Goal: Task Accomplishment & Management: Manage account settings

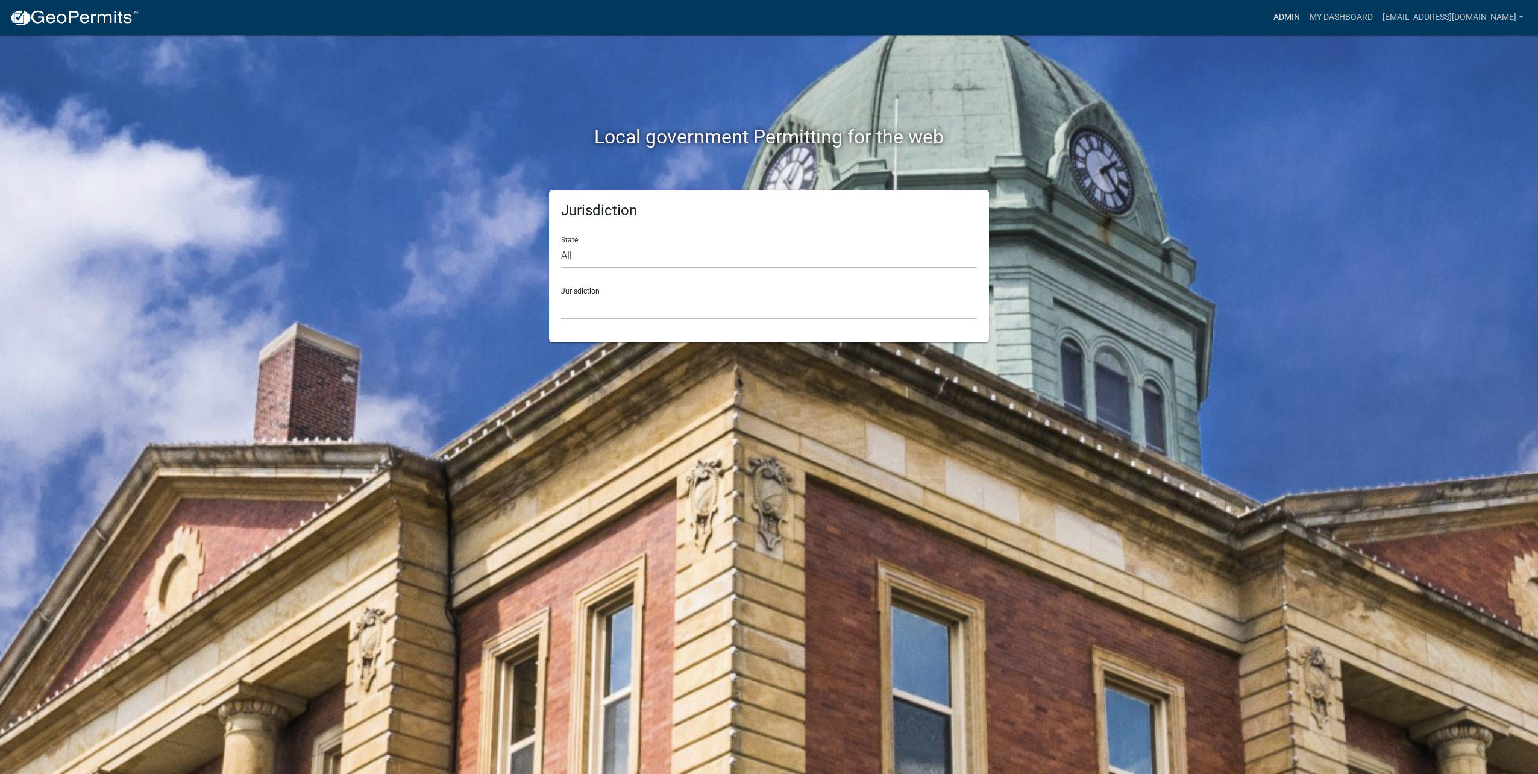
click at [1295, 14] on link "Admin" at bounding box center [1287, 17] width 36 height 23
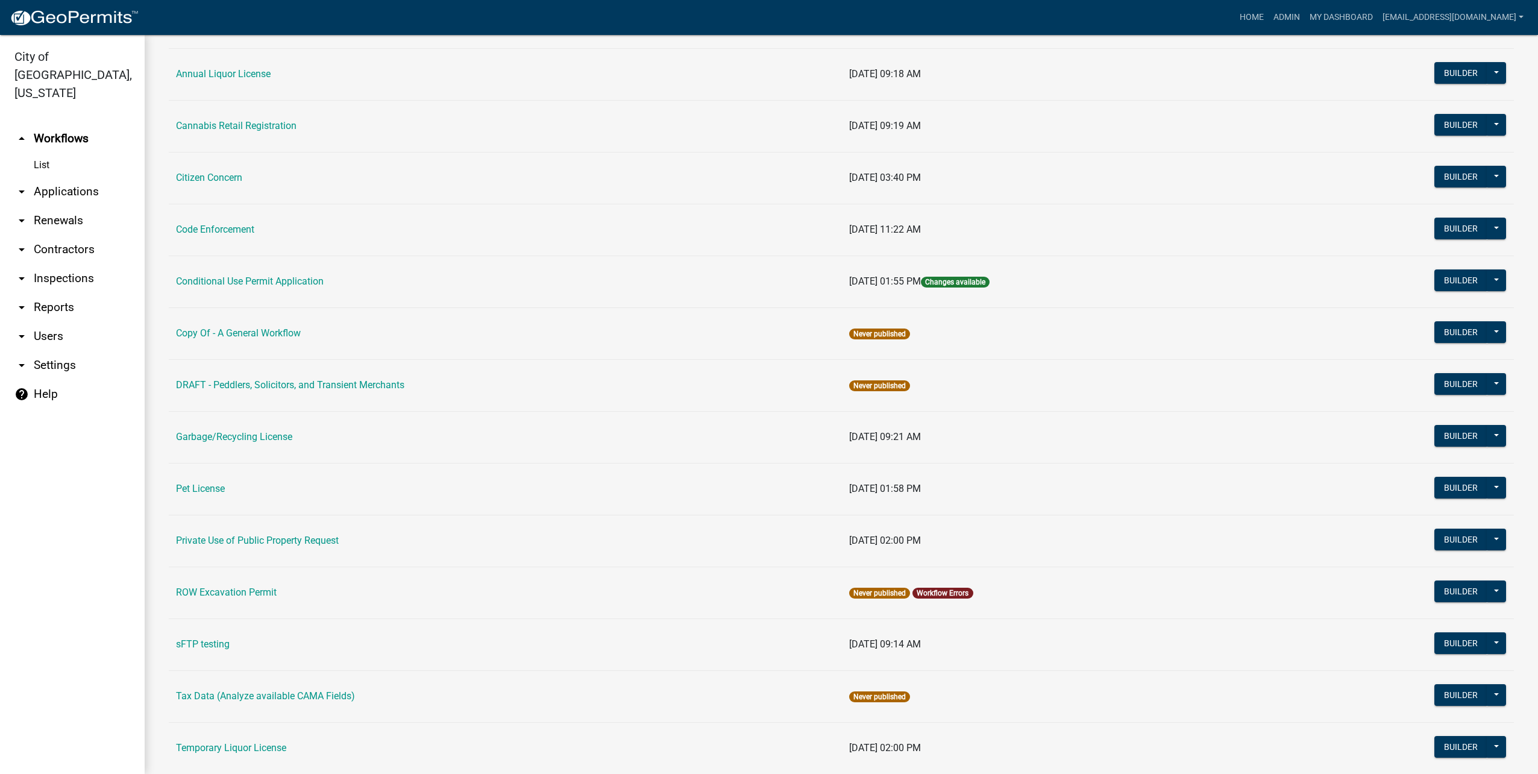
scroll to position [40, 0]
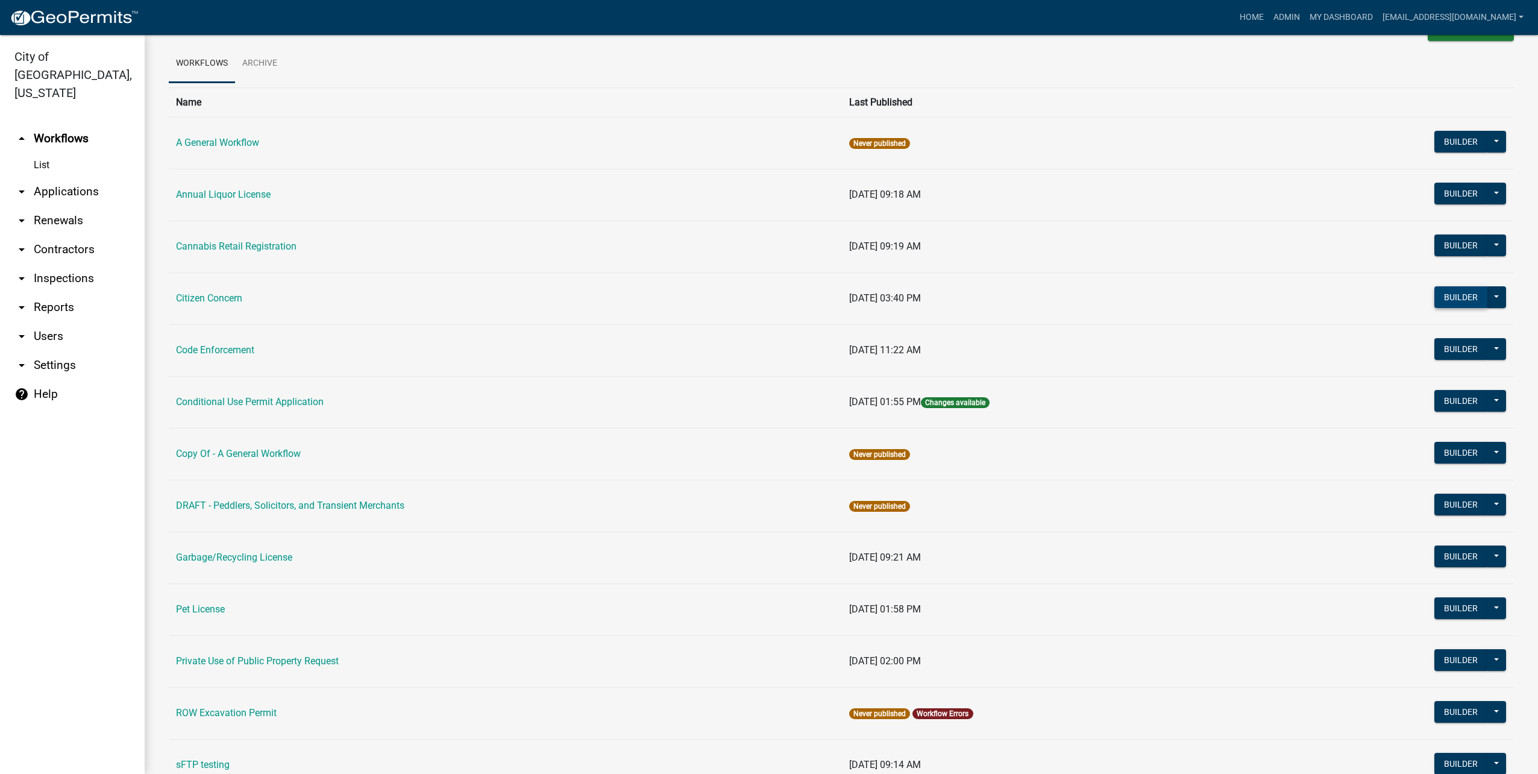
click at [1443, 290] on button "Builder" at bounding box center [1461, 297] width 53 height 22
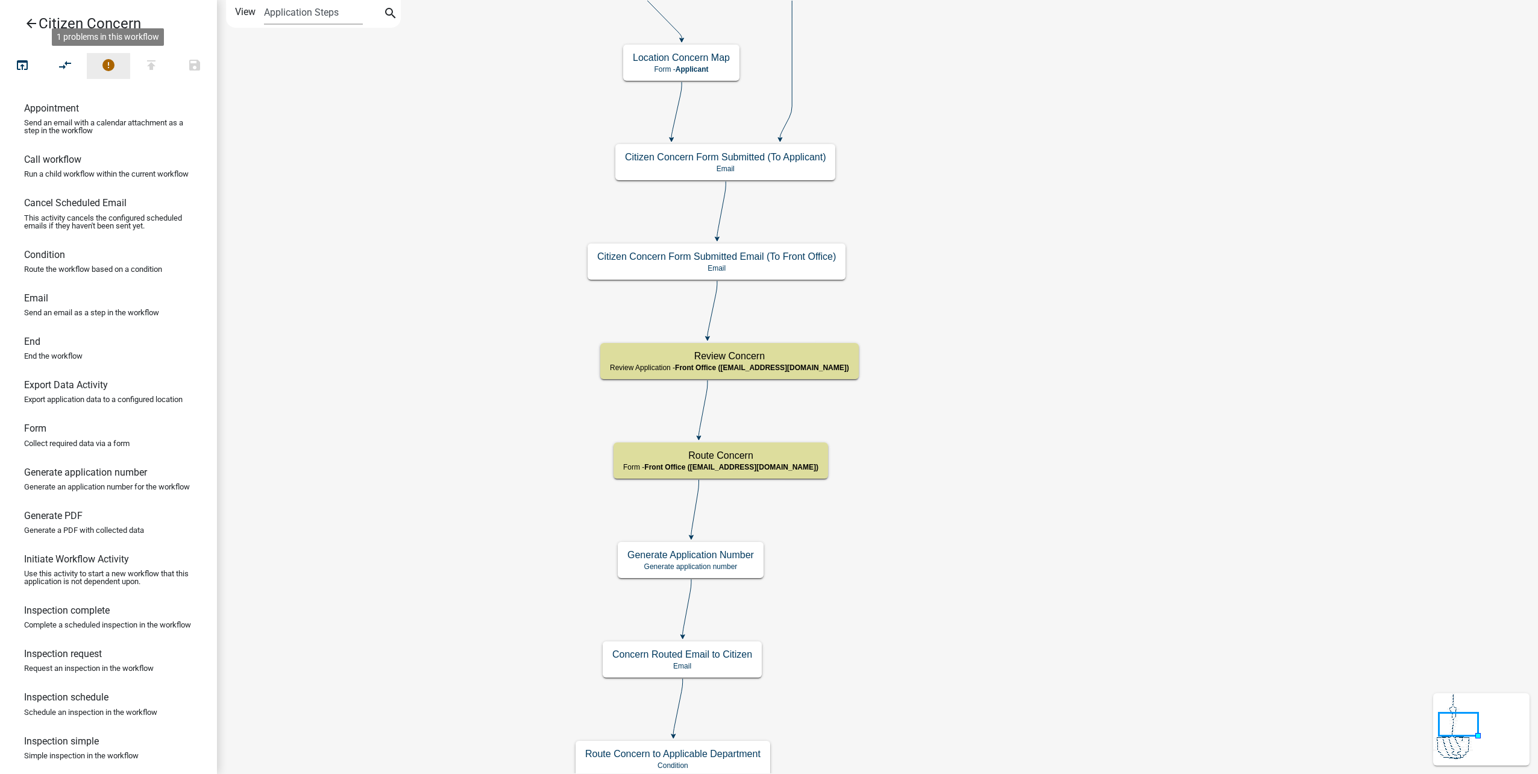
click at [110, 63] on icon "error" at bounding box center [108, 66] width 14 height 17
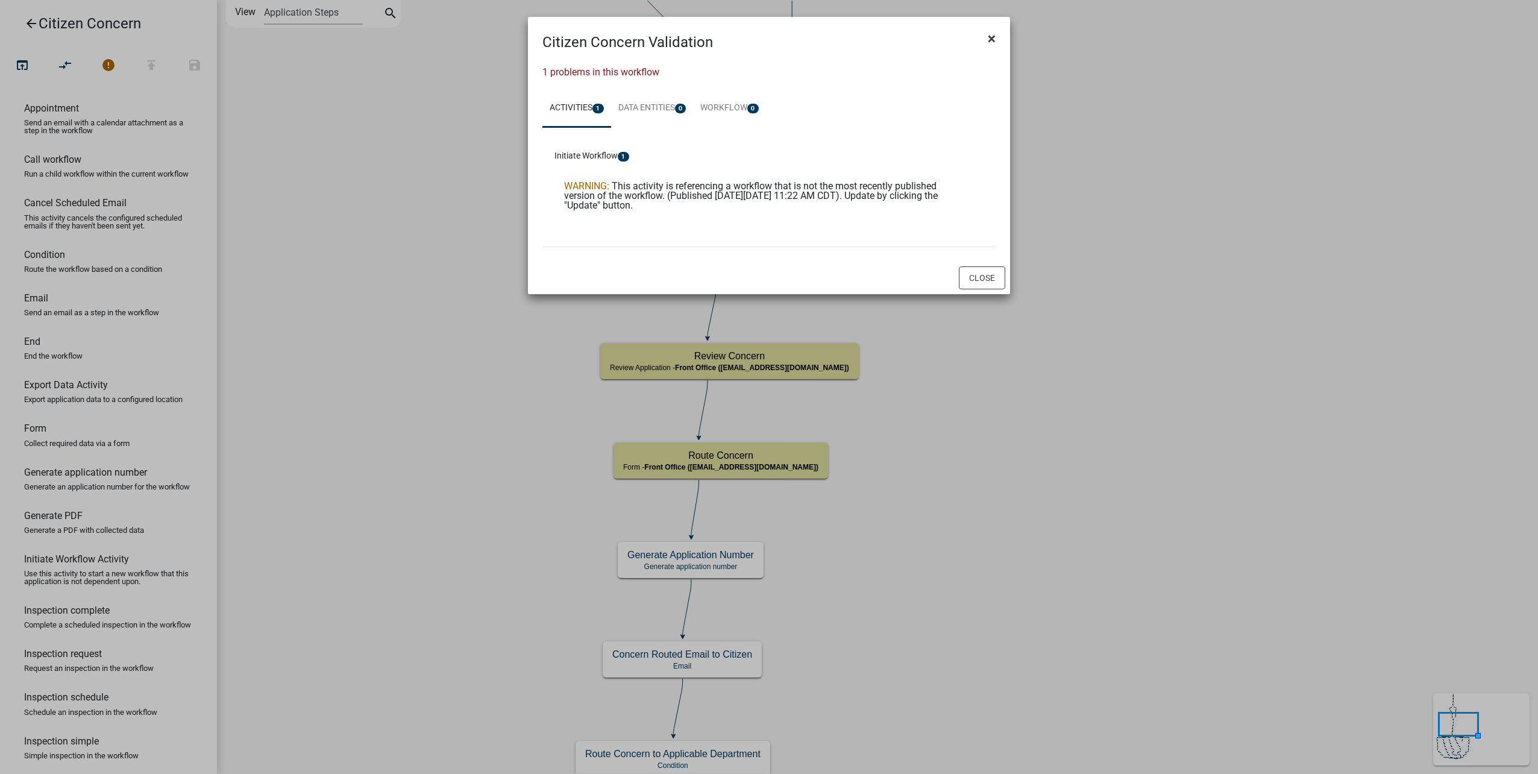
click at [997, 36] on button "×" at bounding box center [991, 39] width 27 height 34
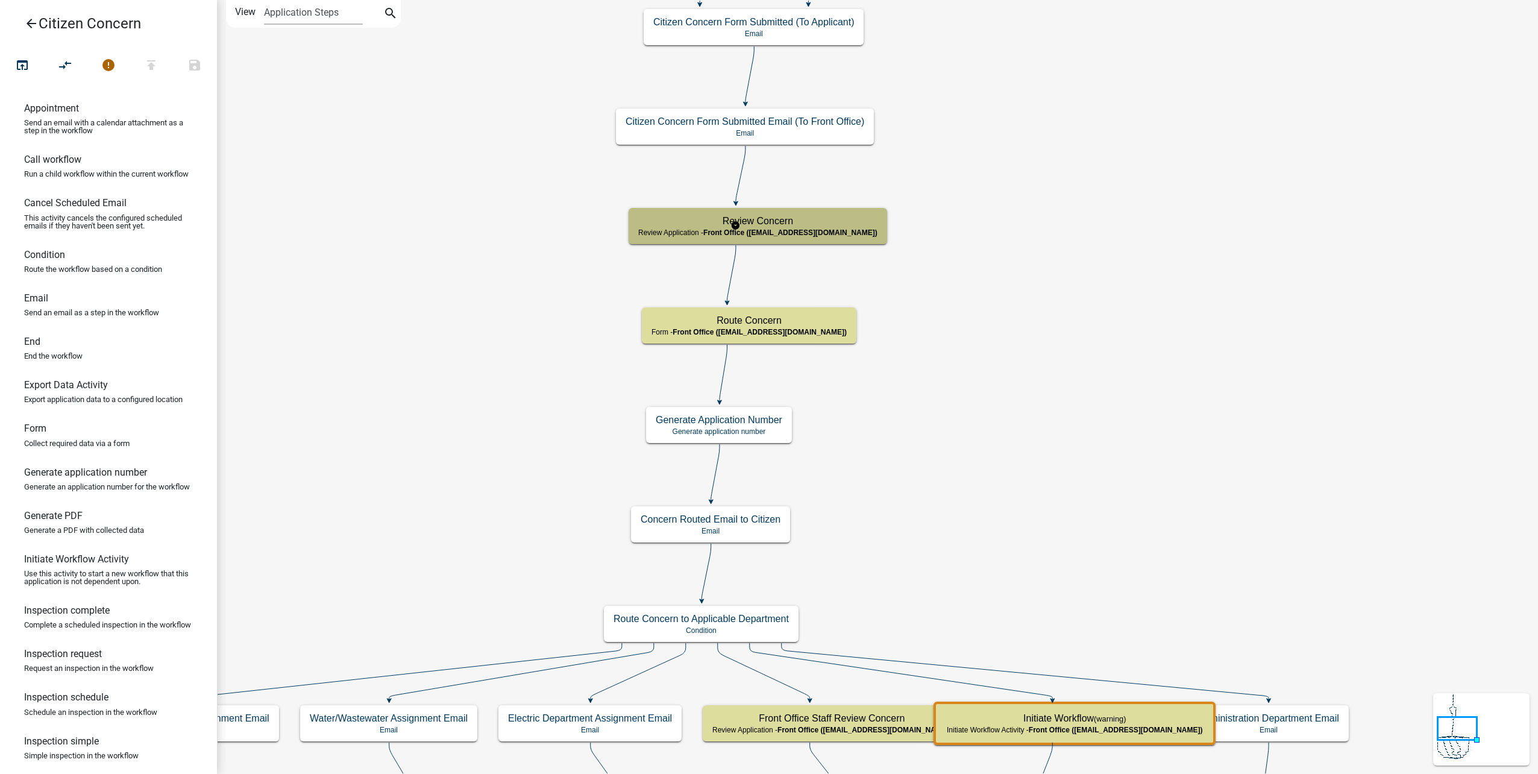
click at [756, 226] on h5 "Review Concern" at bounding box center [757, 220] width 239 height 11
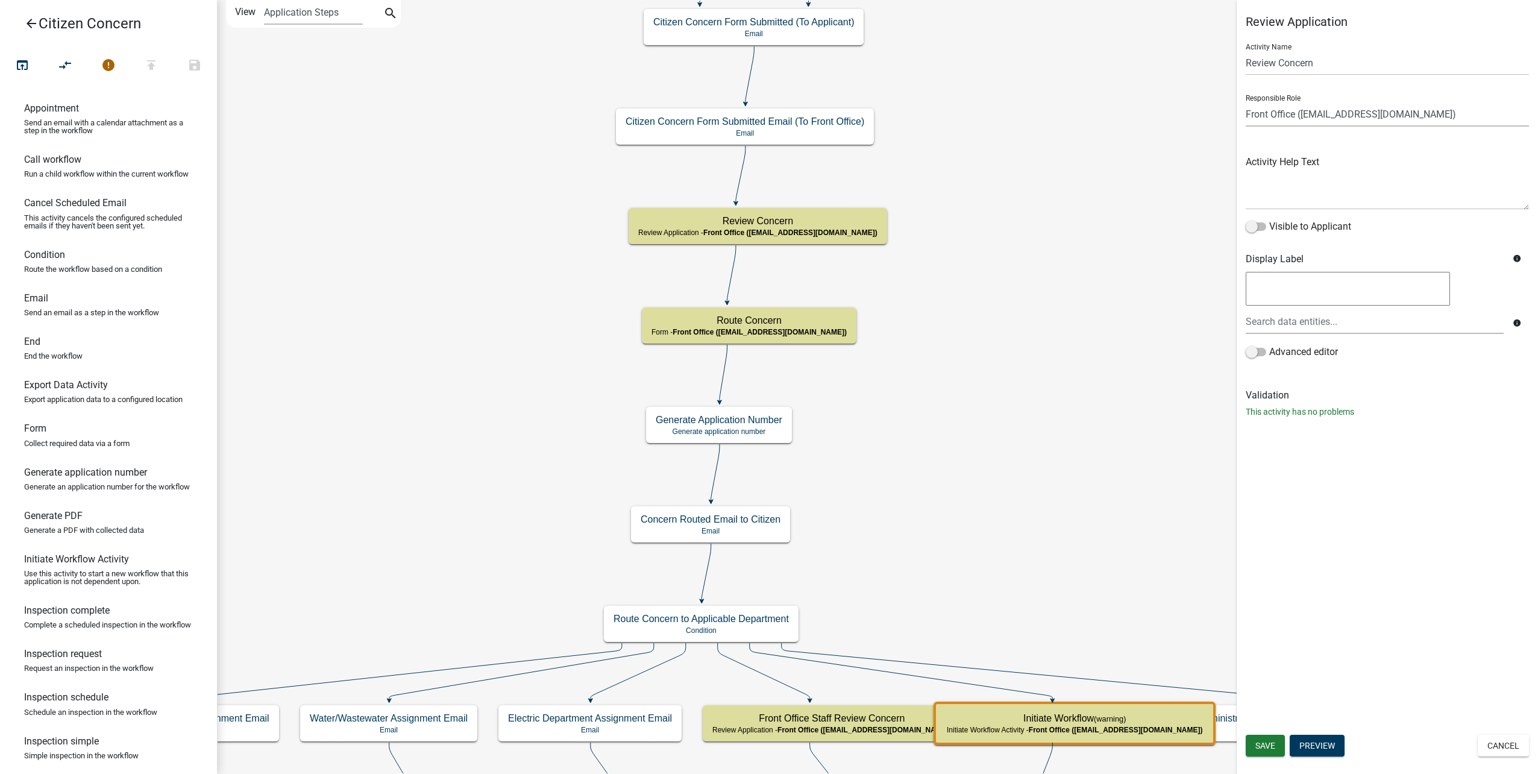
click at [1282, 114] on select "Applicant Public Works City Clerk Water/Wastewater Department Admin Front Offic…" at bounding box center [1387, 114] width 283 height 25
select select "119D60FC-3DF9-44B5-B89B-48E598585173"
click at [1246, 102] on select "Applicant Public Works City Clerk Water/Wastewater Department Admin Front Offic…" at bounding box center [1387, 114] width 283 height 25
click at [1259, 745] on span "Save" at bounding box center [1266, 746] width 20 height 10
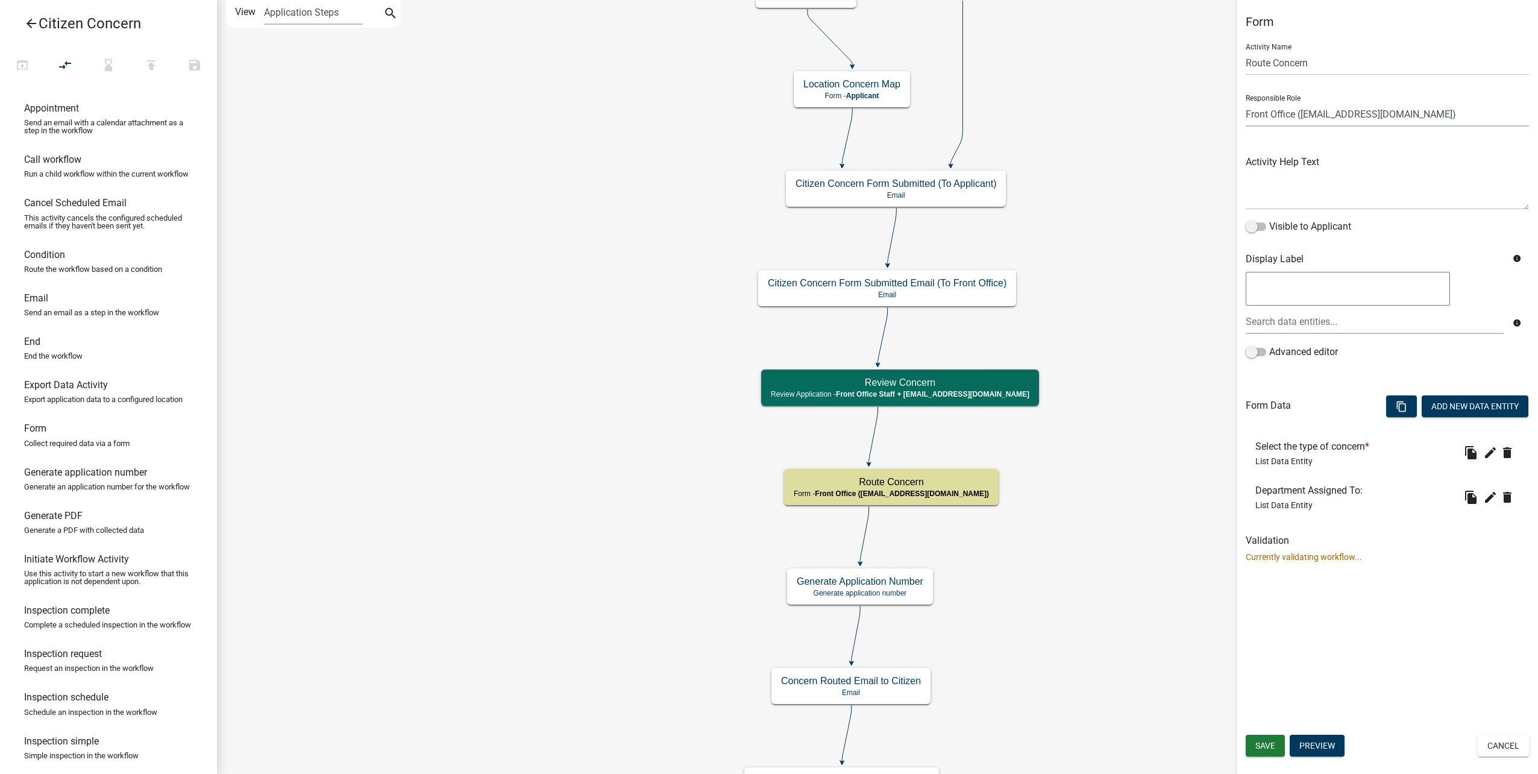
click at [1327, 114] on select "Applicant Public Works City Clerk Water/Wastewater Department Admin Front Offic…" at bounding box center [1387, 114] width 283 height 25
select select "119D60FC-3DF9-44B5-B89B-48E598585173"
click at [1246, 102] on select "Applicant Public Works City Clerk Water/Wastewater Department Admin Front Offic…" at bounding box center [1387, 114] width 283 height 25
click at [1274, 745] on span "Save" at bounding box center [1266, 746] width 20 height 10
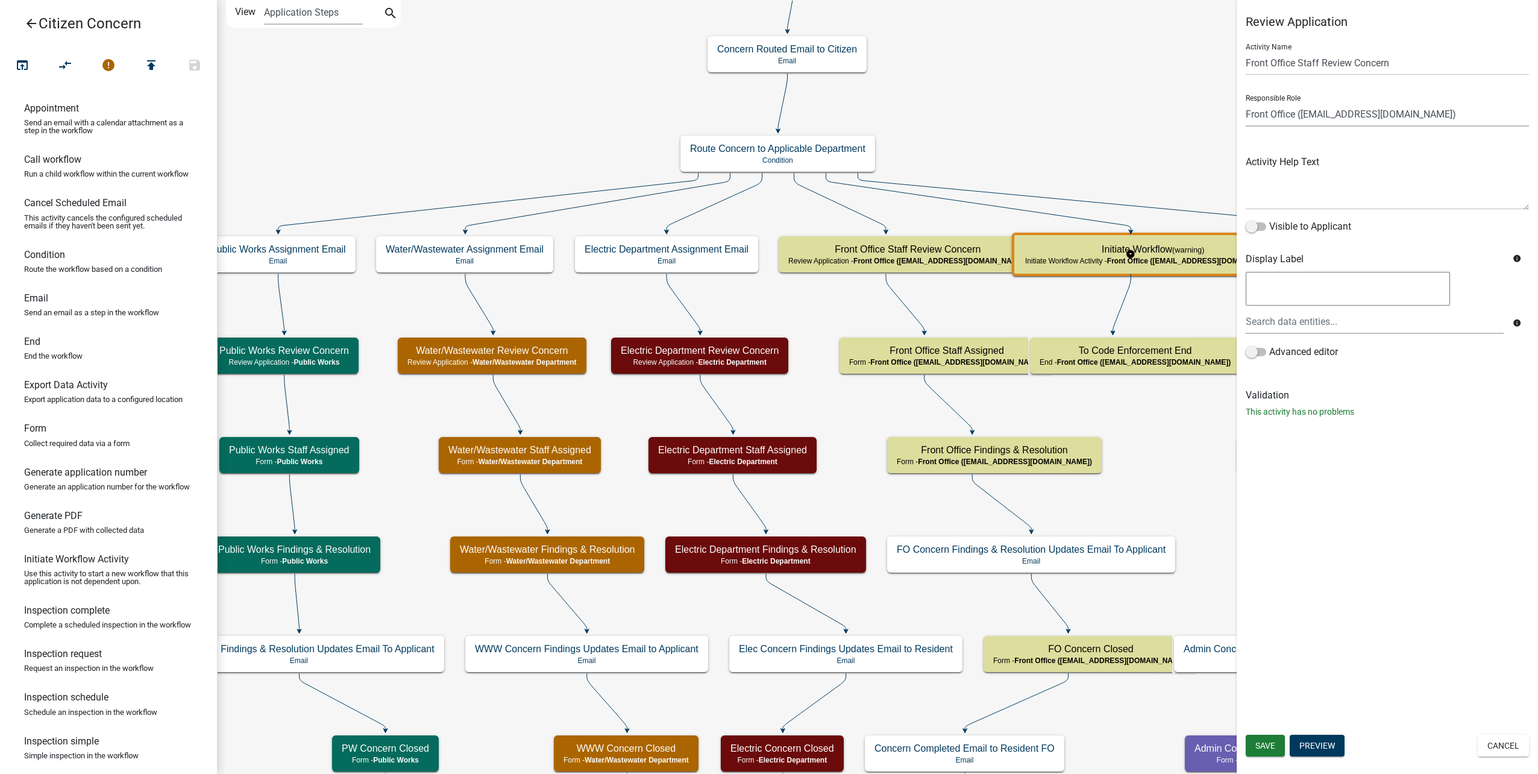
click at [1368, 118] on select "Applicant Public Works City Clerk Water/Wastewater Department Admin Front Offic…" at bounding box center [1387, 114] width 283 height 25
select select "119D60FC-3DF9-44B5-B89B-48E598585173"
click at [1246, 102] on select "Applicant Public Works City Clerk Water/Wastewater Department Admin Front Offic…" at bounding box center [1387, 114] width 283 height 25
click at [1276, 744] on button "Save" at bounding box center [1265, 746] width 39 height 22
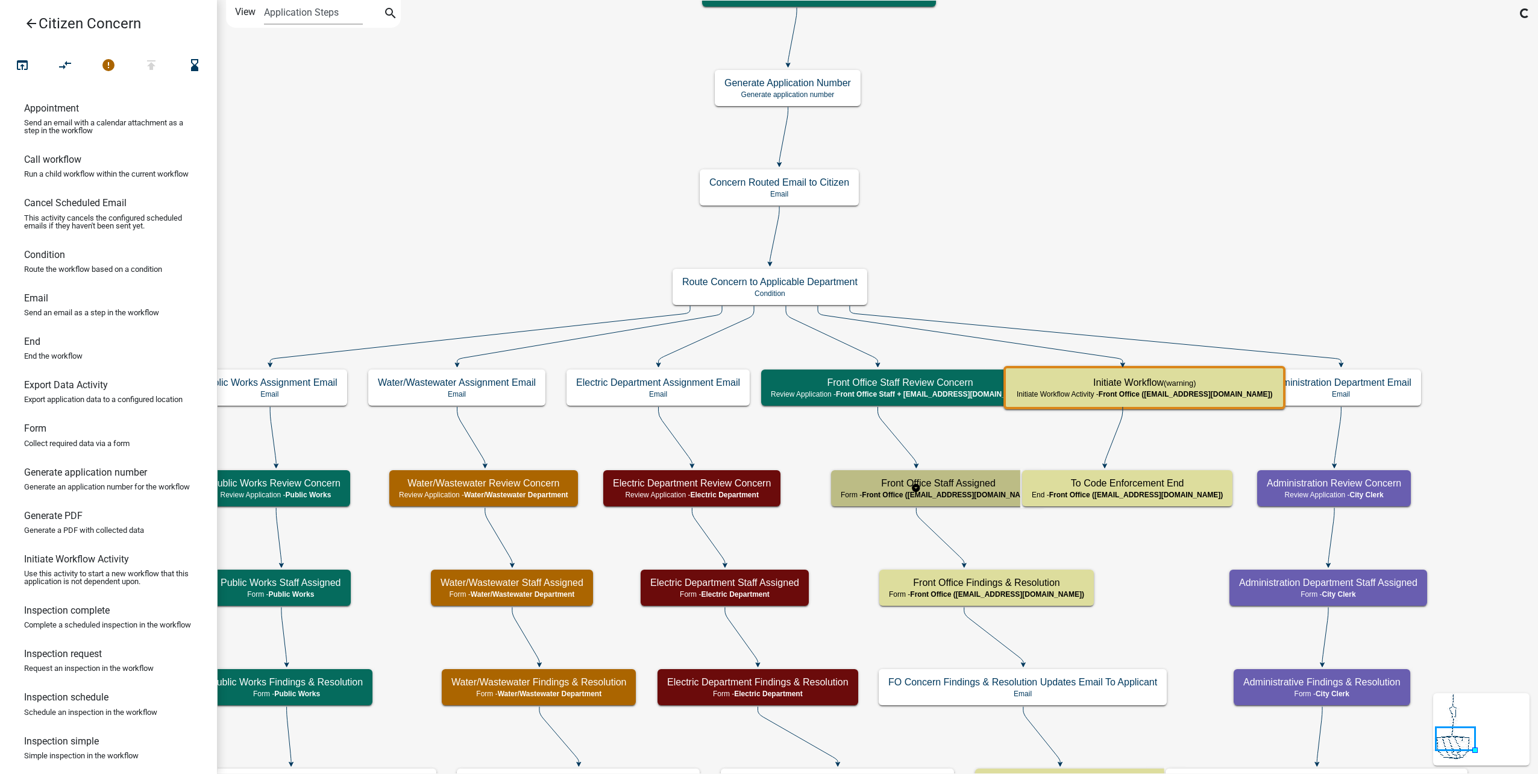
click at [989, 496] on span "Front Office ([EMAIL_ADDRESS][DOMAIN_NAME])" at bounding box center [949, 495] width 174 height 8
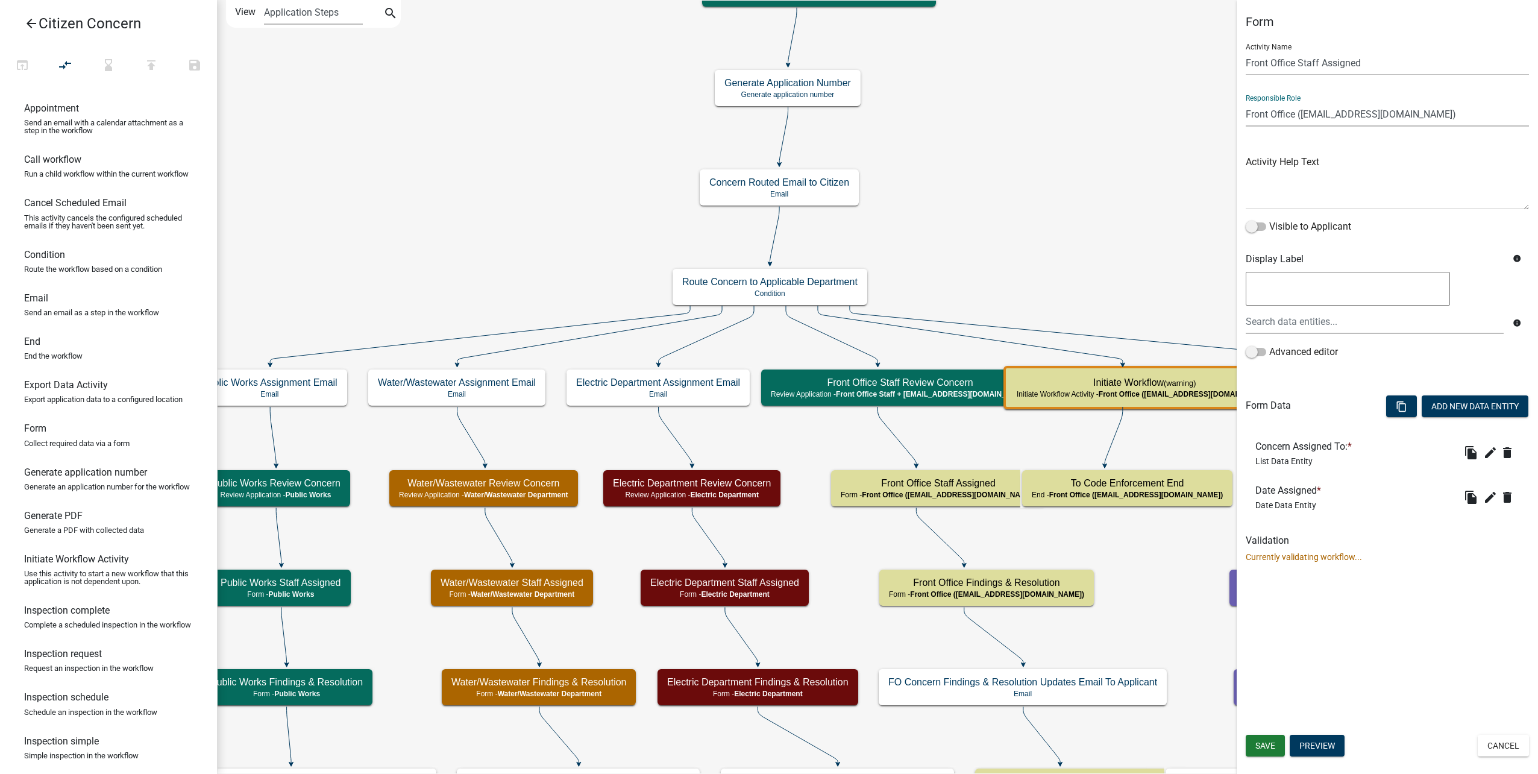
click at [1393, 103] on select "Applicant Public Works City Clerk Water/Wastewater Department Admin Front Offic…" at bounding box center [1387, 114] width 283 height 25
select select "119D60FC-3DF9-44B5-B89B-48E598585173"
click at [1246, 102] on select "Applicant Public Works City Clerk Water/Wastewater Department Admin Front Offic…" at bounding box center [1387, 114] width 283 height 25
click at [1267, 746] on span "Save" at bounding box center [1266, 746] width 20 height 10
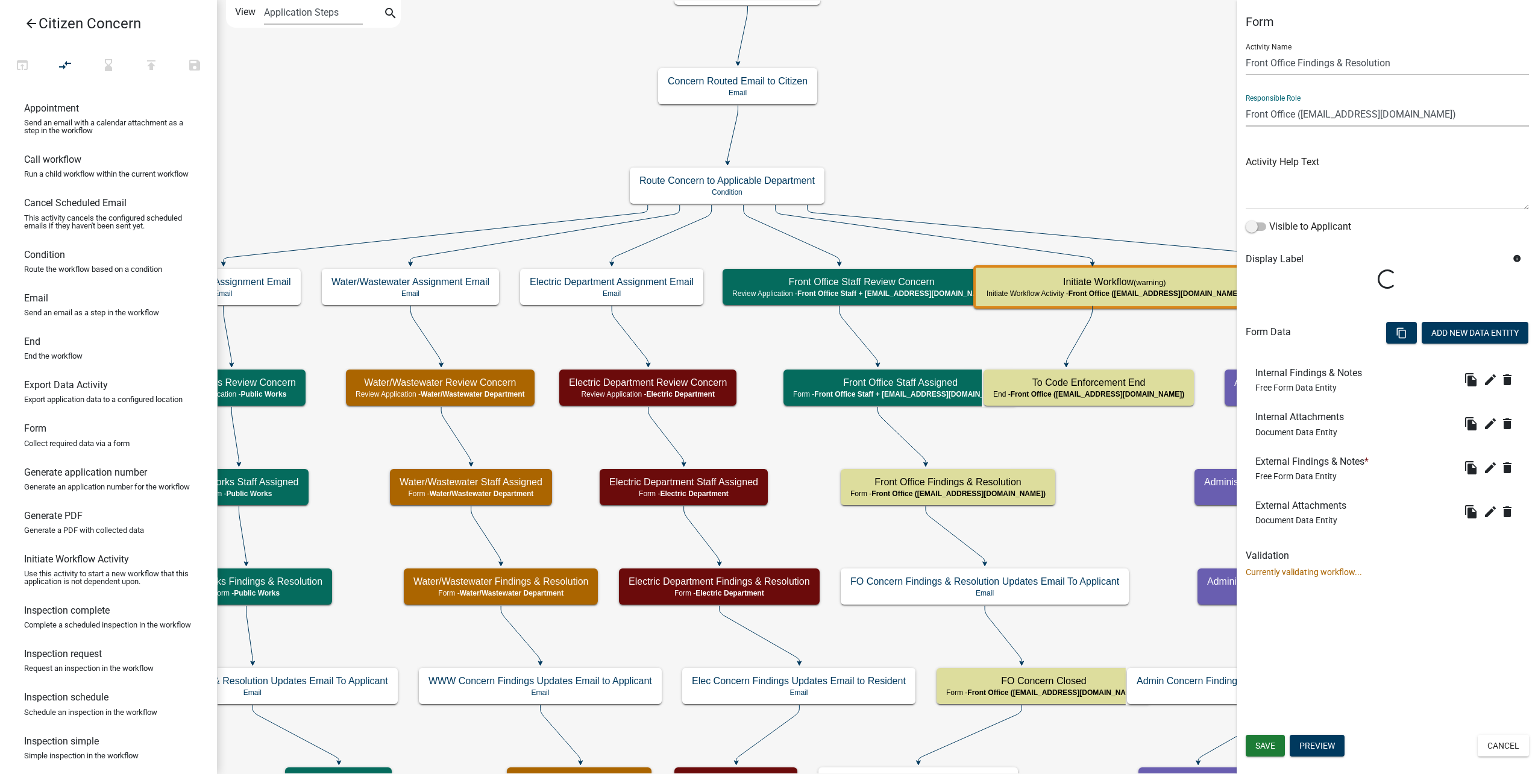
click at [1307, 118] on select "Applicant Public Works City Clerk Water/Wastewater Department Admin Front Offic…" at bounding box center [1387, 114] width 283 height 25
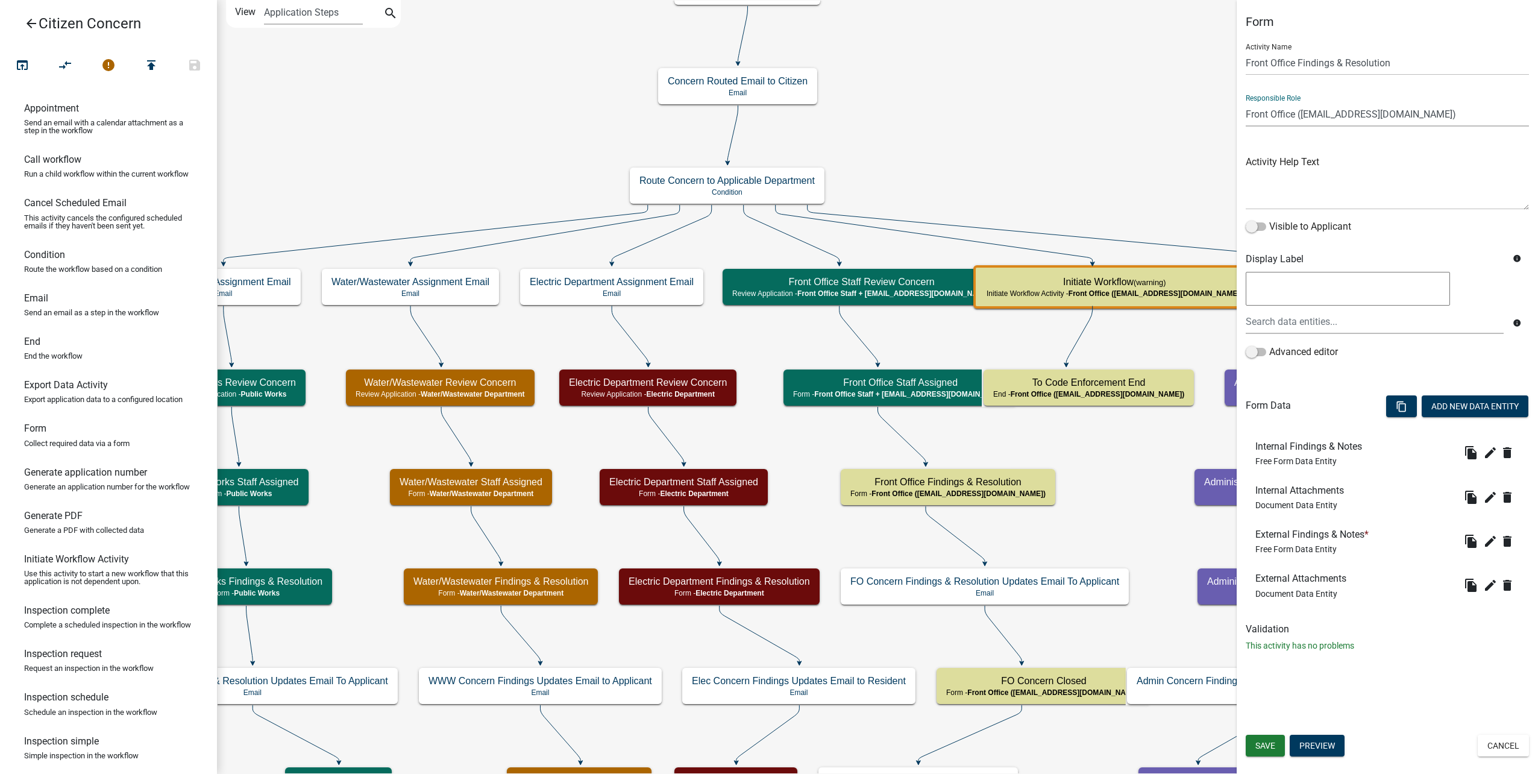
select select "119D60FC-3DF9-44B5-B89B-48E598585173"
click at [1246, 102] on select "Applicant Public Works City Clerk Water/Wastewater Department Admin Front Offic…" at bounding box center [1387, 114] width 283 height 25
click at [1264, 745] on span "Save" at bounding box center [1266, 746] width 20 height 10
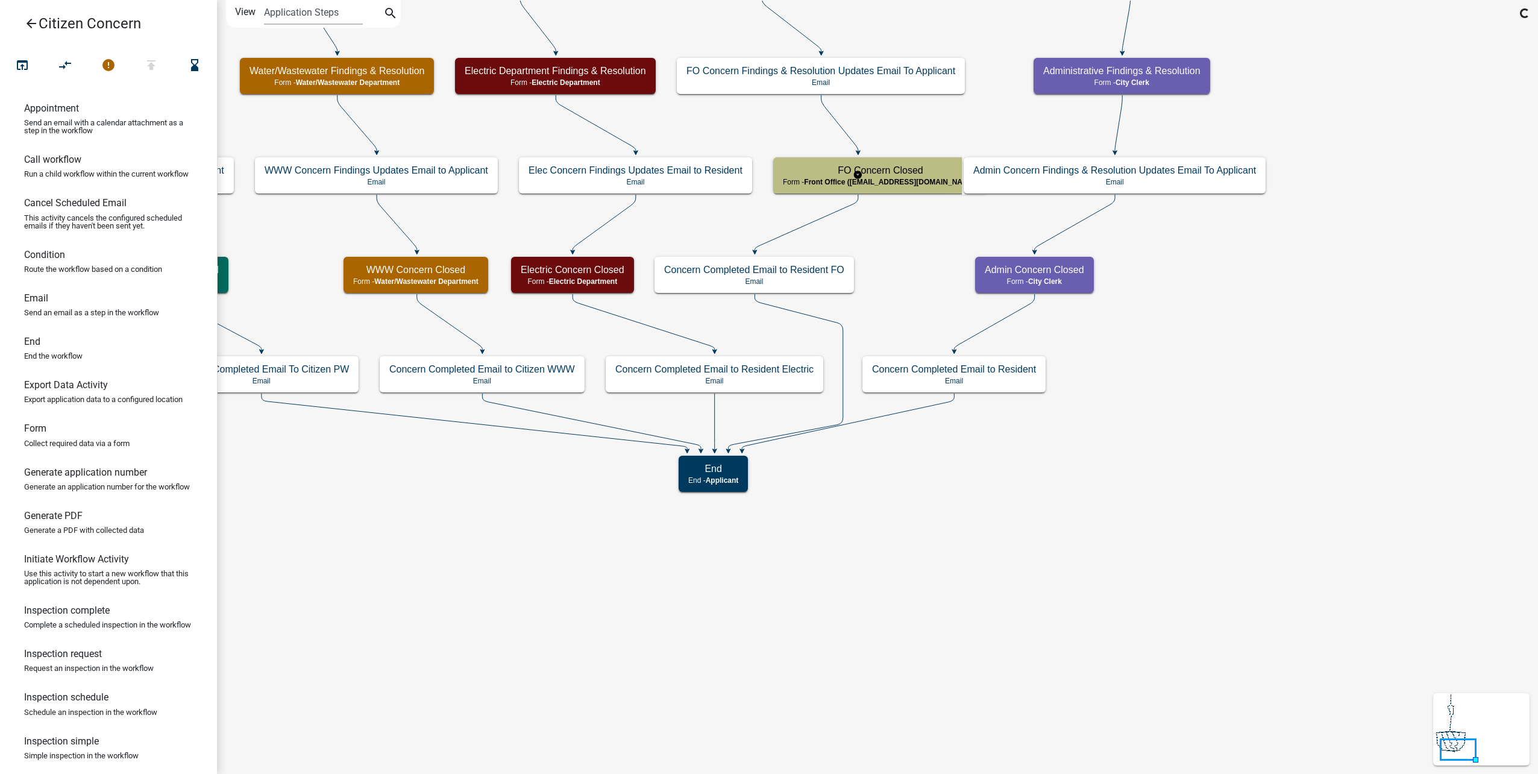
click at [910, 168] on h5 "FO Concern Closed" at bounding box center [880, 170] width 195 height 11
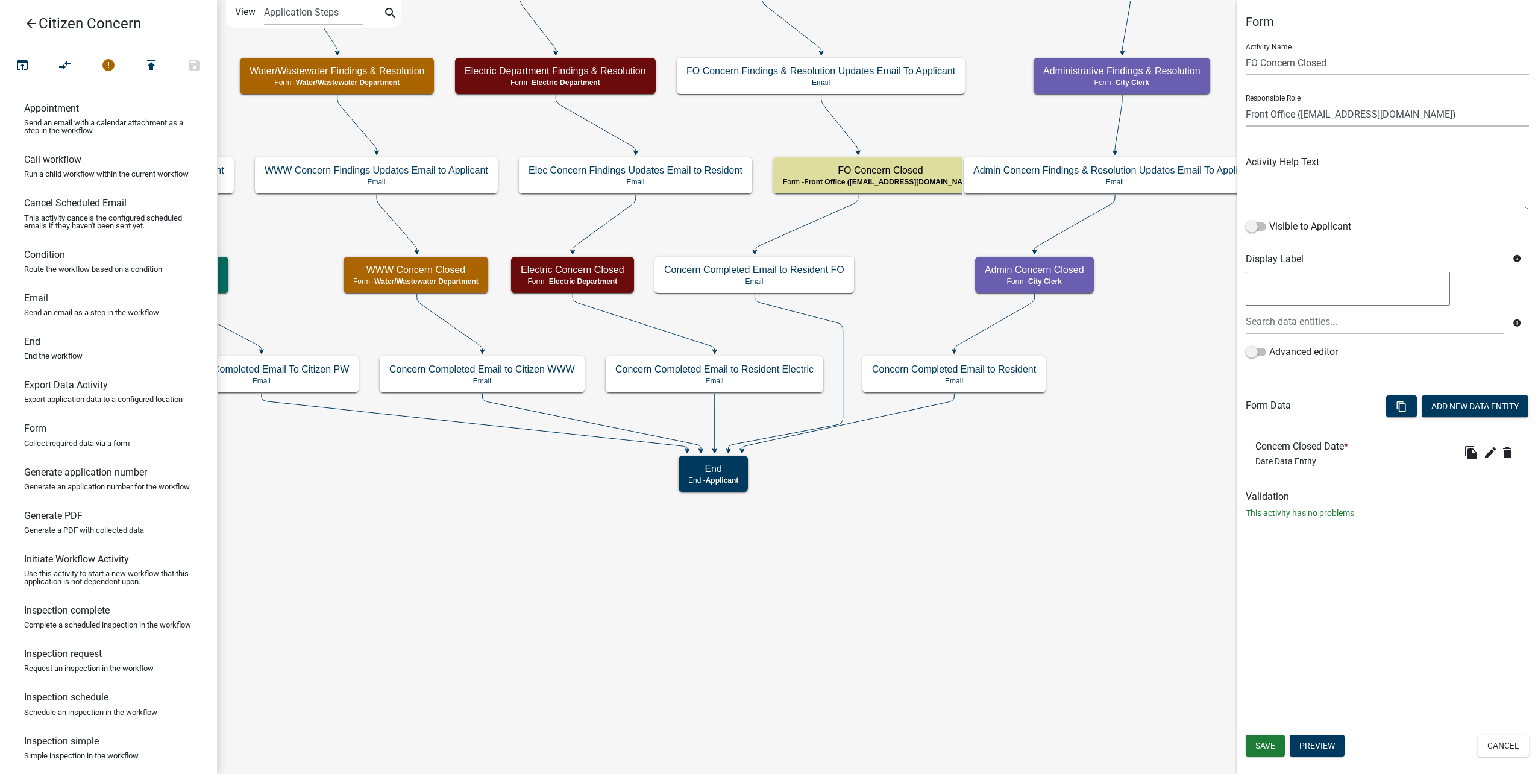
click at [1320, 116] on select "Applicant Public Works City Clerk Water/Wastewater Department Admin Front Offic…" at bounding box center [1387, 114] width 283 height 25
select select "119D60FC-3DF9-44B5-B89B-48E598585173"
click at [1246, 102] on select "Applicant Public Works City Clerk Water/Wastewater Department Admin Front Offic…" at bounding box center [1387, 114] width 283 height 25
click at [1273, 749] on span "Save" at bounding box center [1266, 746] width 20 height 10
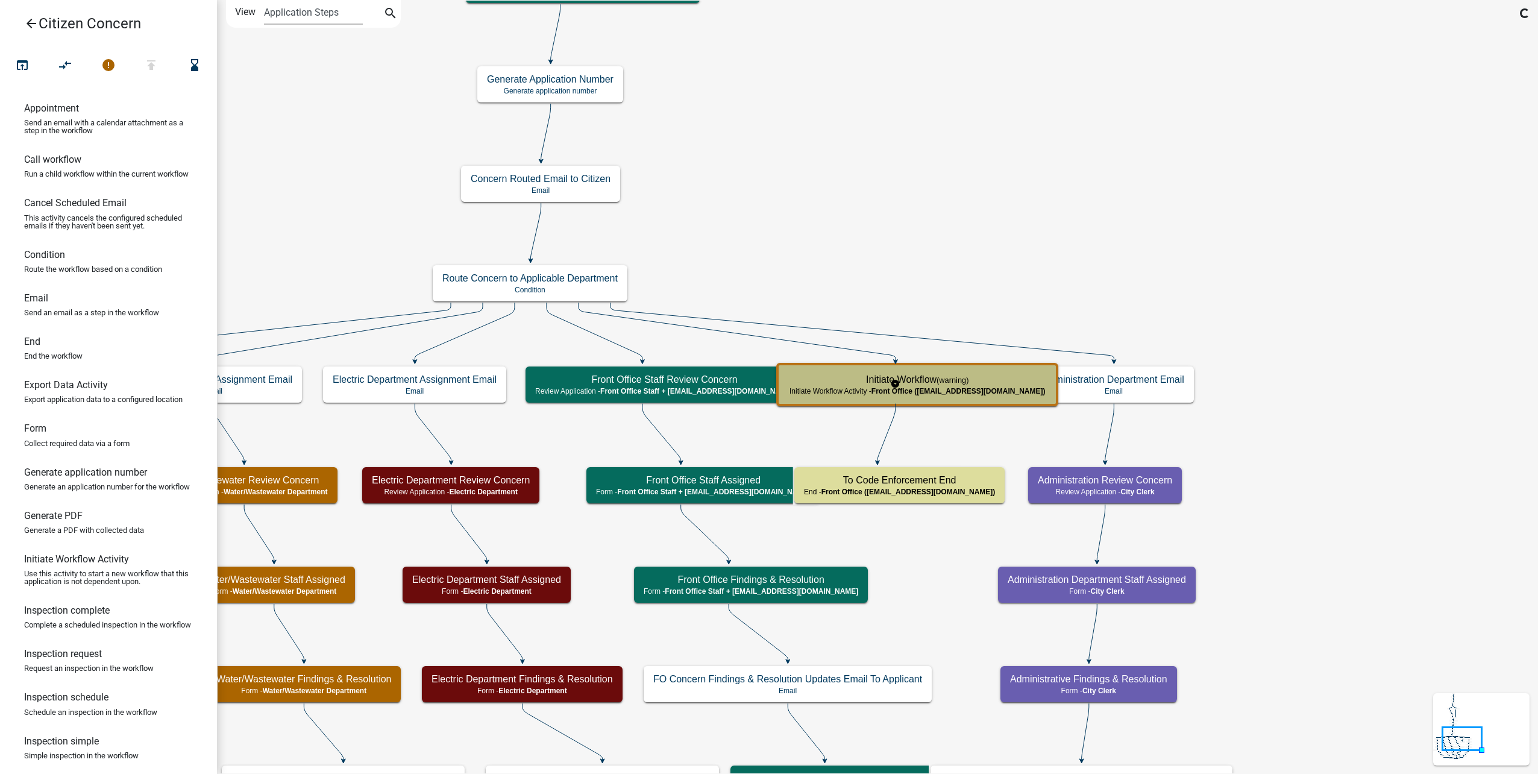
click at [976, 397] on div "Initiate Workflow (warning) Initiate Workflow Activity - Front Office ([EMAIL_A…" at bounding box center [917, 385] width 275 height 36
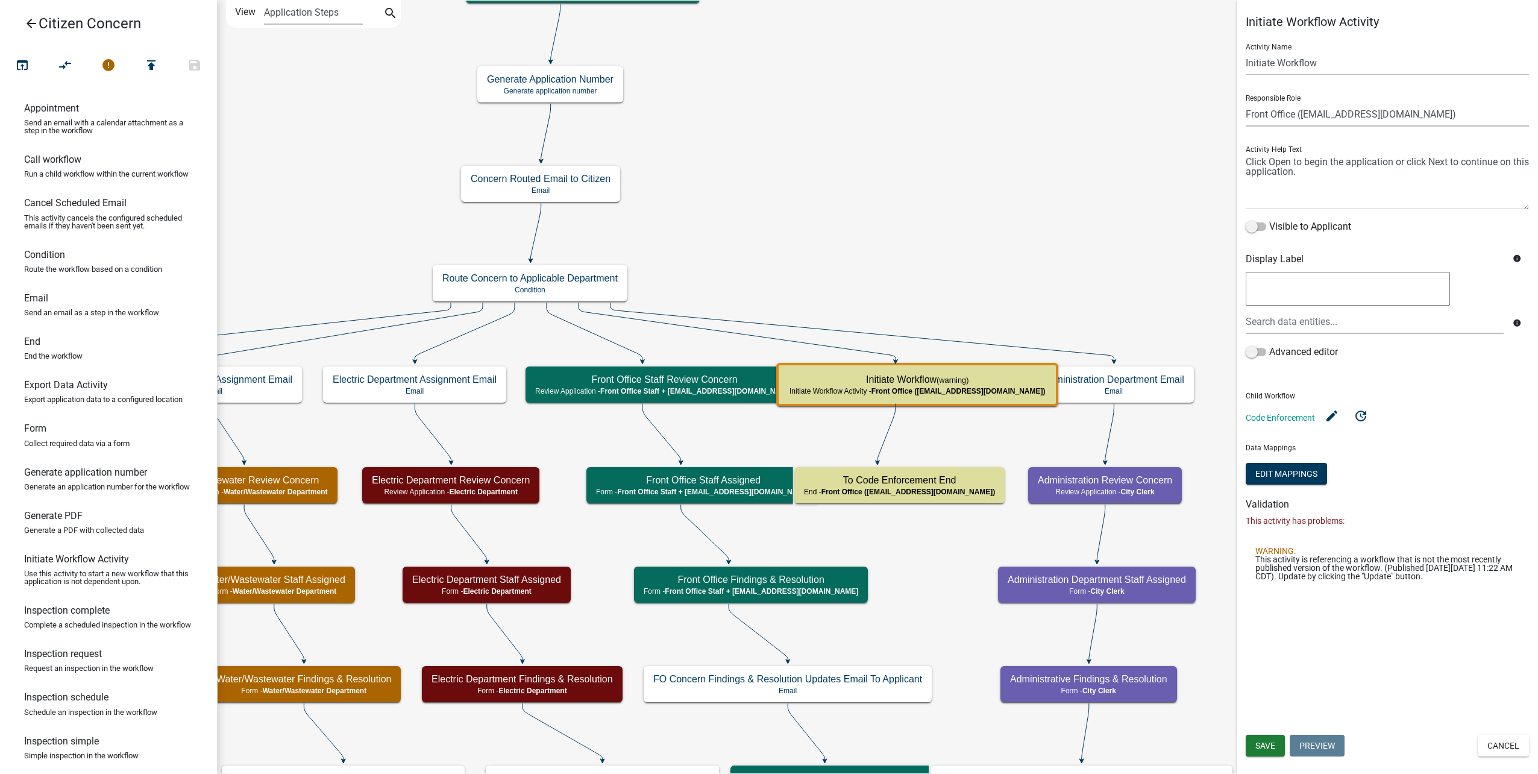
click at [1428, 121] on select "Applicant Public Works City Clerk Water/Wastewater Department Admin Front Offic…" at bounding box center [1387, 114] width 283 height 25
select select "119D60FC-3DF9-44B5-B89B-48E598585173"
click at [1246, 102] on select "Applicant Public Works City Clerk Water/Wastewater Department Admin Front Offic…" at bounding box center [1387, 114] width 283 height 25
click at [1263, 752] on button "Save" at bounding box center [1265, 746] width 39 height 22
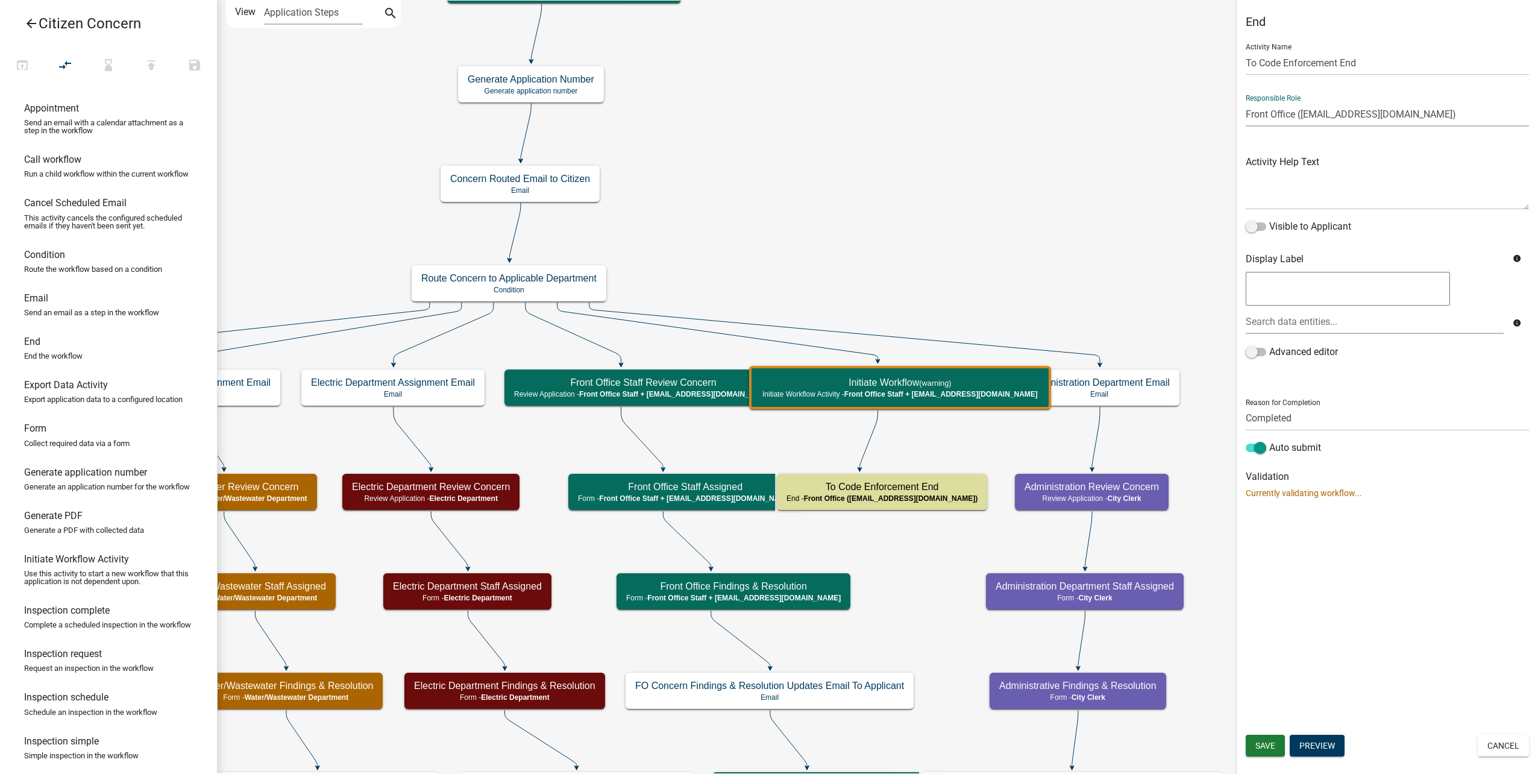
click at [1326, 115] on select "Applicant Public Works City Clerk Water/Wastewater Department Admin Front Offic…" at bounding box center [1387, 114] width 283 height 25
select select "119D60FC-3DF9-44B5-B89B-48E598585173"
click at [1246, 102] on select "Applicant Public Works City Clerk Water/Wastewater Department Admin Front Offic…" at bounding box center [1387, 114] width 283 height 25
click at [1255, 738] on button "Save" at bounding box center [1265, 746] width 39 height 22
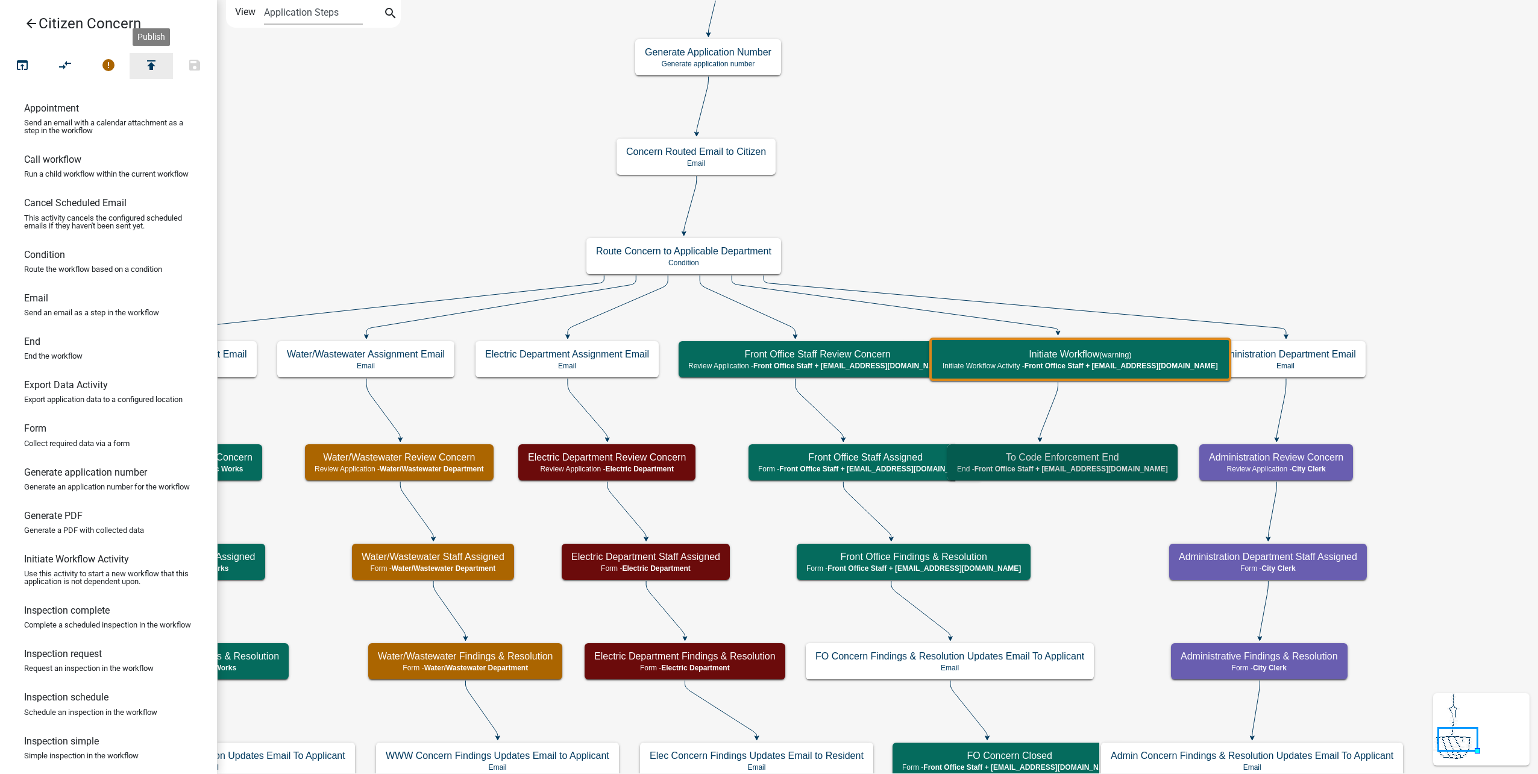
click at [159, 69] on icon "publish" at bounding box center [151, 66] width 14 height 17
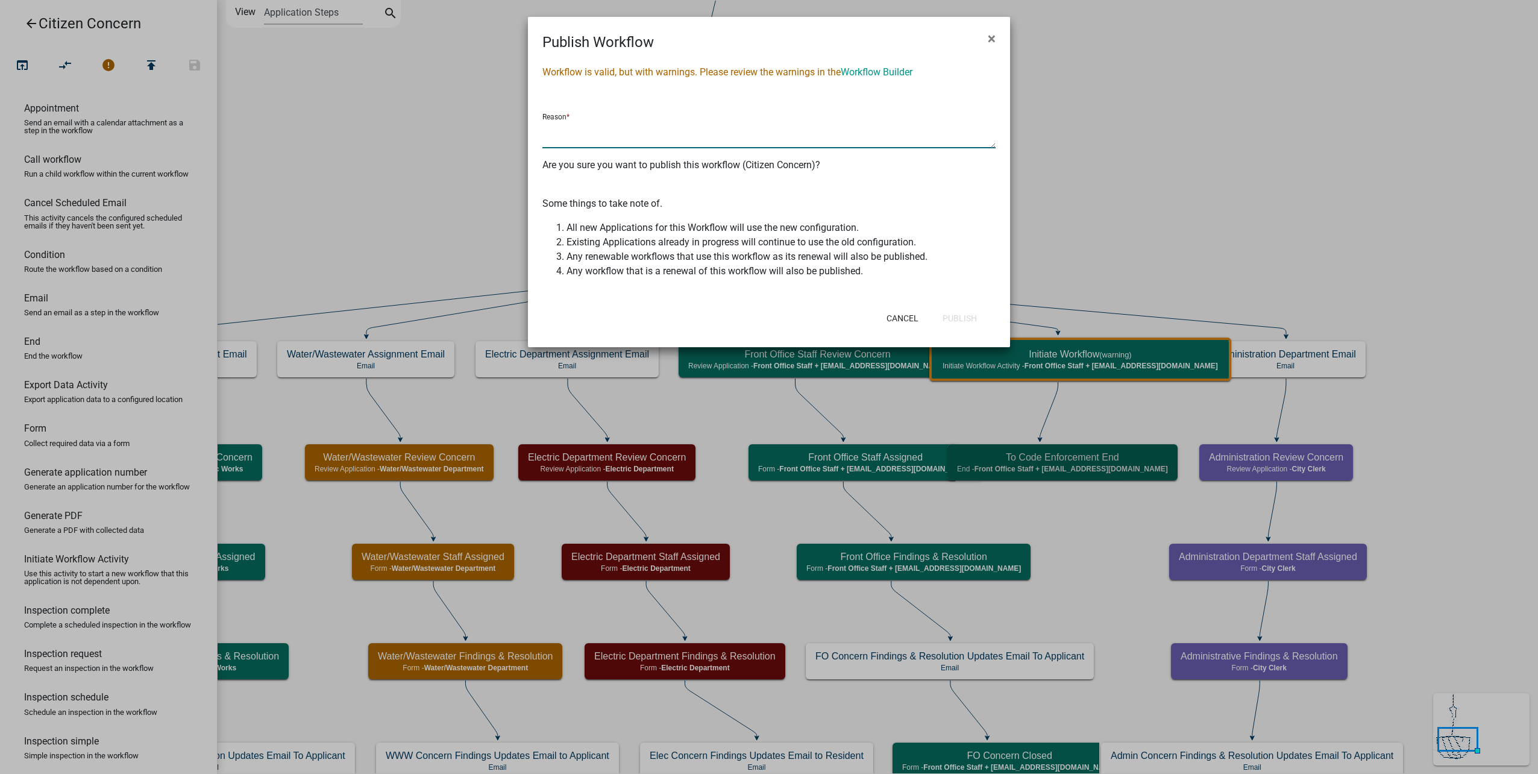
click at [653, 134] on textarea at bounding box center [769, 135] width 453 height 28
type textarea "changes"
click at [981, 325] on button "Publish" at bounding box center [960, 318] width 54 height 22
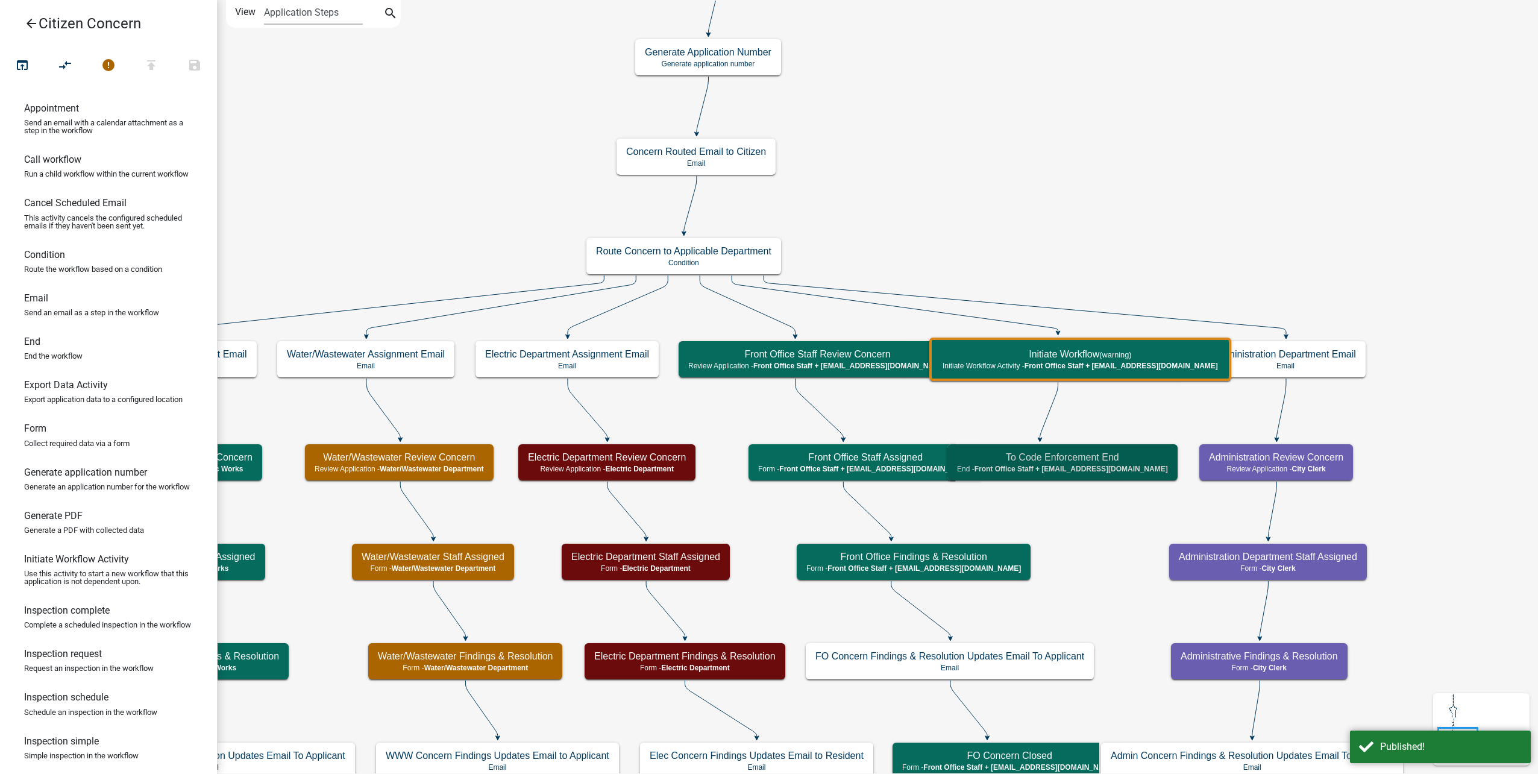
click at [36, 24] on icon "arrow_back" at bounding box center [31, 24] width 14 height 17
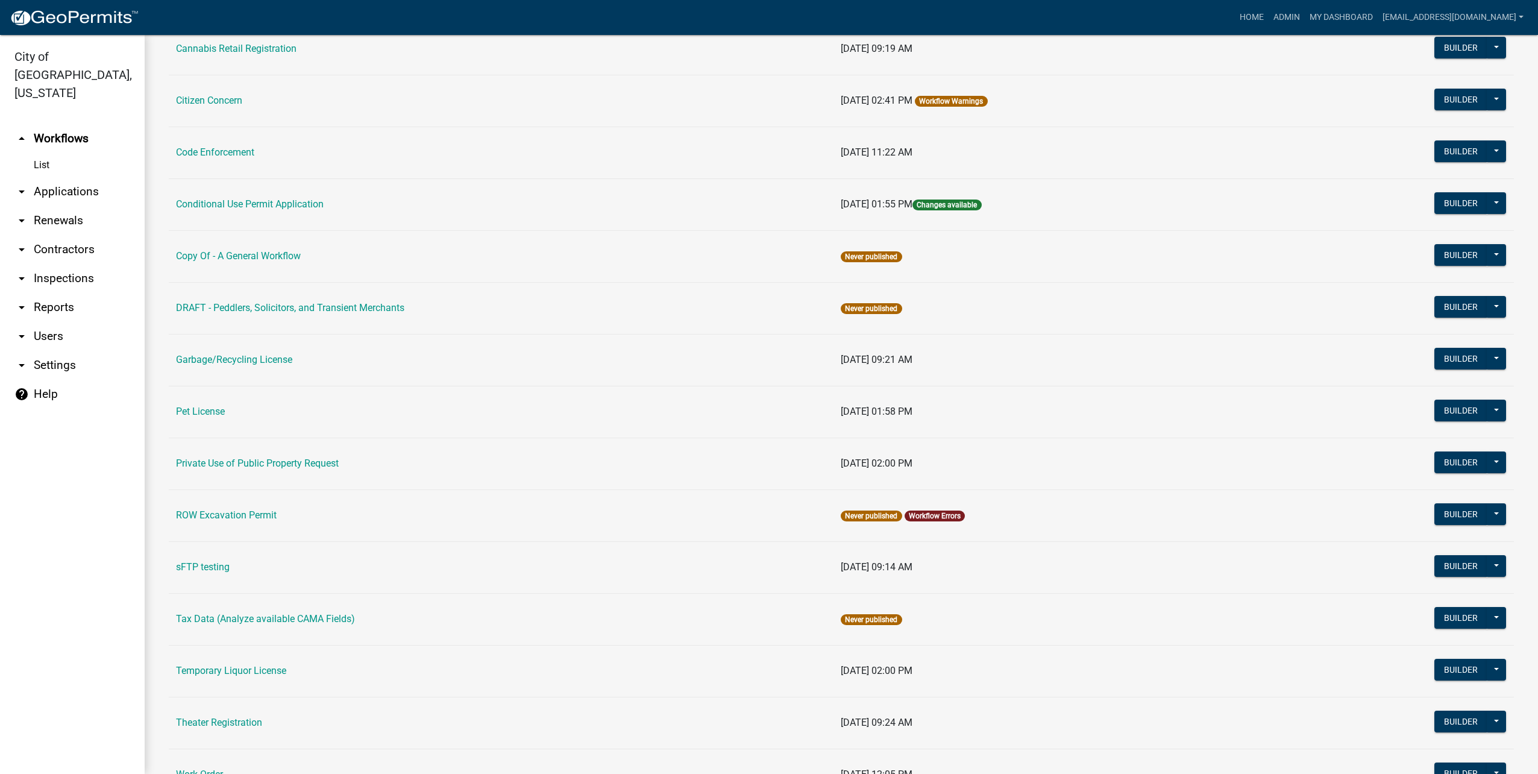
scroll to position [221, 0]
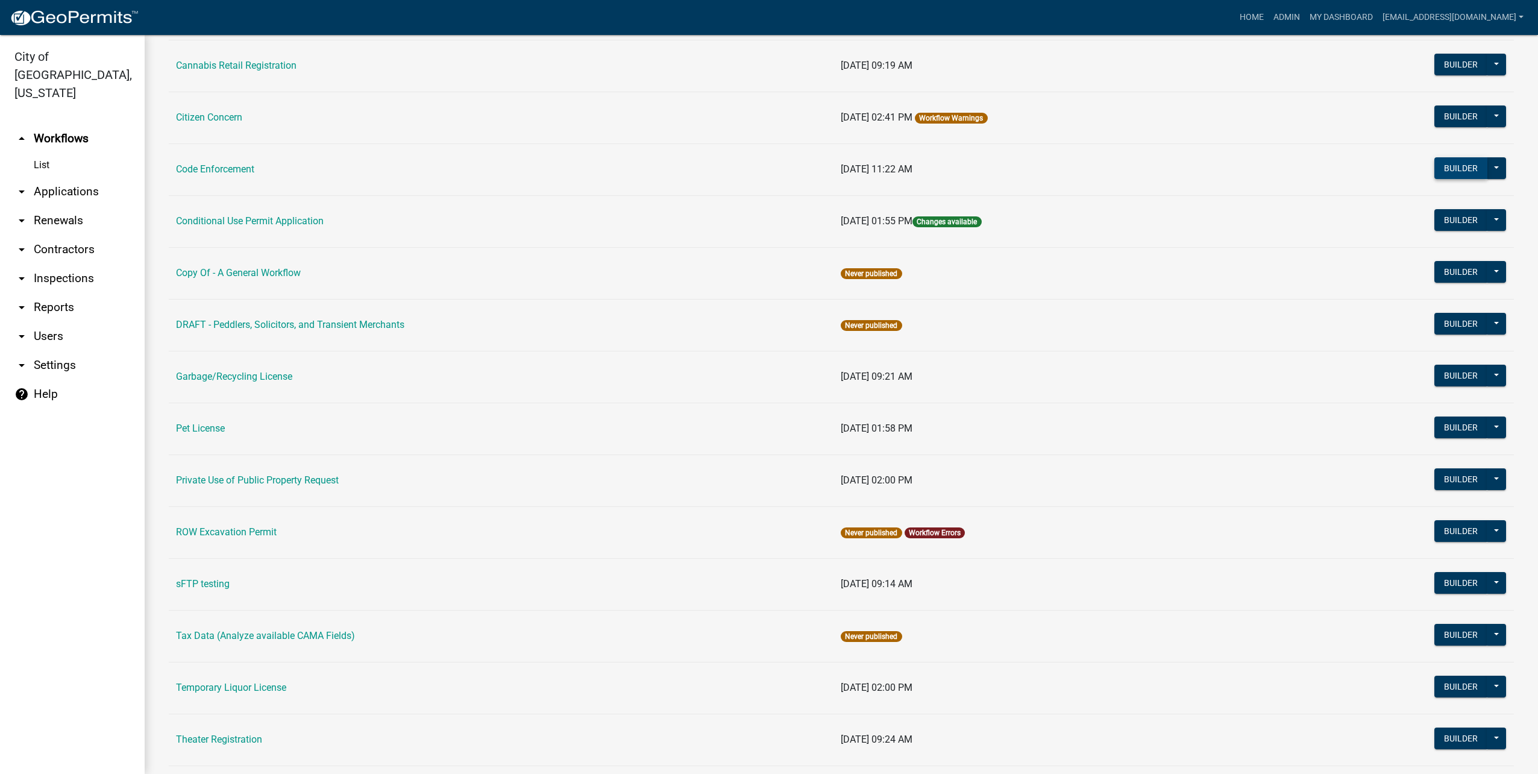
click at [1435, 166] on button "Builder" at bounding box center [1461, 168] width 53 height 22
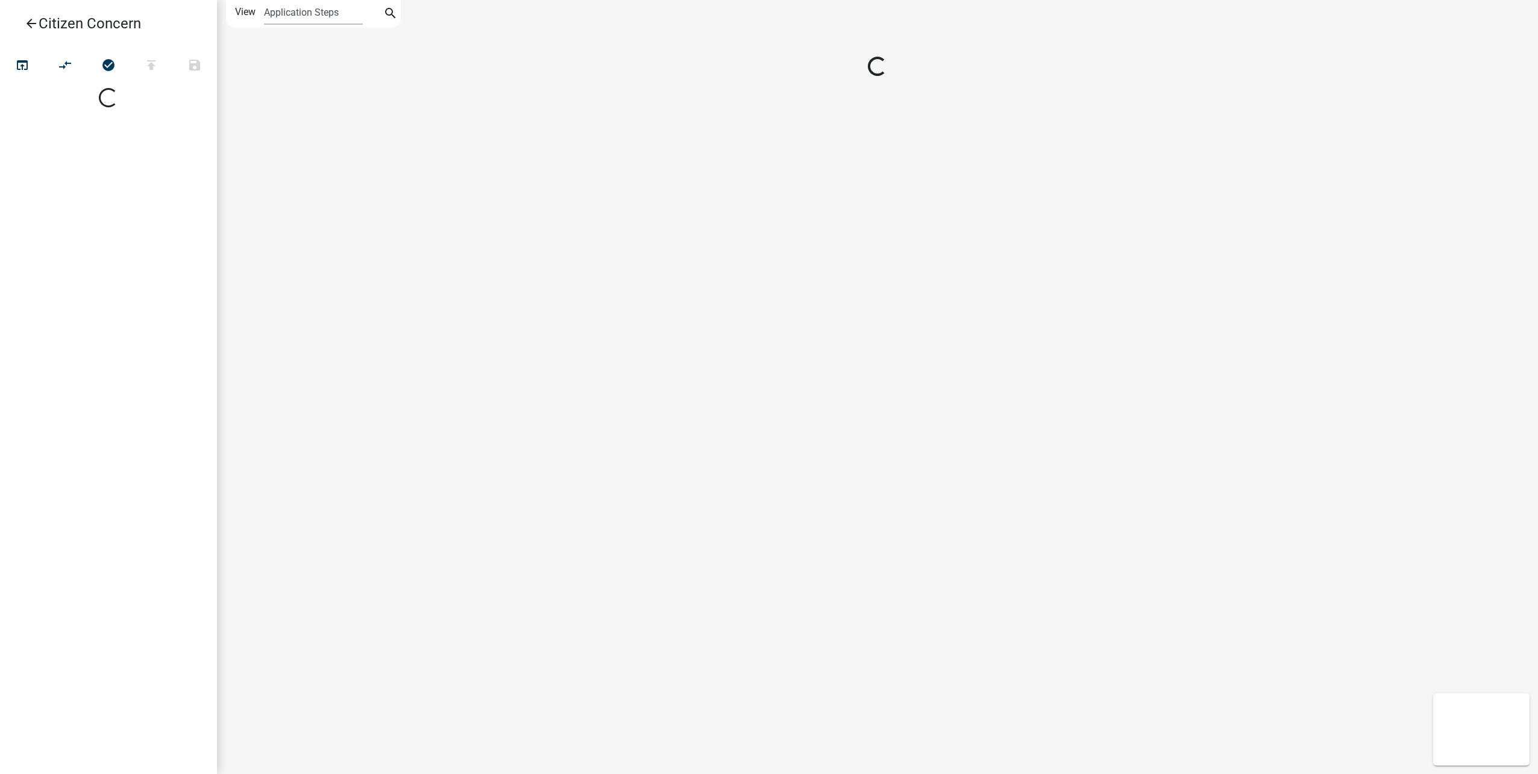
select select
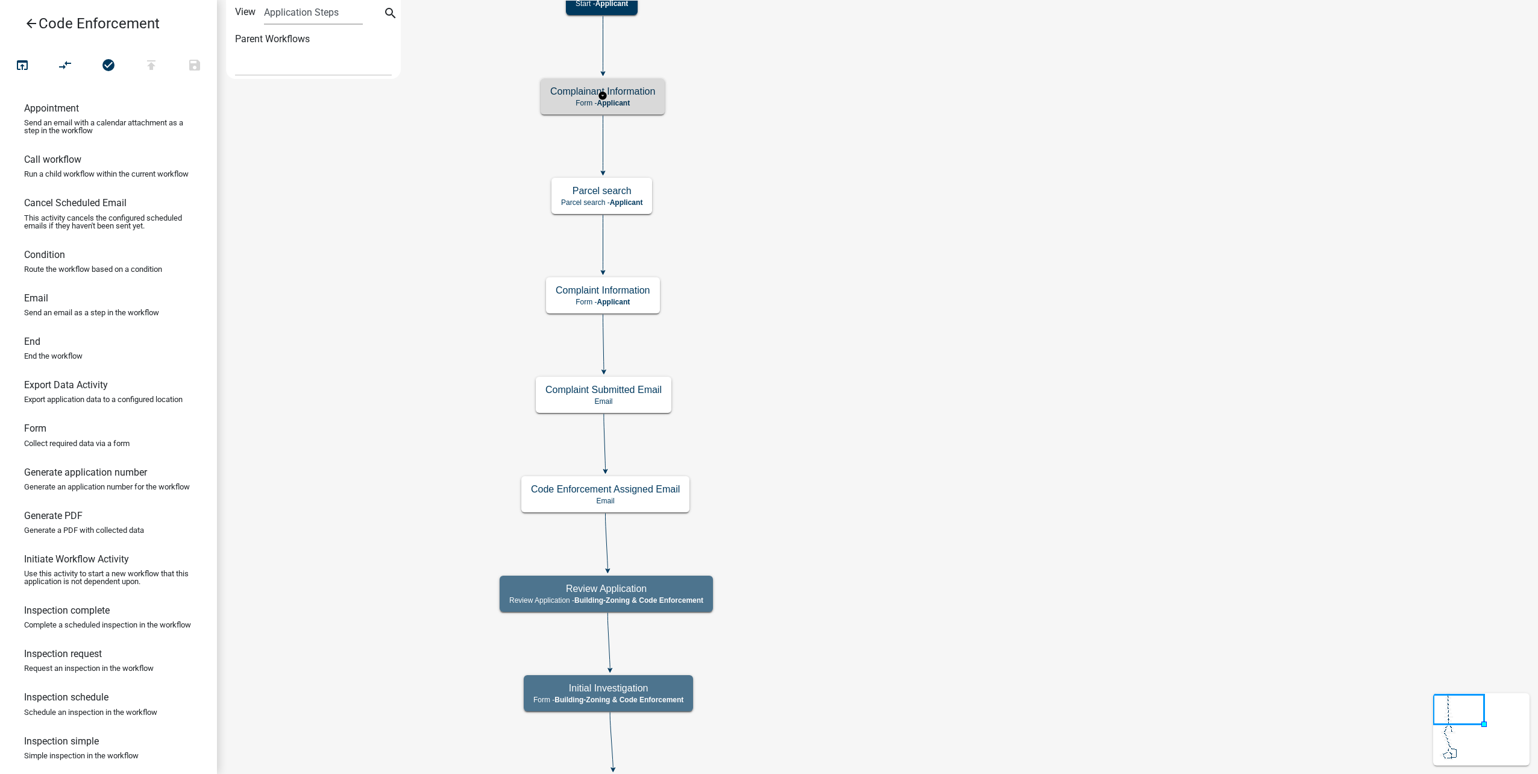
click at [660, 105] on div "Complainant Information Form - Applicant" at bounding box center [603, 96] width 124 height 36
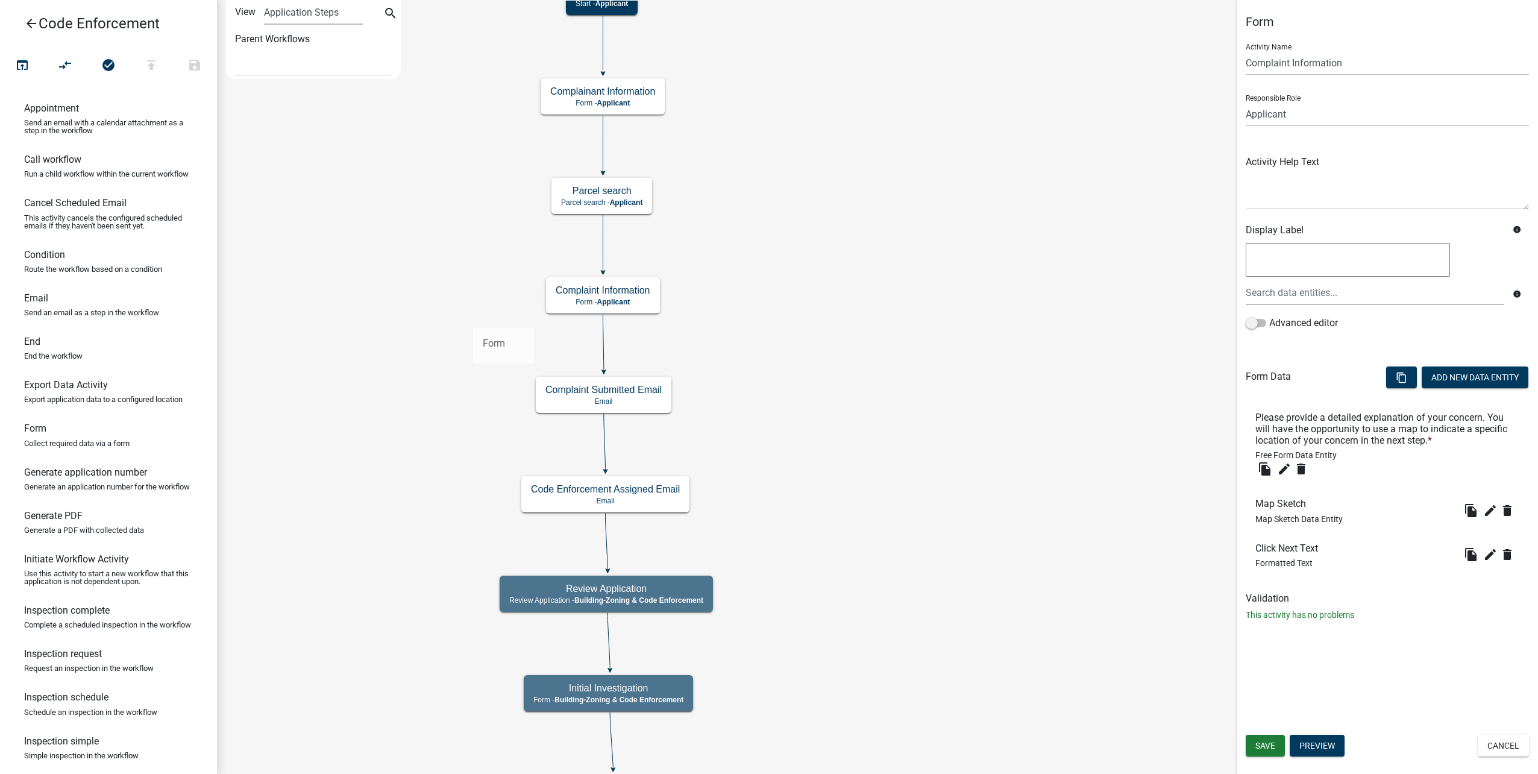
drag, startPoint x: 112, startPoint y: 455, endPoint x: 473, endPoint y: 318, distance: 386.2
click at [473, 318] on div "arrow_back Code Enforcement open_in_browser compare_arrows check_circle publish…" at bounding box center [769, 387] width 1538 height 774
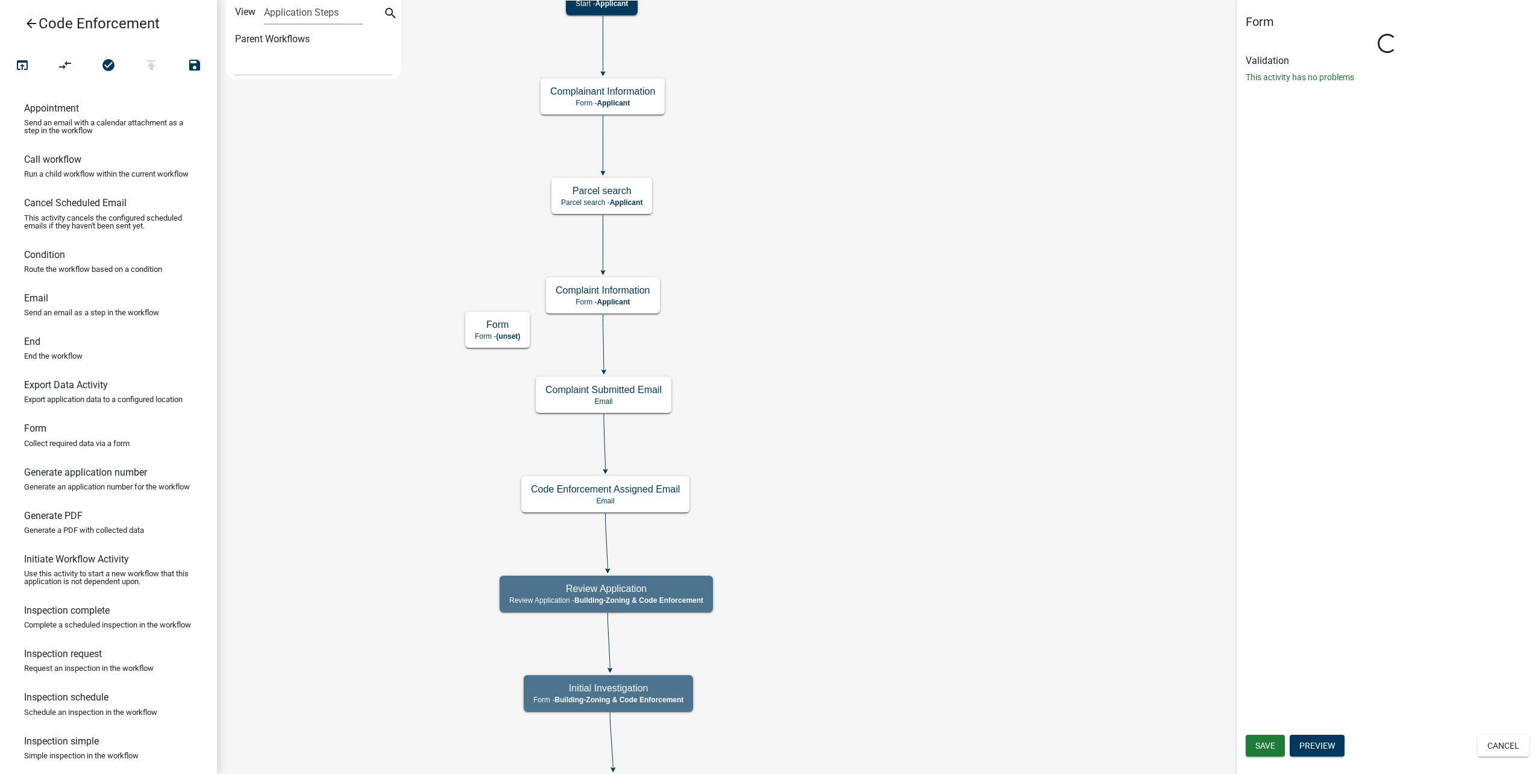
click at [603, 339] on icon at bounding box center [603, 343] width 1 height 57
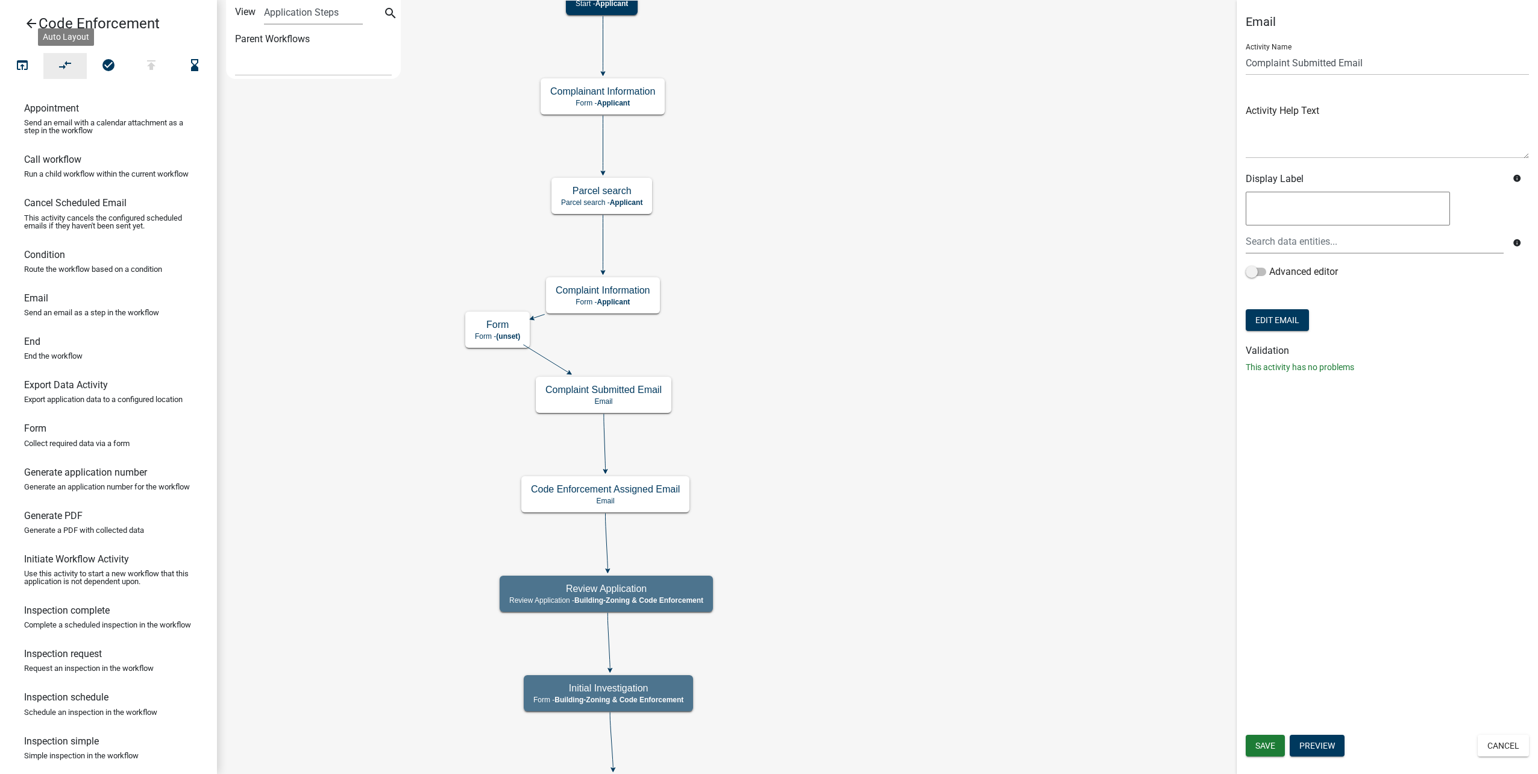
click at [60, 61] on icon "compare_arrows" at bounding box center [65, 66] width 14 height 17
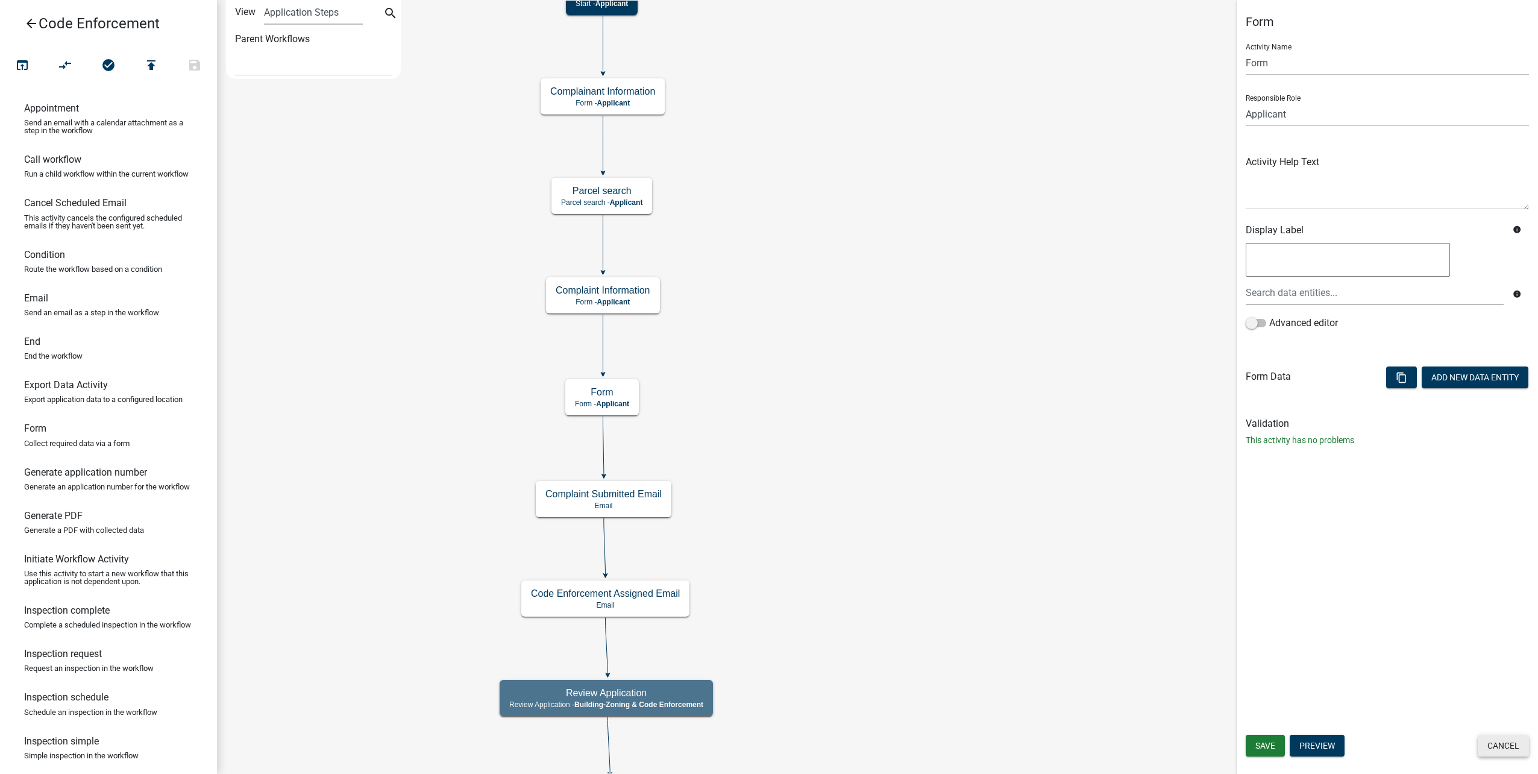
drag, startPoint x: 1514, startPoint y: 738, endPoint x: 1450, endPoint y: 728, distance: 65.3
click at [1515, 736] on button "Cancel" at bounding box center [1503, 746] width 51 height 22
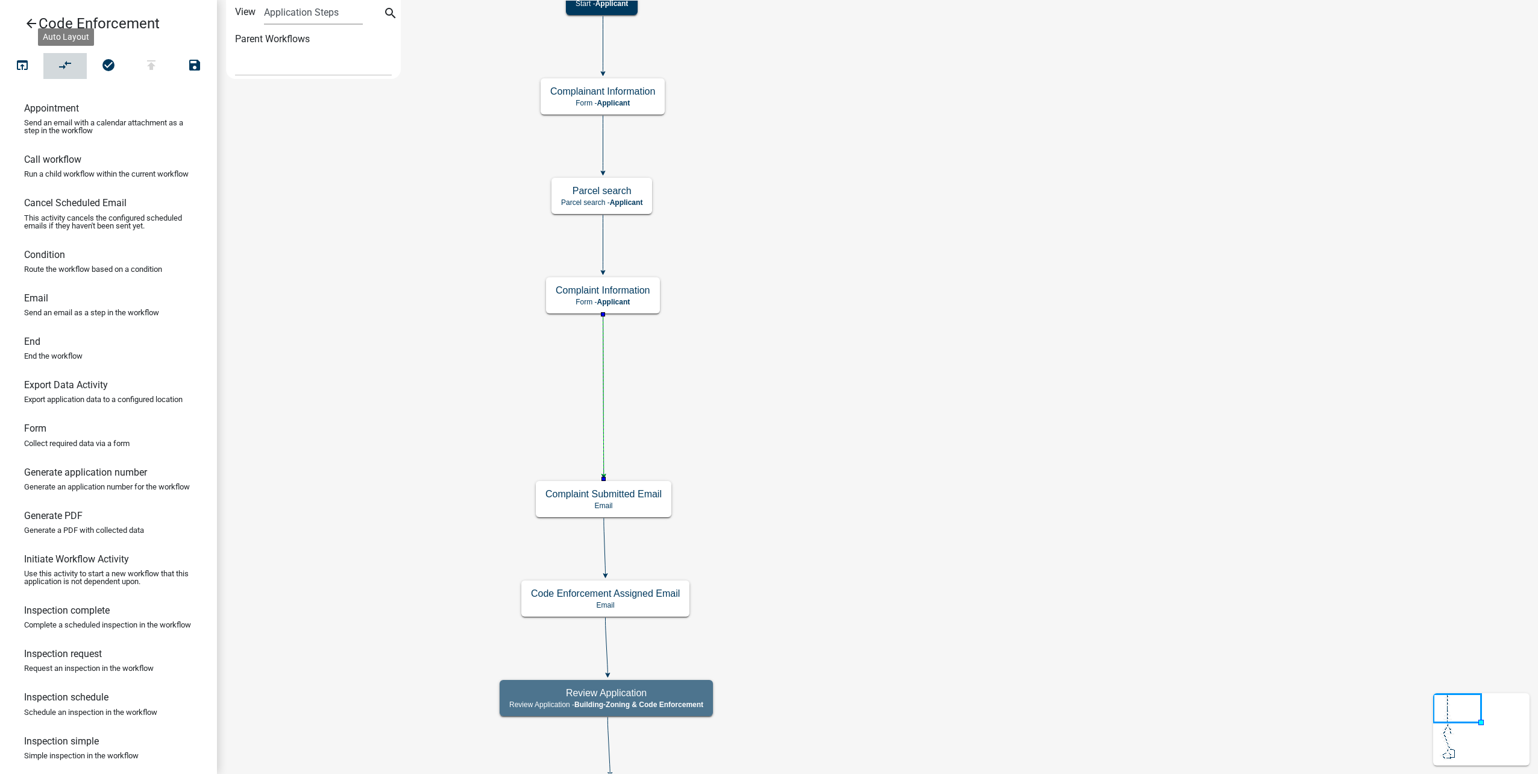
click at [70, 63] on icon "compare_arrows" at bounding box center [65, 66] width 14 height 17
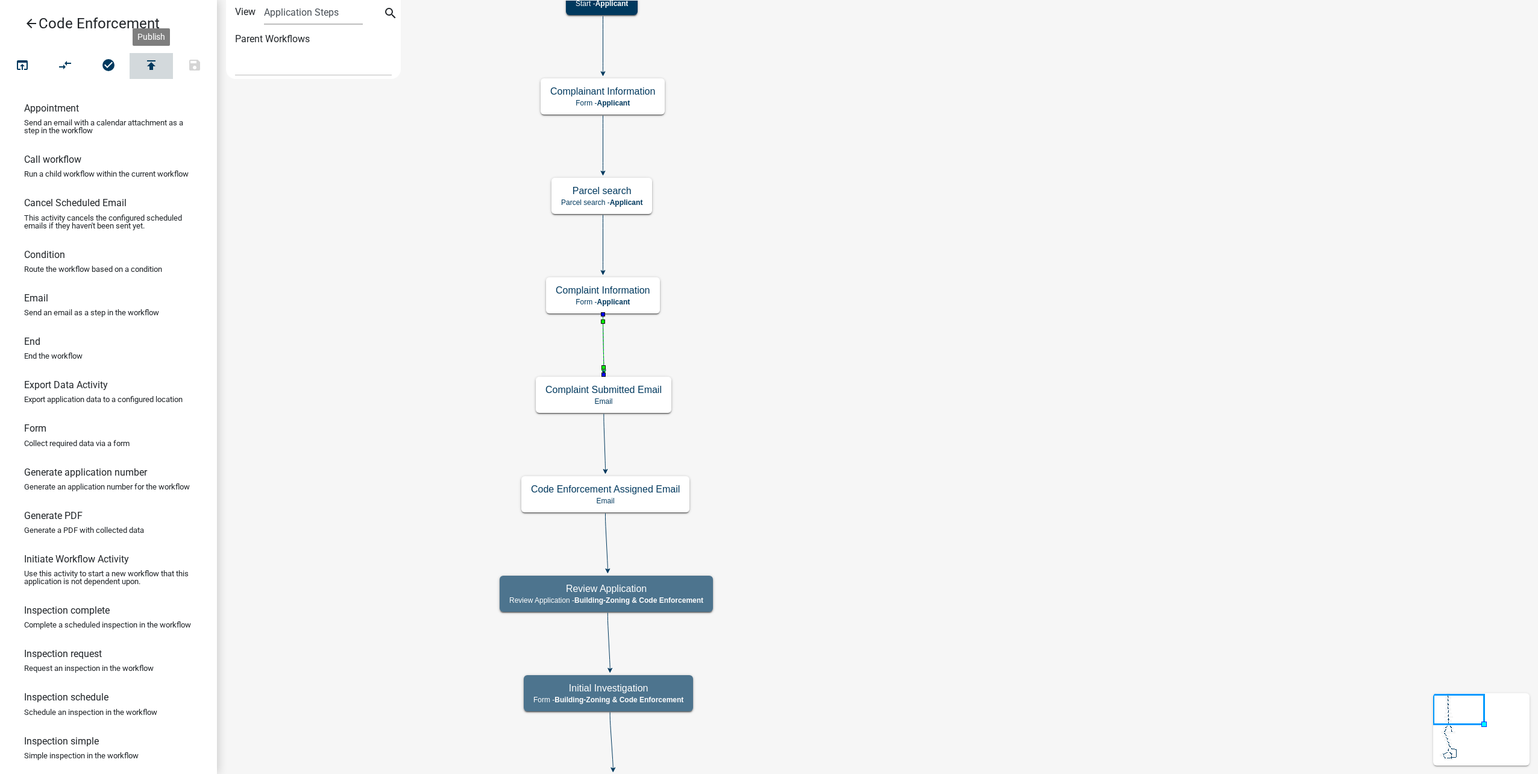
click at [148, 71] on icon "publish" at bounding box center [151, 66] width 14 height 17
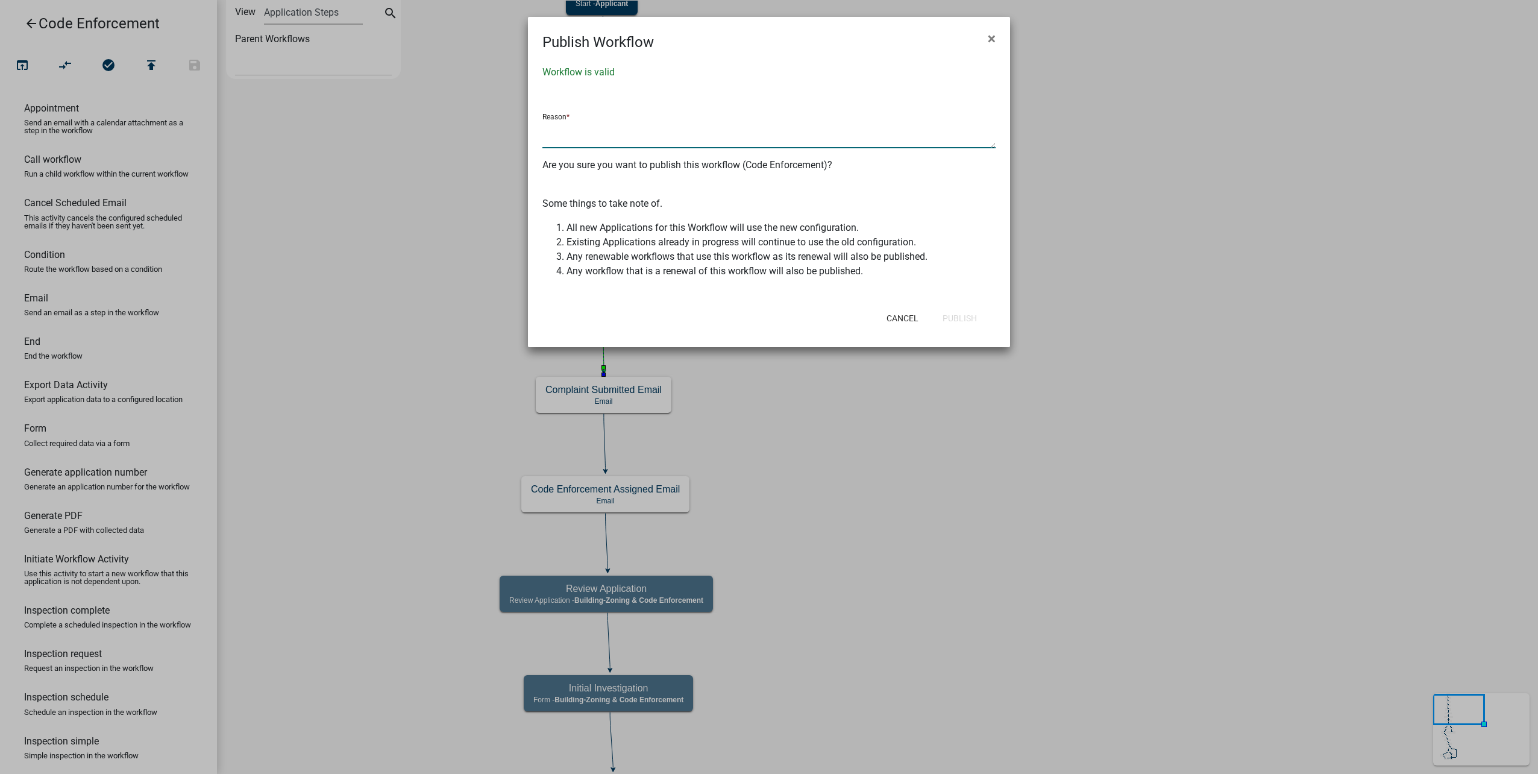
click at [664, 145] on textarea at bounding box center [769, 135] width 453 height 28
type textarea "changes"
click at [954, 311] on button "Publish" at bounding box center [960, 318] width 54 height 22
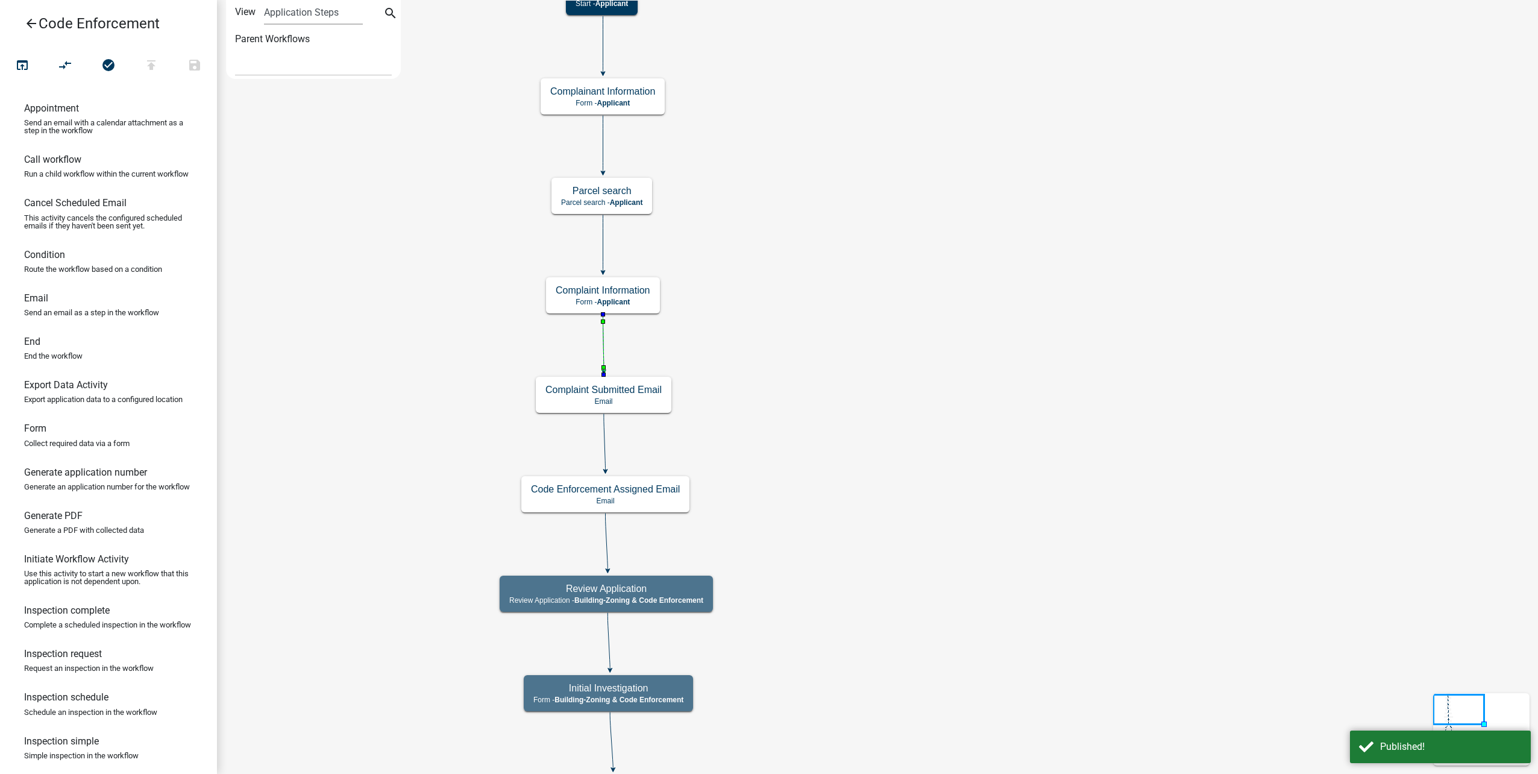
click at [22, 25] on link "arrow_back Code Enforcement" at bounding box center [104, 24] width 188 height 28
click at [31, 19] on icon "arrow_back" at bounding box center [31, 24] width 14 height 17
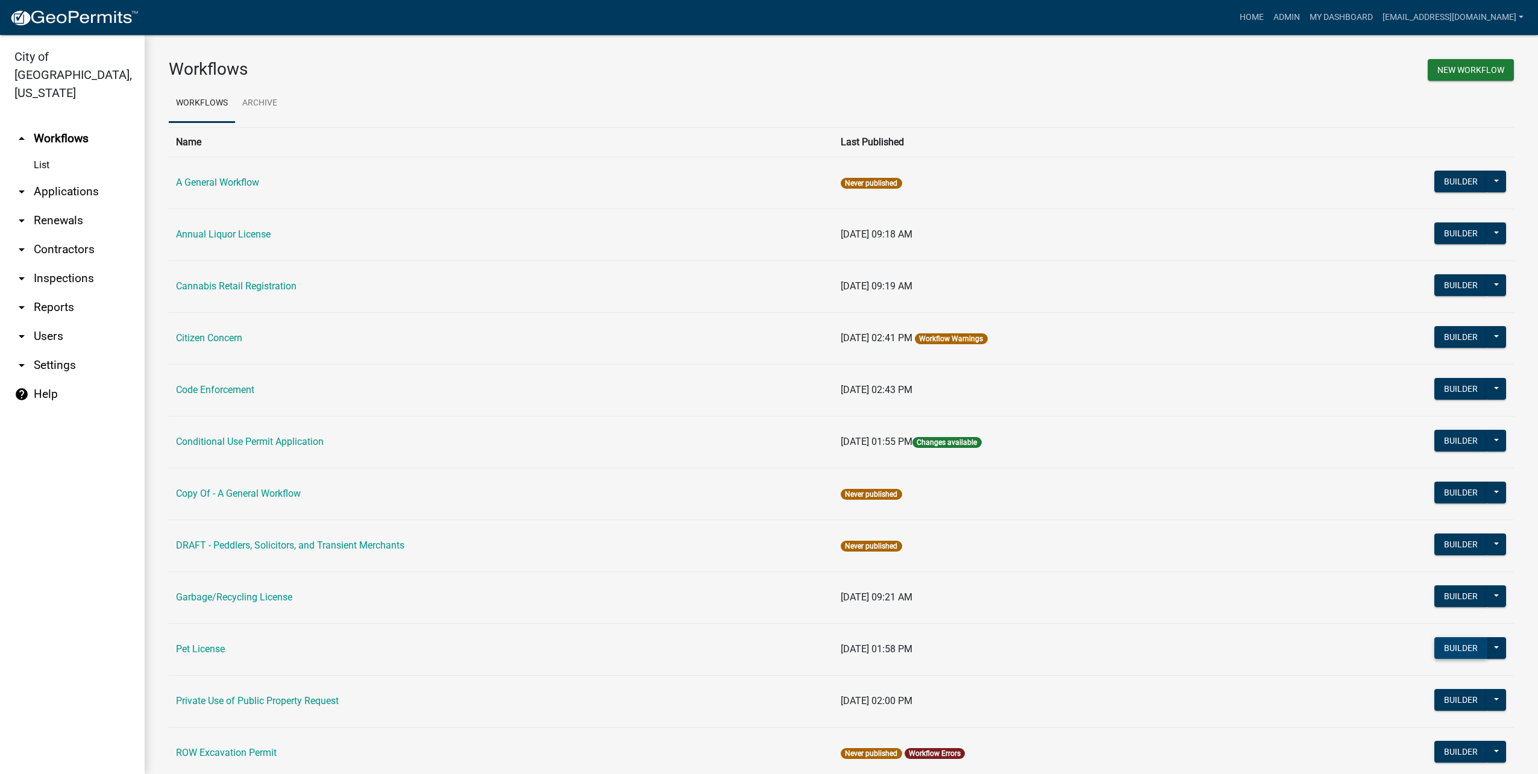
click at [1444, 644] on button "Builder" at bounding box center [1461, 648] width 53 height 22
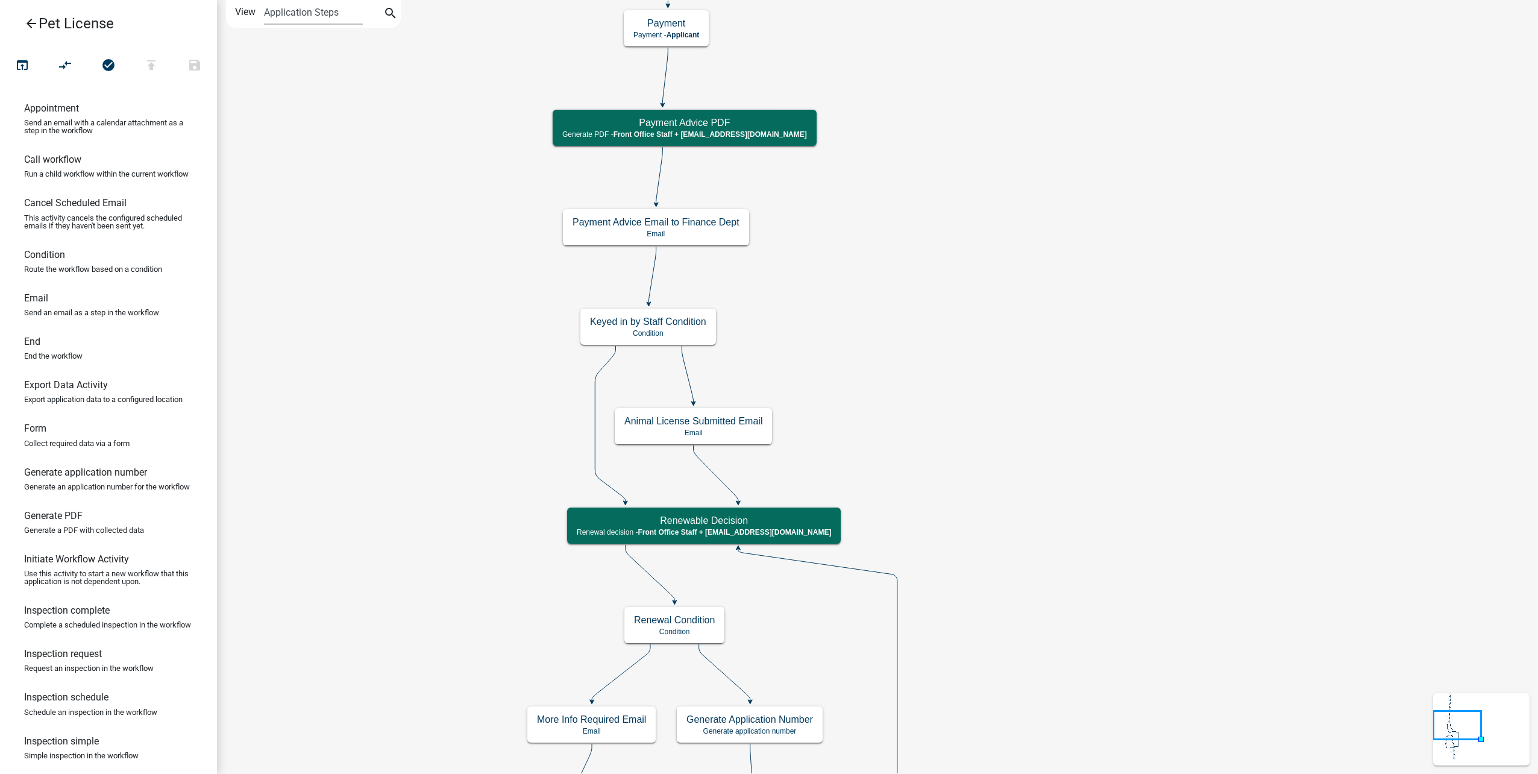
click at [34, 24] on icon "arrow_back" at bounding box center [31, 24] width 14 height 17
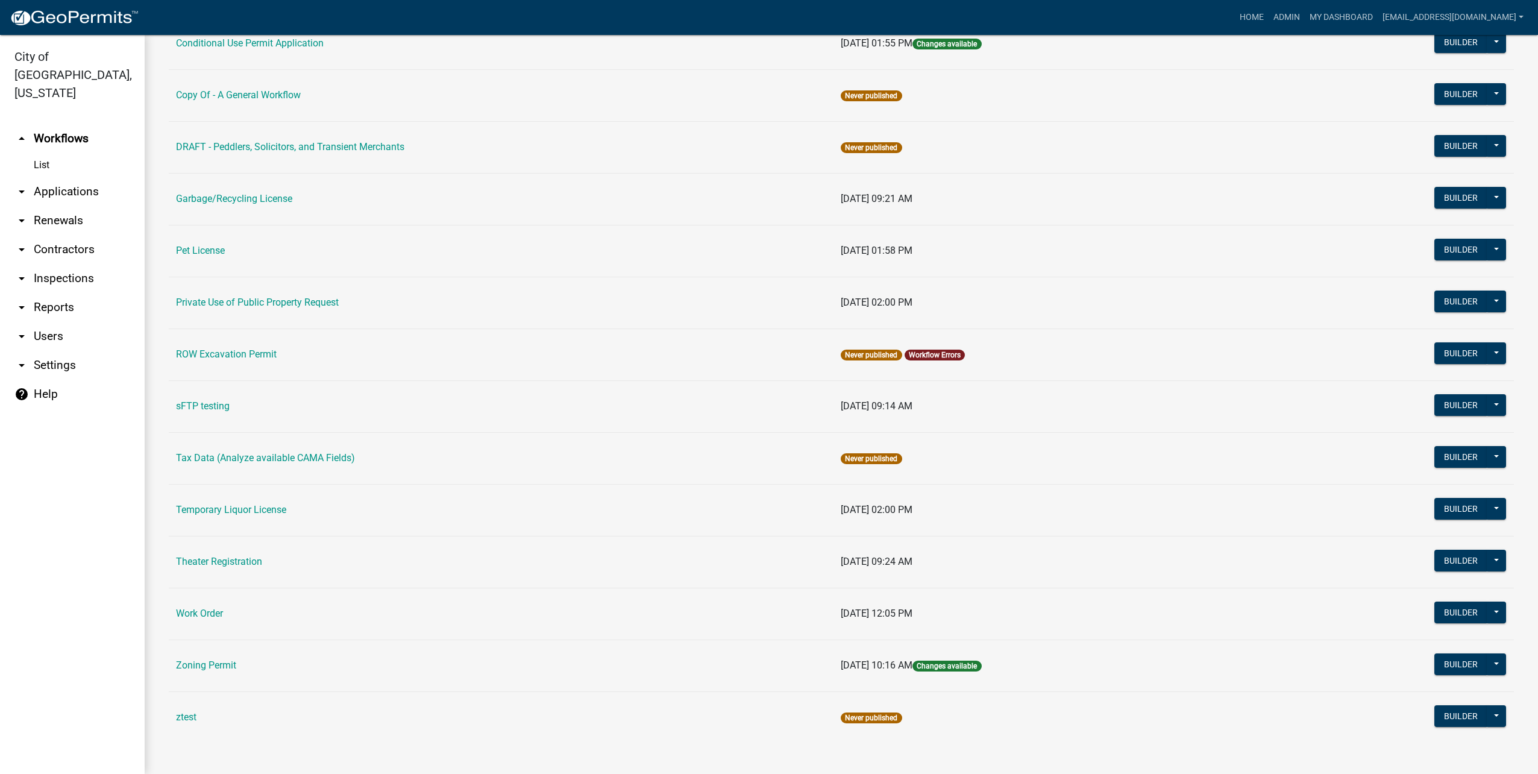
scroll to position [401, 0]
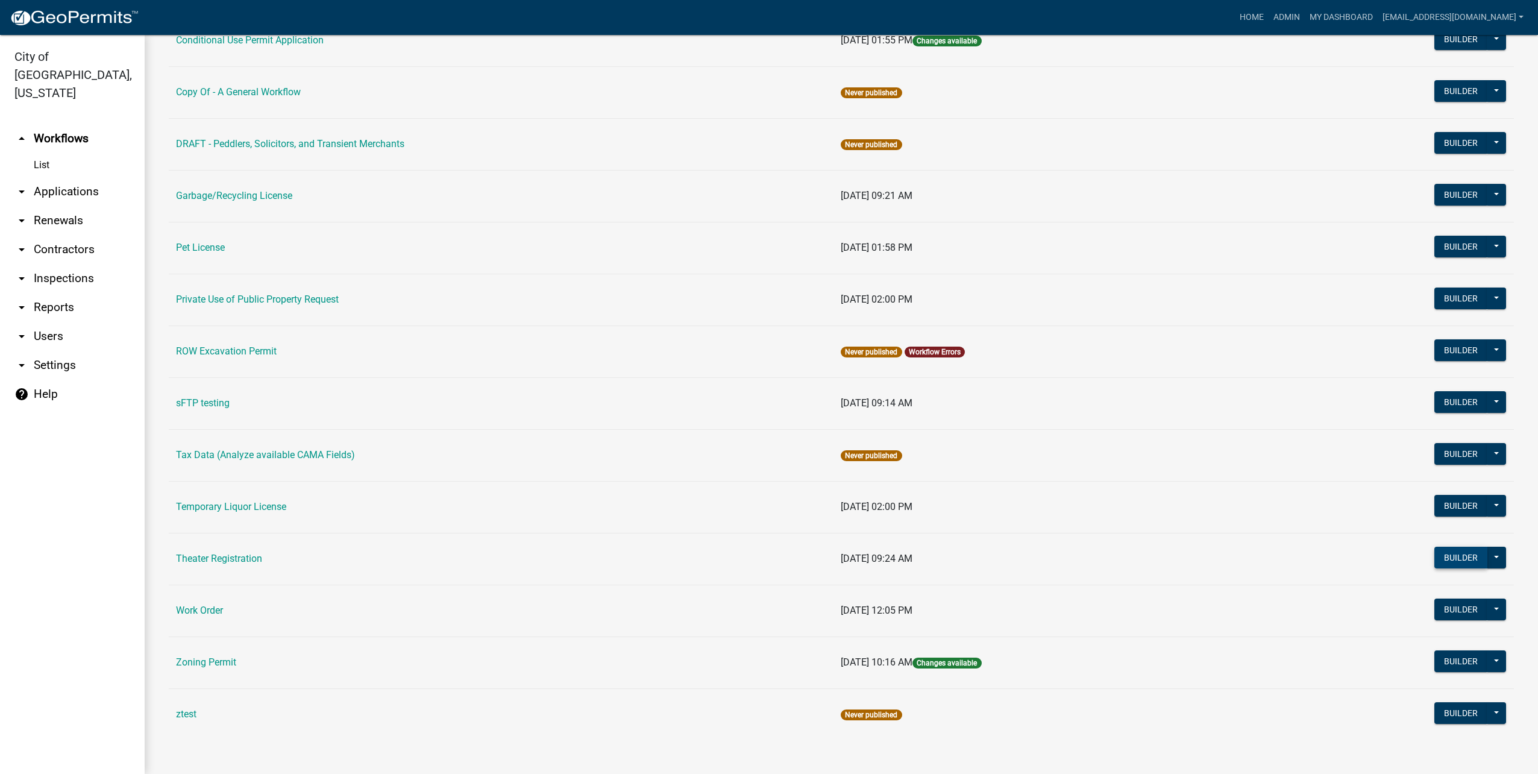
click at [1451, 558] on button "Builder" at bounding box center [1461, 558] width 53 height 22
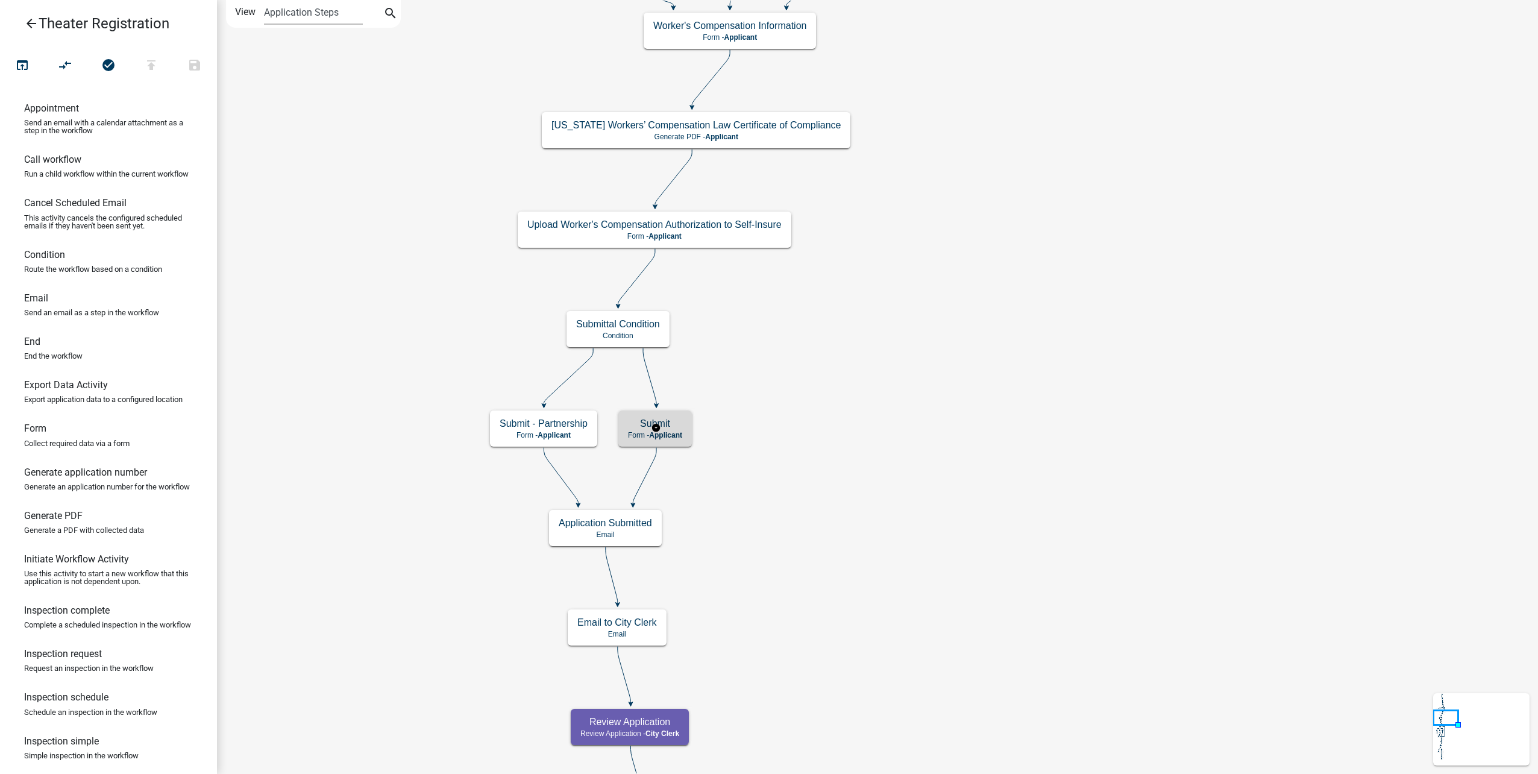
click at [682, 434] on span "Applicant" at bounding box center [665, 435] width 33 height 8
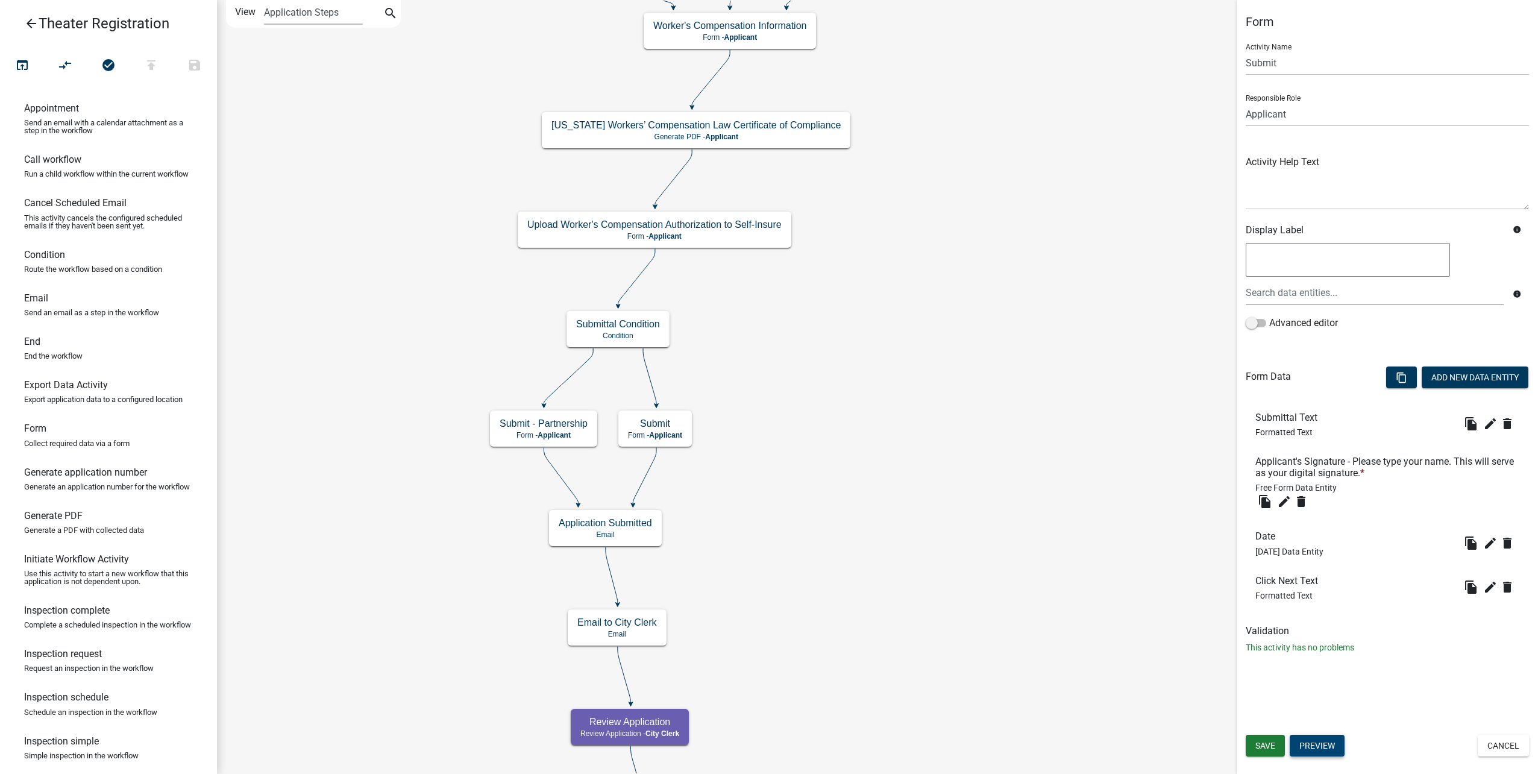
click at [1317, 741] on button "Preview" at bounding box center [1317, 746] width 55 height 22
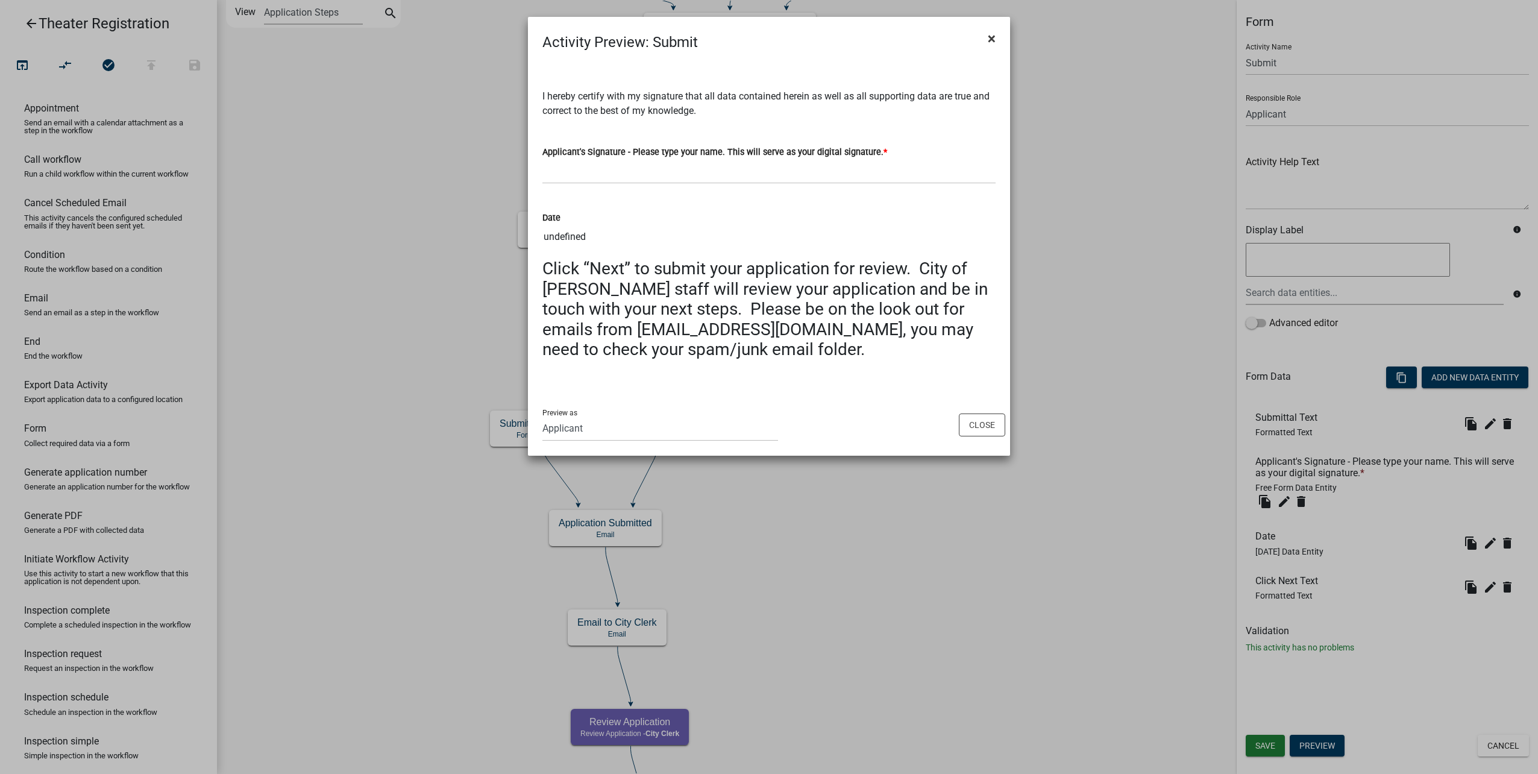
click at [997, 37] on button "×" at bounding box center [991, 39] width 27 height 34
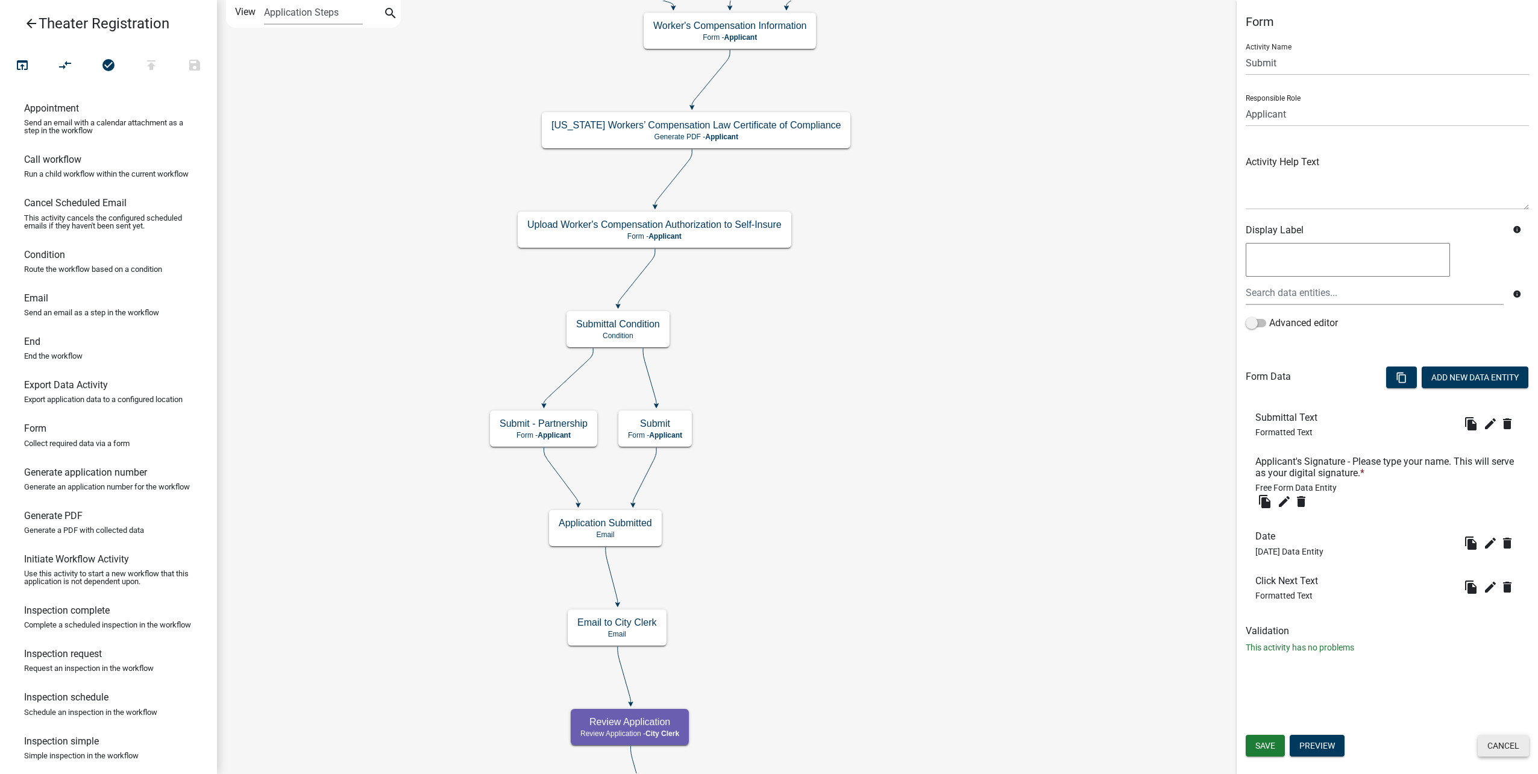
click at [1499, 735] on button "Cancel" at bounding box center [1503, 746] width 51 height 22
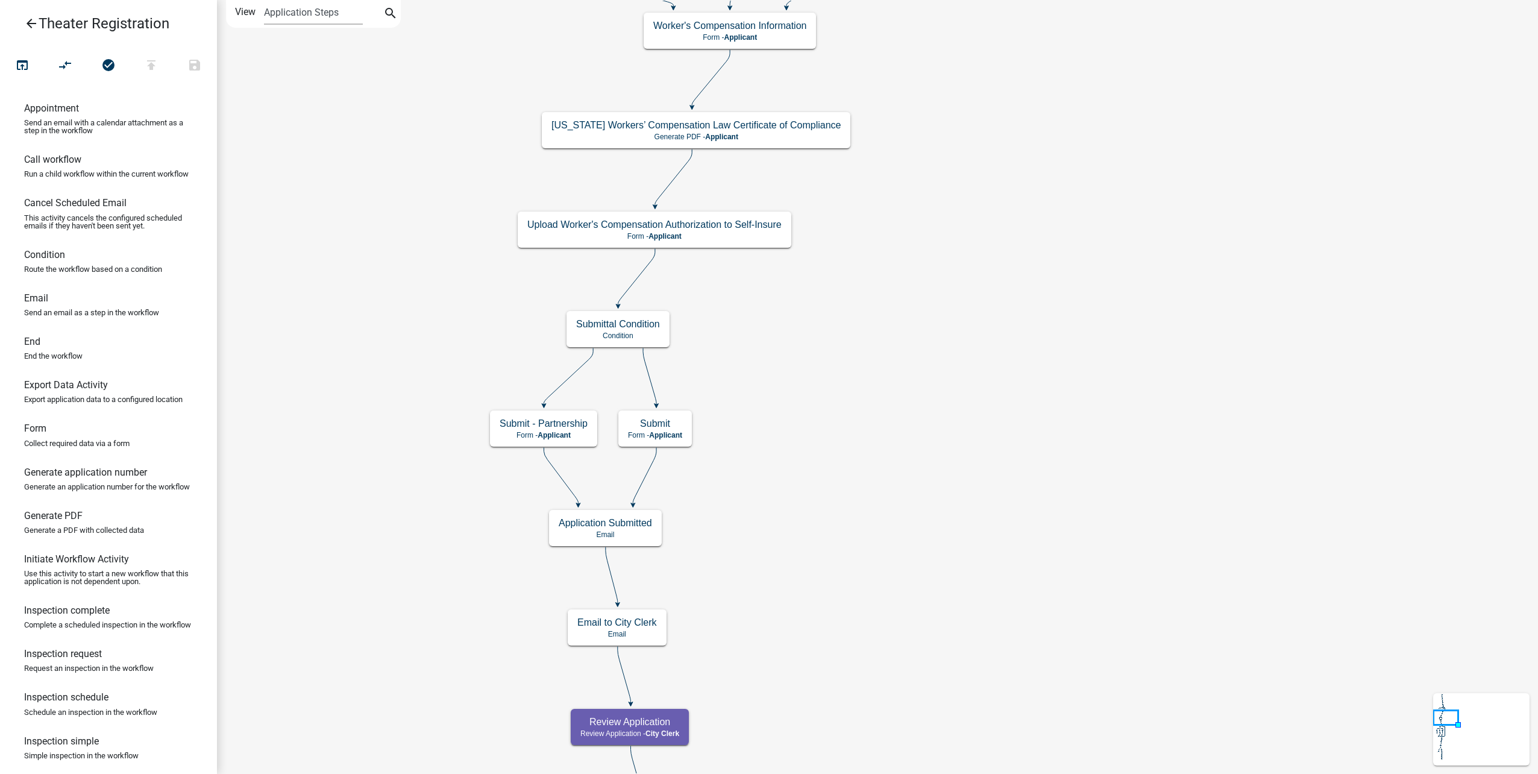
click at [39, 30] on link "arrow_back Theater Registration" at bounding box center [104, 24] width 188 height 28
click at [36, 24] on icon "arrow_back" at bounding box center [31, 24] width 14 height 17
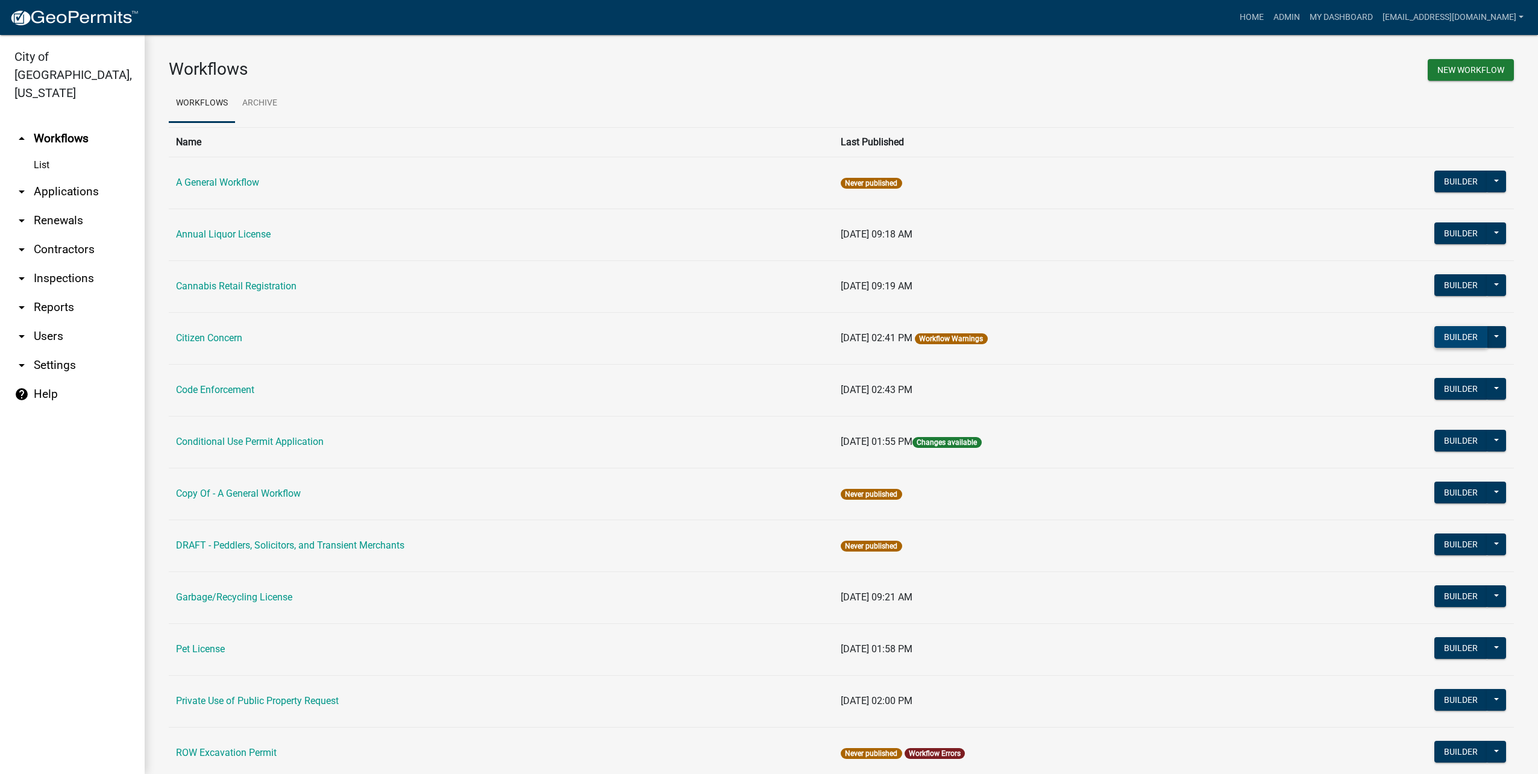
click at [1435, 339] on button "Builder" at bounding box center [1461, 337] width 53 height 22
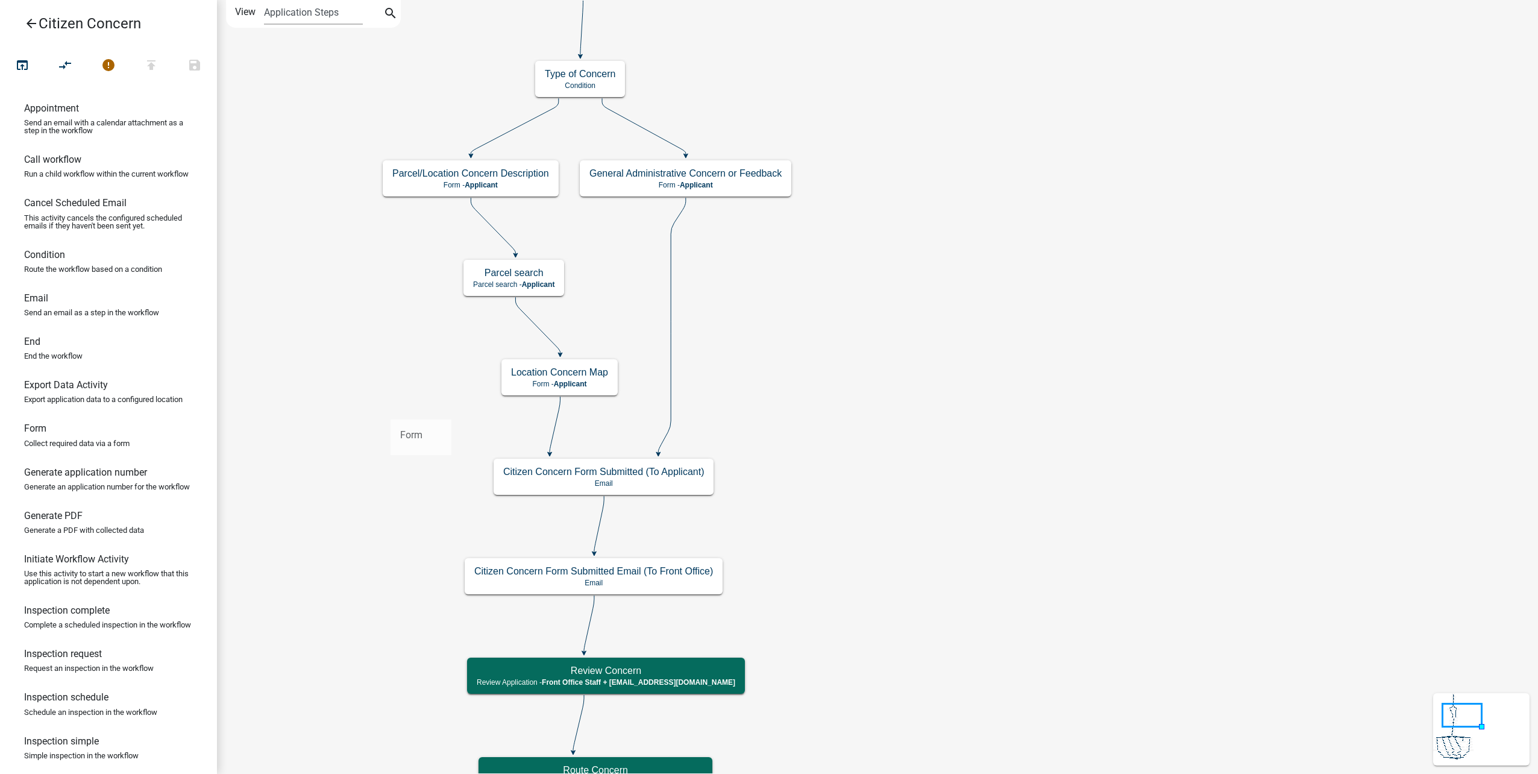
drag, startPoint x: 105, startPoint y: 466, endPoint x: 391, endPoint y: 410, distance: 290.6
click at [391, 410] on div "arrow_back Citizen Concern open_in_browser compare_arrows error publish save Ap…" at bounding box center [769, 387] width 1538 height 774
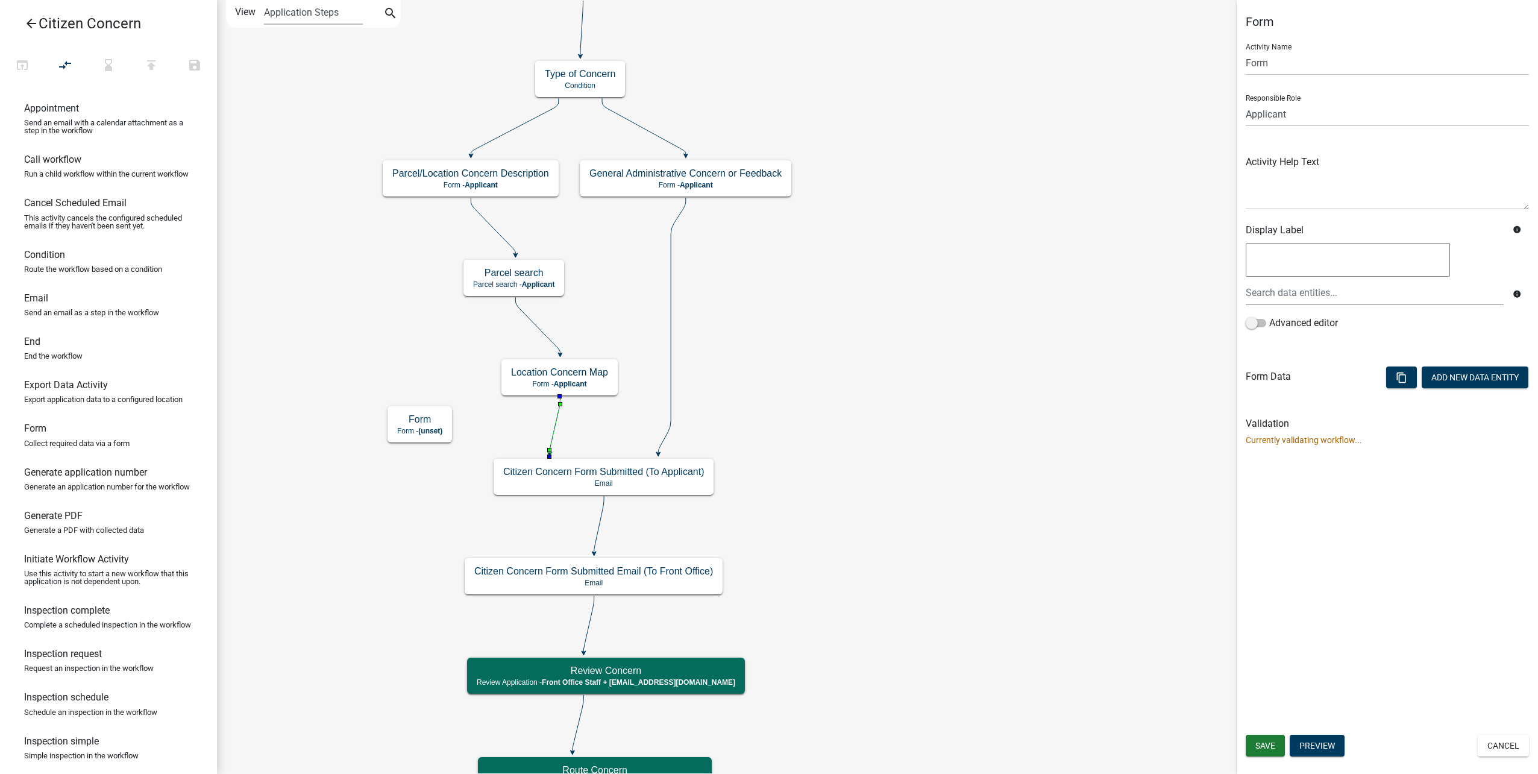
click at [552, 433] on icon at bounding box center [555, 425] width 10 height 57
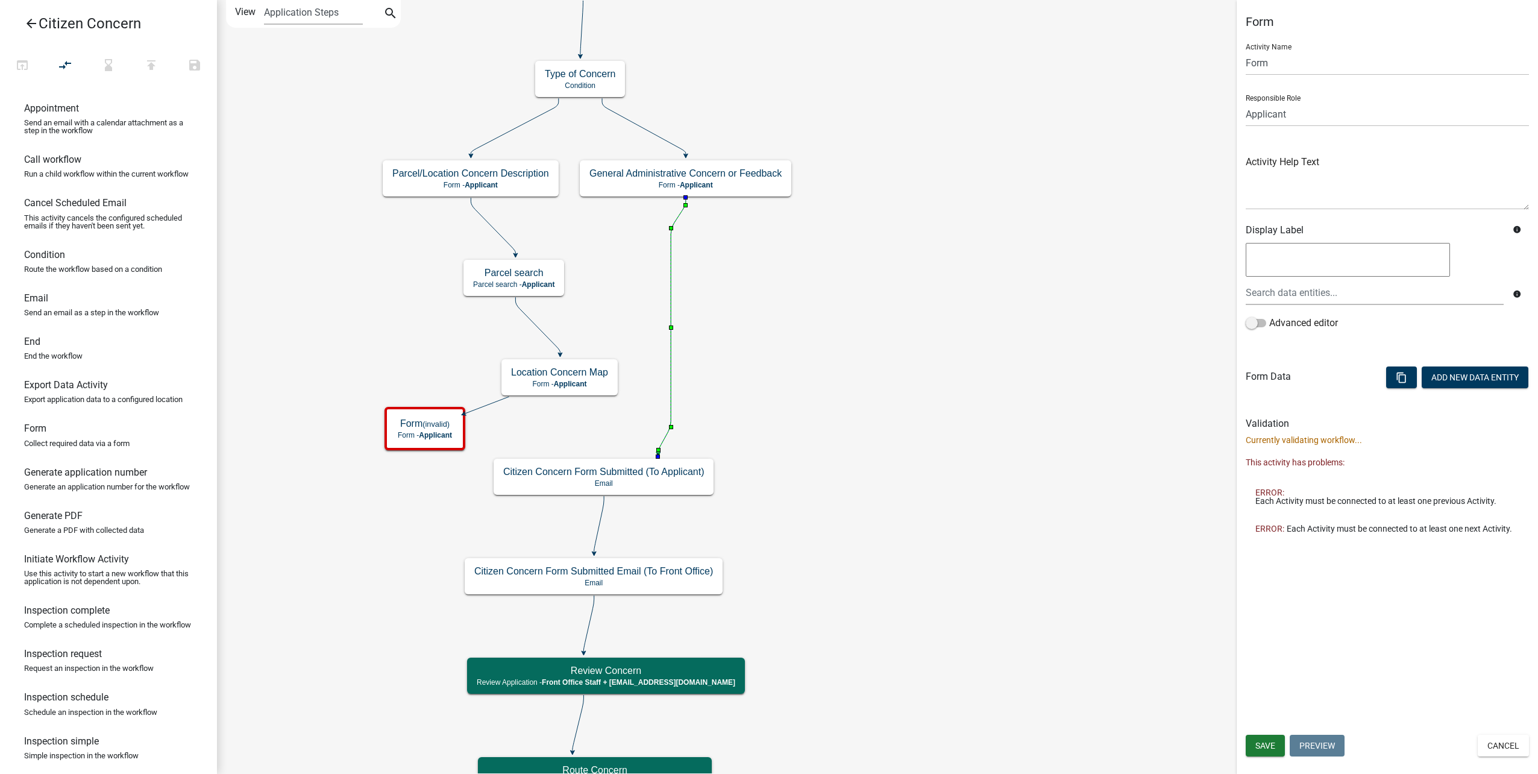
click at [665, 436] on icon at bounding box center [672, 326] width 28 height 256
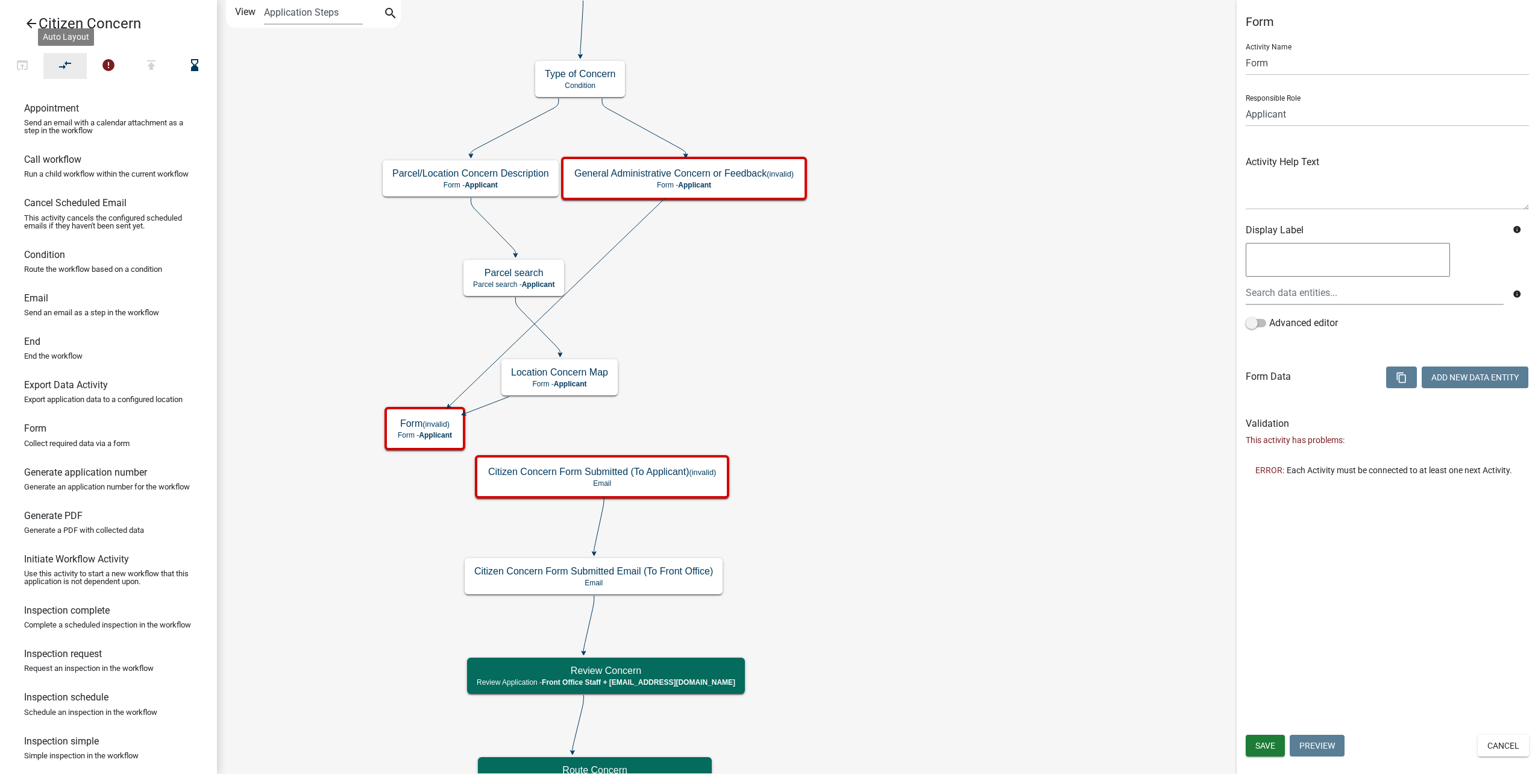
click at [63, 60] on icon "compare_arrows" at bounding box center [65, 66] width 14 height 17
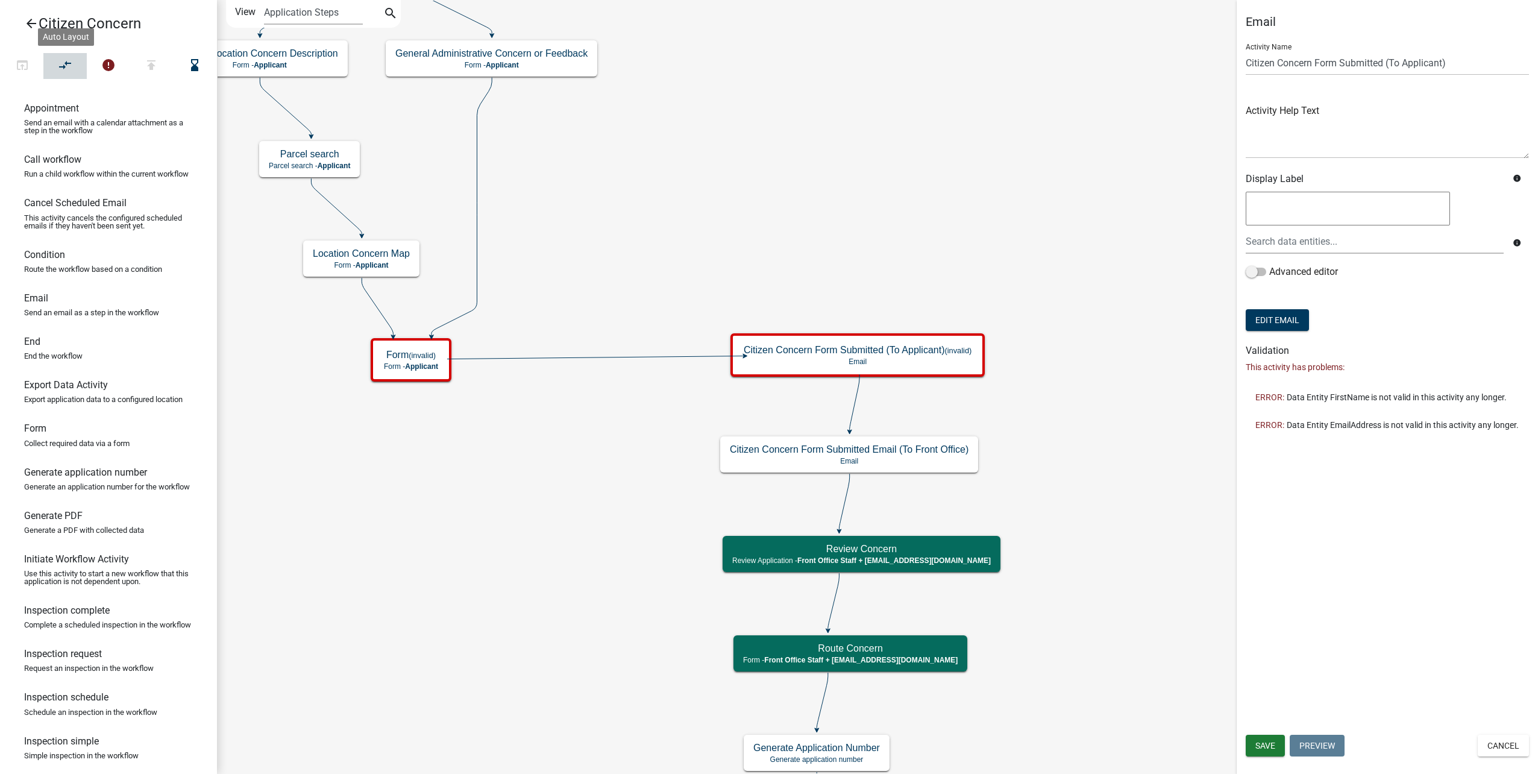
click at [64, 60] on icon "compare_arrows" at bounding box center [65, 66] width 14 height 17
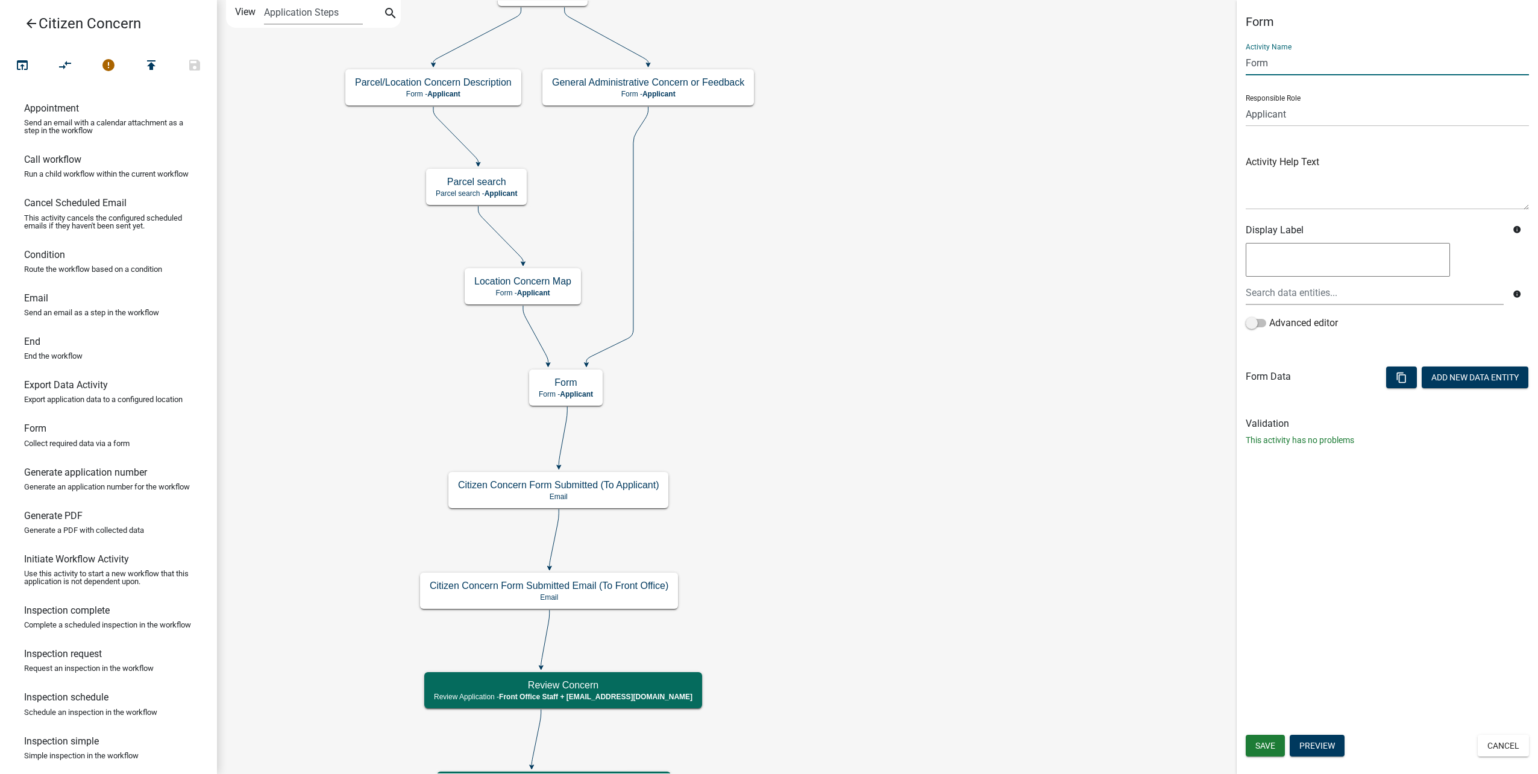
drag, startPoint x: 1300, startPoint y: 61, endPoint x: 1104, endPoint y: 69, distance: 196.1
click at [1104, 69] on main "Start Start - Applicant Citizen Concern Introduction Form - Applicant Citizen I…" at bounding box center [877, 387] width 1321 height 774
type input "Submit"
click at [1441, 381] on button "Add New Data Entity" at bounding box center [1475, 378] width 107 height 22
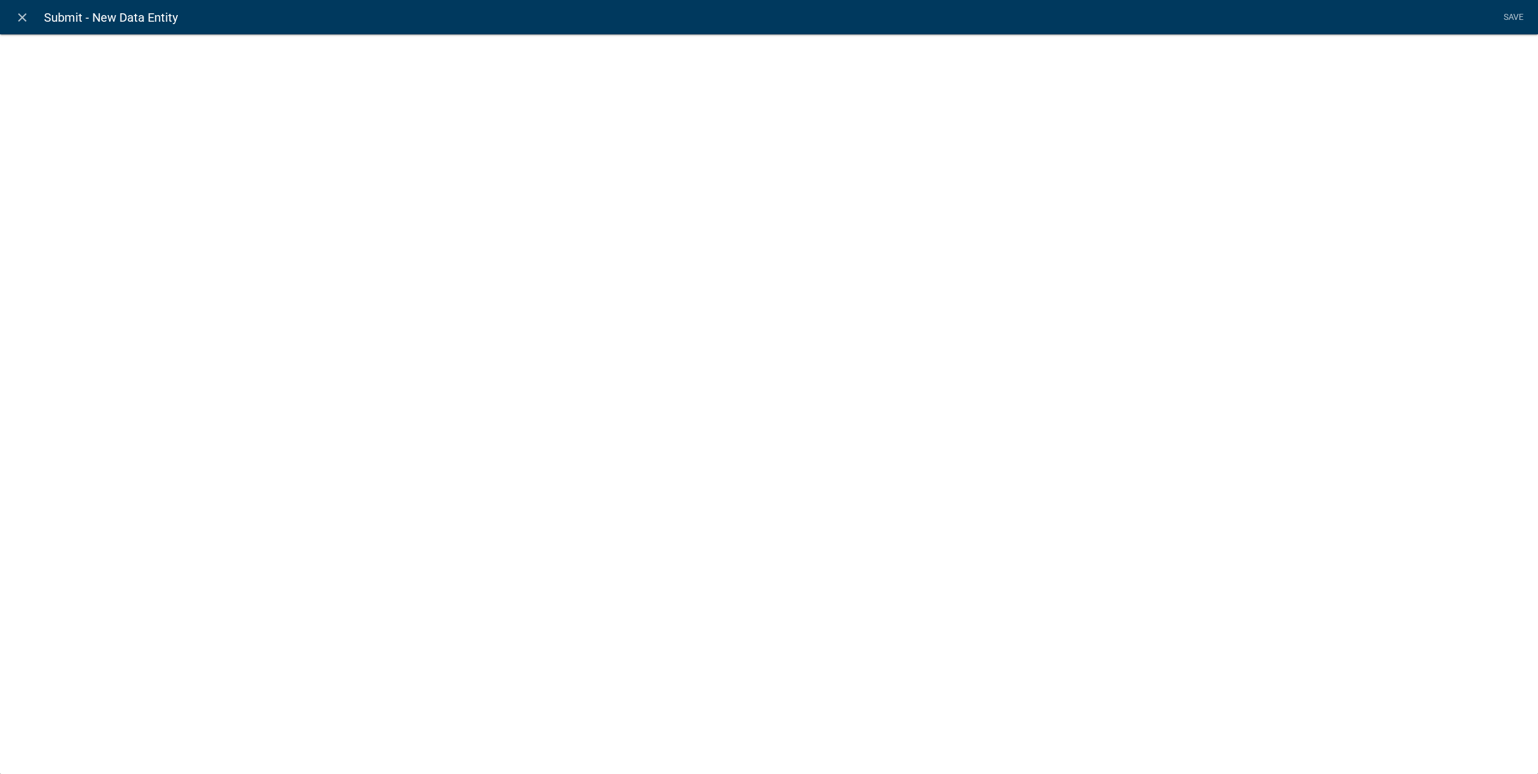
select select
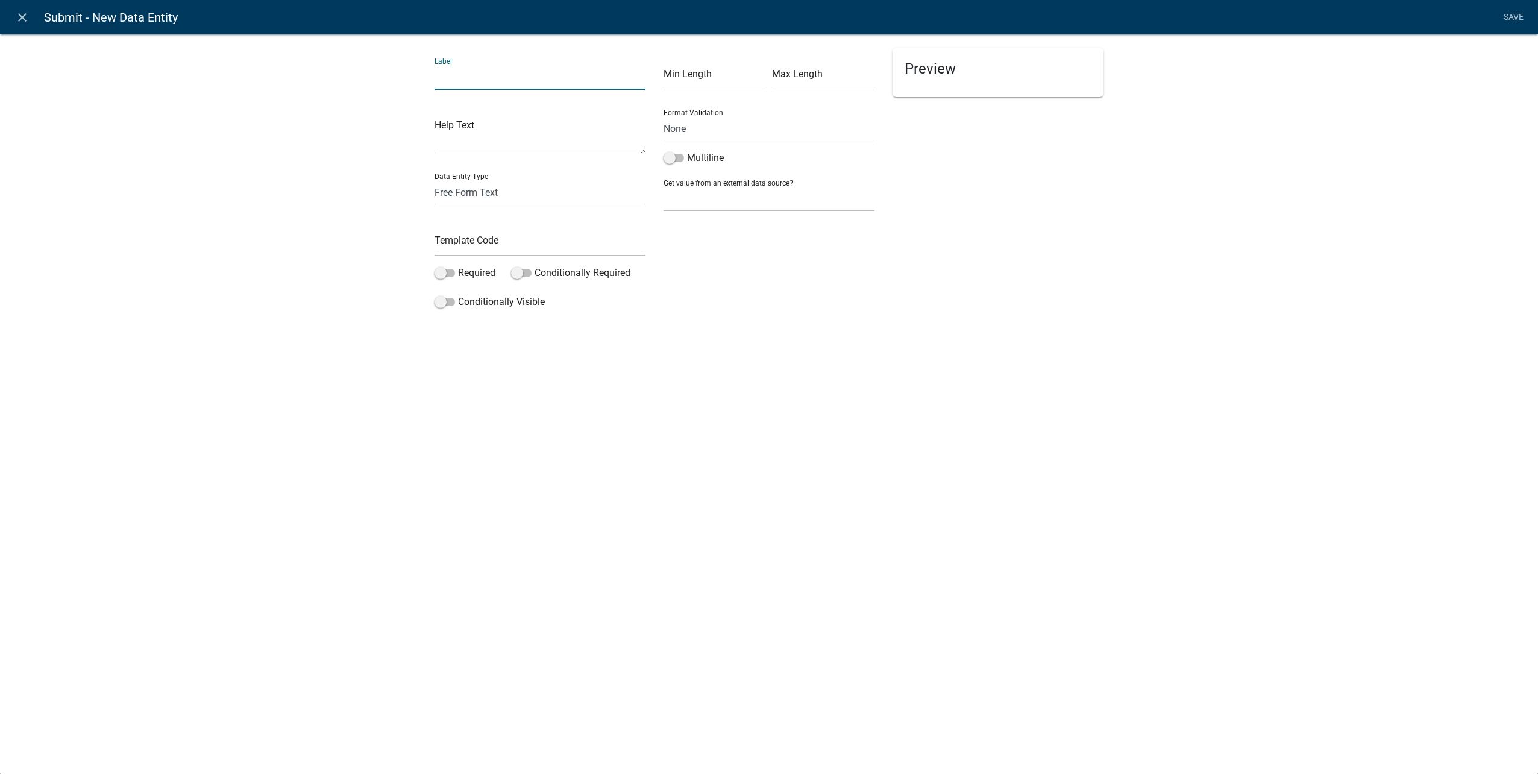
click at [556, 71] on input "text" at bounding box center [540, 77] width 211 height 25
type input "Submit Text"
click at [507, 192] on select "Free Form Text Document Display Entity Value Fee Numeric Data Date Map Sketch D…" at bounding box center [540, 192] width 211 height 25
select select "rich-text"
click at [435, 180] on select "Free Form Text Document Display Entity Value Fee Numeric Data Date Map Sketch D…" at bounding box center [540, 192] width 211 height 25
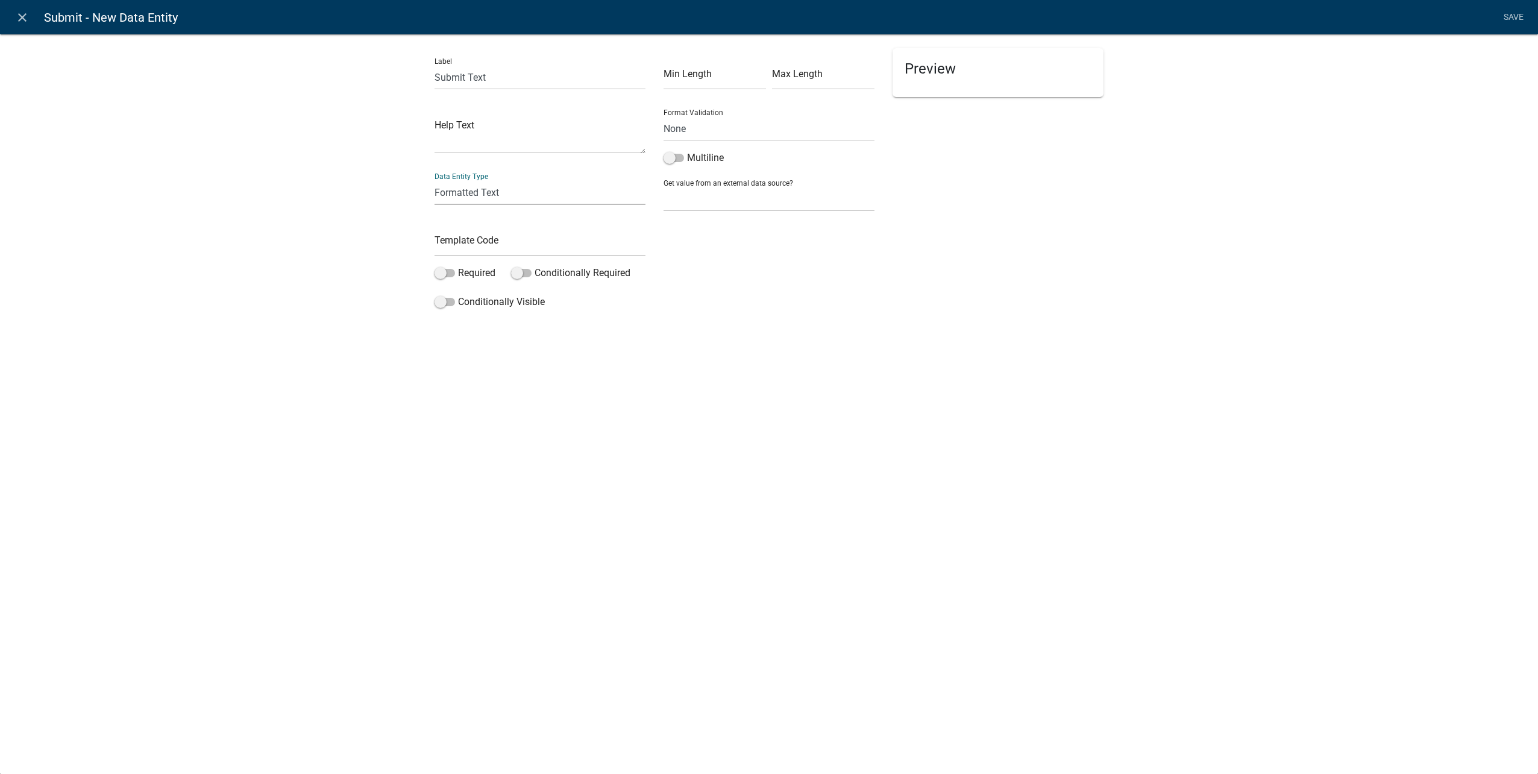
select select "rich-text"
click at [509, 244] on input "text" at bounding box center [540, 243] width 211 height 25
type input "SubmitText"
click at [444, 268] on label "Required" at bounding box center [465, 273] width 61 height 14
click at [458, 266] on input "Required" at bounding box center [458, 266] width 0 height 0
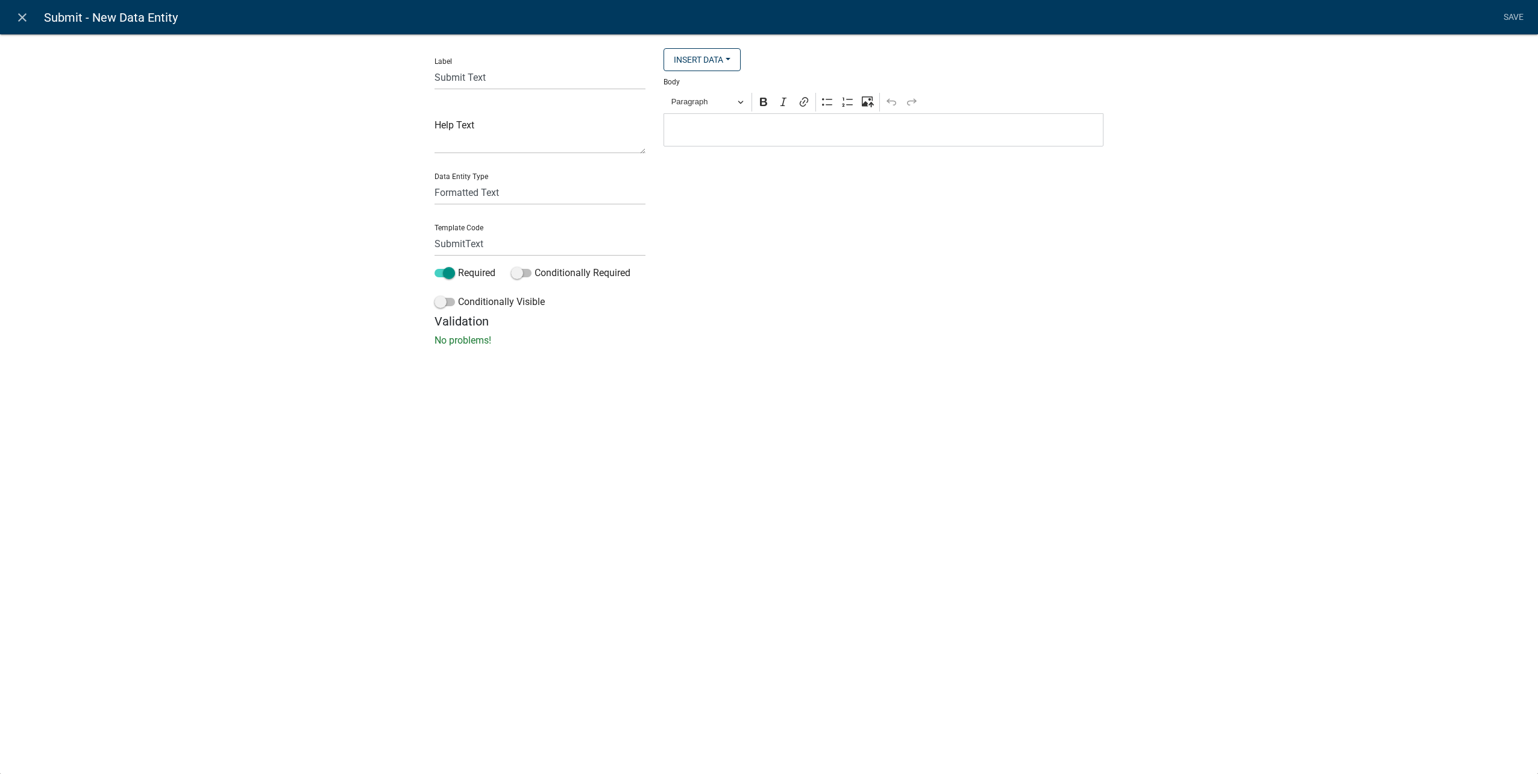
click at [704, 123] on p "Editor editing area: main. Press Alt+0 for help." at bounding box center [883, 130] width 427 height 14
click at [718, 104] on span "Paragraph" at bounding box center [703, 102] width 63 height 14
click at [721, 142] on span "Heading 1" at bounding box center [702, 144] width 58 height 22
drag, startPoint x: 1078, startPoint y: 142, endPoint x: 632, endPoint y: 120, distance: 446.0
click at [604, 126] on div "Label Submit Text Help Text Data Entity Type Free Form Text Document Display En…" at bounding box center [769, 181] width 687 height 266
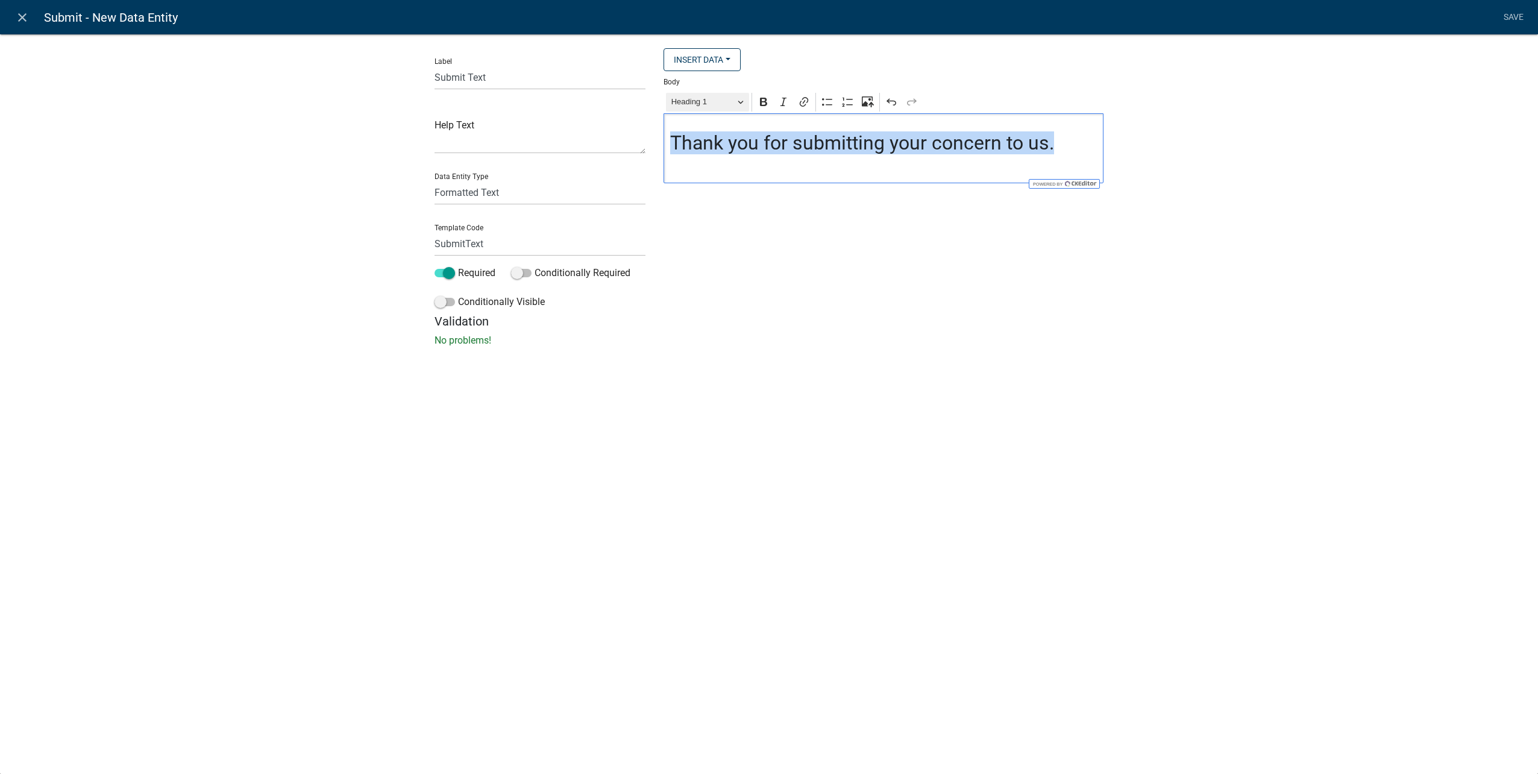
click at [746, 103] on div "Heading 1 Paragraph Heading 1 Heading 2 Heading 3 Bold Italic Link Bulleted Lis…" at bounding box center [883, 101] width 435 height 23
click at [746, 103] on button "Heading 1" at bounding box center [707, 102] width 83 height 19
click at [717, 166] on span "Heading 2" at bounding box center [697, 169] width 49 height 19
click at [1027, 151] on div "Thank you for submitting your concern to us." at bounding box center [884, 145] width 440 height 65
click at [751, 106] on div "Paragraph Paragraph Heading 1 Heading 2 Heading 3 Bold Italic Link Bulleted Lis…" at bounding box center [883, 101] width 435 height 23
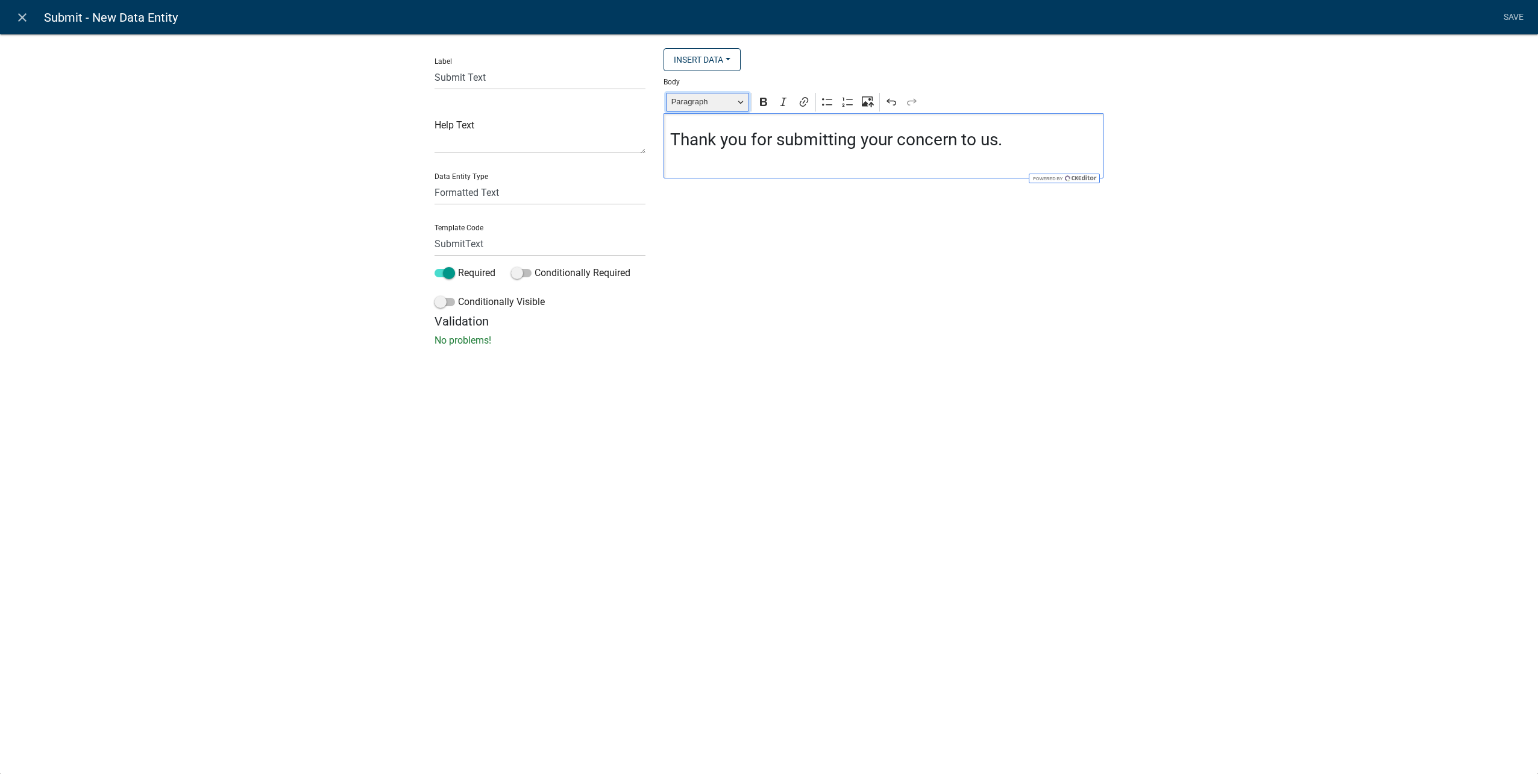
click at [735, 102] on button "Paragraph" at bounding box center [707, 102] width 83 height 19
click at [724, 158] on button "Heading 2" at bounding box center [737, 169] width 141 height 24
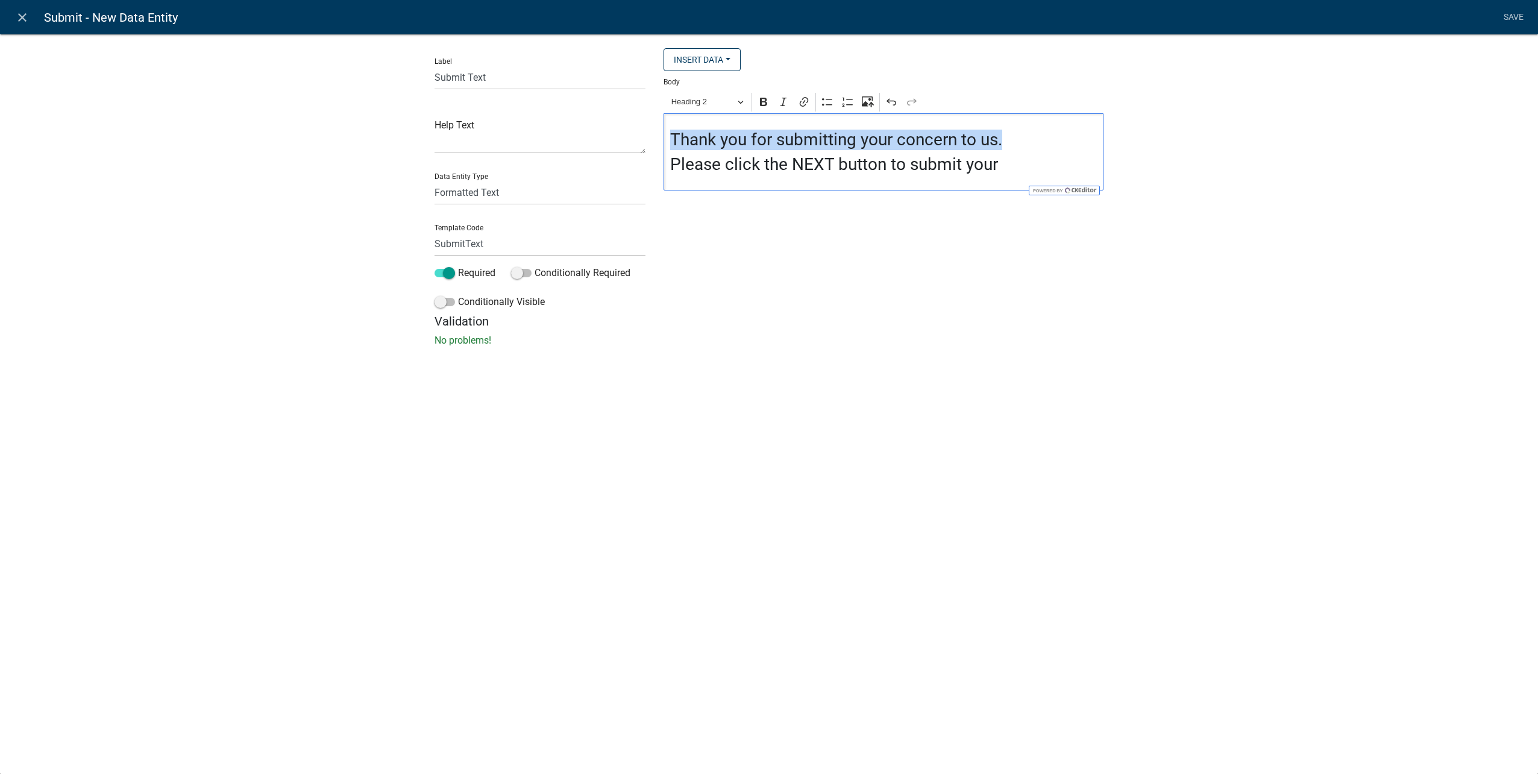
drag, startPoint x: 1015, startPoint y: 143, endPoint x: 615, endPoint y: 143, distance: 399.7
click at [615, 143] on div "Label Submit Text Help Text Data Entity Type Free Form Text Document Display En…" at bounding box center [769, 181] width 687 height 266
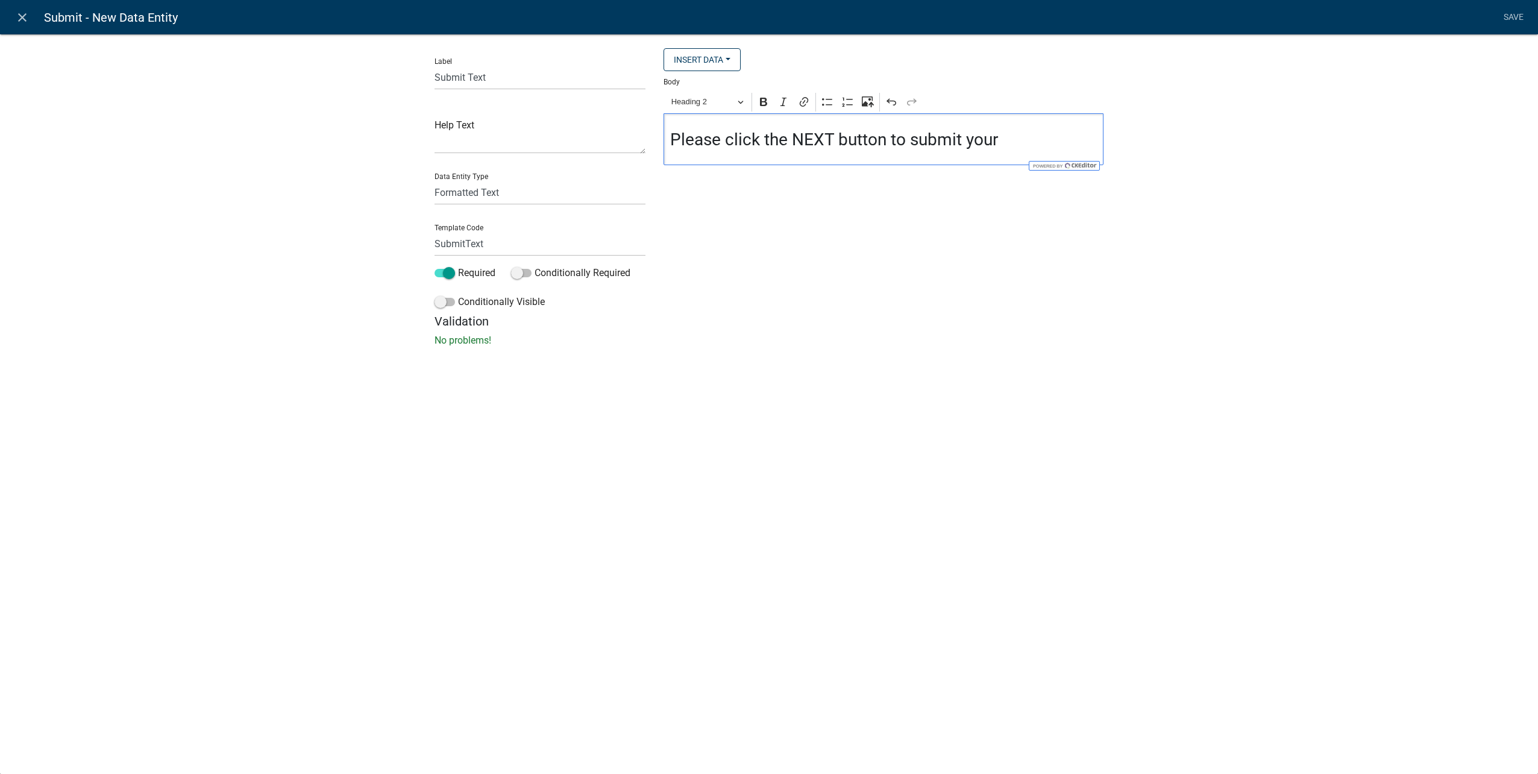
click at [1021, 146] on h3 "Please click the NEXT button to submit your" at bounding box center [883, 140] width 427 height 20
click at [861, 103] on button "Upload image from computer" at bounding box center [869, 102] width 18 height 18
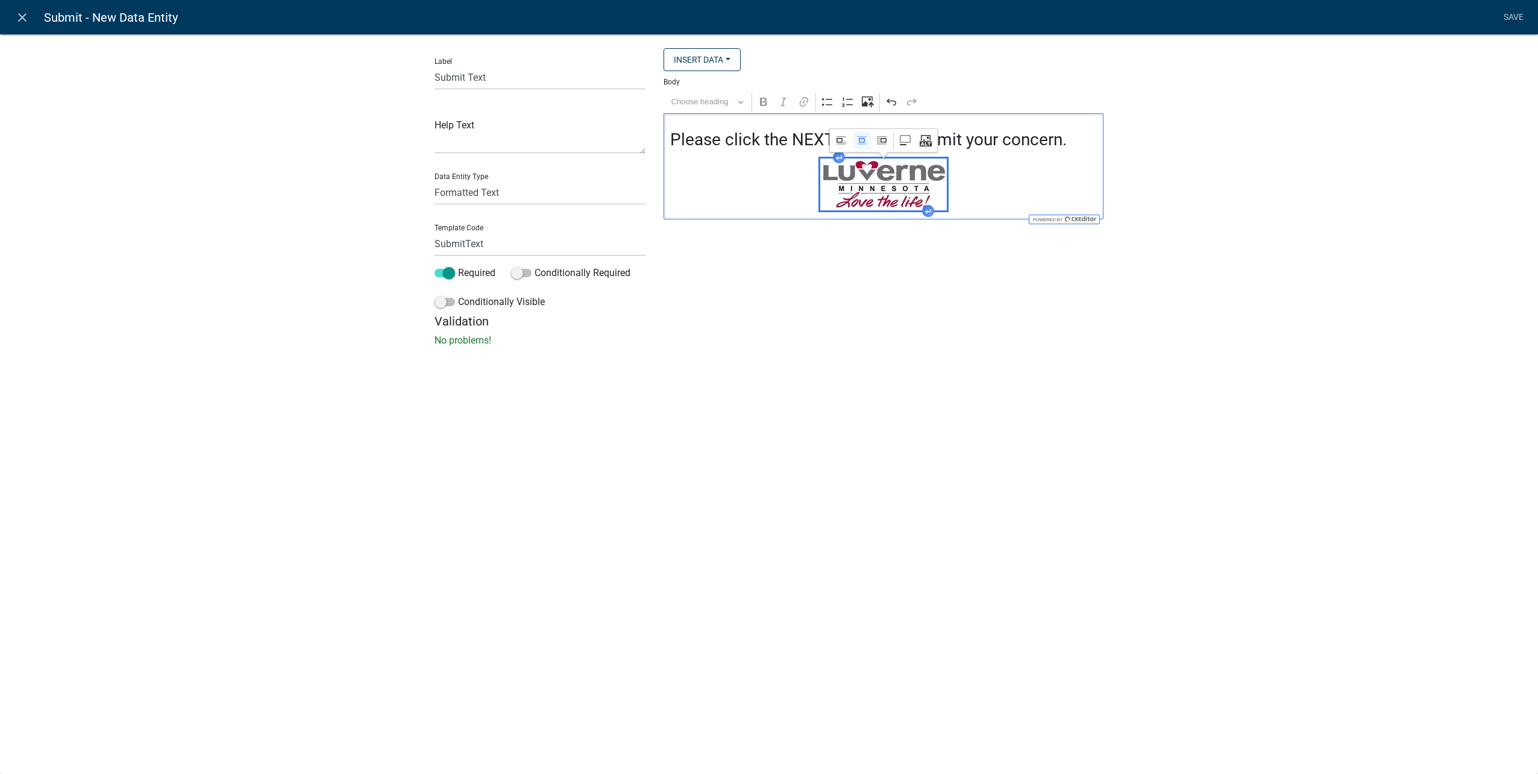
click at [1272, 244] on div "Label Submit Text Help Text Data Entity Type Free Form Text Document Display En…" at bounding box center [769, 193] width 1538 height 359
click at [1510, 18] on link "Save" at bounding box center [1514, 17] width 30 height 23
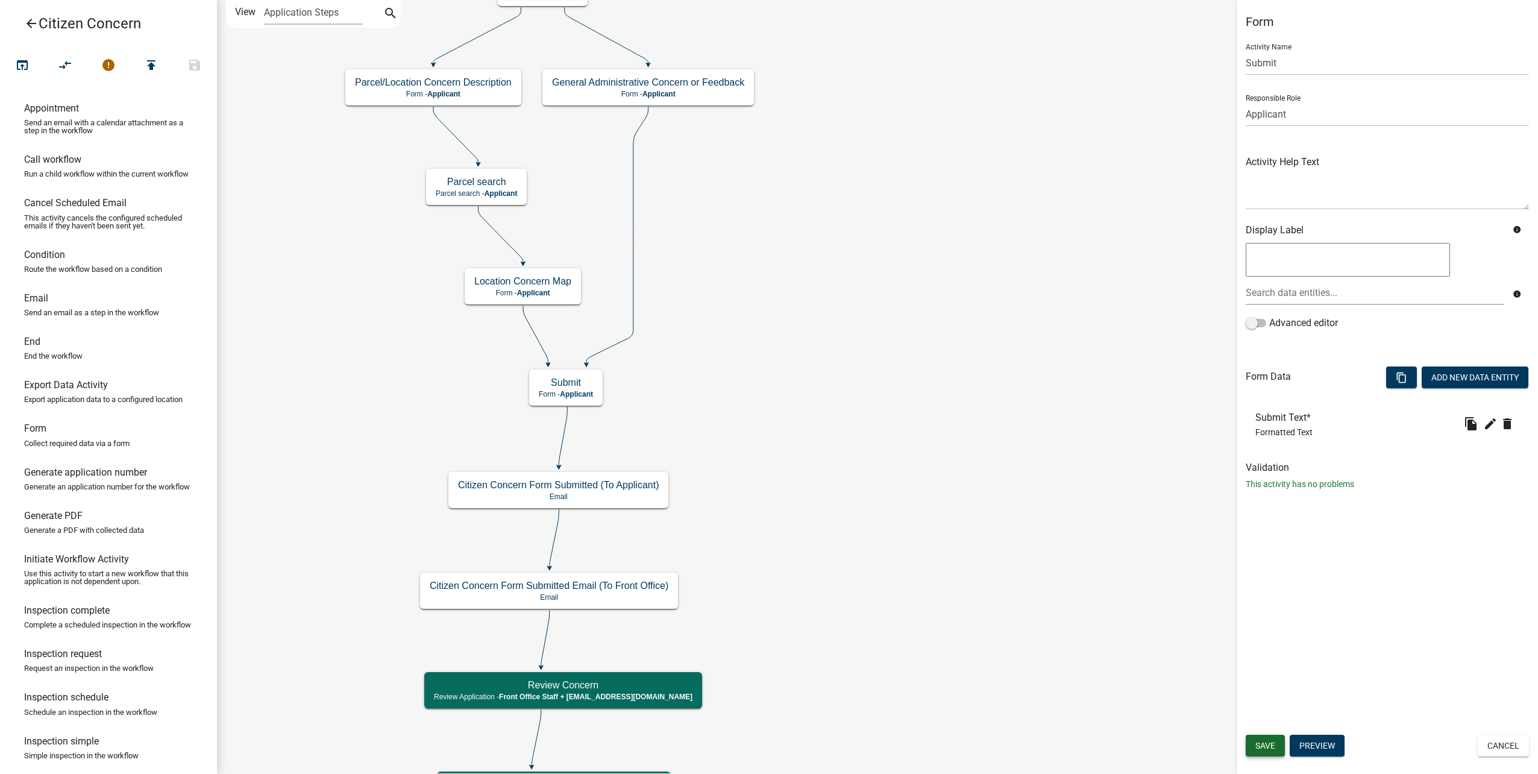
click at [1259, 746] on span "Save" at bounding box center [1266, 746] width 20 height 10
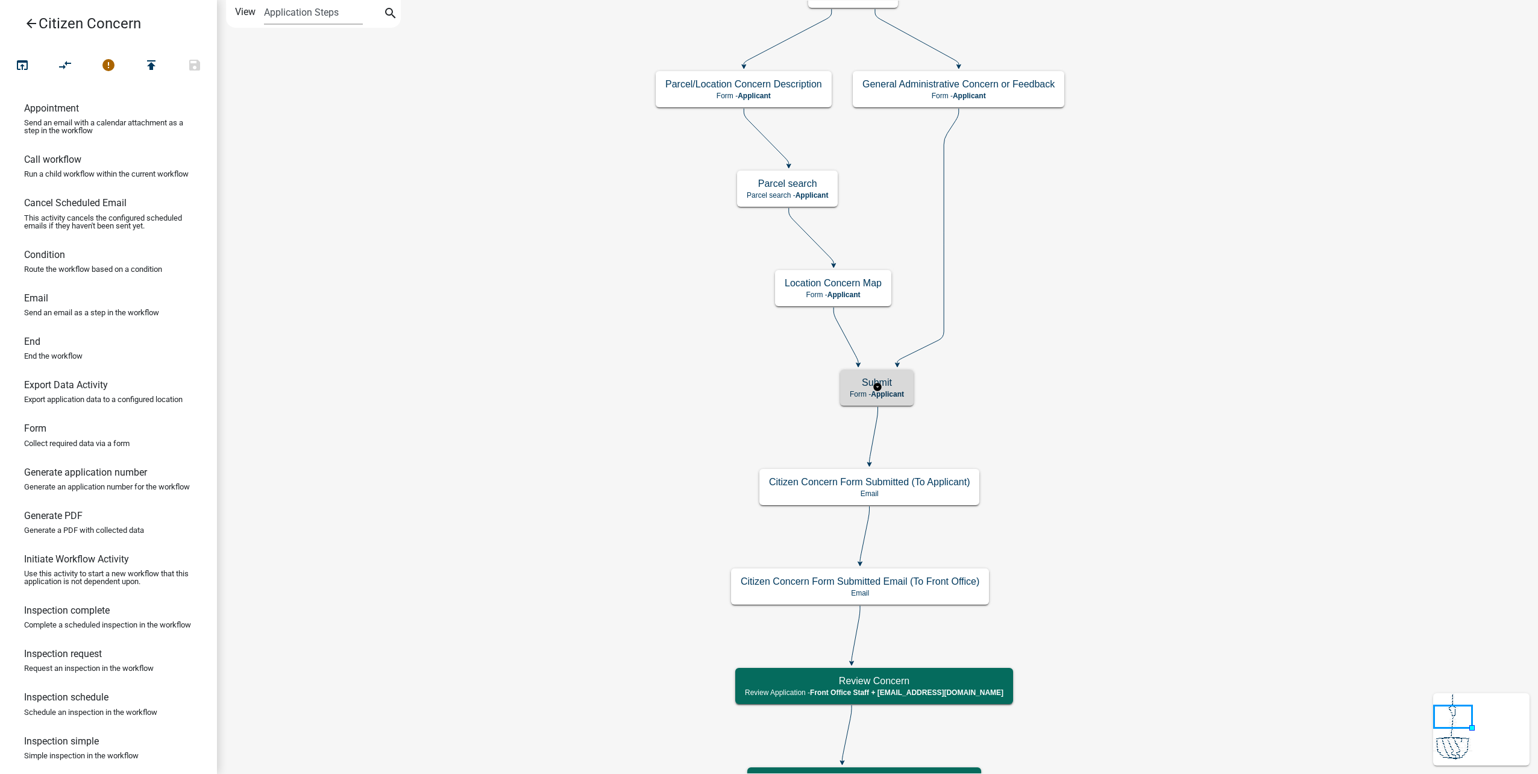
click at [901, 392] on span "Applicant" at bounding box center [887, 394] width 33 height 8
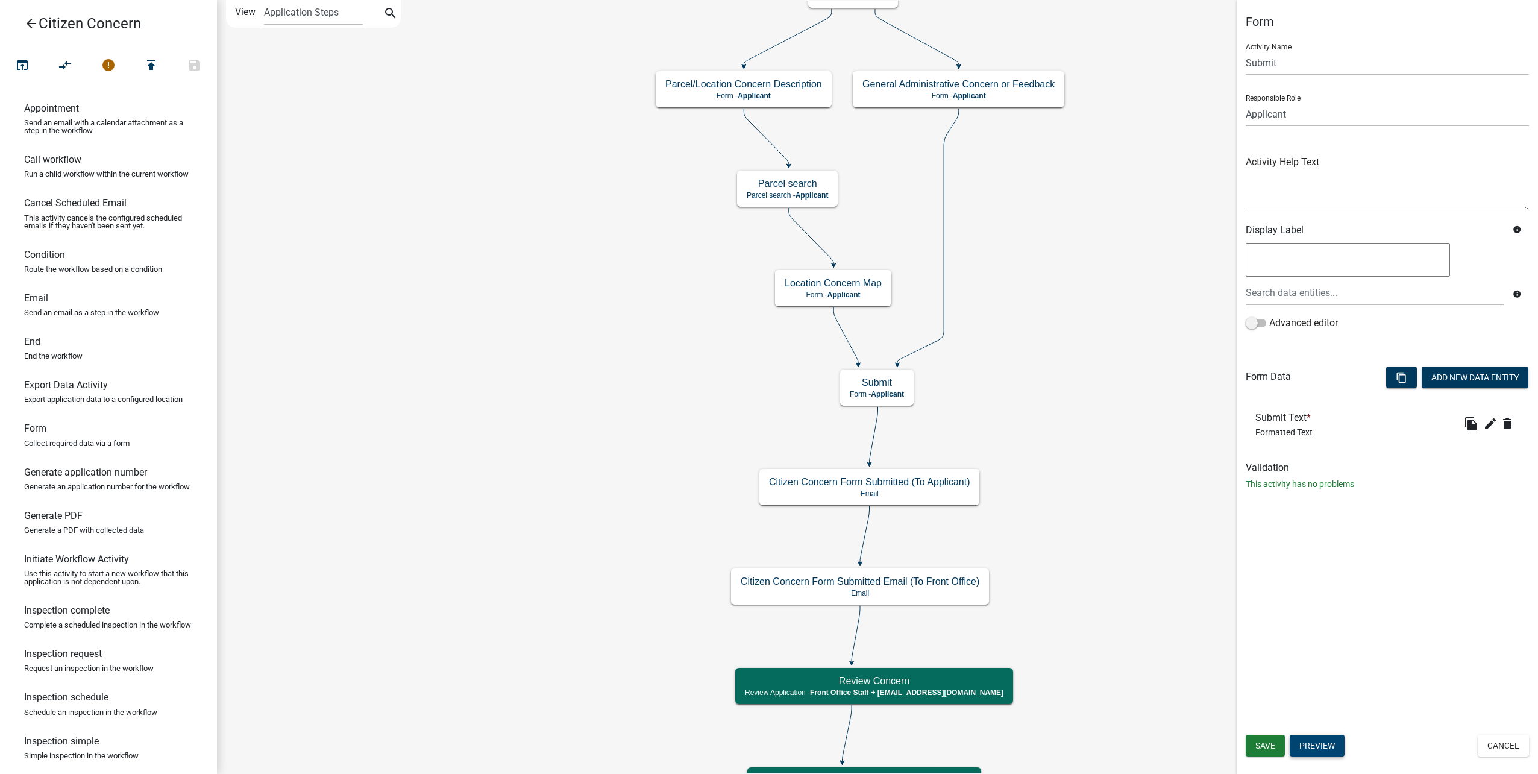
click at [1308, 745] on button "Preview" at bounding box center [1317, 746] width 55 height 22
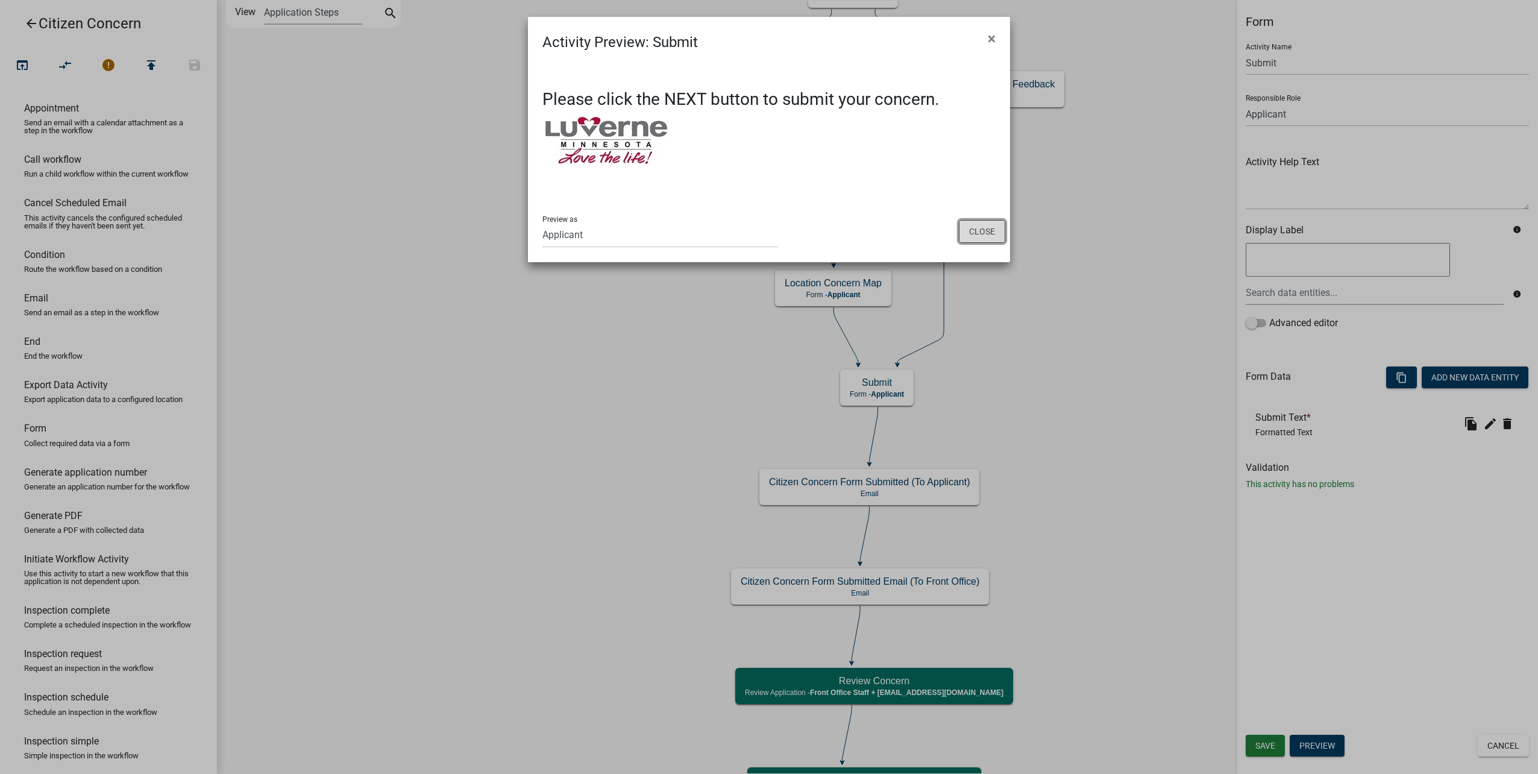
click at [981, 228] on button "Close" at bounding box center [982, 231] width 46 height 23
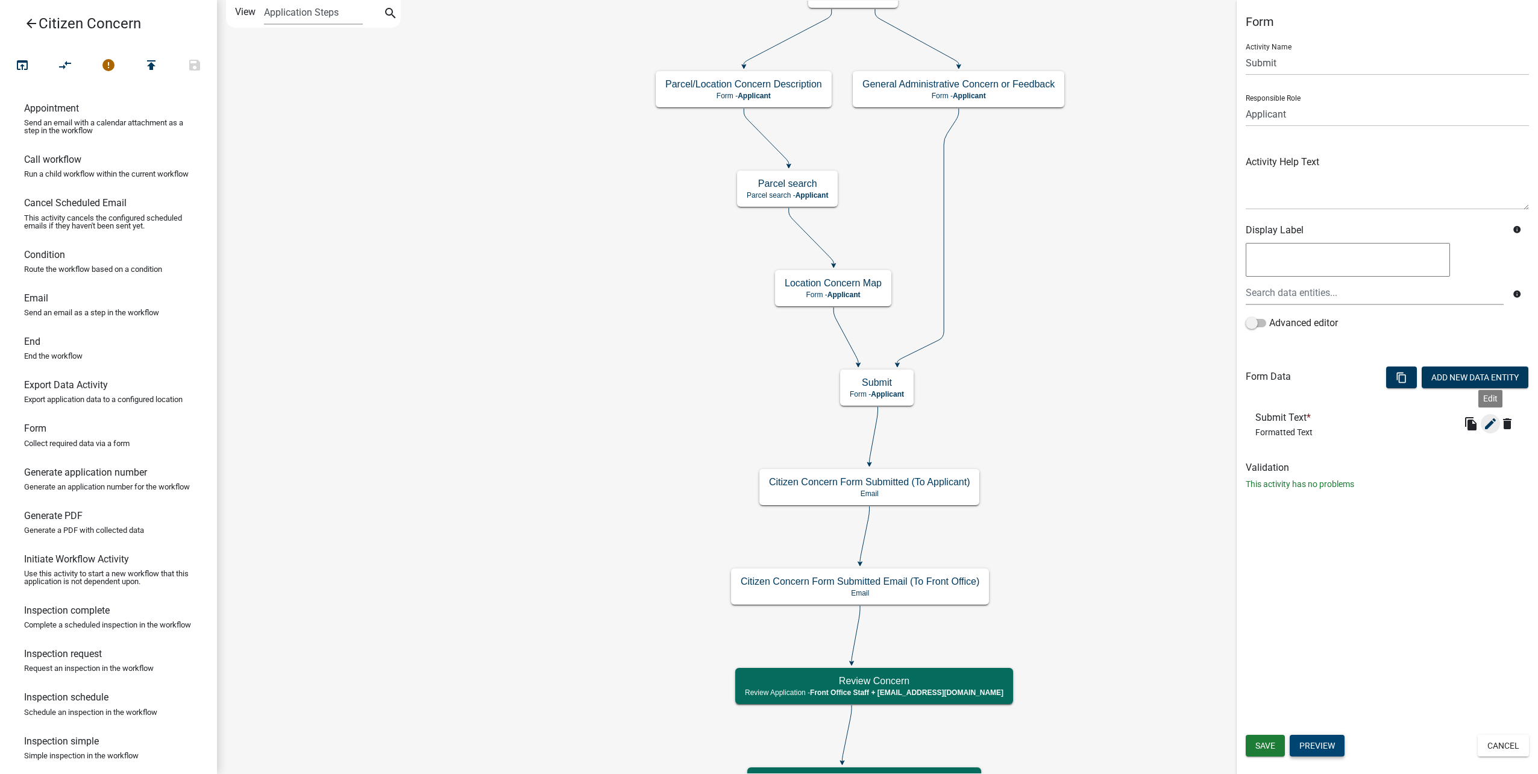
click at [1487, 429] on icon "edit" at bounding box center [1491, 424] width 14 height 14
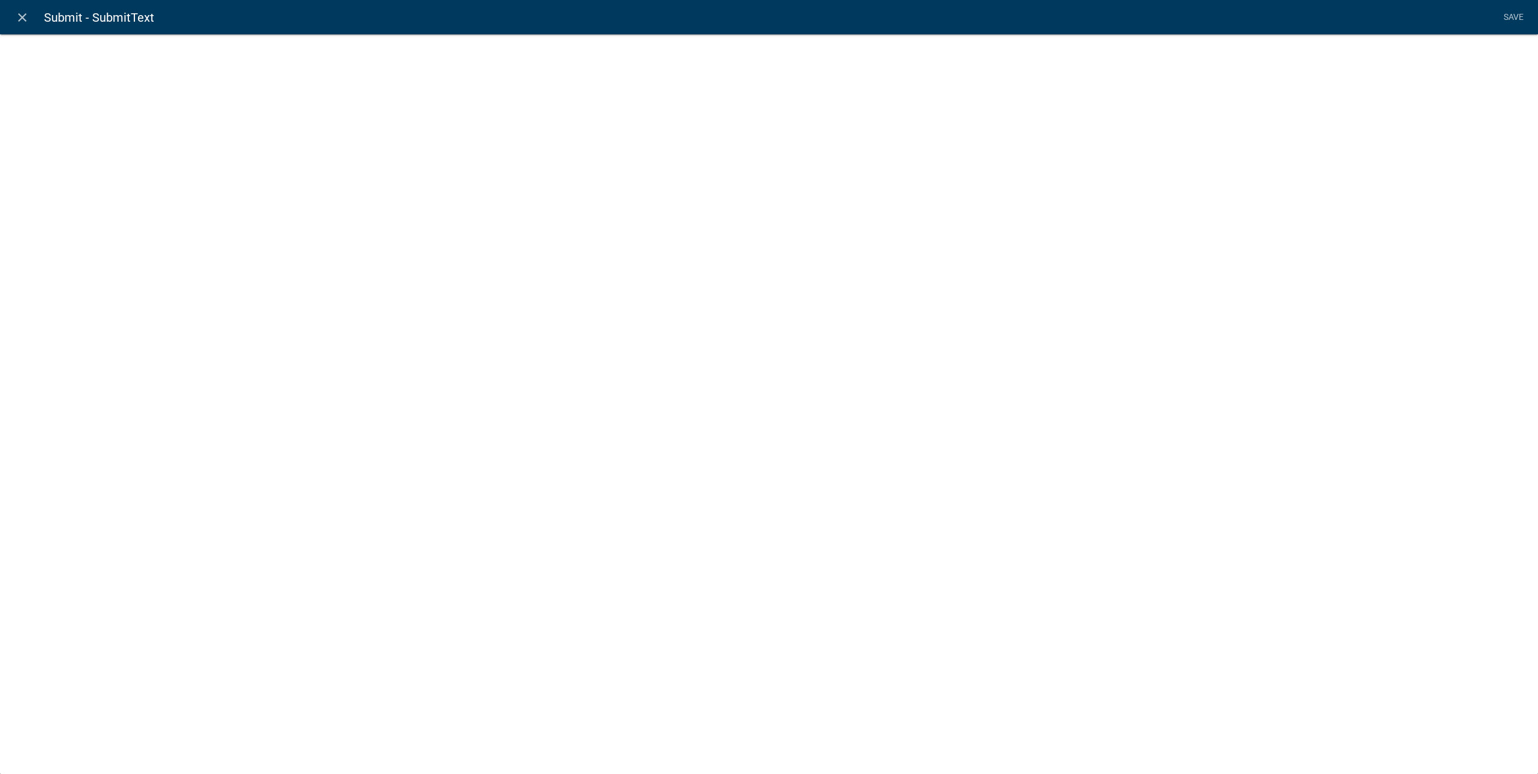
select select "rich-text"
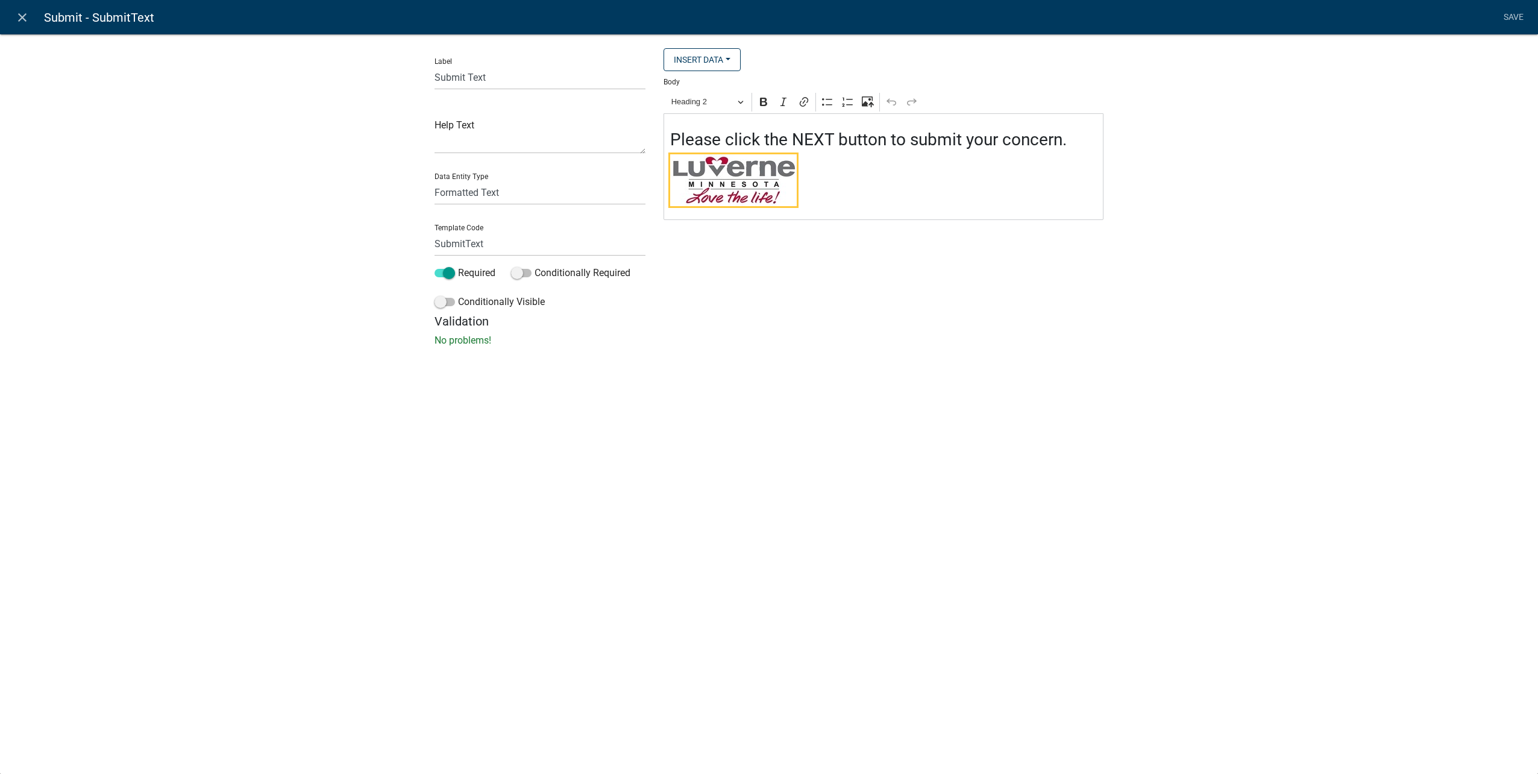
click at [767, 180] on img "Editor editing area: main. Press Alt+0 for help." at bounding box center [733, 180] width 127 height 52
click at [716, 139] on icon "Image toolbar" at bounding box center [711, 137] width 12 height 12
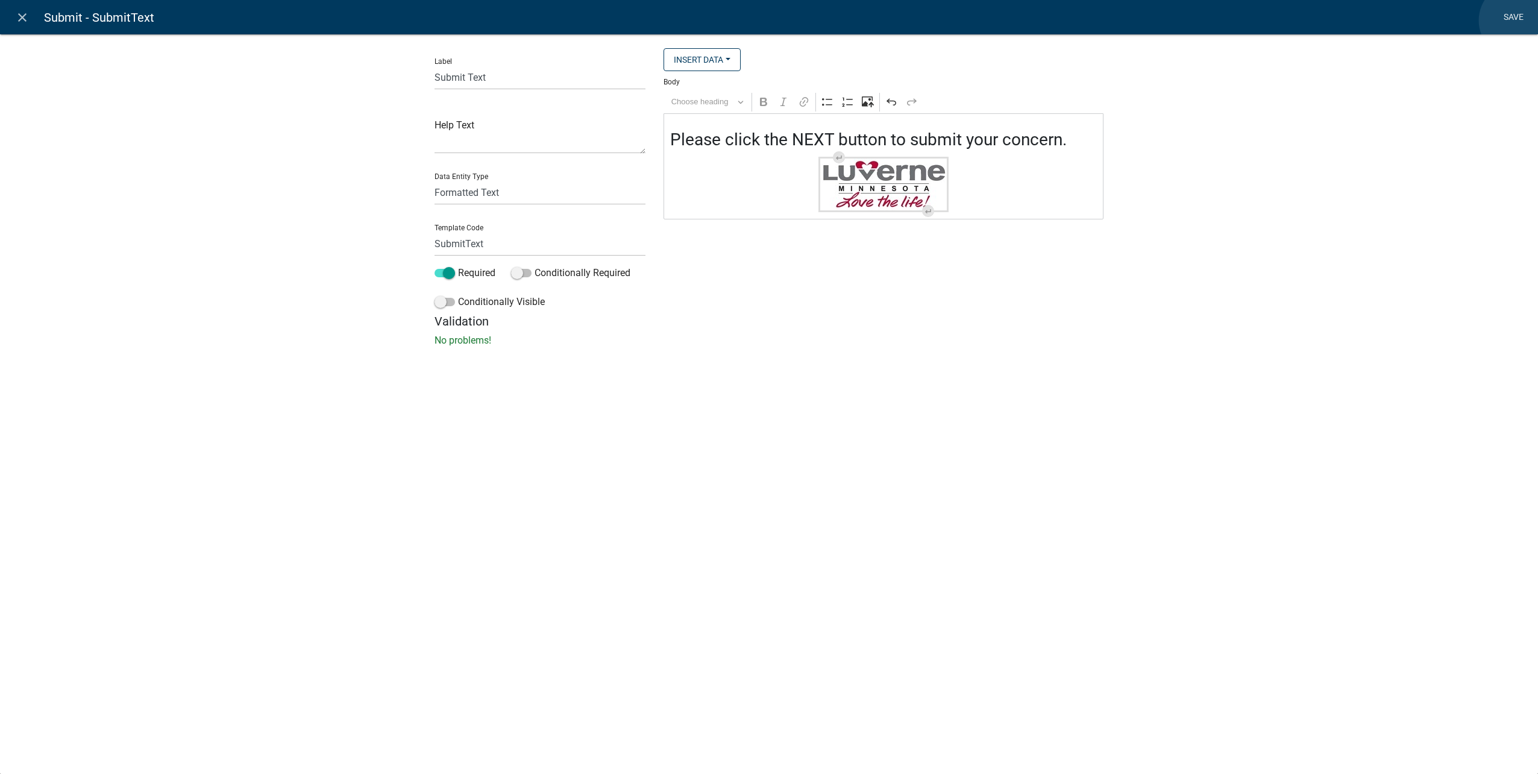
click at [1517, 20] on link "Save" at bounding box center [1514, 17] width 30 height 23
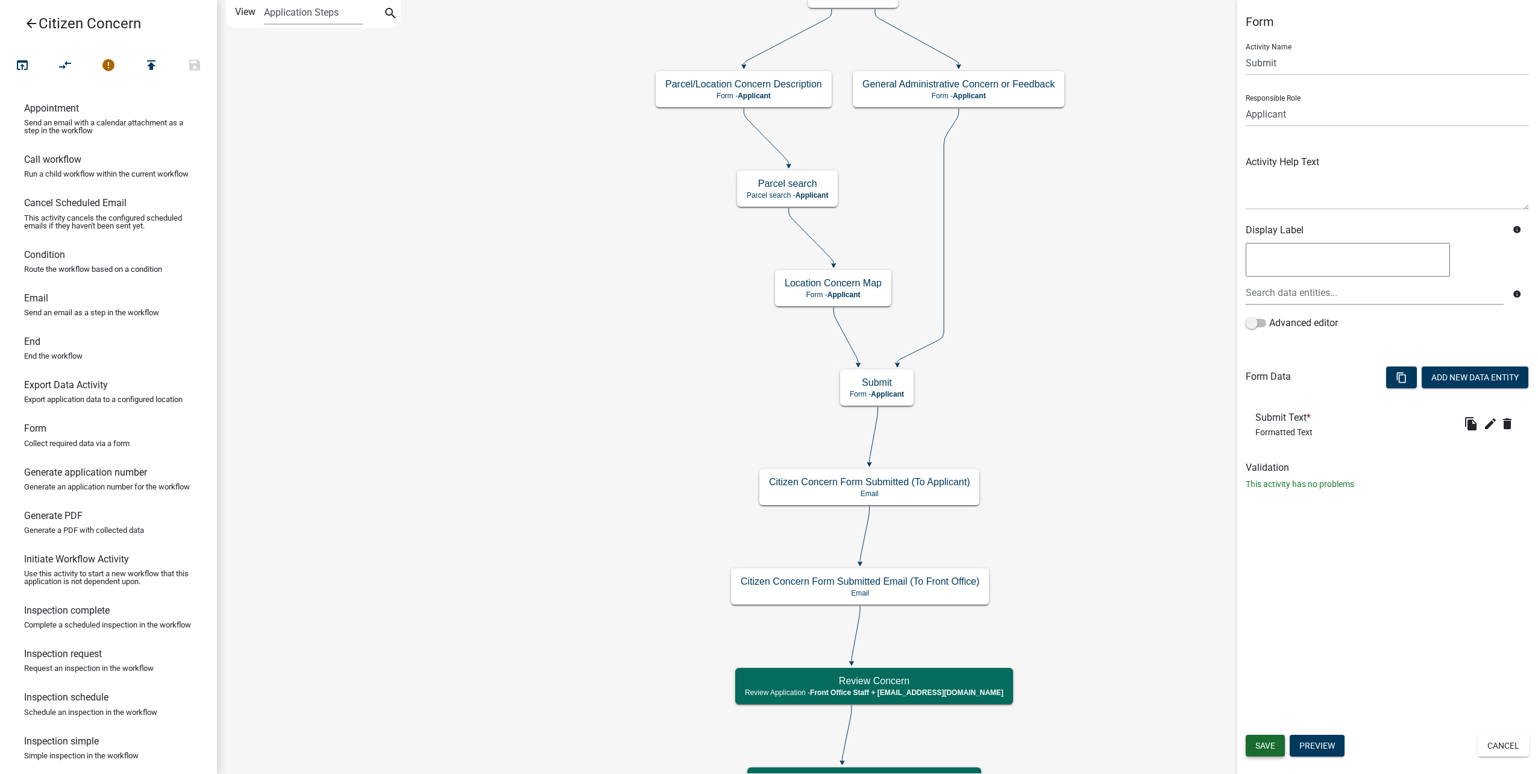
click at [1269, 745] on span "Save" at bounding box center [1266, 746] width 20 height 10
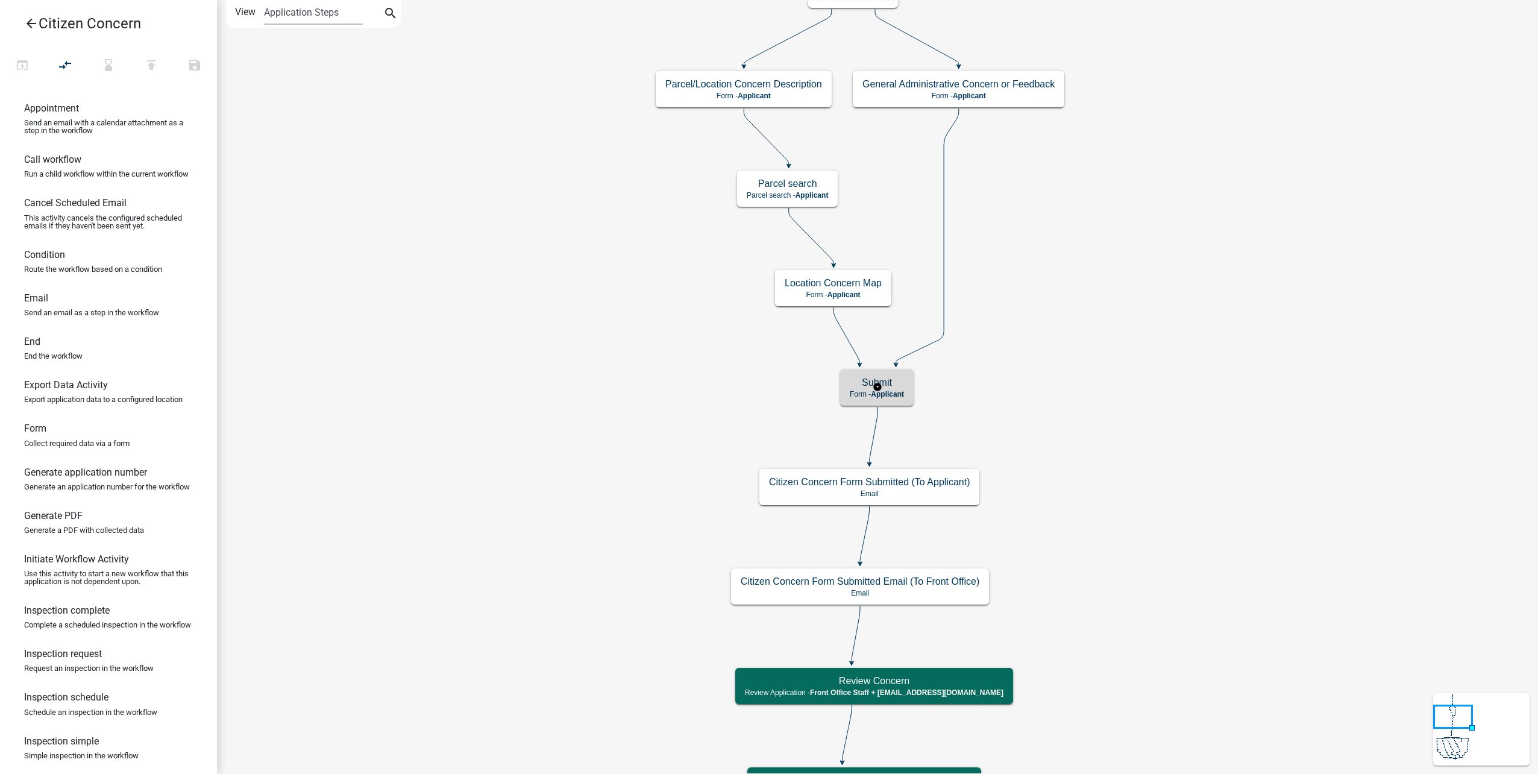
click at [902, 392] on span "Applicant" at bounding box center [887, 394] width 33 height 8
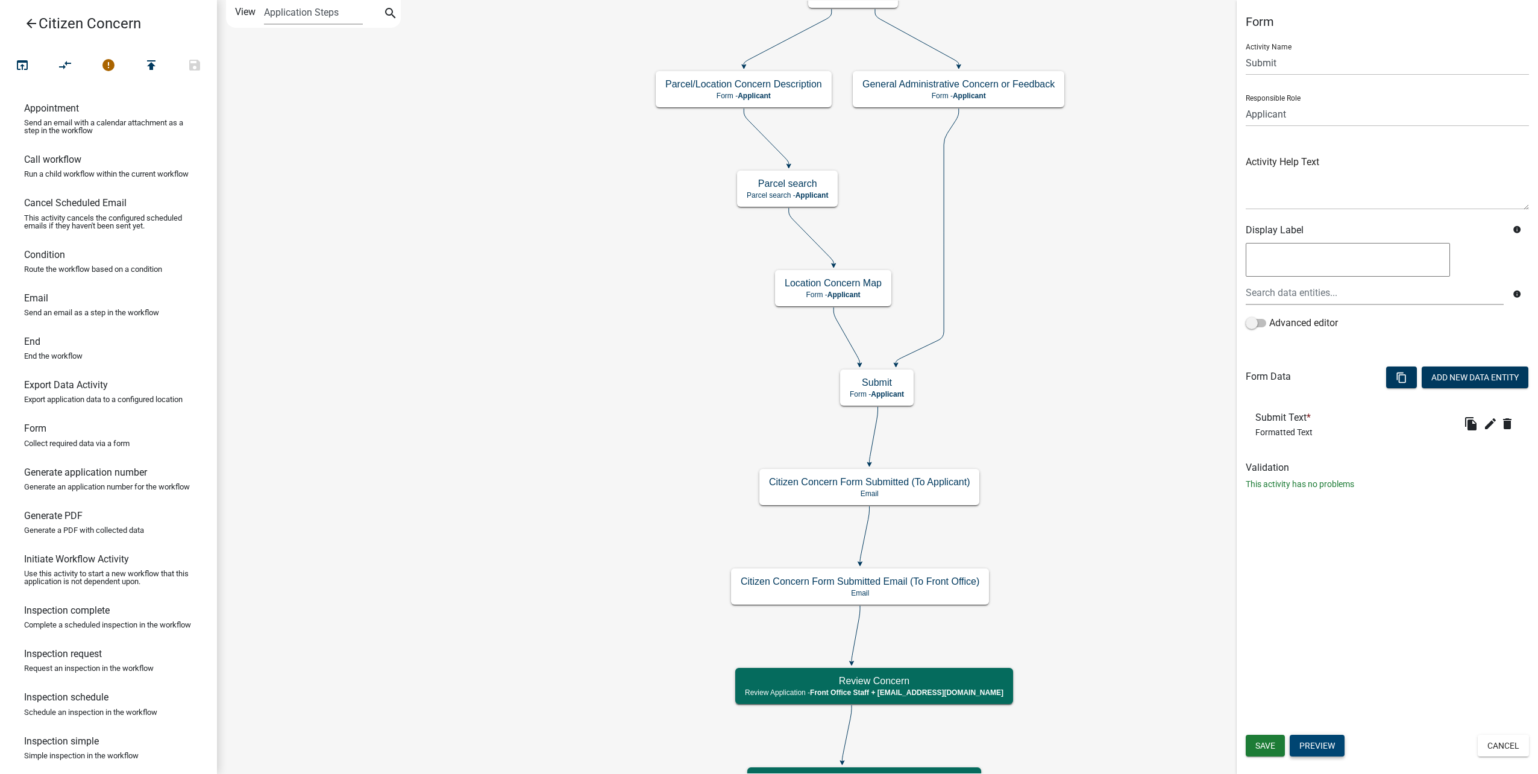
click at [1335, 744] on button "Preview" at bounding box center [1317, 746] width 55 height 22
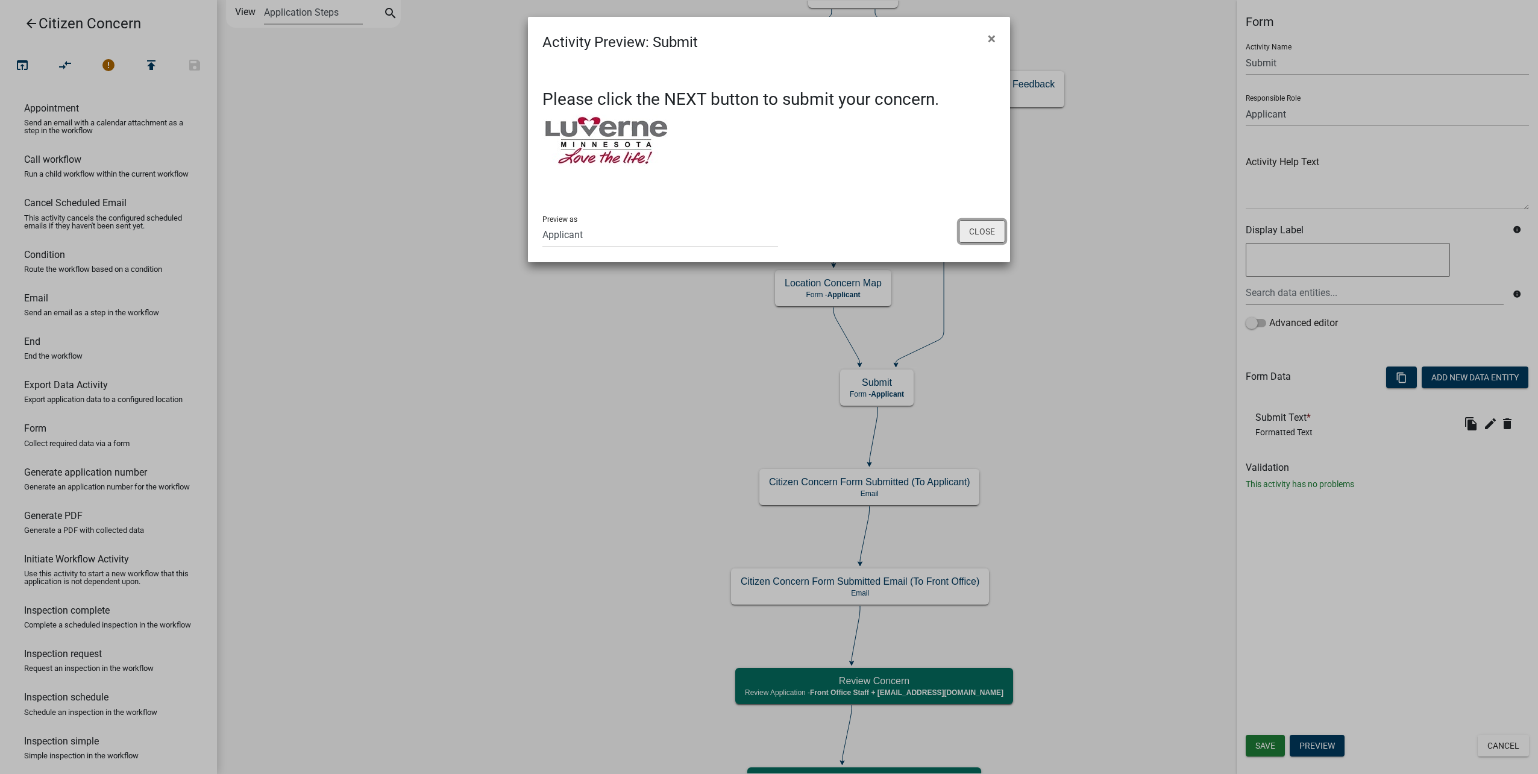
click at [997, 224] on button "Close" at bounding box center [982, 231] width 46 height 23
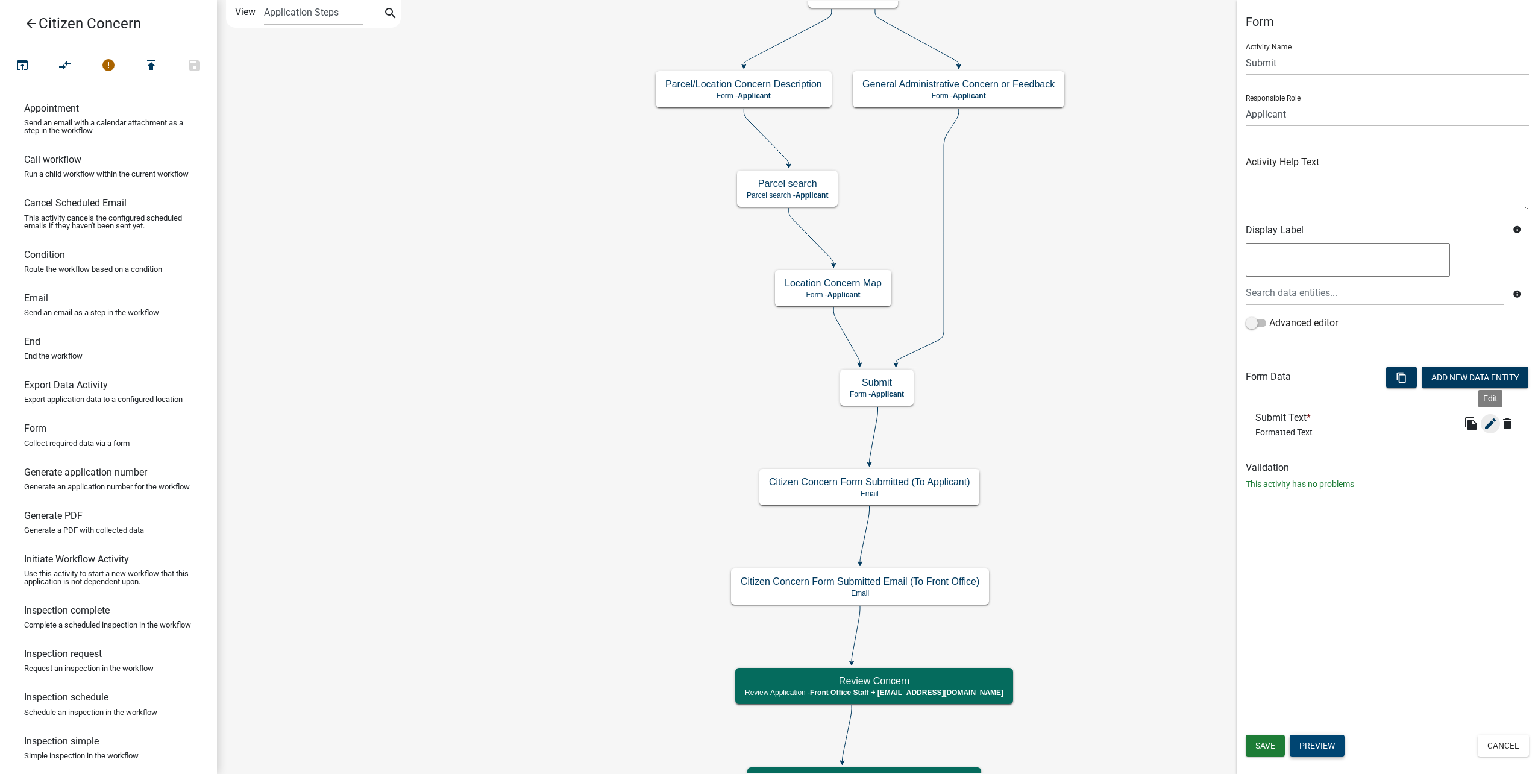
click at [1493, 426] on icon "edit" at bounding box center [1491, 424] width 14 height 14
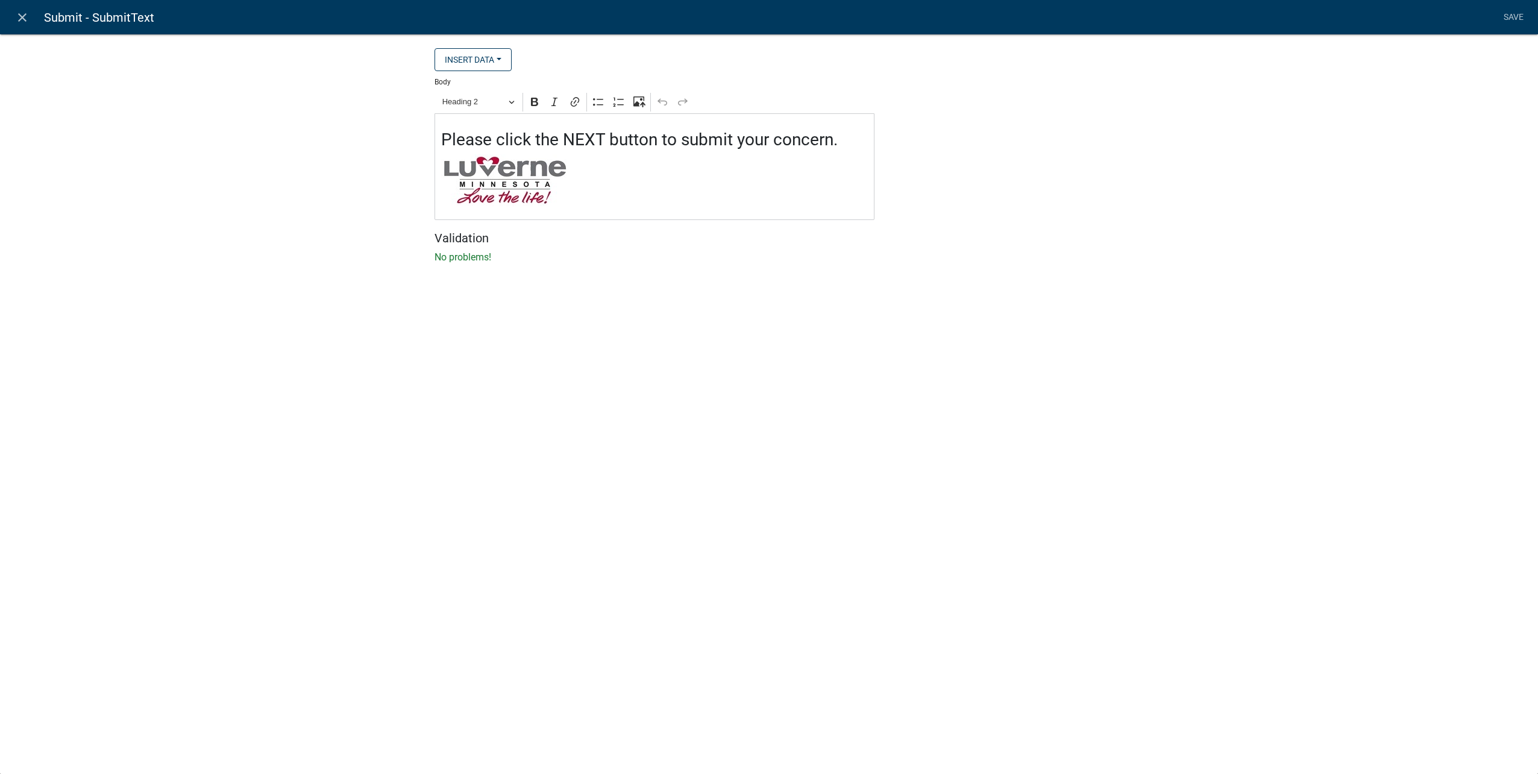
select select "rich-text"
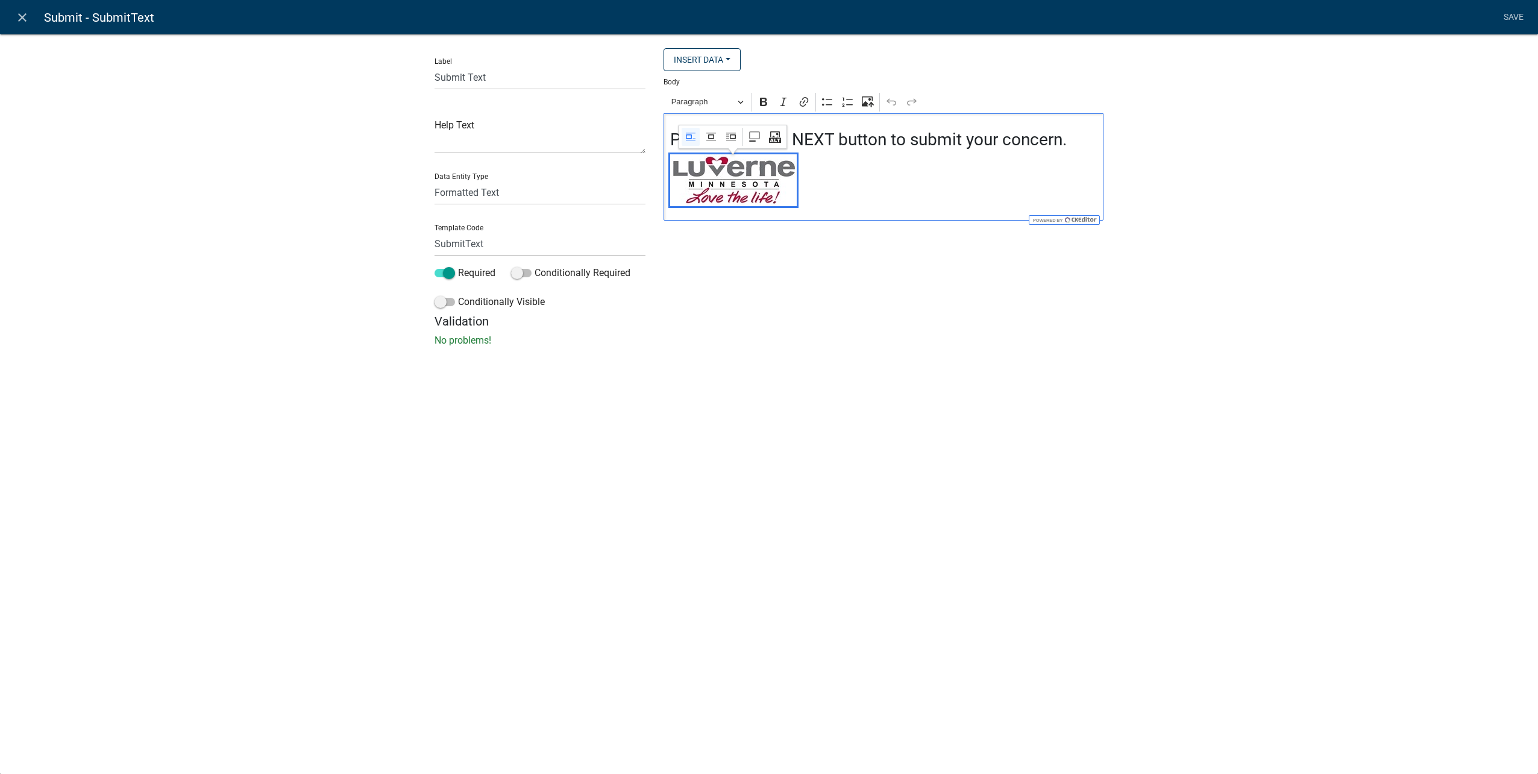
click at [761, 187] on img "Editor editing area: main. Press Alt+0 for help." at bounding box center [733, 180] width 127 height 52
click at [675, 191] on img "Editor editing area: main. Press Alt+0 for help." at bounding box center [733, 180] width 127 height 52
click at [696, 177] on img "Editor editing area: main. Press Alt+0 for help." at bounding box center [733, 180] width 127 height 52
click at [699, 174] on img "Editor editing area: main. Press Alt+0 for help." at bounding box center [733, 180] width 127 height 52
click at [669, 175] on div "Please click the NEXT button to submit your concern. image widget" at bounding box center [884, 166] width 440 height 107
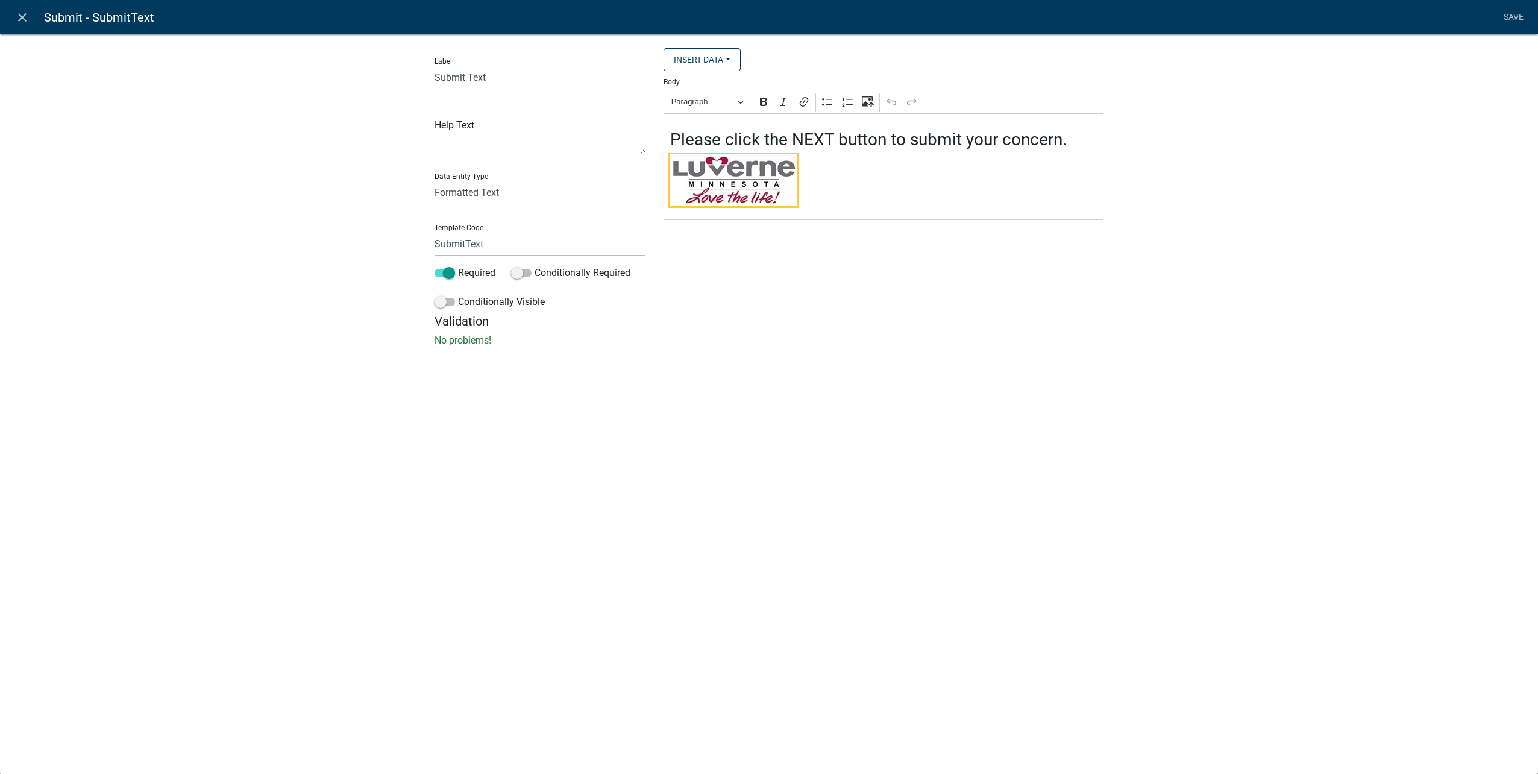
click at [670, 189] on img "Editor editing area: main. Press Alt+0 for help." at bounding box center [733, 180] width 127 height 52
click at [1083, 142] on h3 "Please click the NEXT button to submit your concern." at bounding box center [883, 140] width 427 height 20
click at [1077, 144] on h3 "Please click the NEXT button to submit your concern." at bounding box center [883, 140] width 427 height 20
click at [872, 107] on icon "Editor toolbar" at bounding box center [871, 104] width 5 height 5
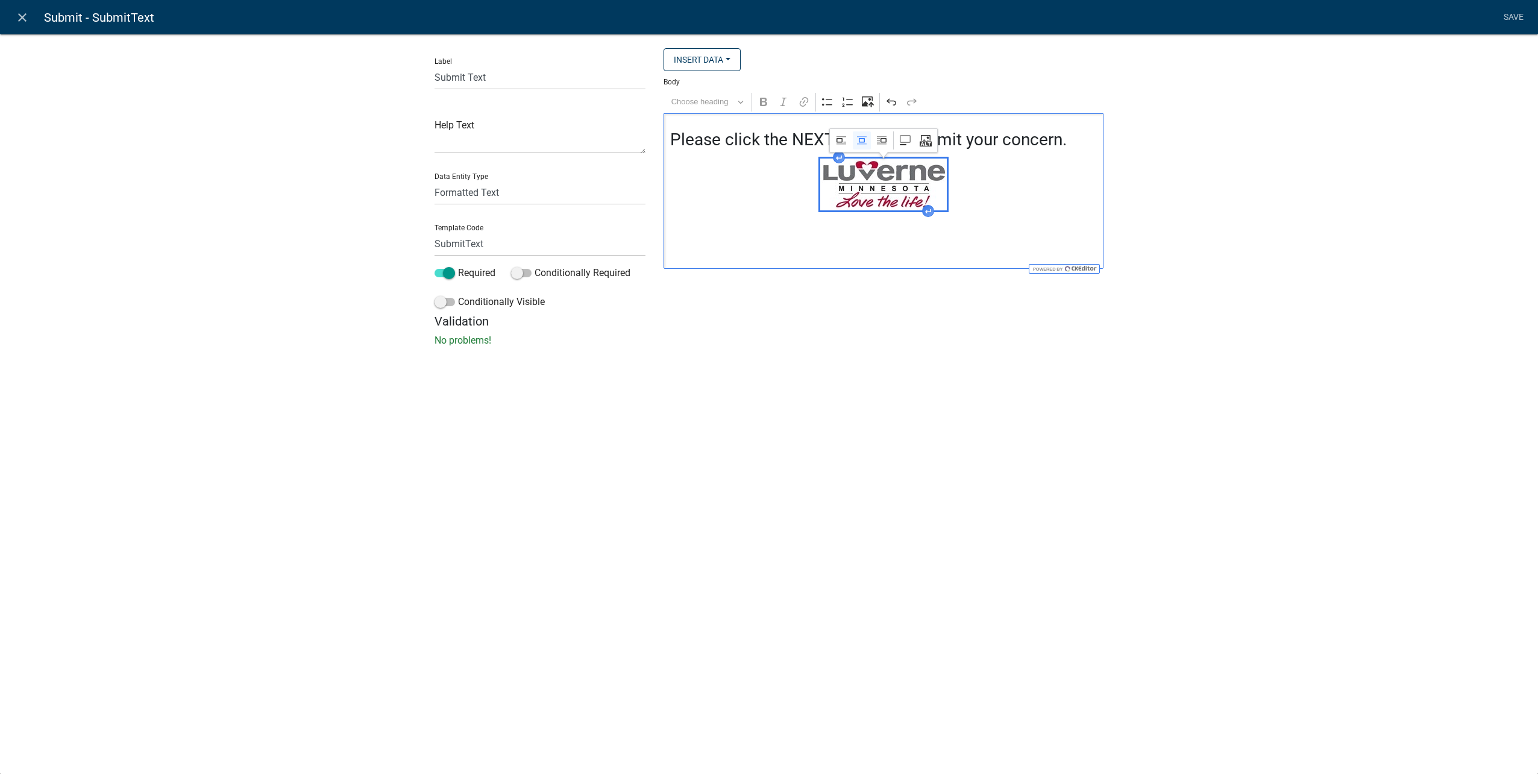
click at [987, 248] on p "Editor editing area: main. Press Alt+0 for help." at bounding box center [883, 251] width 427 height 14
click at [889, 198] on img "Editor editing area: main. Press Alt+0 for help." at bounding box center [883, 185] width 127 height 52
click at [1259, 133] on div "Label Submit Text Help Text Data Entity Type Free Form Text Document Display En…" at bounding box center [769, 193] width 1538 height 359
click at [1510, 21] on link "Save" at bounding box center [1514, 17] width 30 height 23
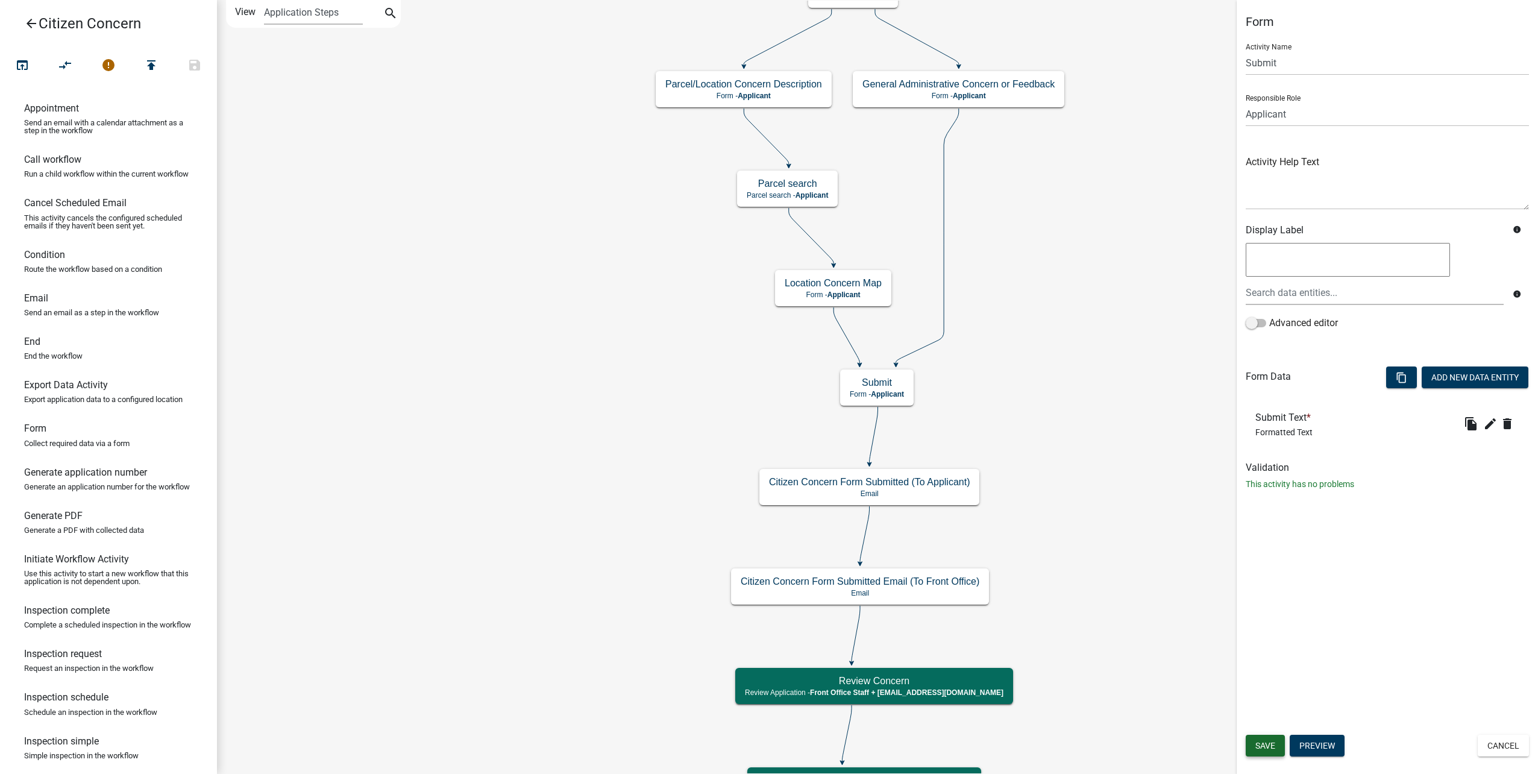
click at [1268, 745] on span "Save" at bounding box center [1266, 746] width 20 height 10
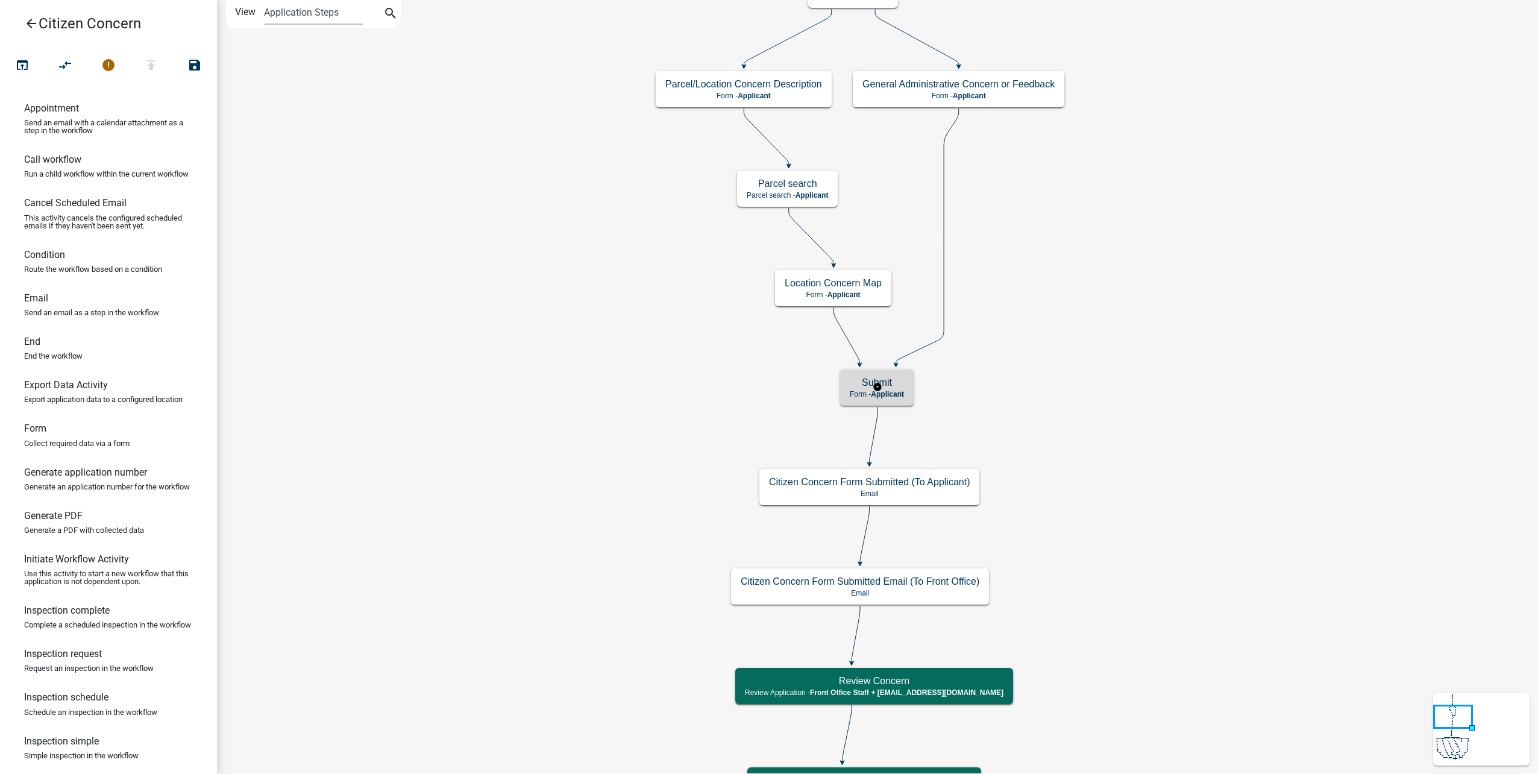
click at [904, 382] on h5 "Submit" at bounding box center [877, 382] width 54 height 11
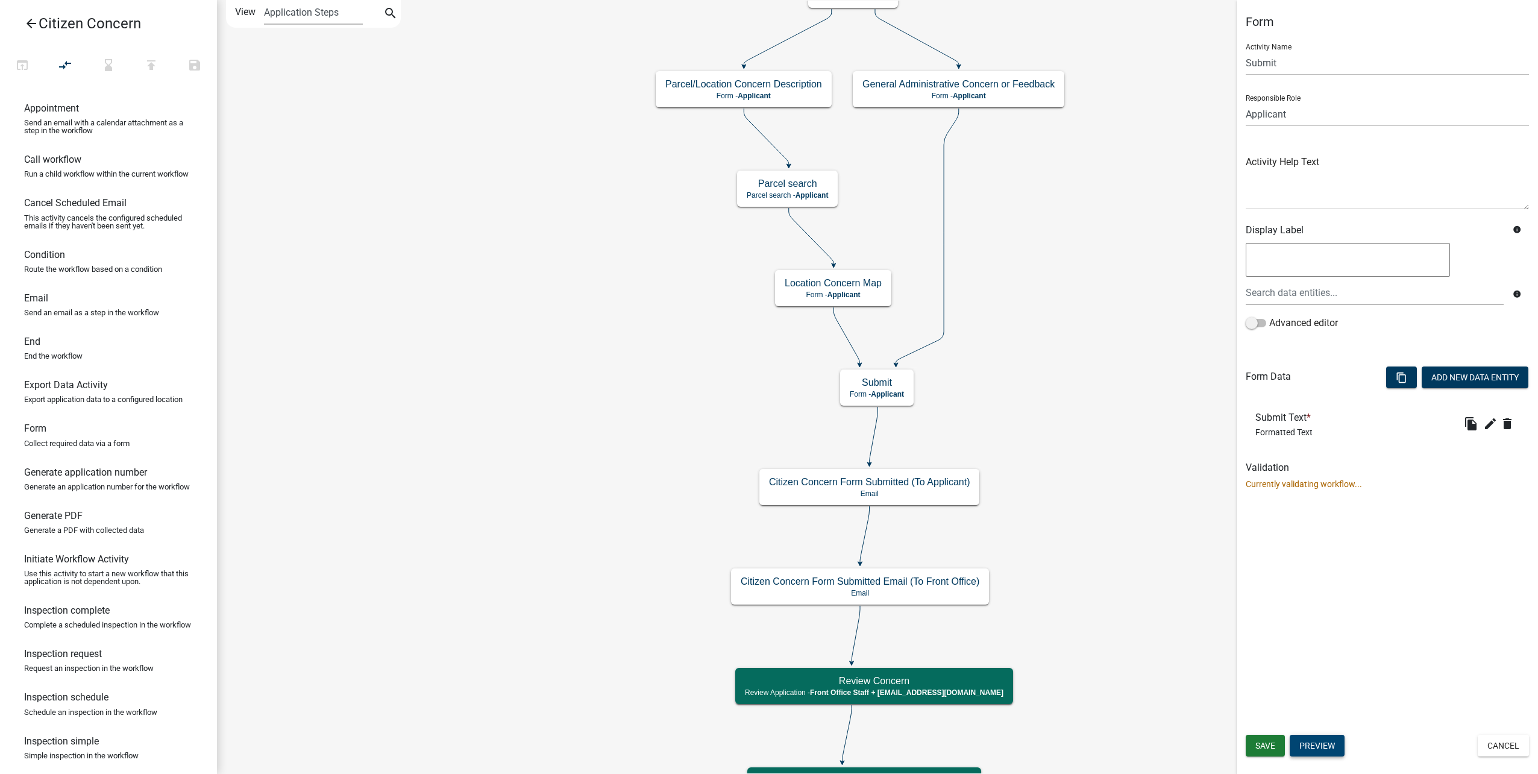
click at [1328, 746] on button "Preview" at bounding box center [1317, 746] width 55 height 22
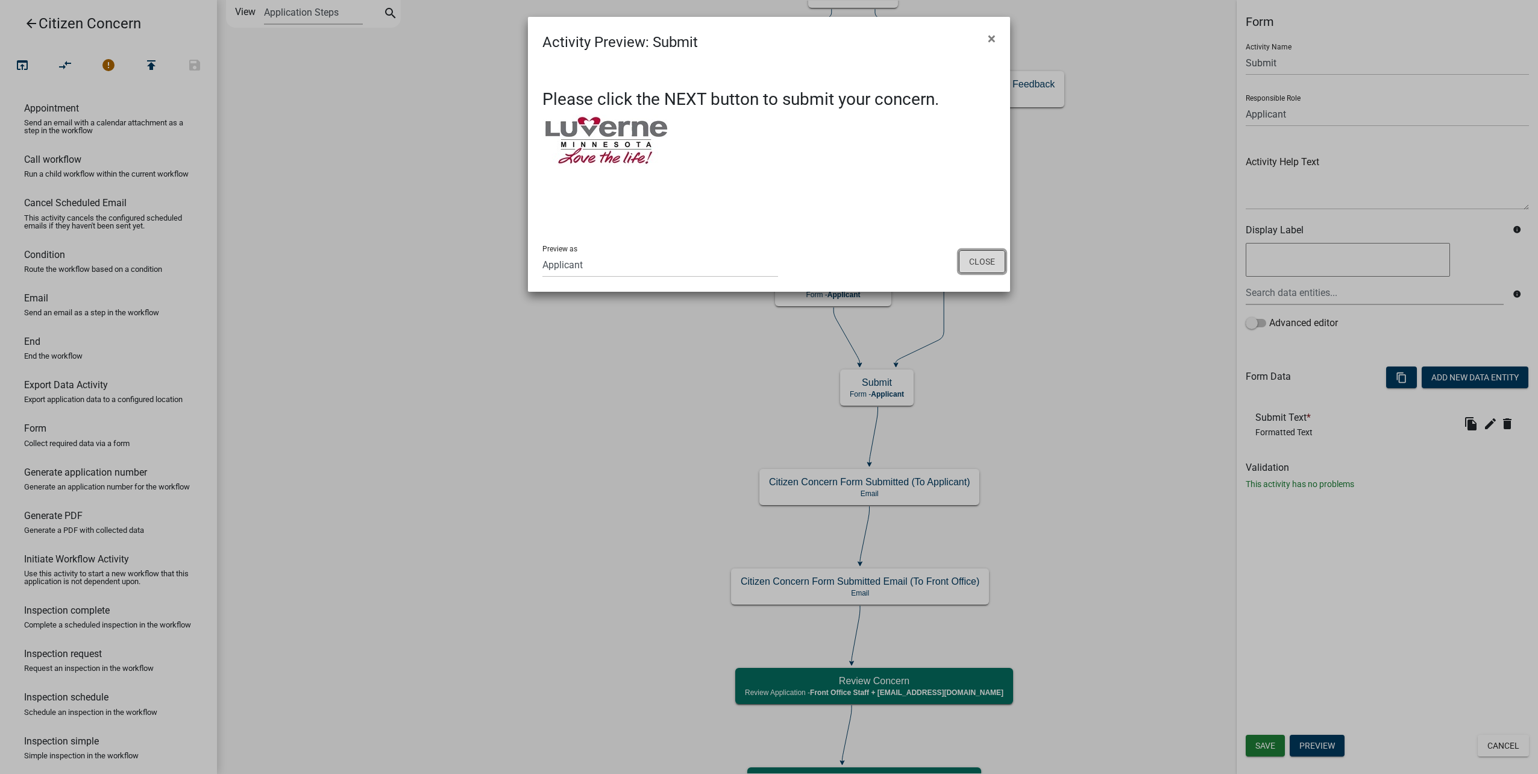
drag, startPoint x: 994, startPoint y: 265, endPoint x: 1020, endPoint y: 276, distance: 28.3
click at [994, 264] on button "Close" at bounding box center [982, 261] width 46 height 23
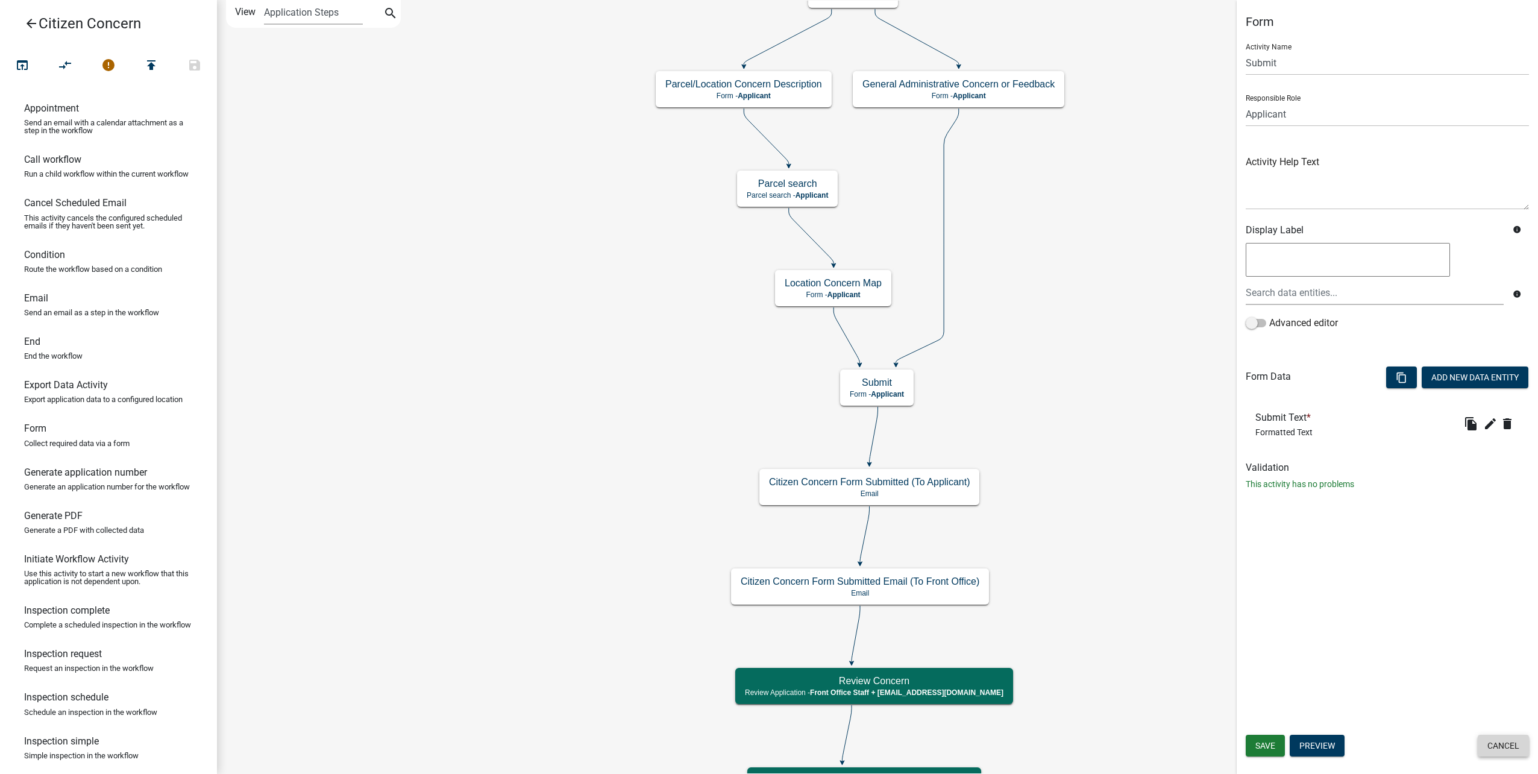
click at [1508, 749] on button "Cancel" at bounding box center [1503, 746] width 51 height 22
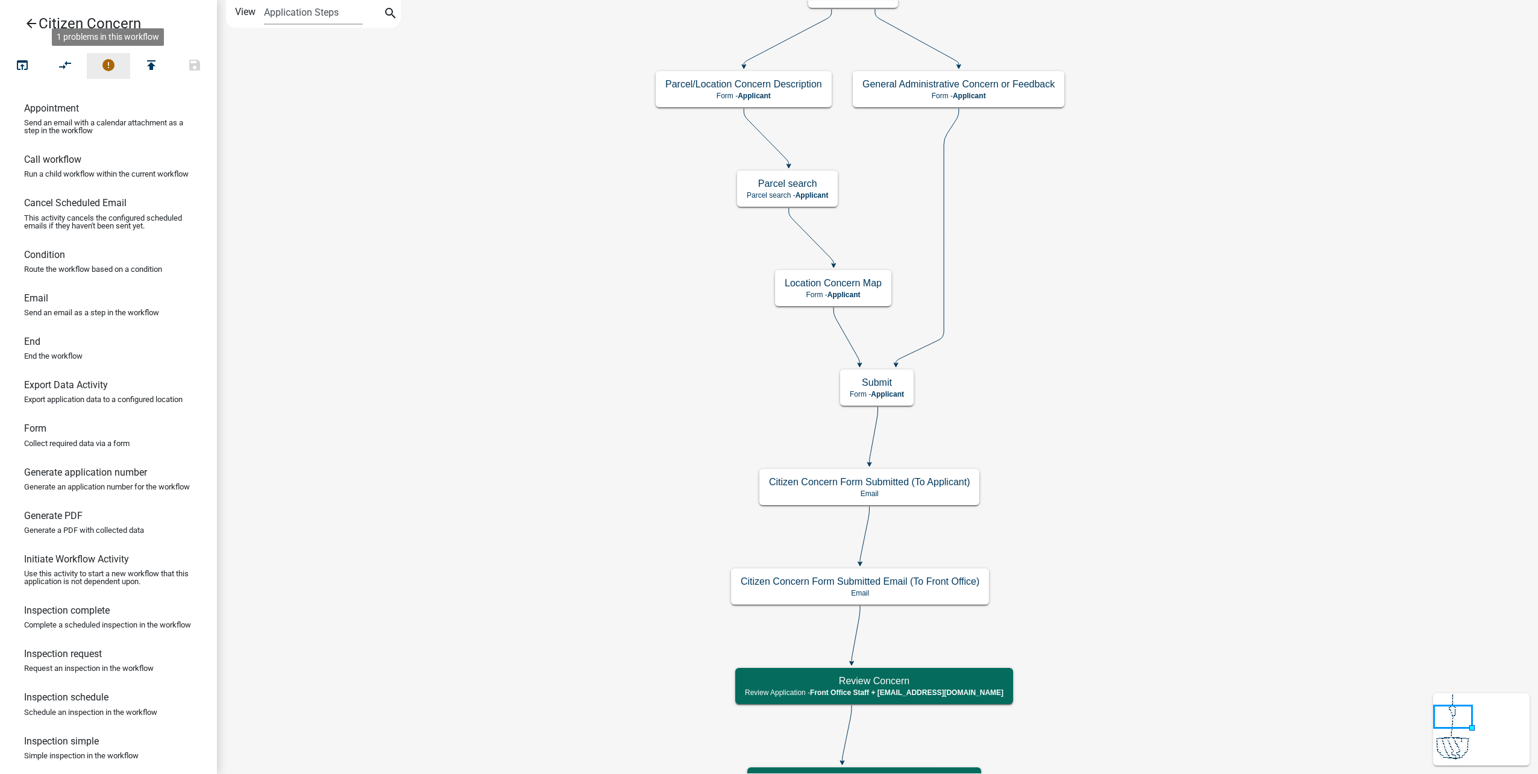
click at [115, 65] on icon "error" at bounding box center [108, 66] width 14 height 17
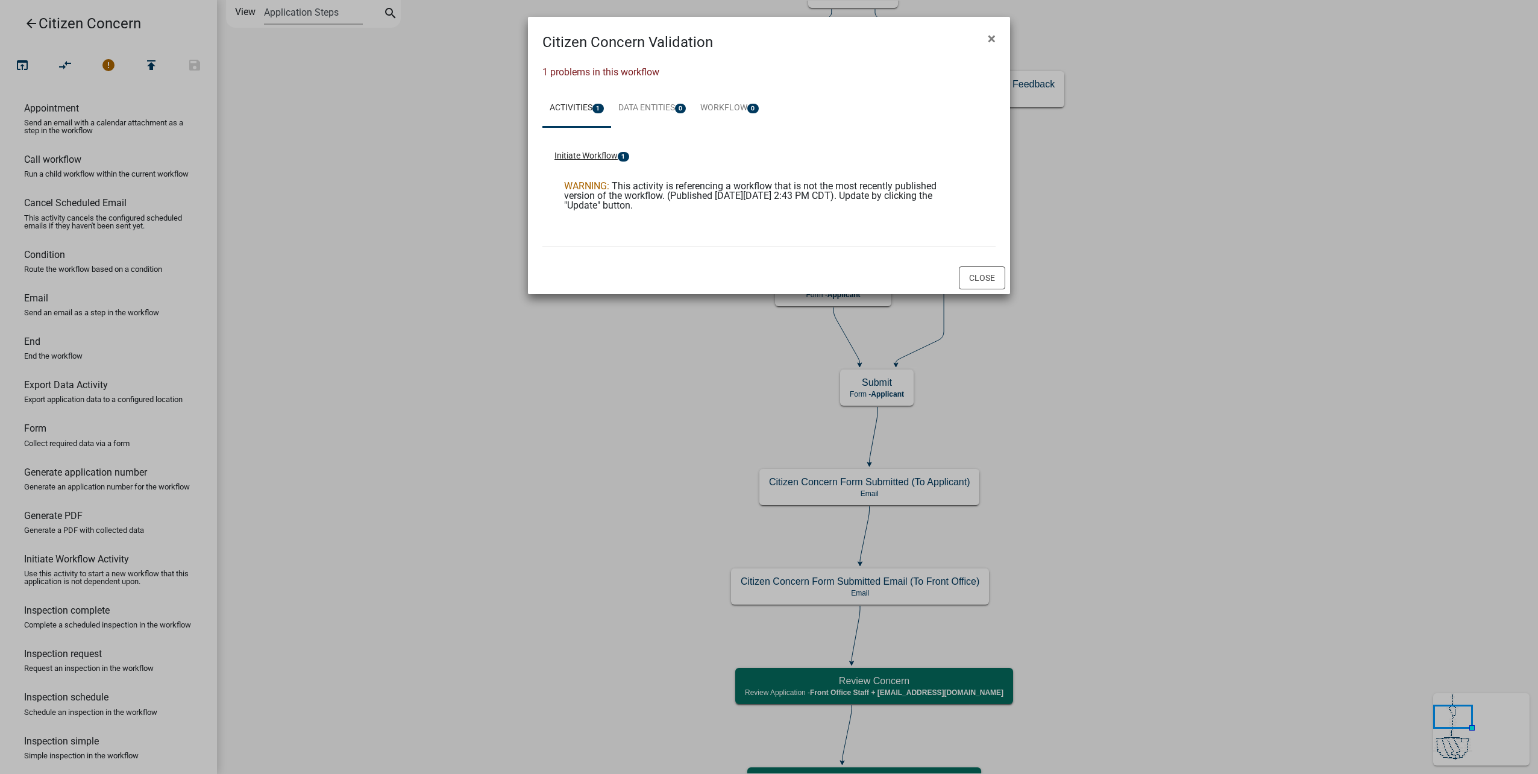
click at [612, 156] on button "Initiate Workflow 1" at bounding box center [592, 156] width 75 height 13
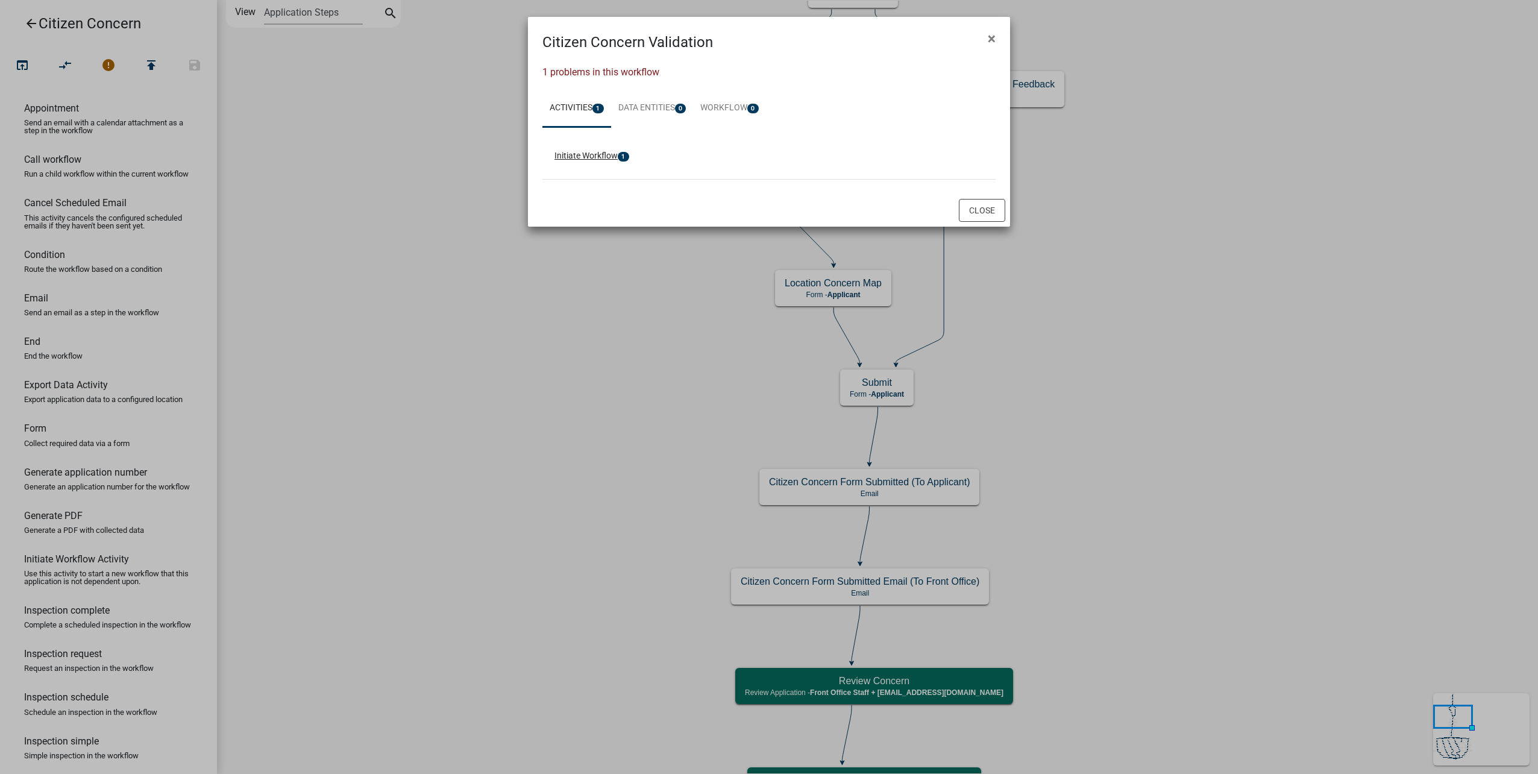
click at [612, 156] on button "Initiate Workflow 1" at bounding box center [592, 156] width 75 height 13
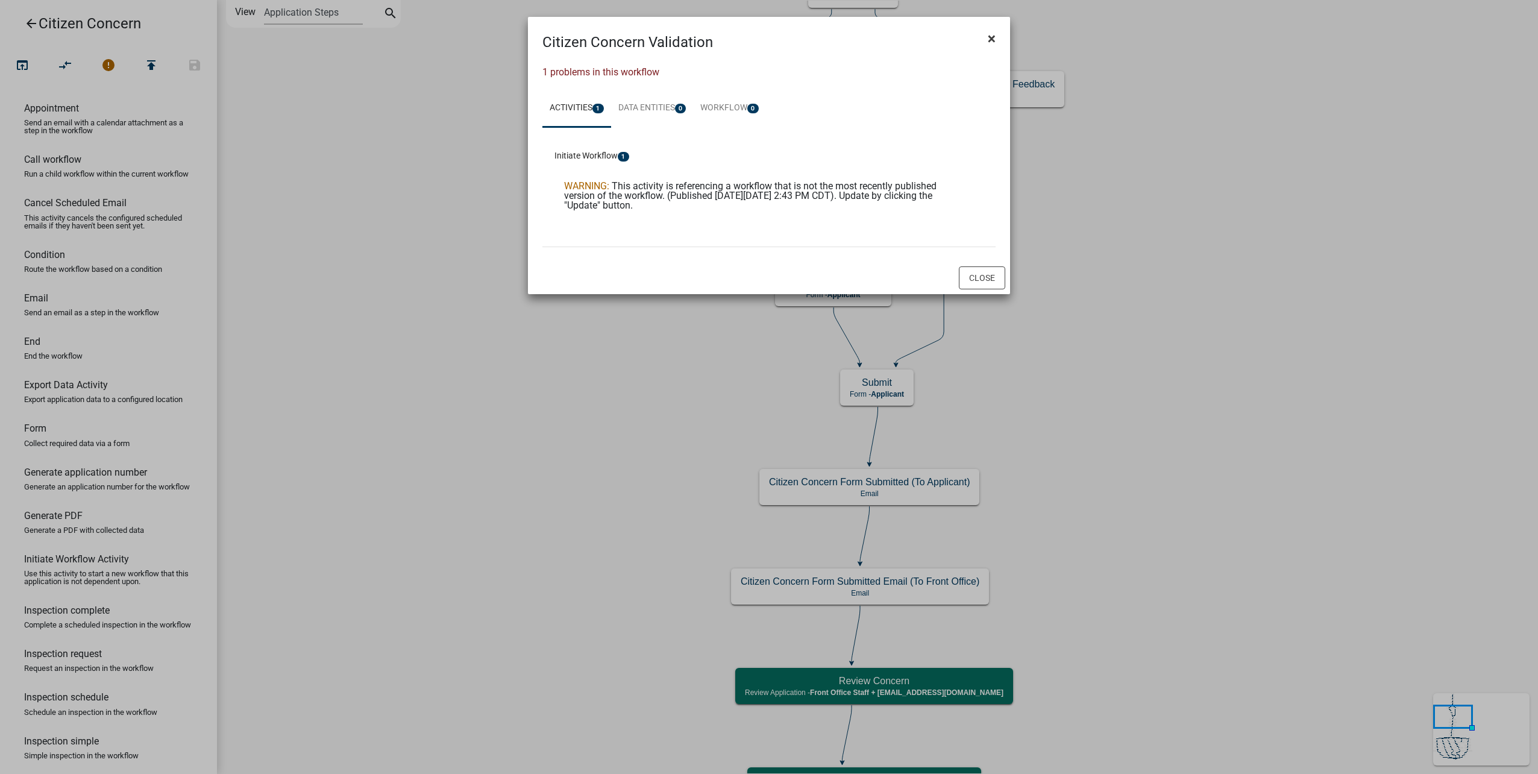
click at [990, 38] on span "×" at bounding box center [992, 38] width 8 height 17
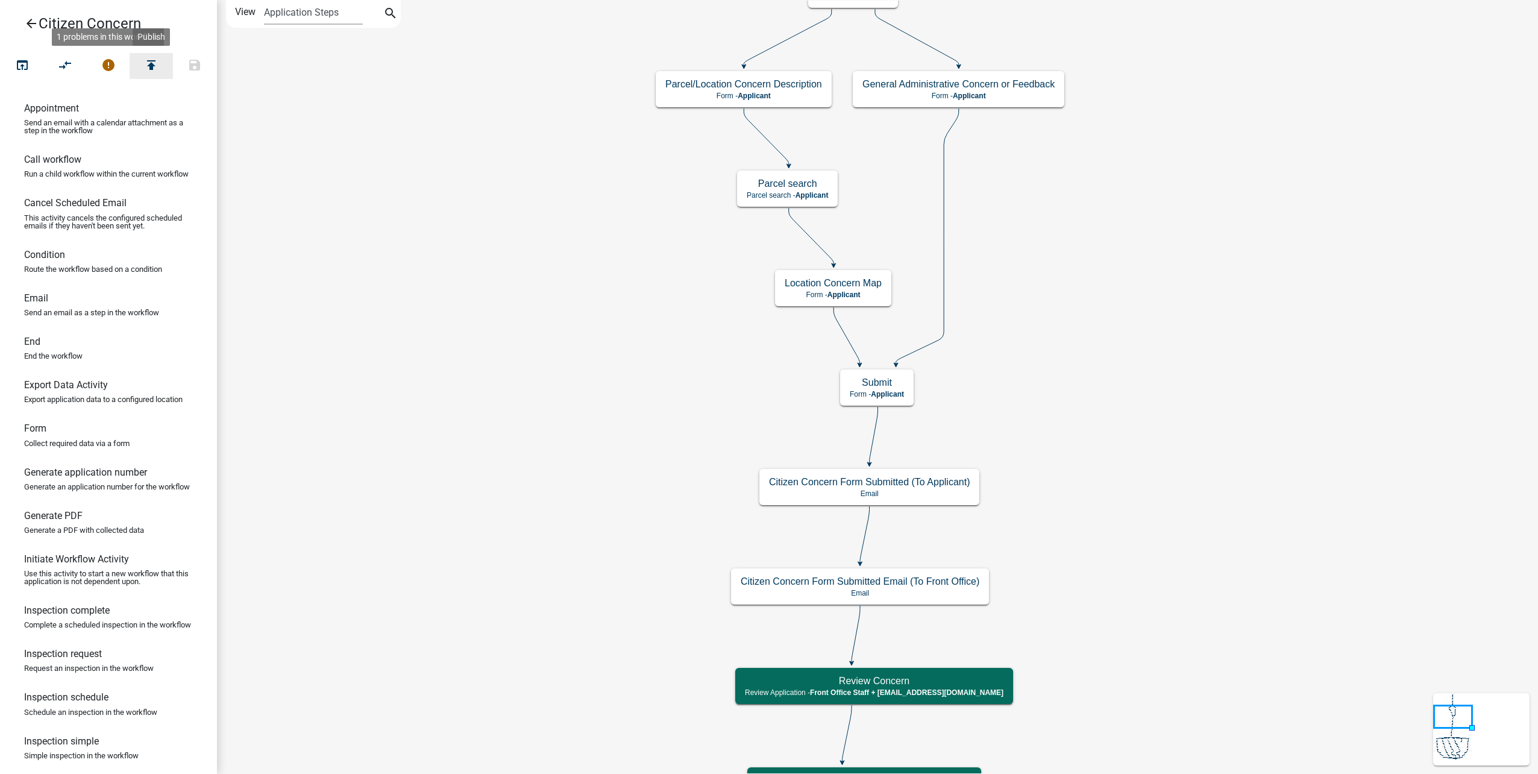
click at [160, 63] on button "publish" at bounding box center [151, 66] width 43 height 26
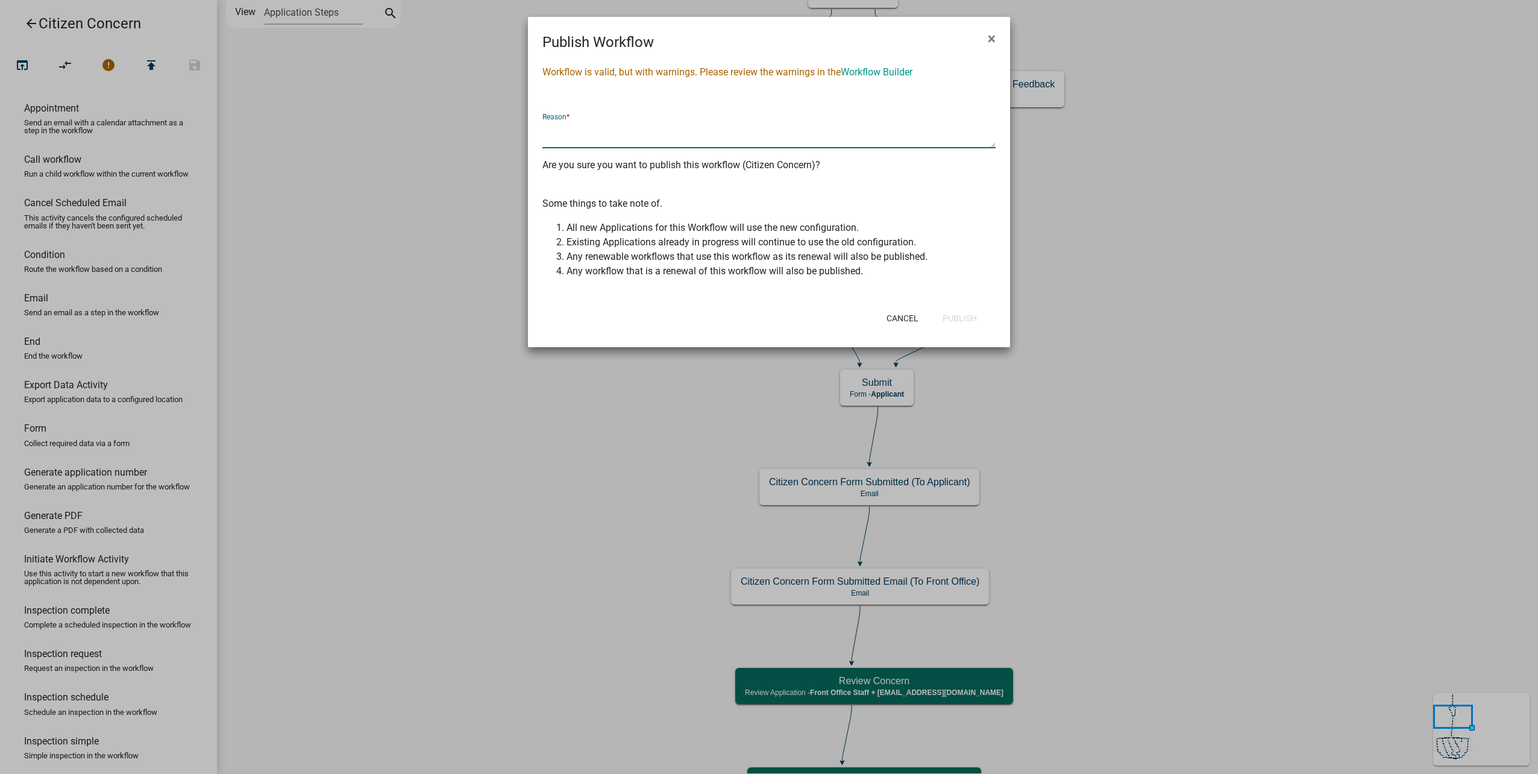
click at [625, 134] on textarea at bounding box center [769, 135] width 453 height 28
type textarea "changes"
click at [962, 315] on button "Publish" at bounding box center [960, 318] width 54 height 22
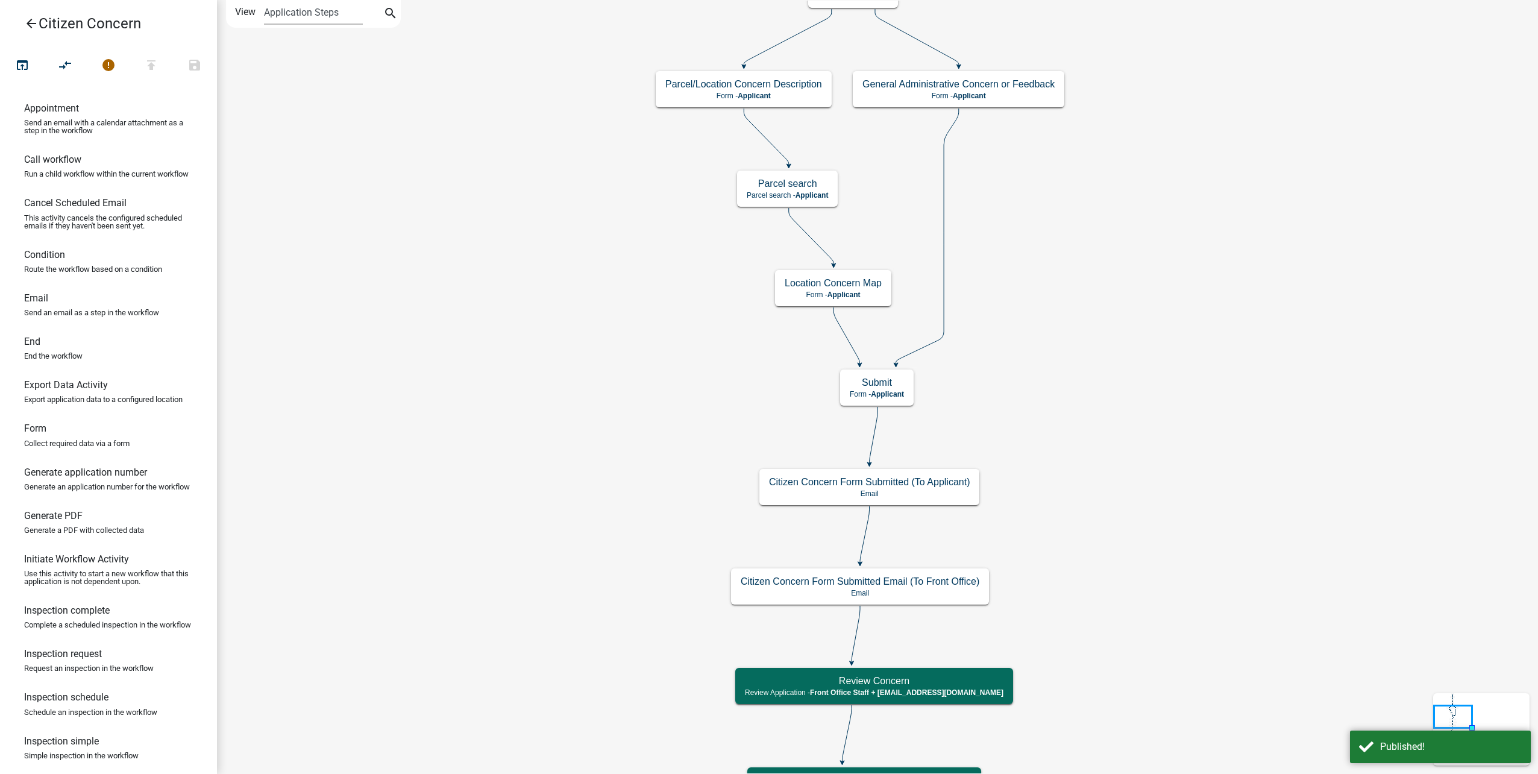
click at [27, 24] on icon "arrow_back" at bounding box center [31, 24] width 14 height 17
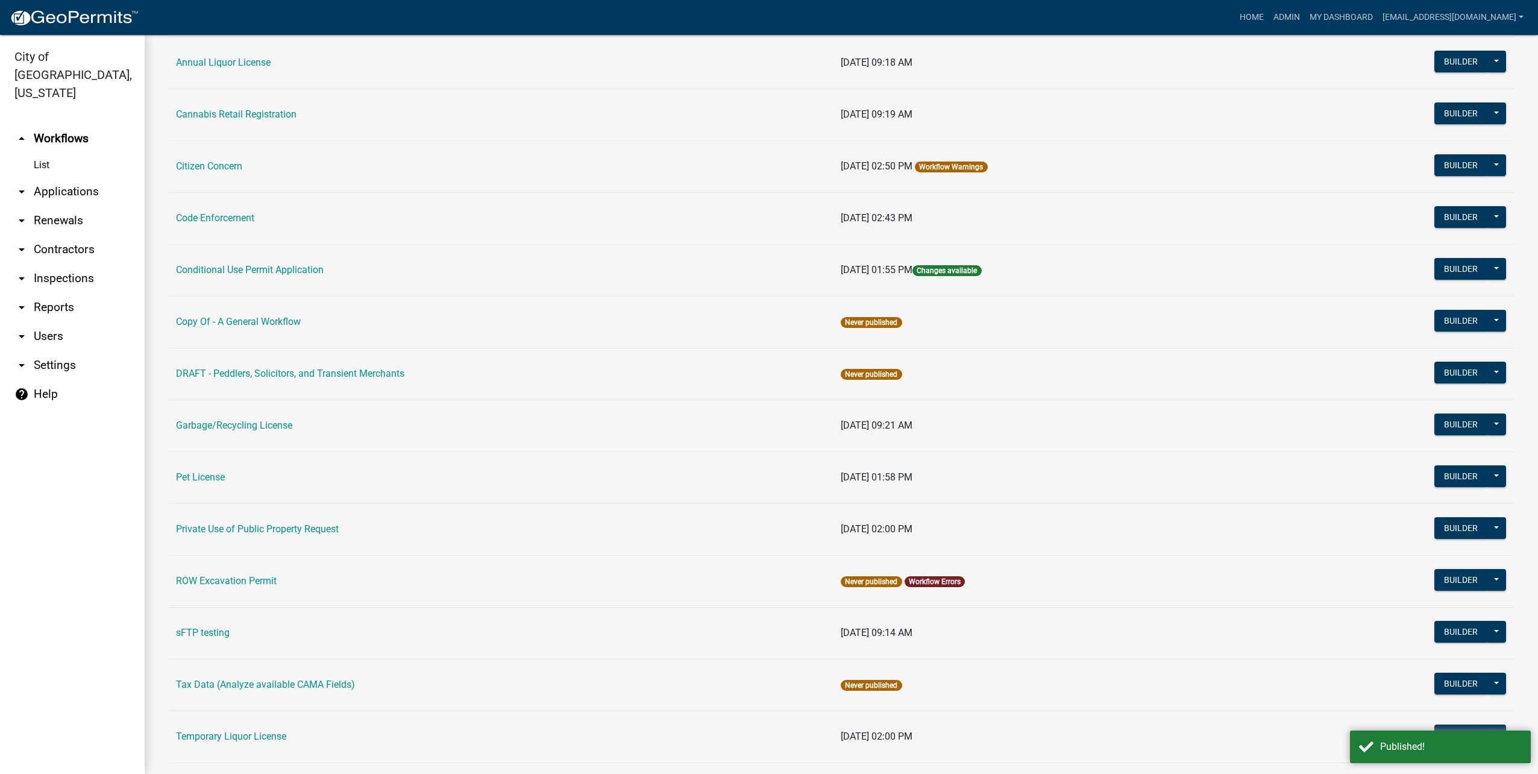
scroll to position [181, 0]
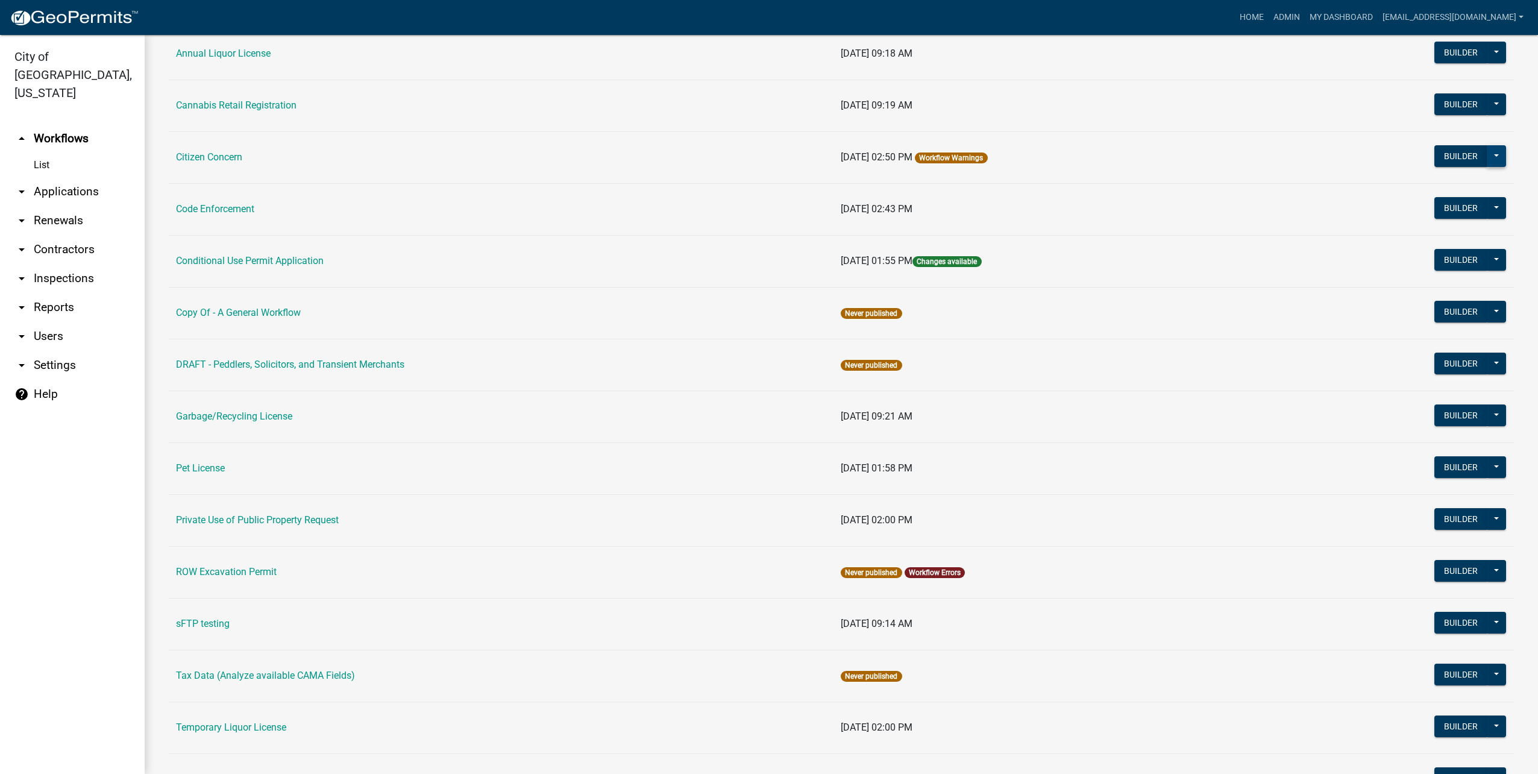
click at [1487, 158] on button at bounding box center [1496, 156] width 19 height 22
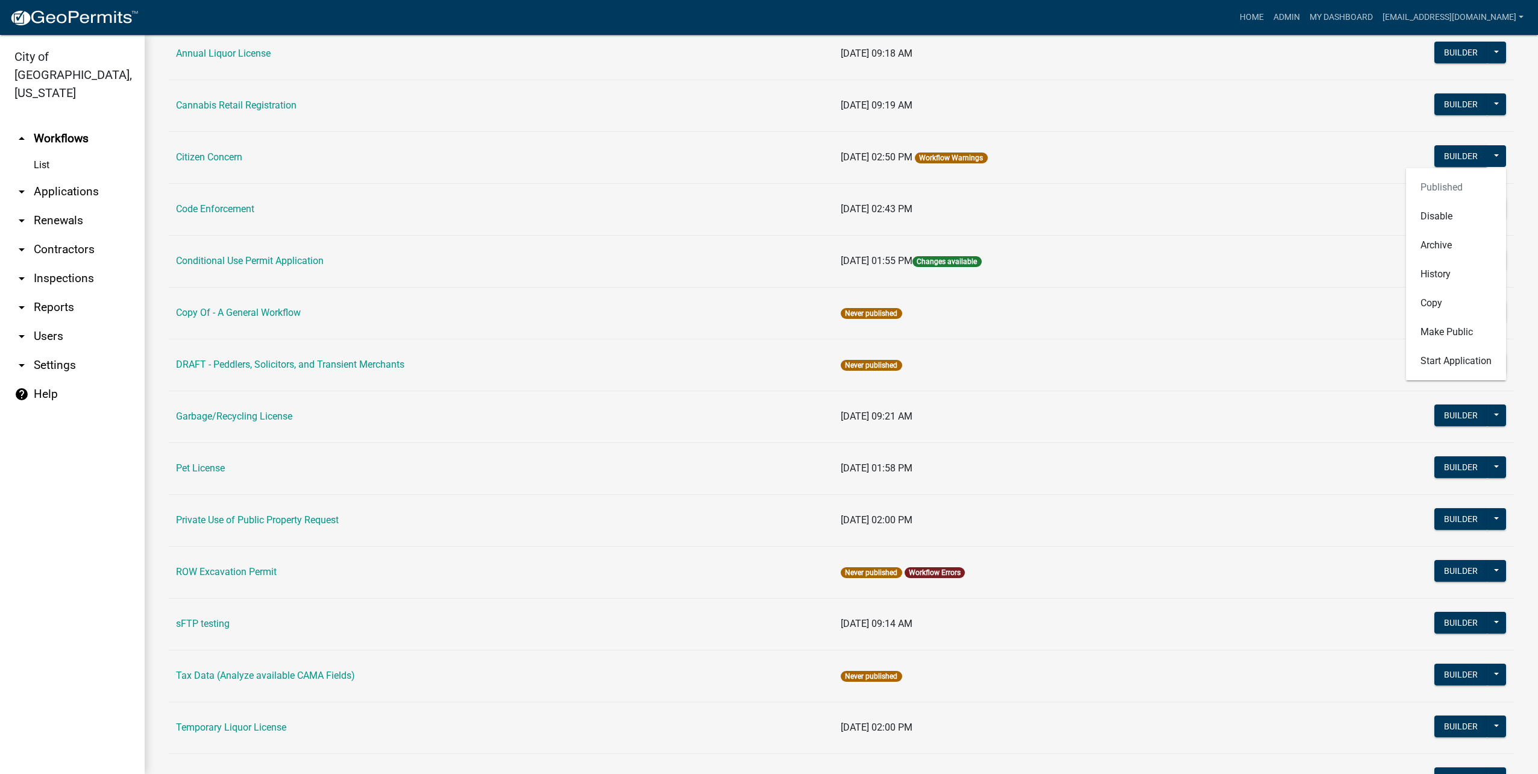
click at [1106, 155] on td "[DATE] 02:50 PM Workflow Warnings" at bounding box center [1054, 157] width 441 height 52
click at [1494, 211] on button at bounding box center [1496, 208] width 19 height 22
click at [1438, 209] on button "Builder" at bounding box center [1461, 208] width 53 height 22
select select
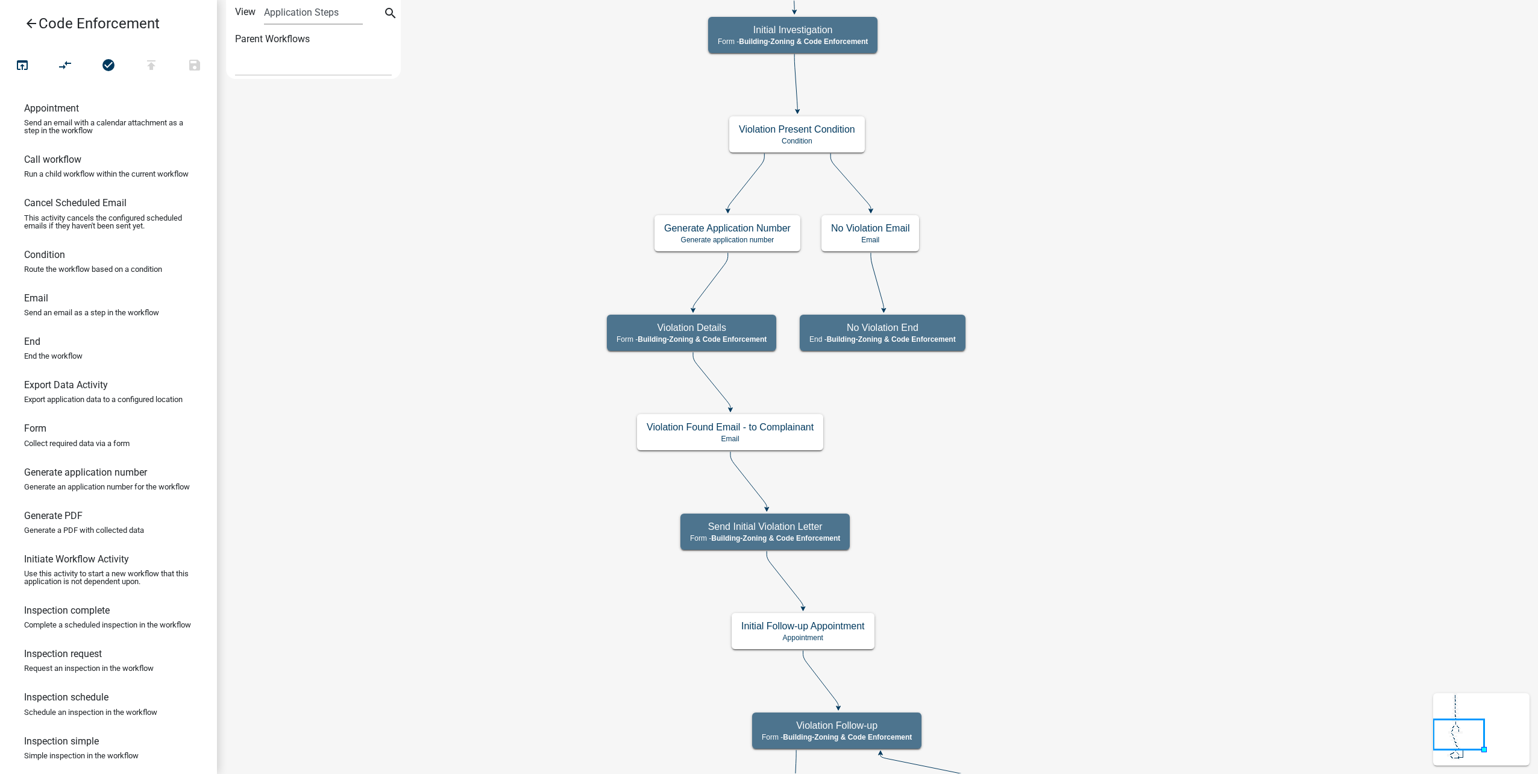
click at [31, 22] on icon "arrow_back" at bounding box center [31, 24] width 14 height 17
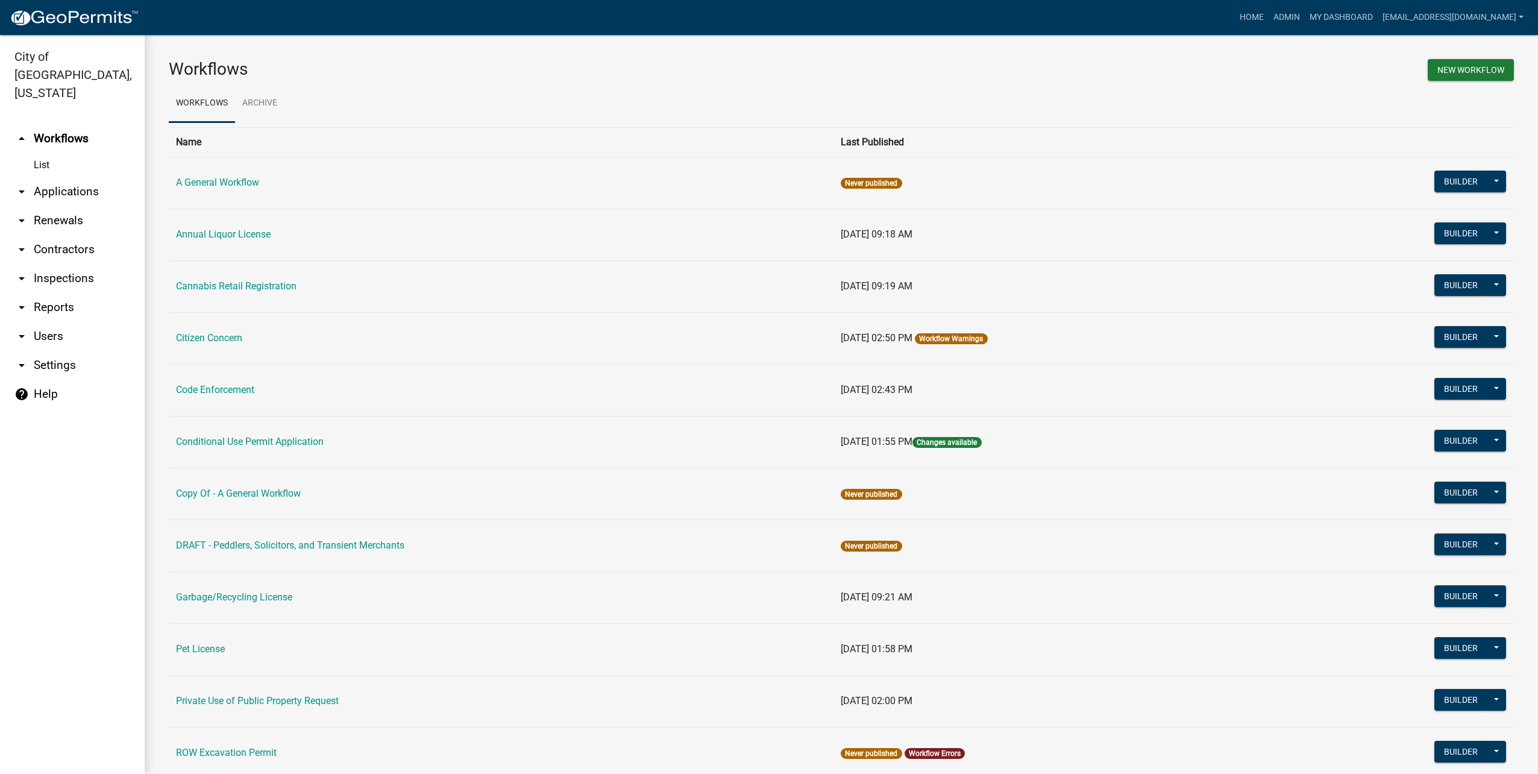
click at [1424, 350] on td "Builder Published Disable Archive History Copy Make Public Start Application" at bounding box center [1394, 338] width 239 height 52
click at [1450, 336] on button "Builder" at bounding box center [1461, 337] width 53 height 22
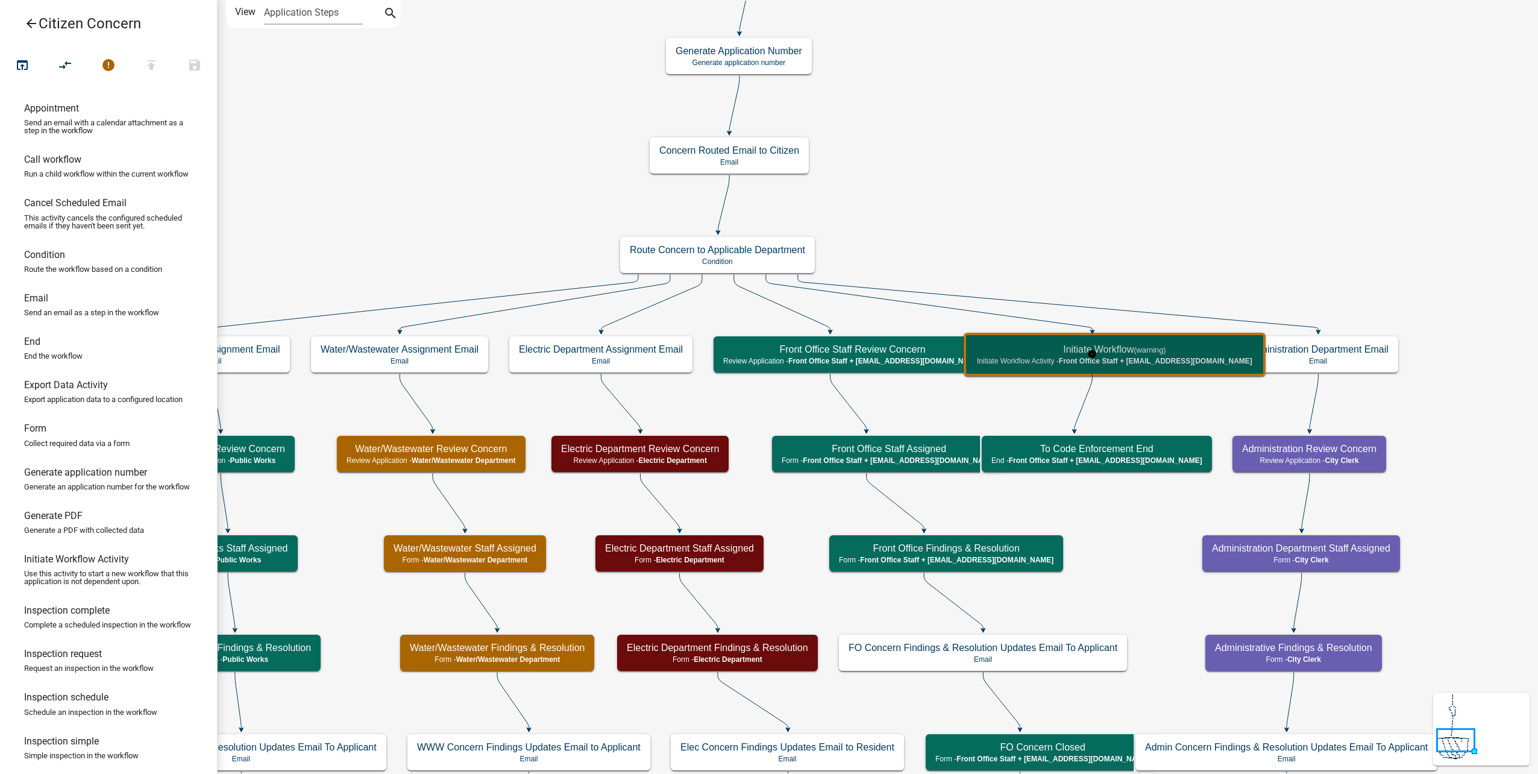
click at [1156, 369] on div "Initiate Workflow (warning) Initiate Workflow Activity - Front Office Staff + […" at bounding box center [1115, 354] width 295 height 36
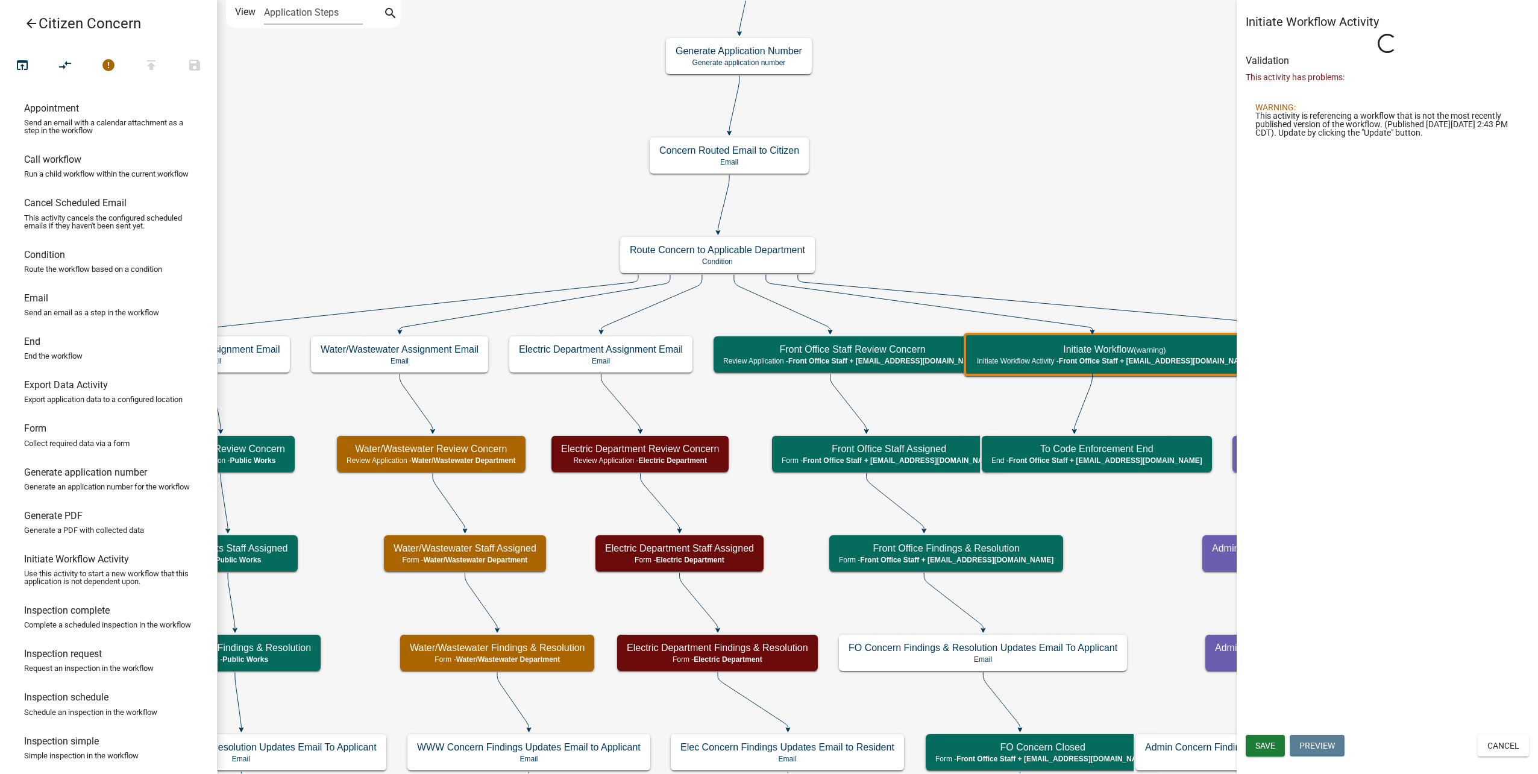
select select "119D60FC-3DF9-44B5-B89B-48E598585173"
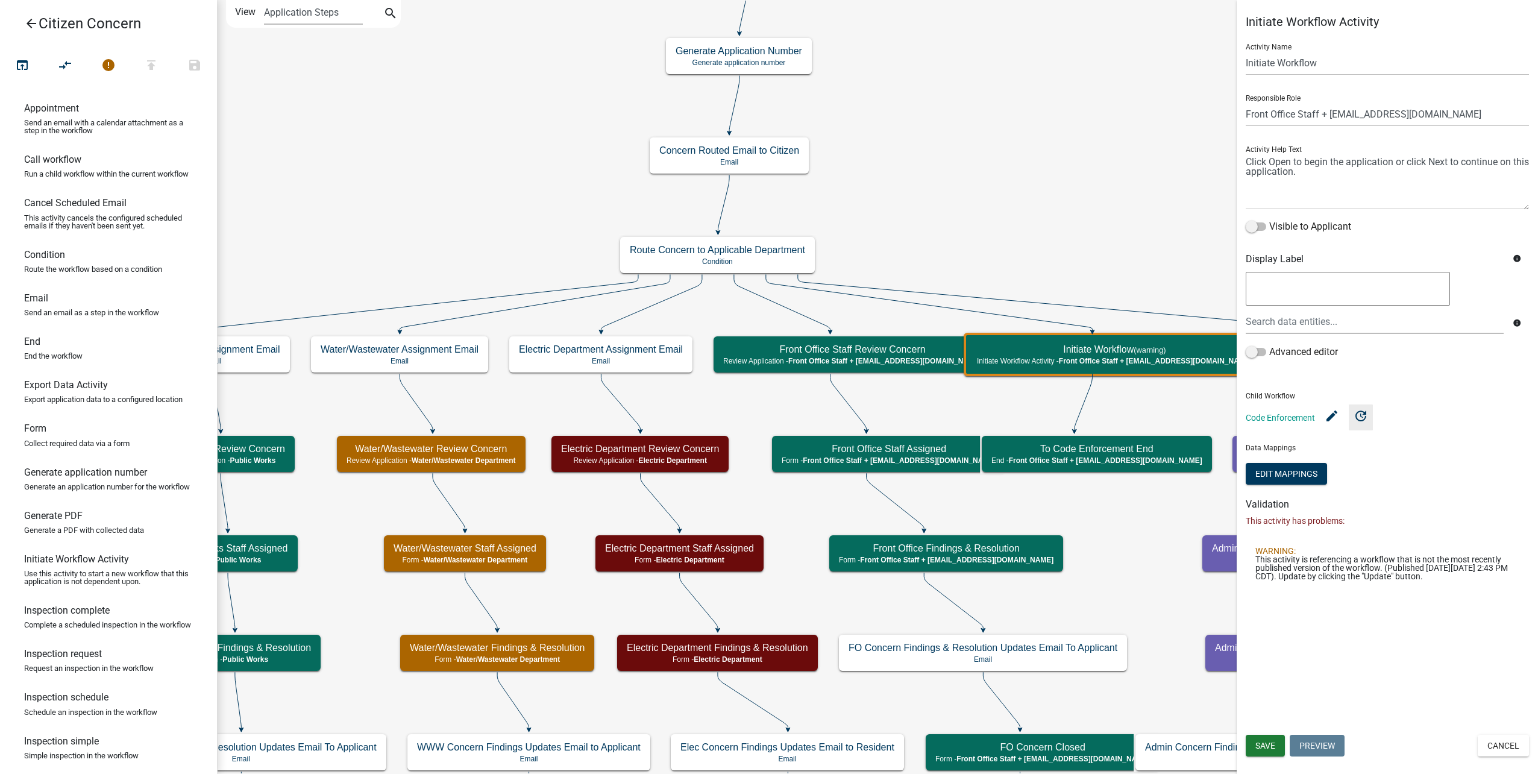
click at [1362, 415] on icon "update" at bounding box center [1361, 415] width 14 height 14
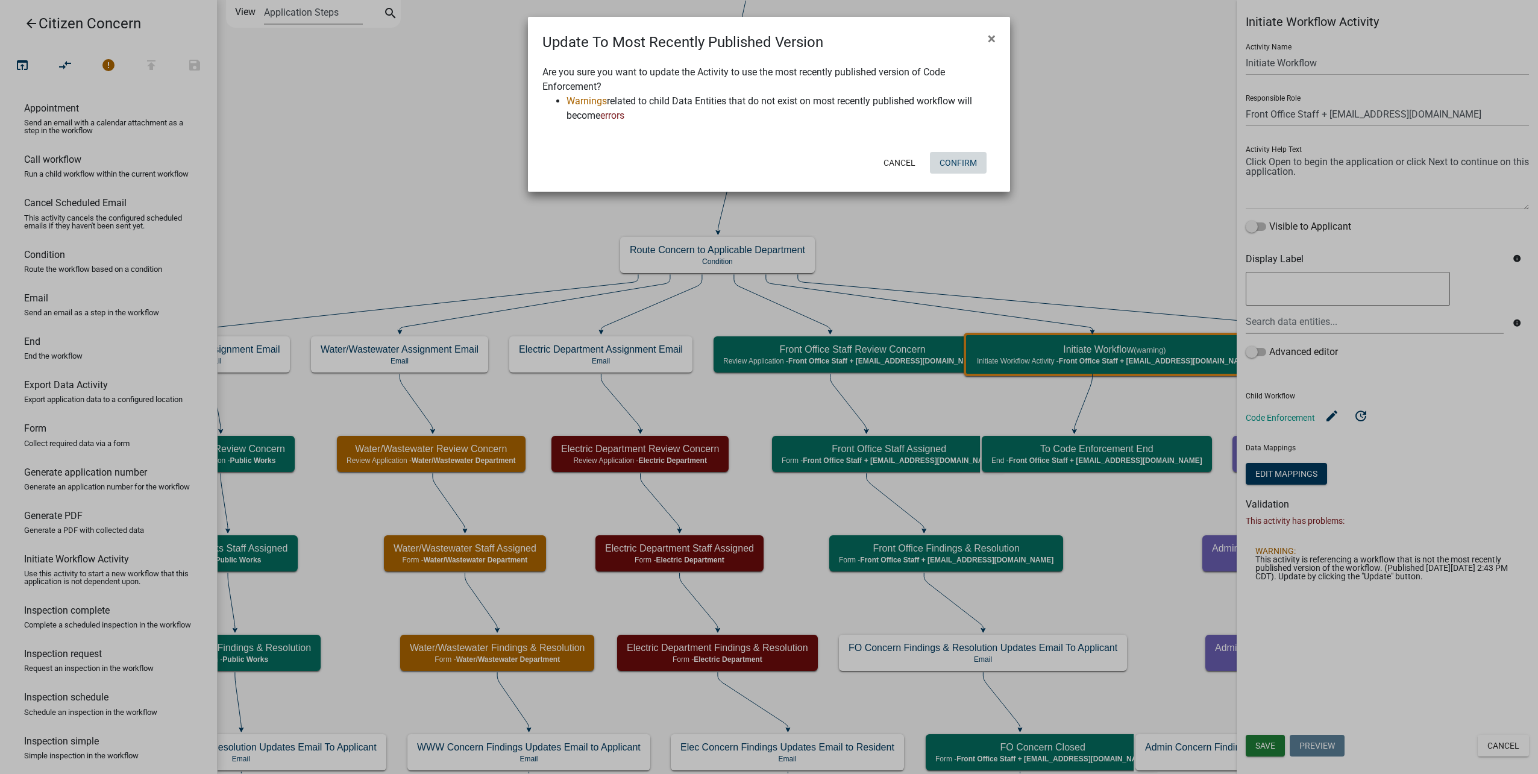
click at [969, 168] on button "Confirm" at bounding box center [958, 163] width 57 height 22
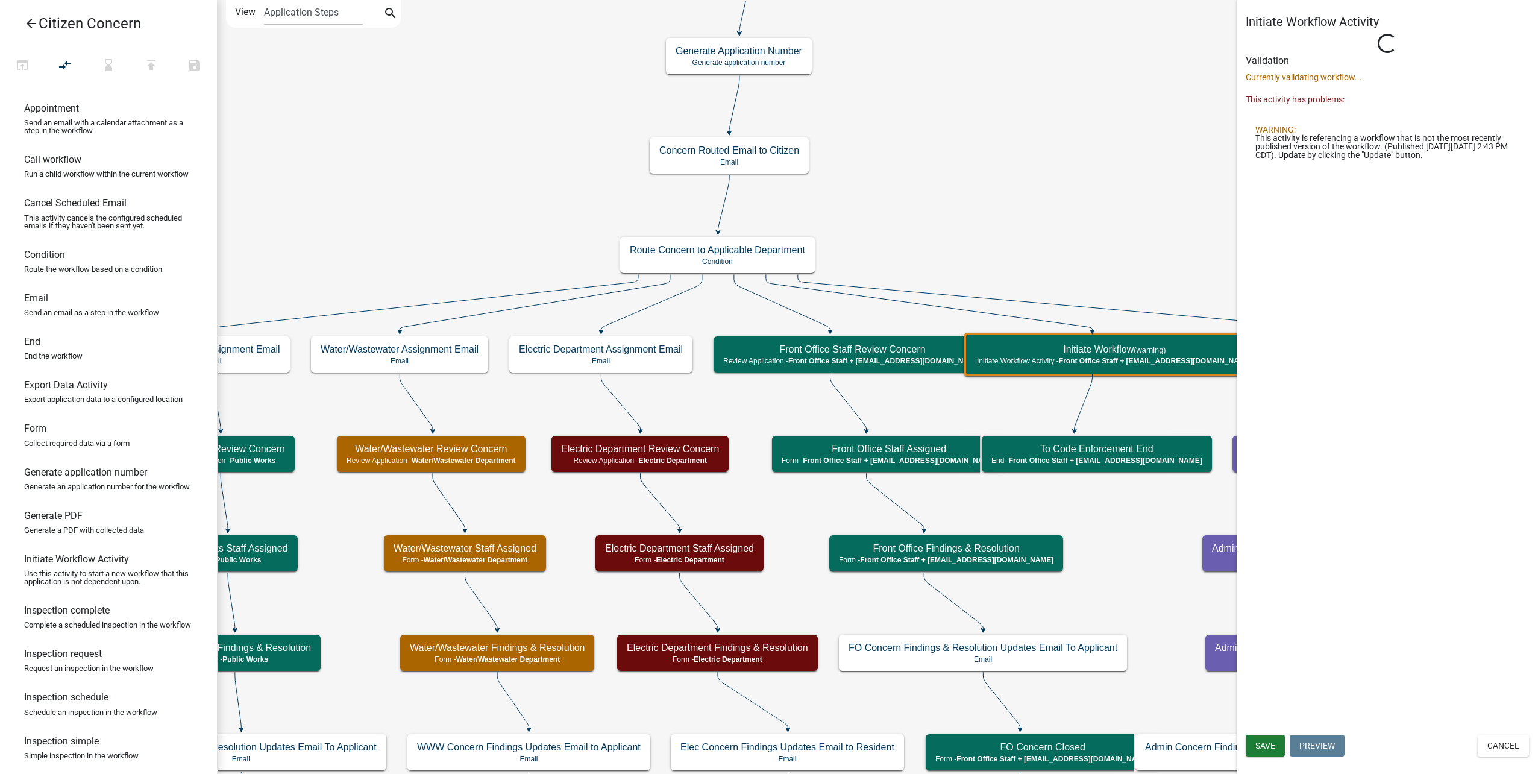
select select "119D60FC-3DF9-44B5-B89B-48E598585173"
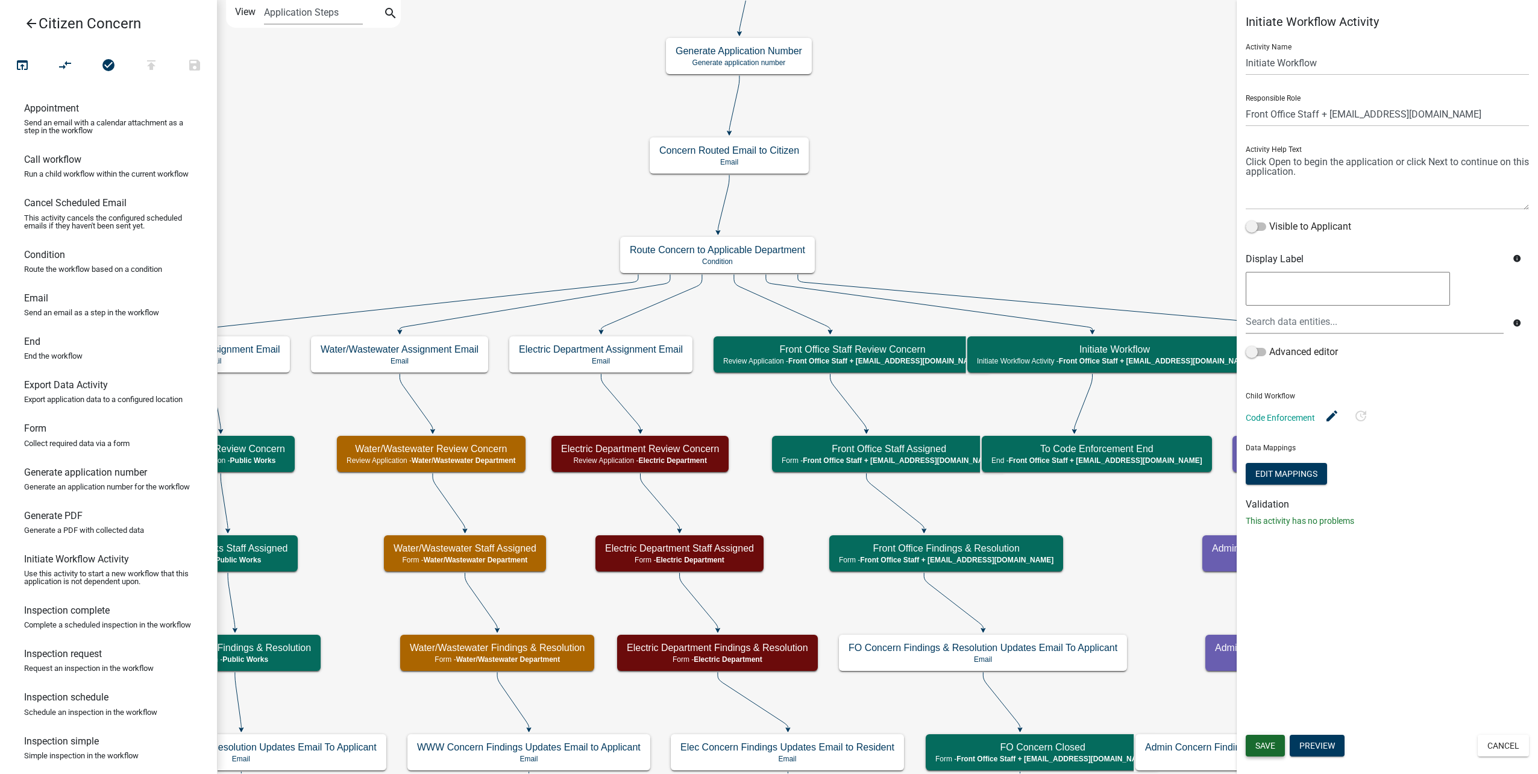
click at [1273, 744] on span "Save" at bounding box center [1266, 746] width 20 height 10
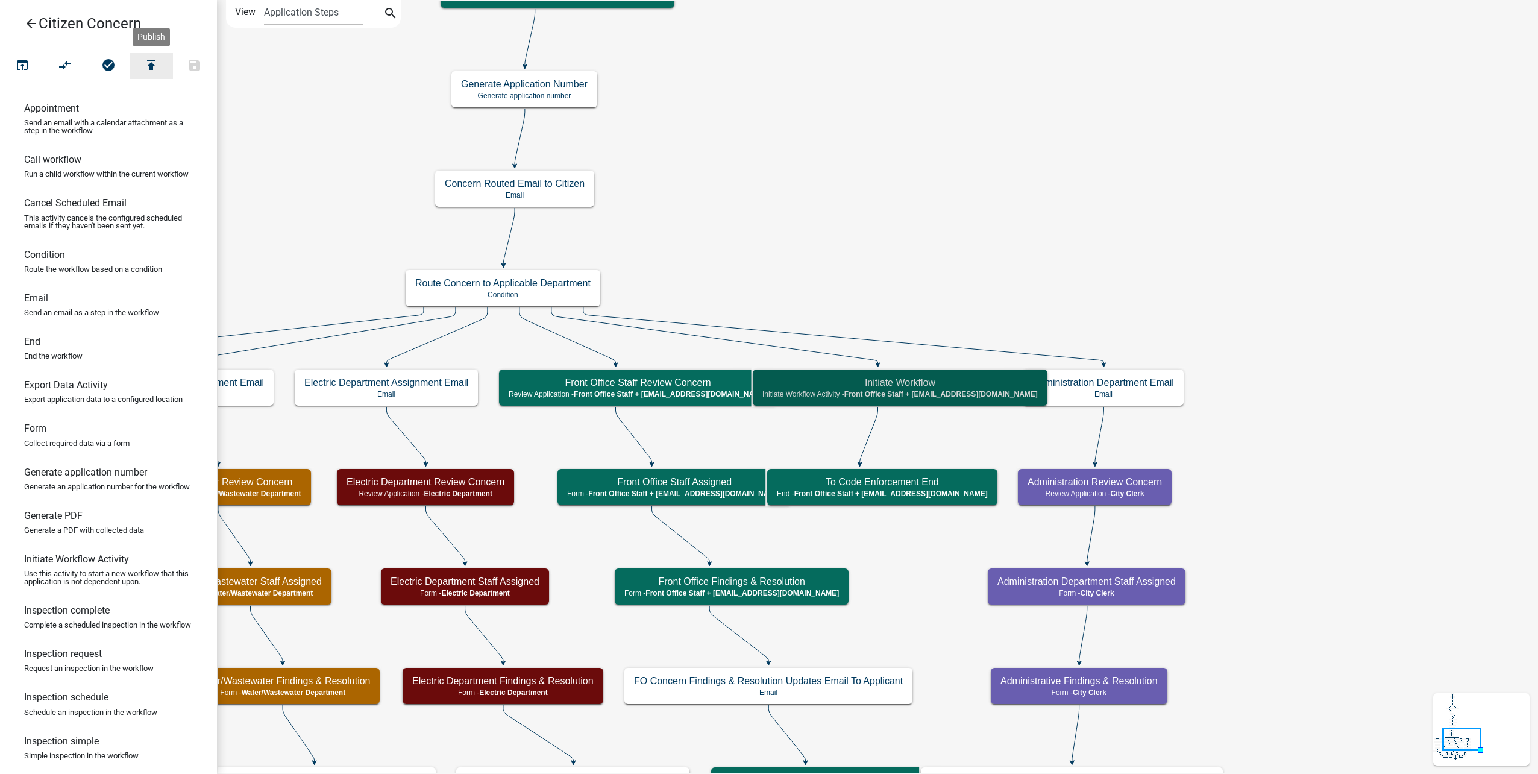
click at [156, 66] on icon "publish" at bounding box center [151, 66] width 14 height 17
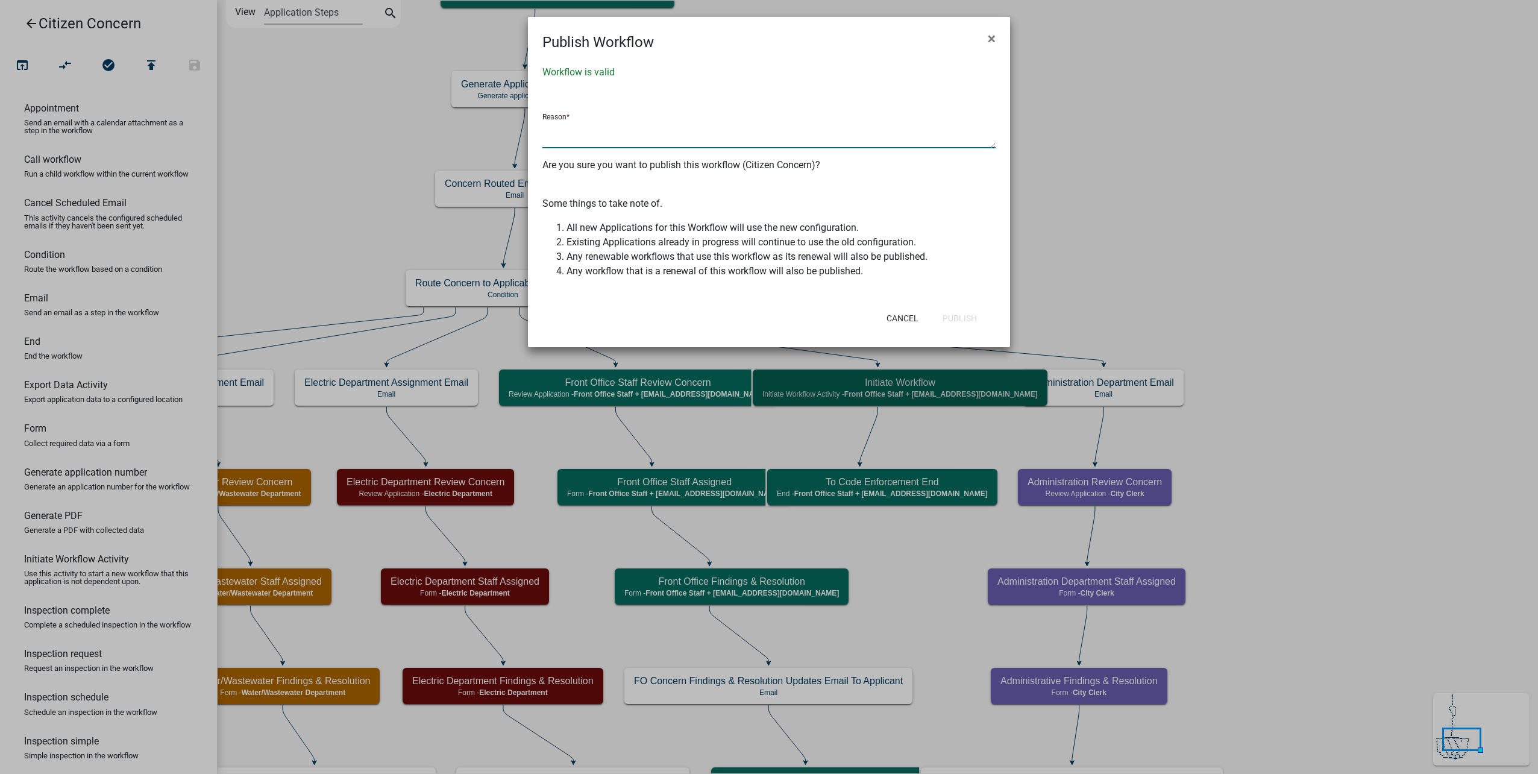
click at [699, 134] on textarea at bounding box center [769, 135] width 453 height 28
type textarea "changes"
click at [964, 318] on button "Publish" at bounding box center [960, 318] width 54 height 22
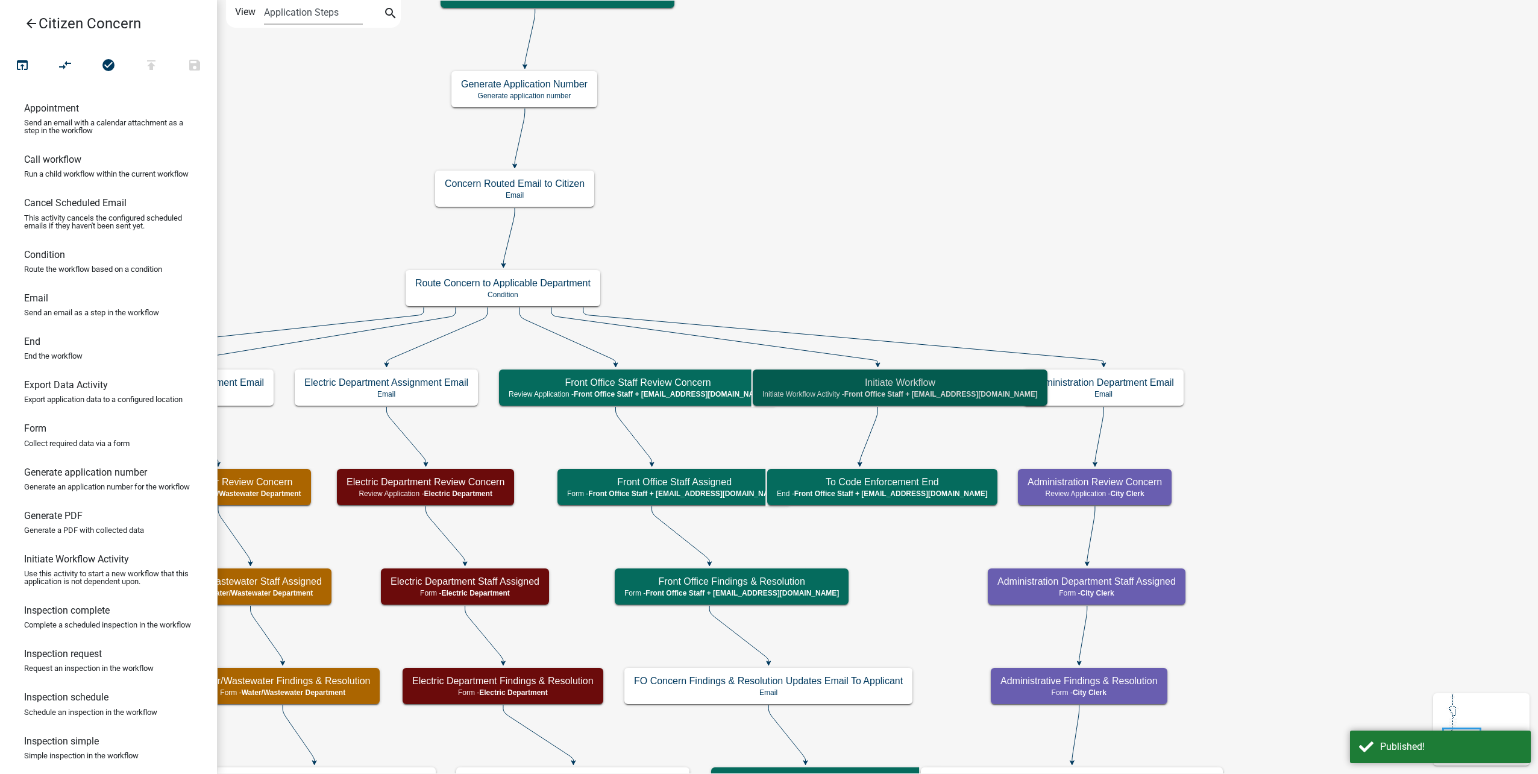
click at [37, 26] on icon "arrow_back" at bounding box center [31, 24] width 14 height 17
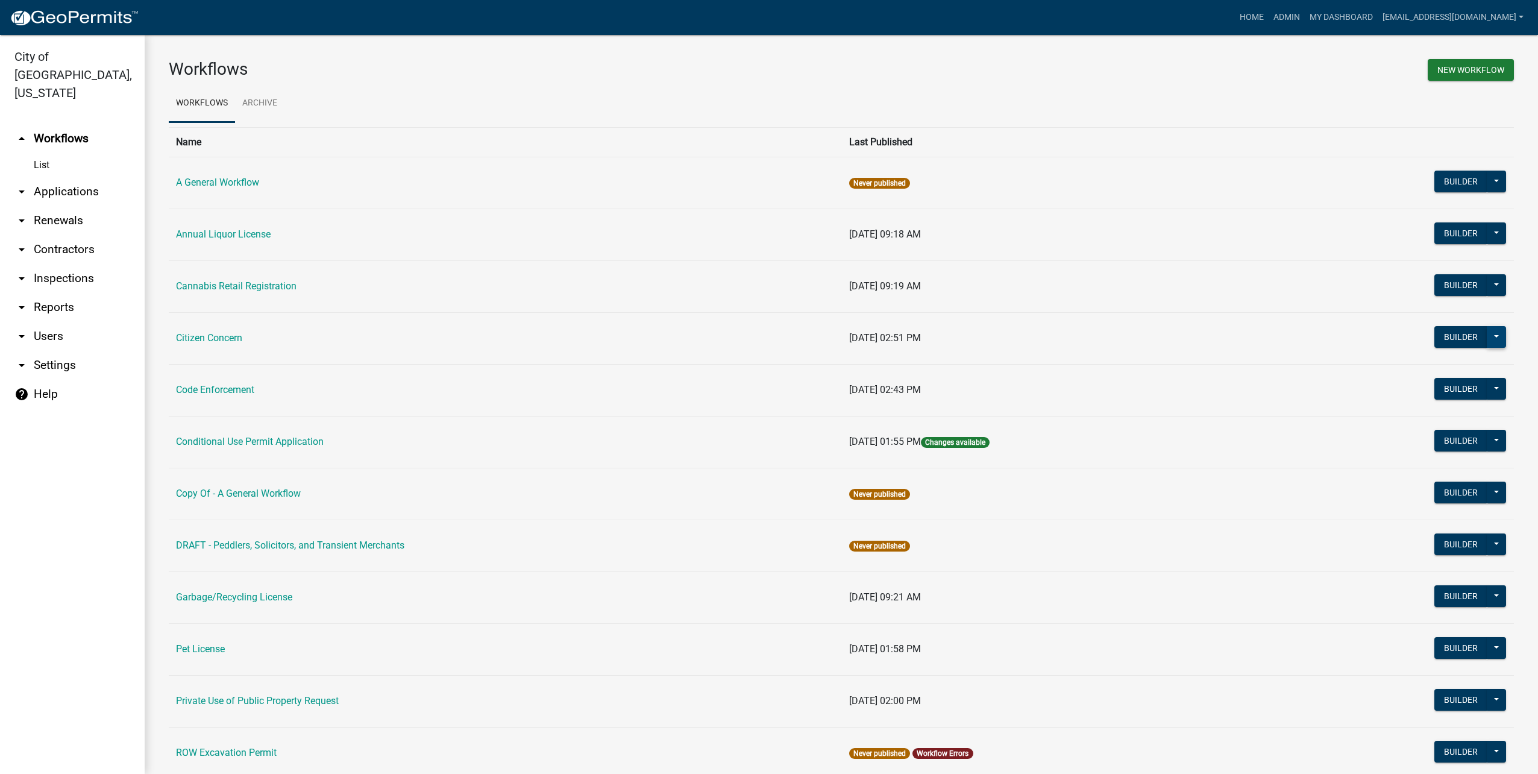
click at [1494, 333] on button at bounding box center [1496, 337] width 19 height 22
click at [1470, 514] on button "Make Public" at bounding box center [1456, 513] width 100 height 29
click at [1439, 336] on button "Builder" at bounding box center [1461, 337] width 53 height 22
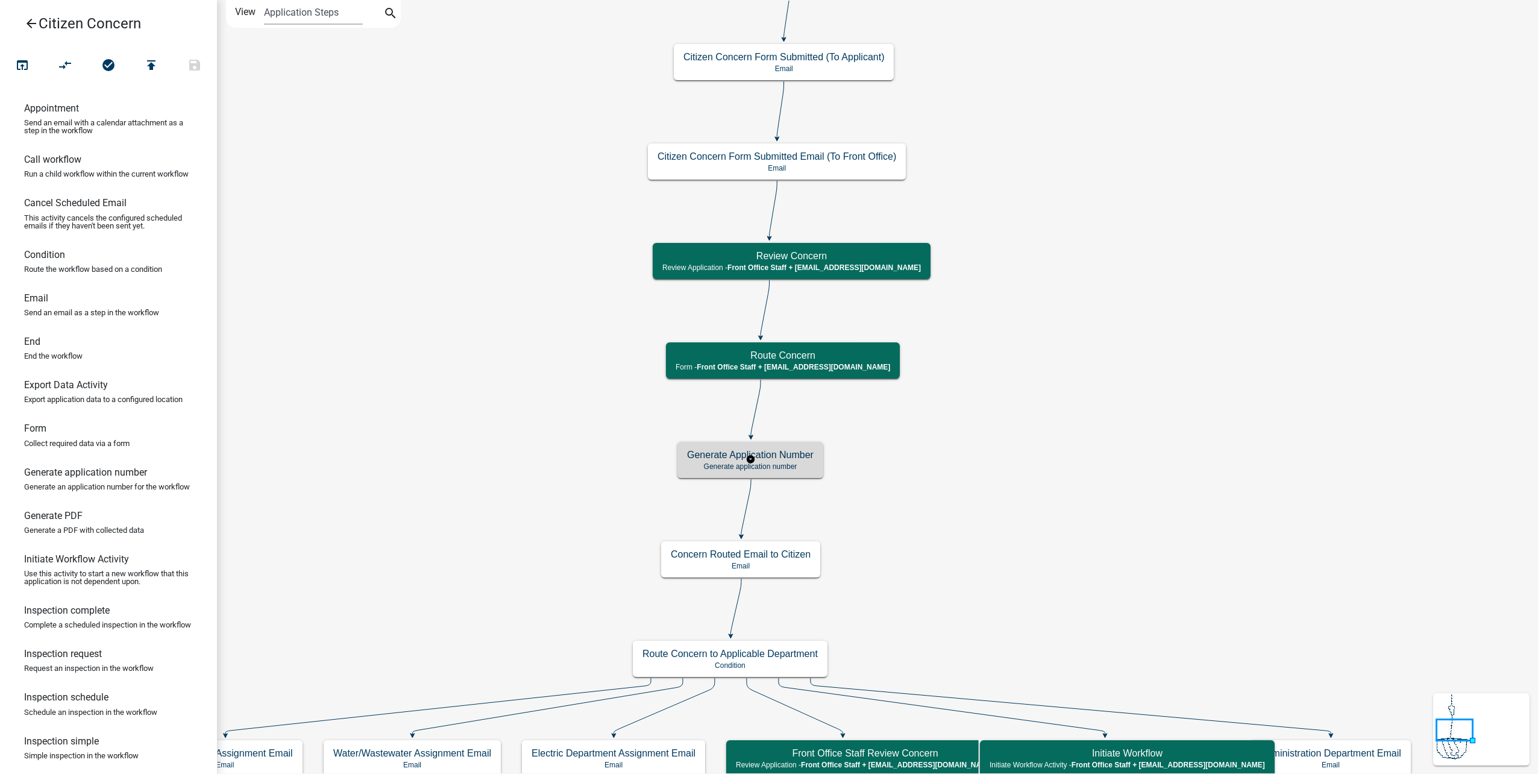
click at [806, 462] on p "Generate application number" at bounding box center [750, 466] width 127 height 8
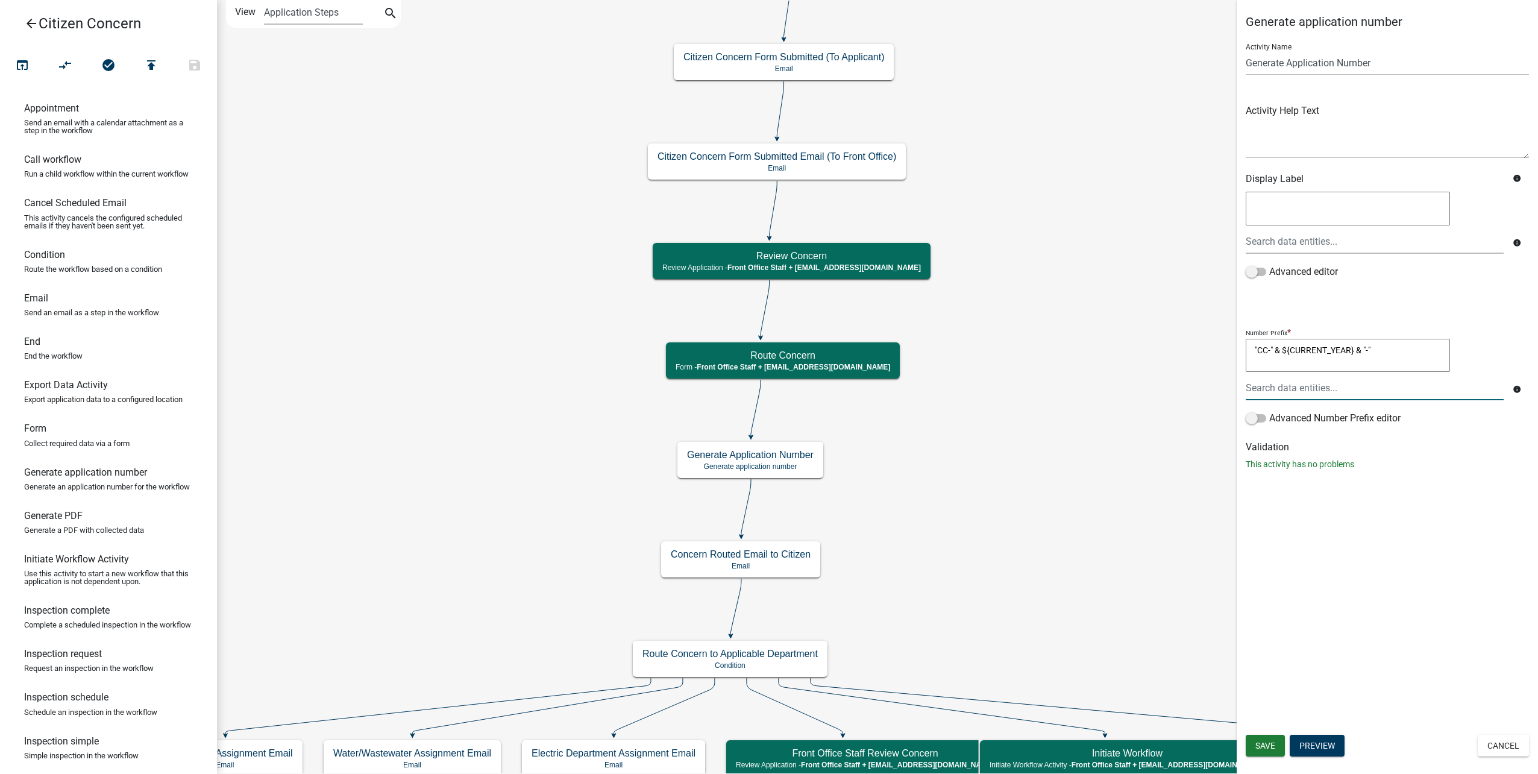
drag, startPoint x: 1374, startPoint y: 348, endPoint x: 1232, endPoint y: 352, distance: 141.7
click at [1232, 352] on main "Start Start - Applicant Citizen Concern Introduction Form - Applicant Citizen I…" at bounding box center [877, 387] width 1321 height 774
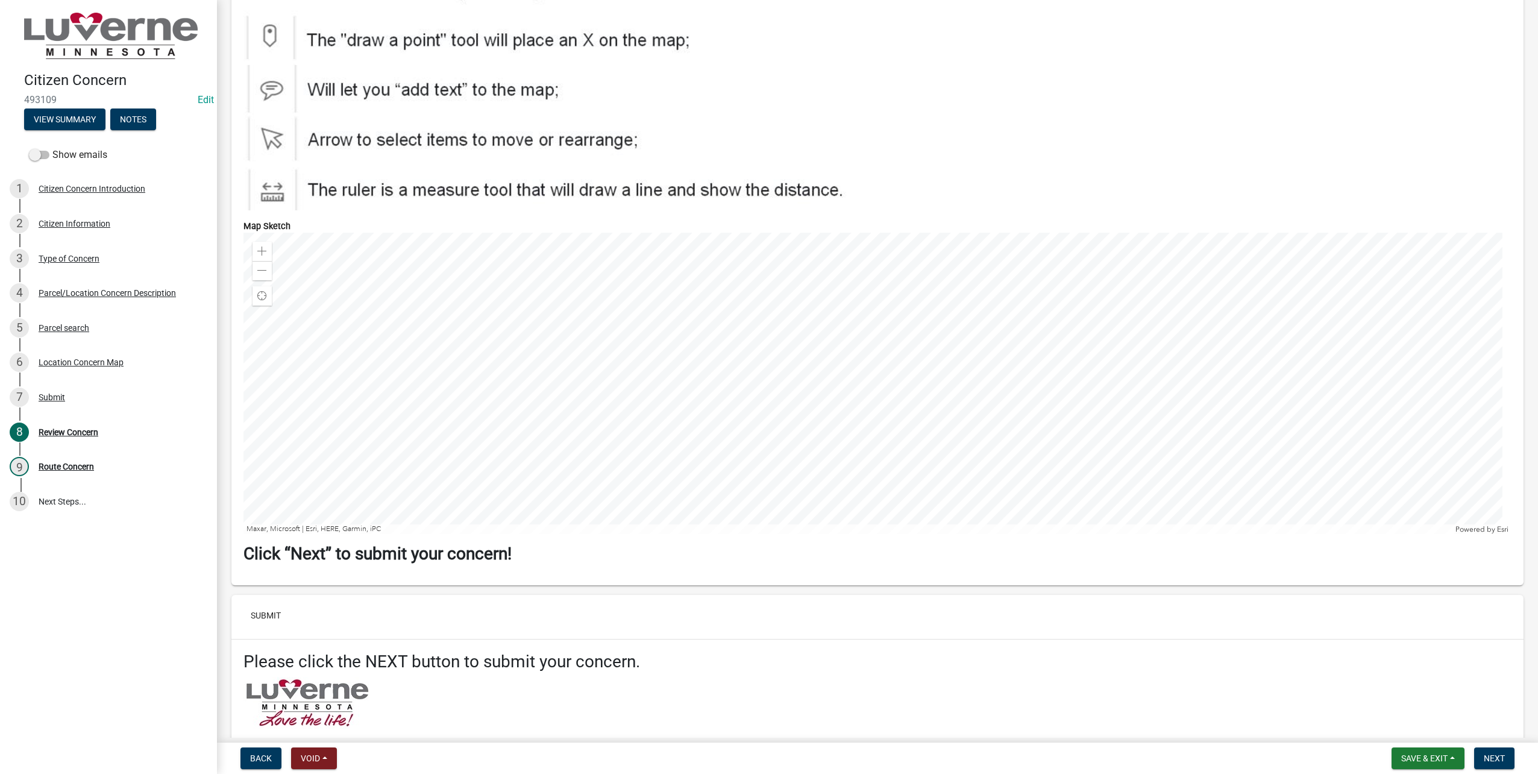
scroll to position [1958, 0]
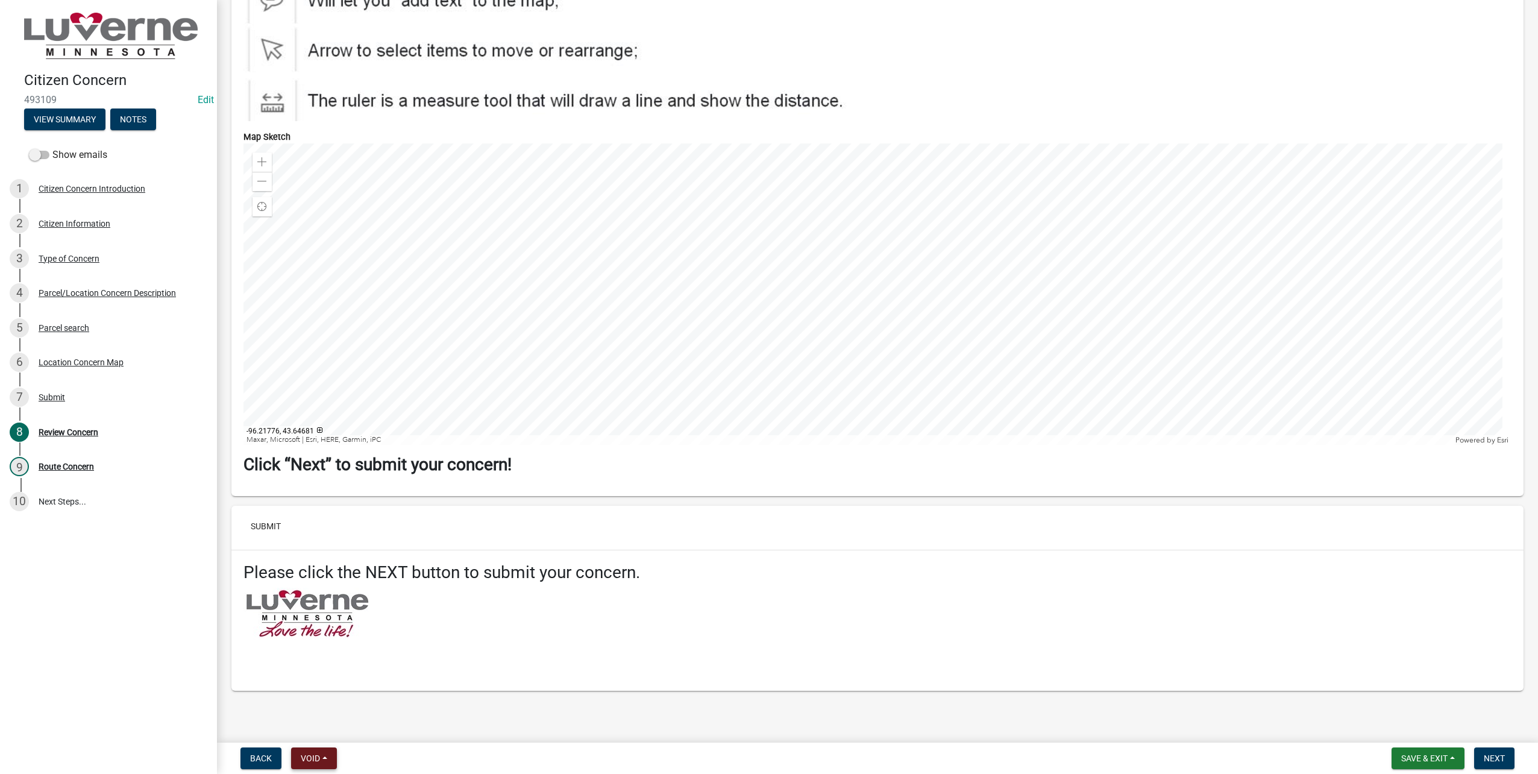
click at [342, 763] on form "Back Void Withdraw Lock Expire Void" at bounding box center [289, 759] width 106 height 22
click at [337, 763] on button "Void" at bounding box center [314, 759] width 46 height 22
click at [316, 760] on span "Void" at bounding box center [310, 759] width 19 height 10
click at [316, 759] on span "Void" at bounding box center [310, 759] width 19 height 10
click at [332, 728] on button "Void" at bounding box center [339, 727] width 96 height 29
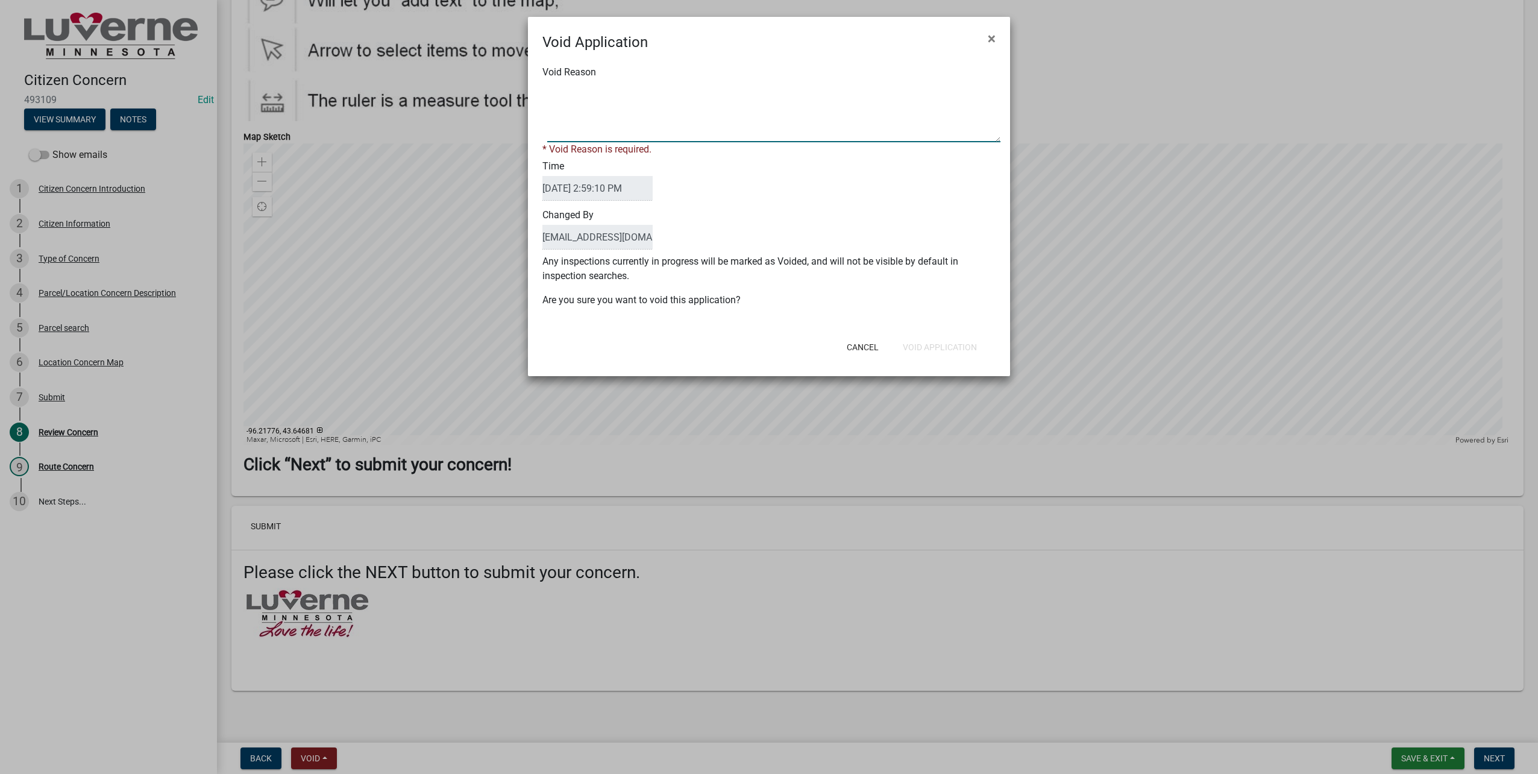
click at [704, 130] on textarea "Void Reason" at bounding box center [773, 112] width 453 height 60
type textarea "test"
click at [937, 336] on button "Void Application" at bounding box center [939, 347] width 93 height 22
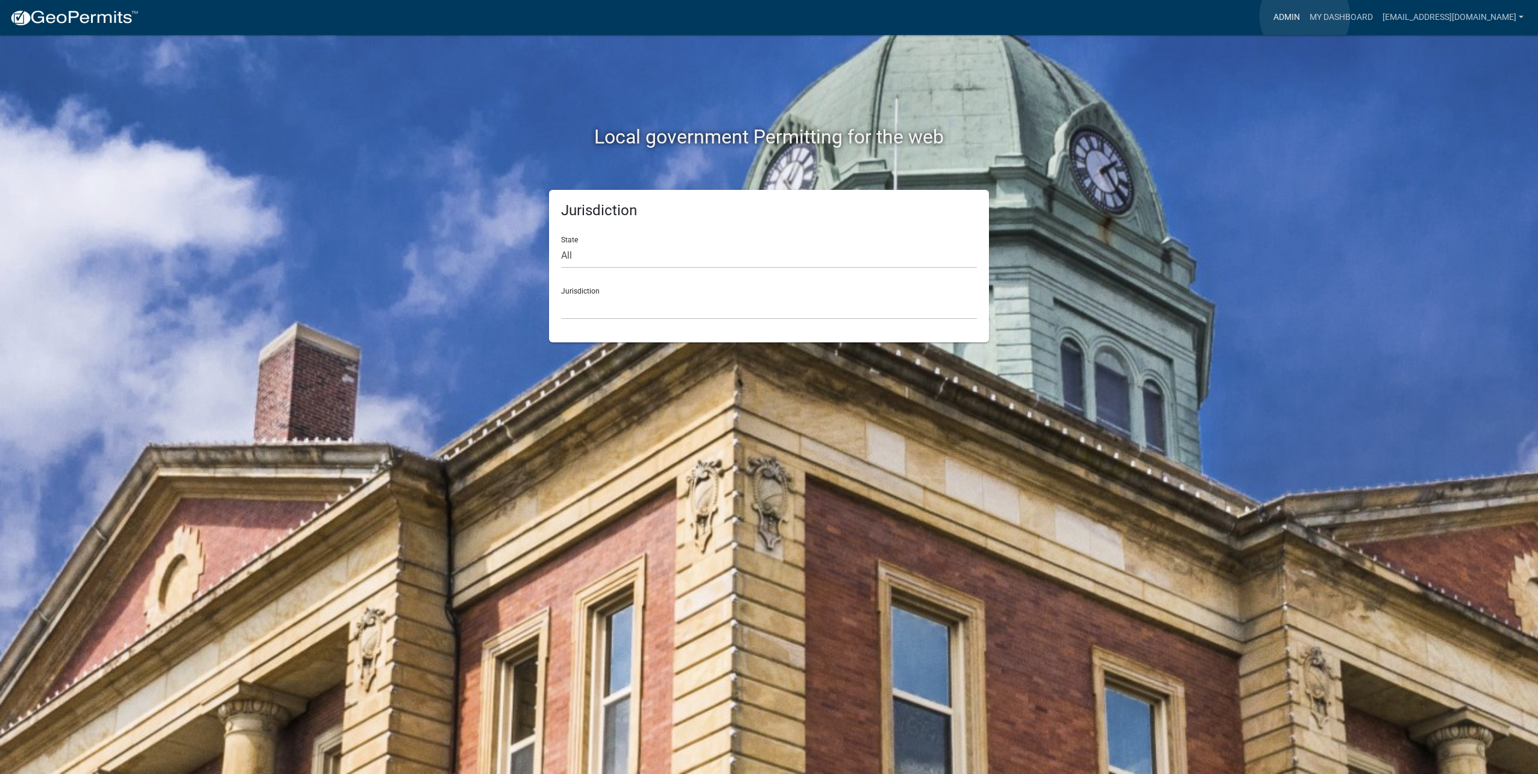
click at [1305, 16] on link "Admin" at bounding box center [1287, 17] width 36 height 23
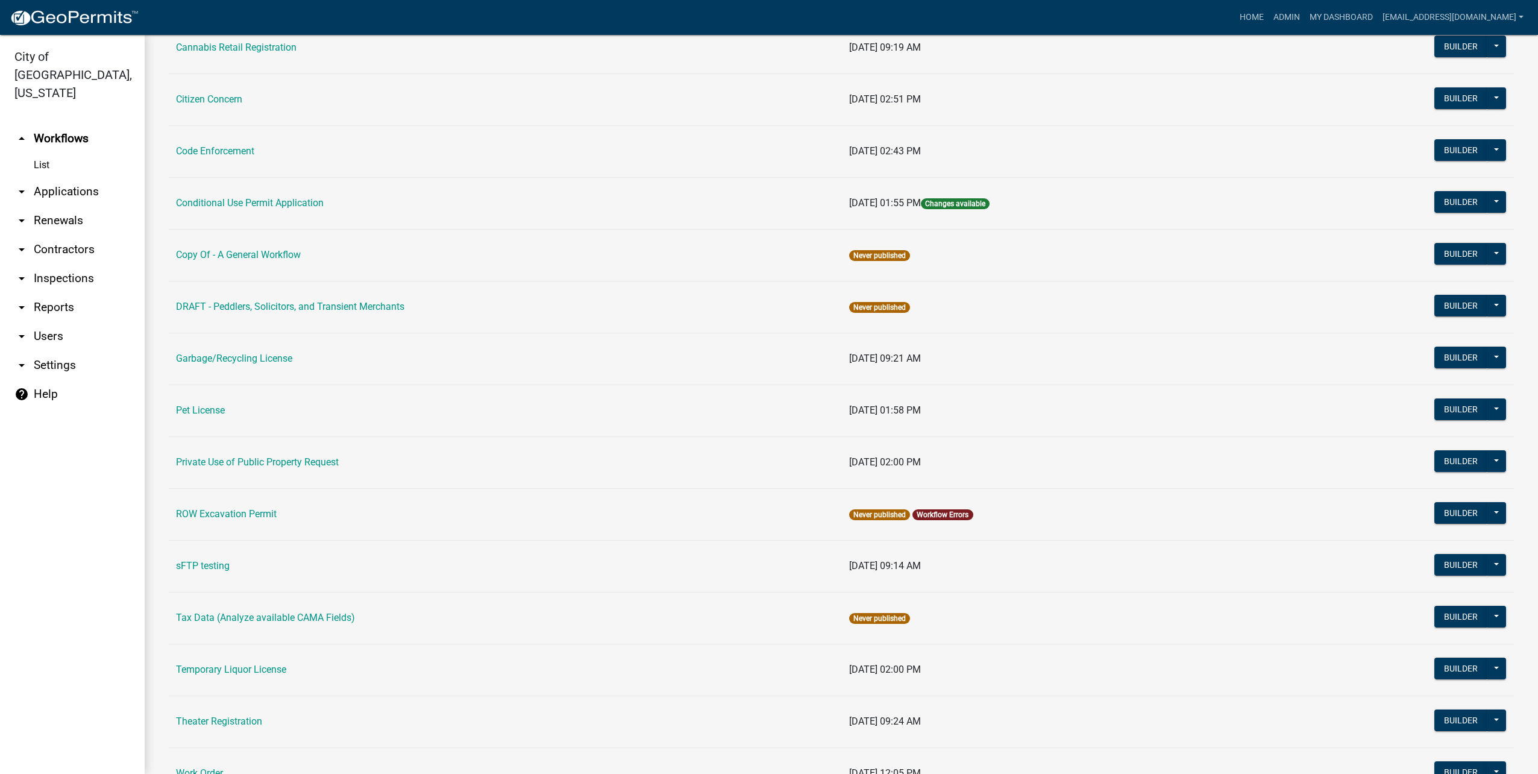
scroll to position [160, 0]
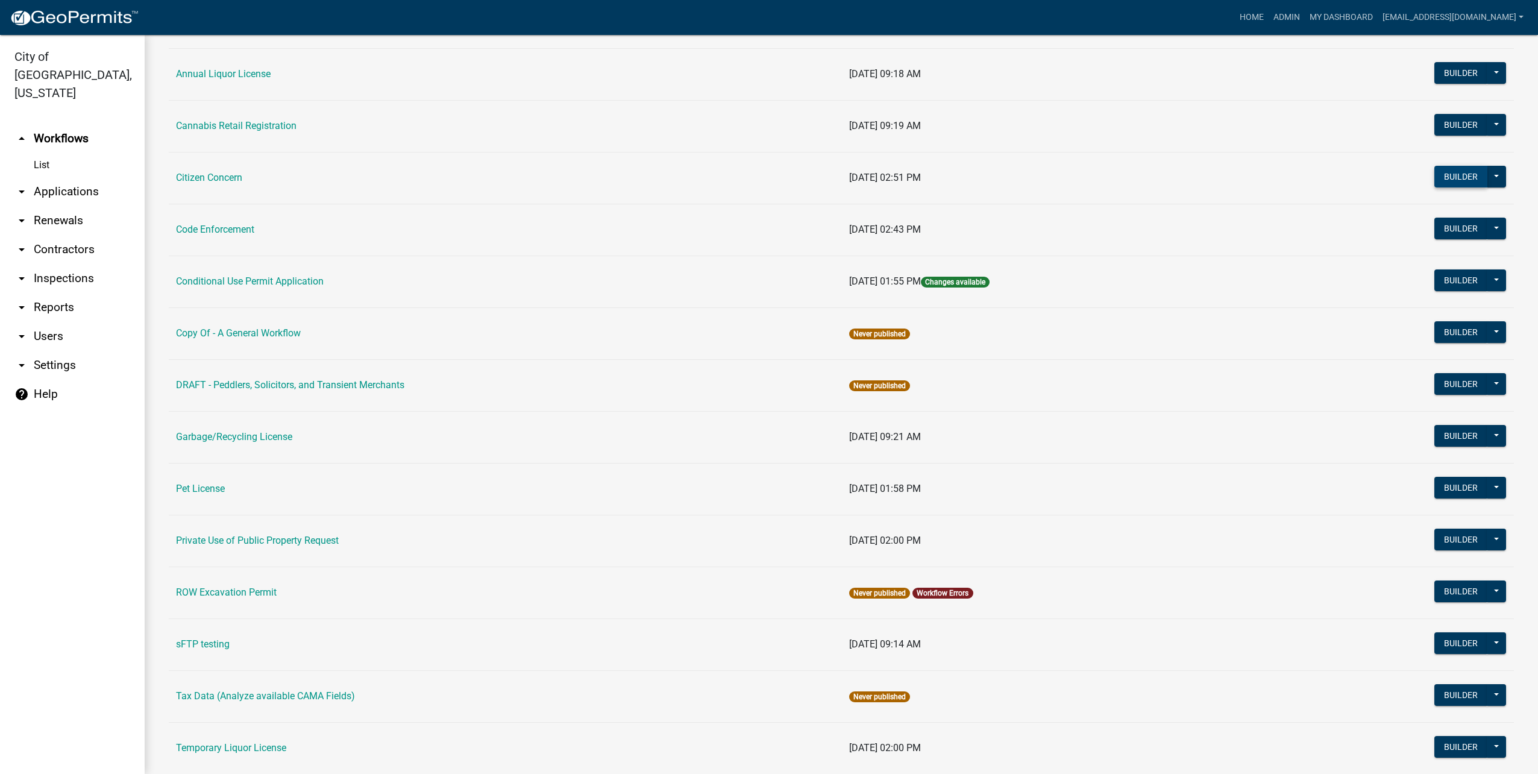
click at [1452, 169] on button "Builder" at bounding box center [1461, 177] width 53 height 22
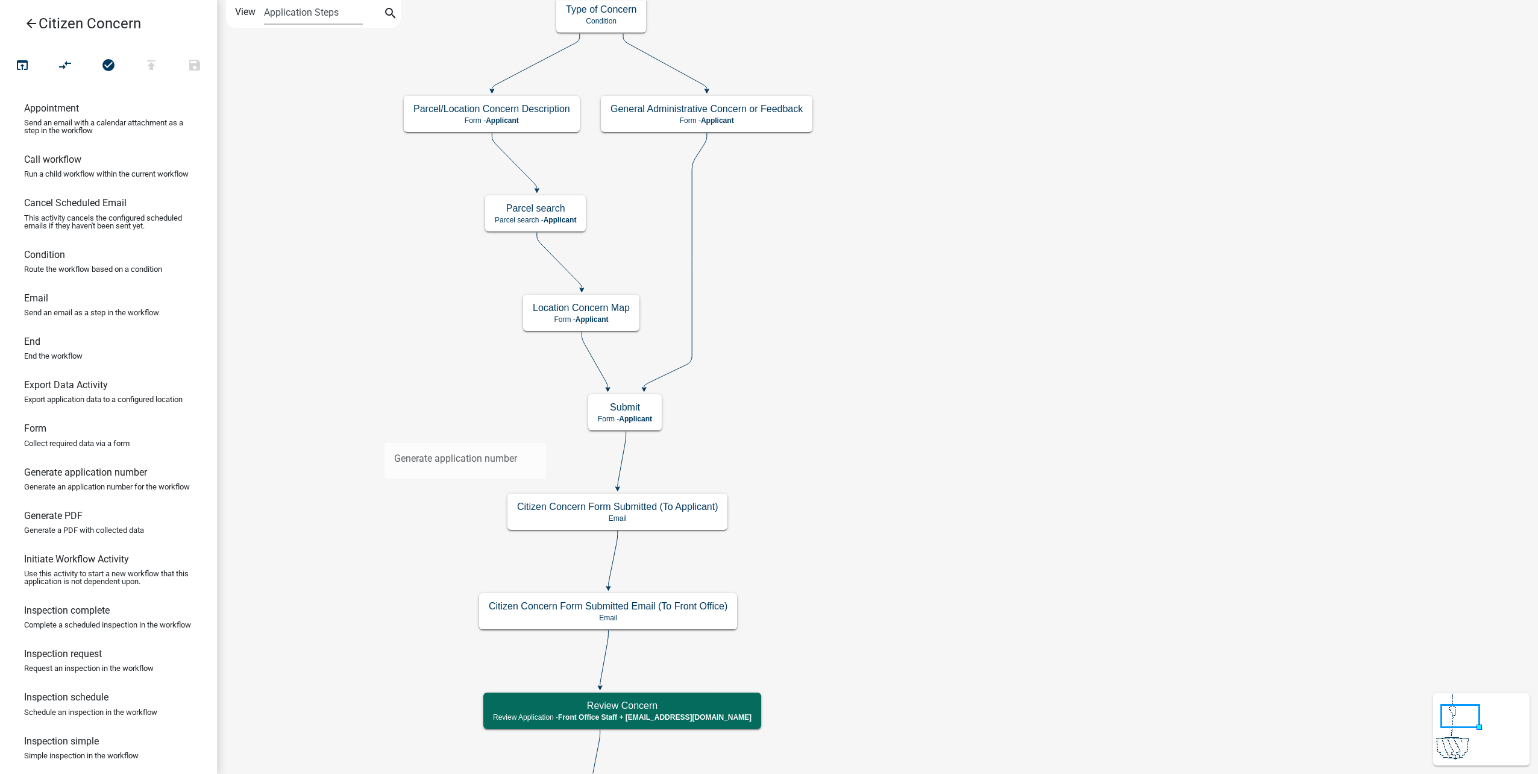
drag, startPoint x: 124, startPoint y: 499, endPoint x: 385, endPoint y: 433, distance: 268.6
click at [385, 433] on div "arrow_back Citizen Concern open_in_browser compare_arrows check_circle publish …" at bounding box center [769, 387] width 1538 height 774
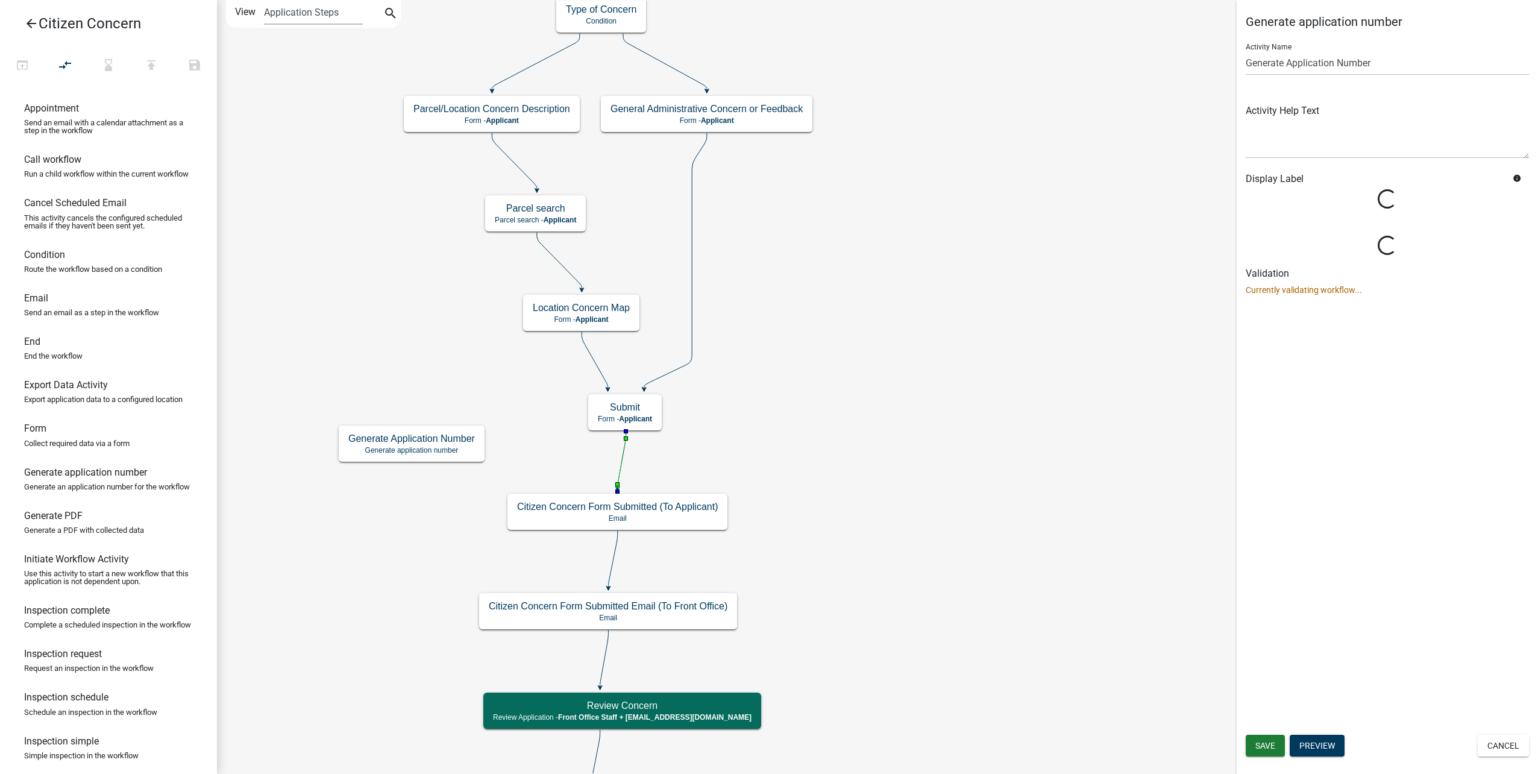
click at [621, 461] on icon at bounding box center [622, 460] width 8 height 57
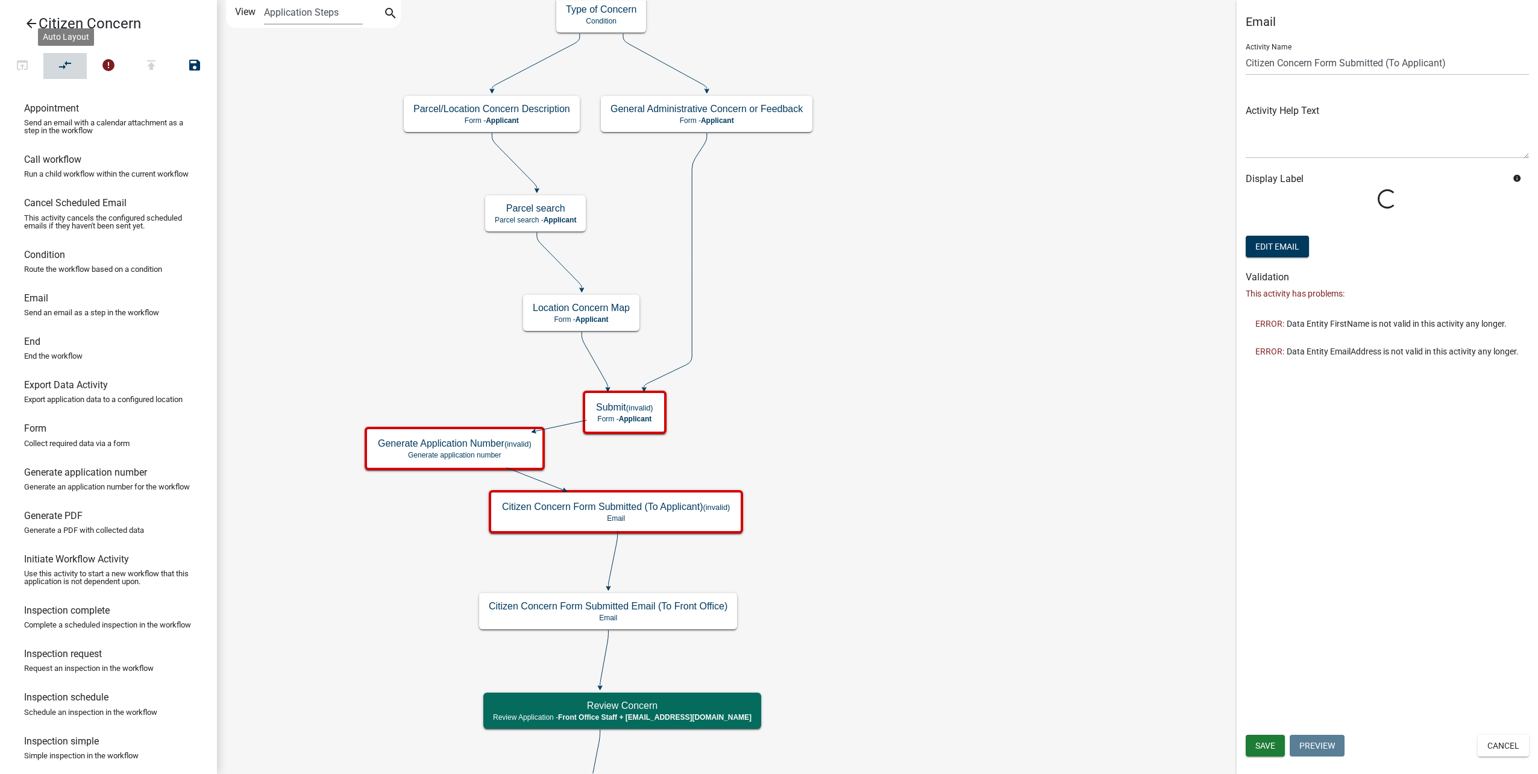
click at [64, 66] on icon "compare_arrows" at bounding box center [65, 66] width 14 height 17
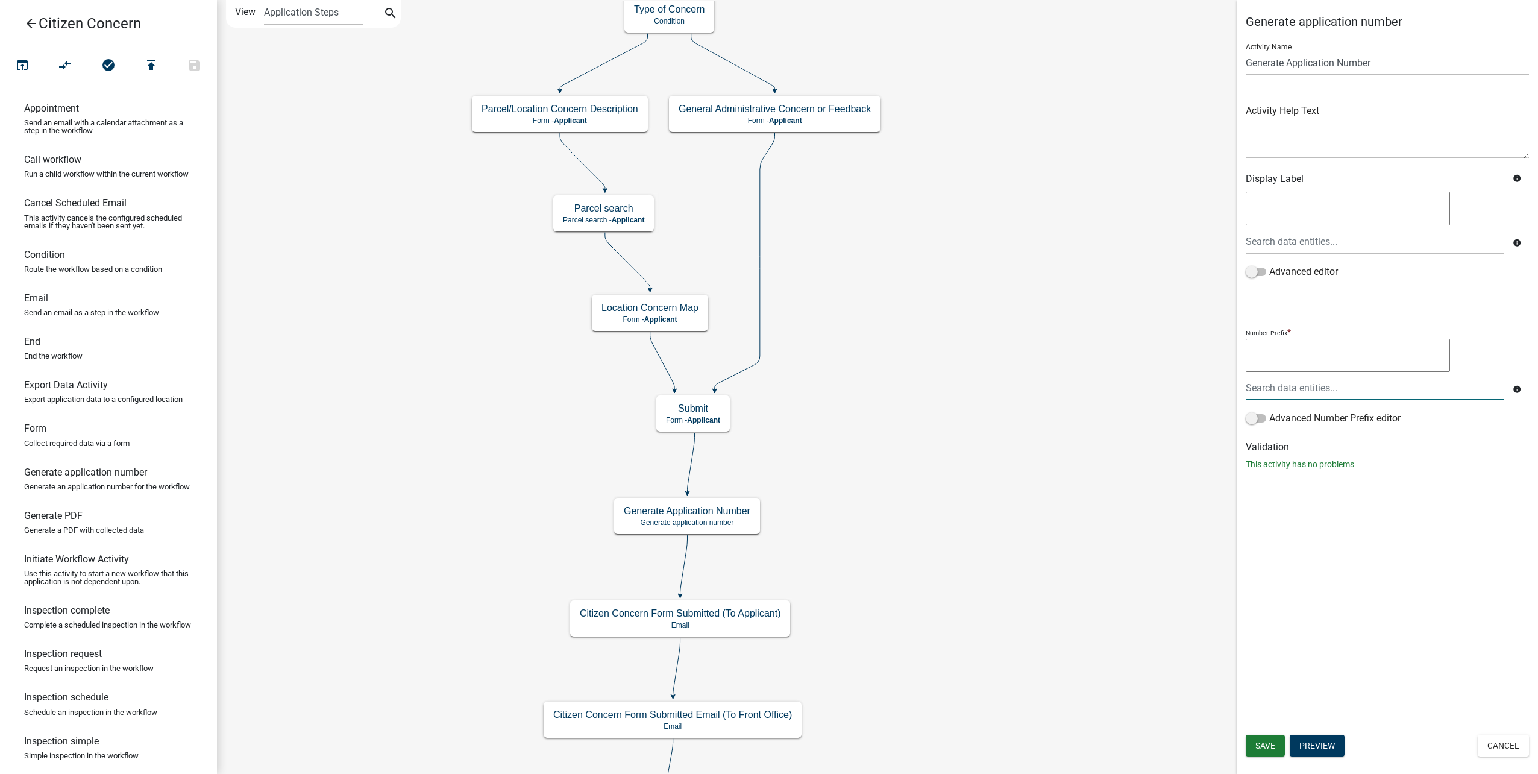
click at [1314, 346] on textarea at bounding box center [1348, 356] width 204 height 34
paste textarea "[ { "value": { "activity": { "routing": [ { "$id": "1", "targetId": "c9cbfd54-b…"
type textarea "[ { "value": { "activity": { "routing": [ { "$id": "1", "targetId": "c9cbfd54-b…"
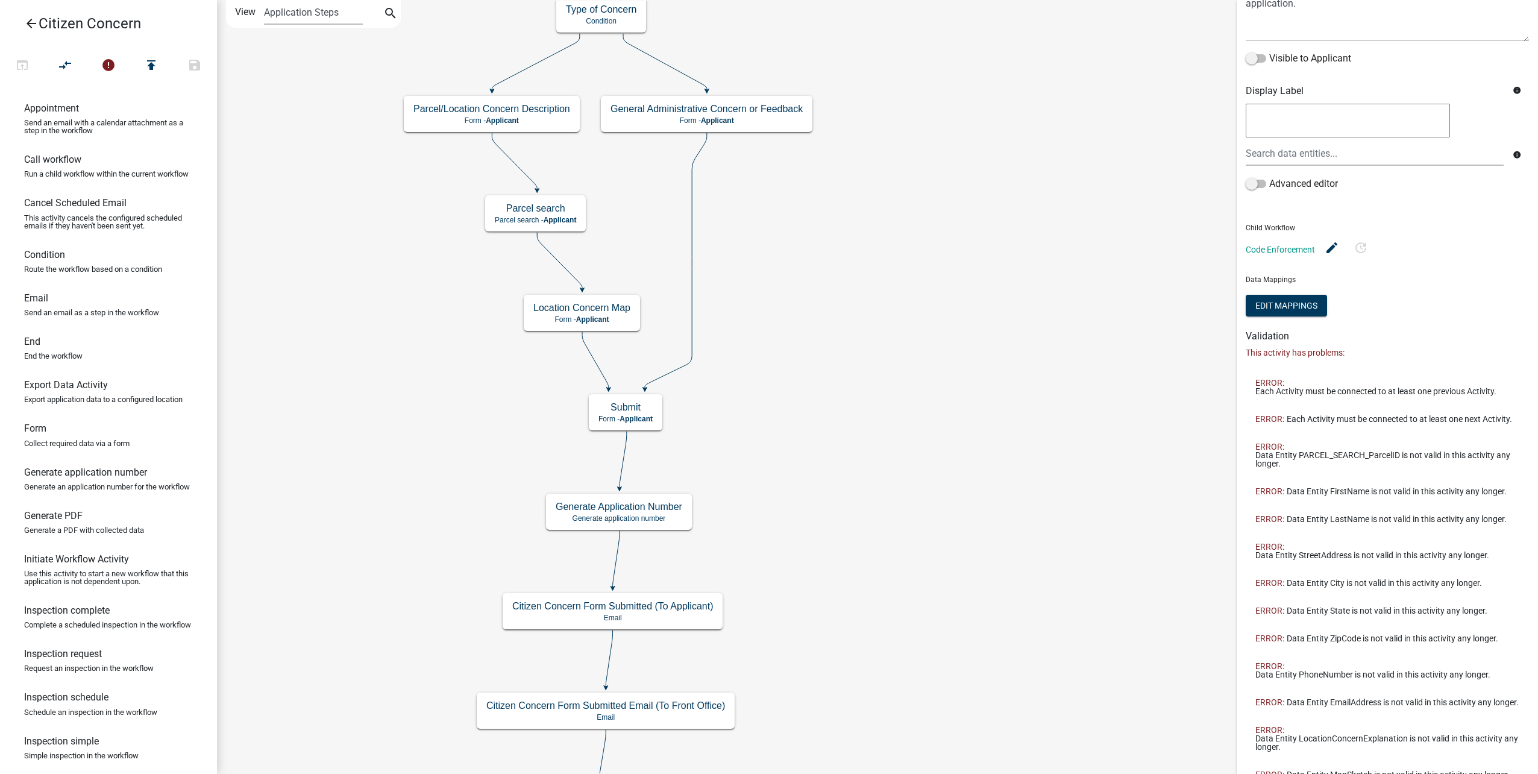
scroll to position [224, 0]
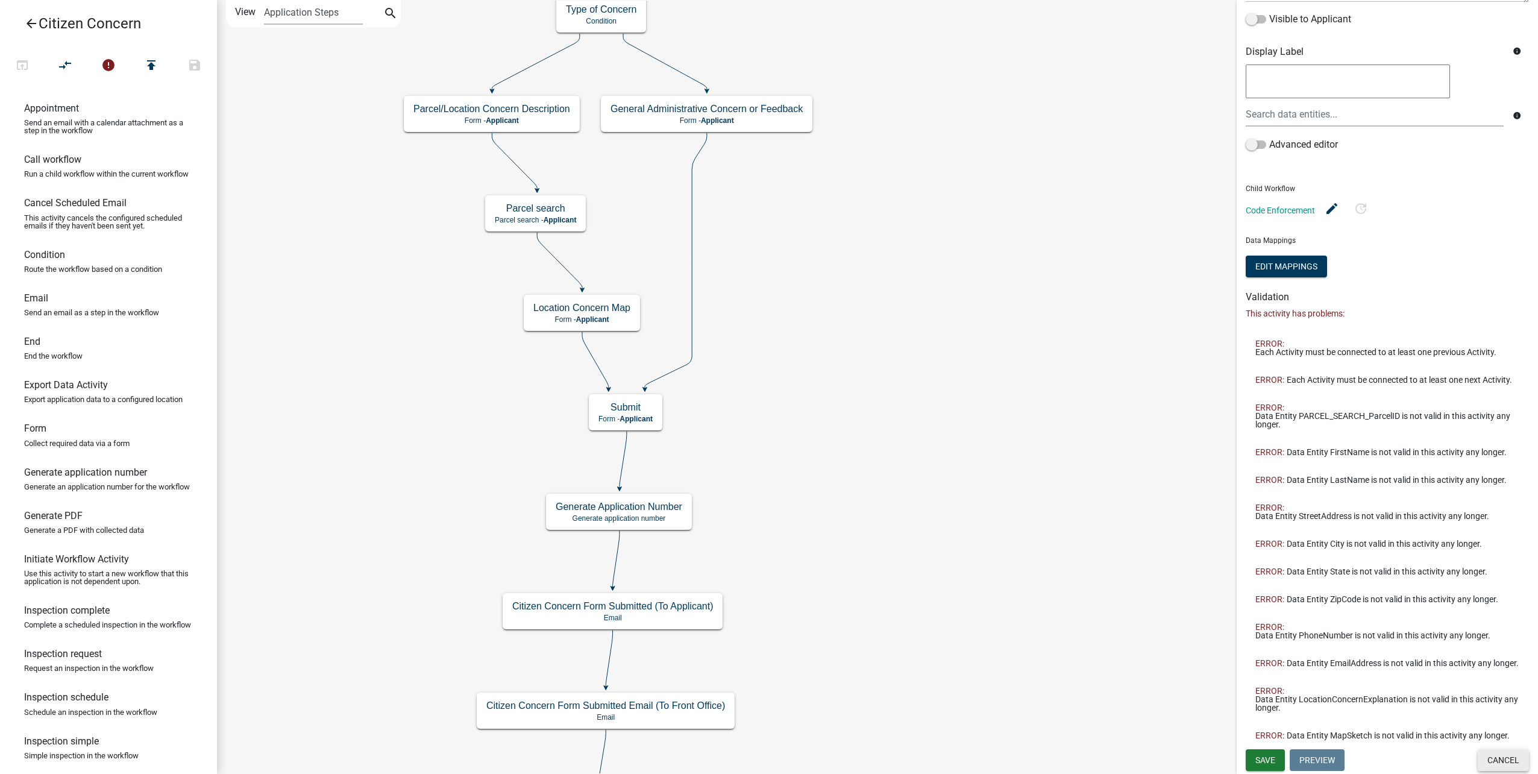
click at [1495, 761] on button "Cancel" at bounding box center [1503, 760] width 51 height 22
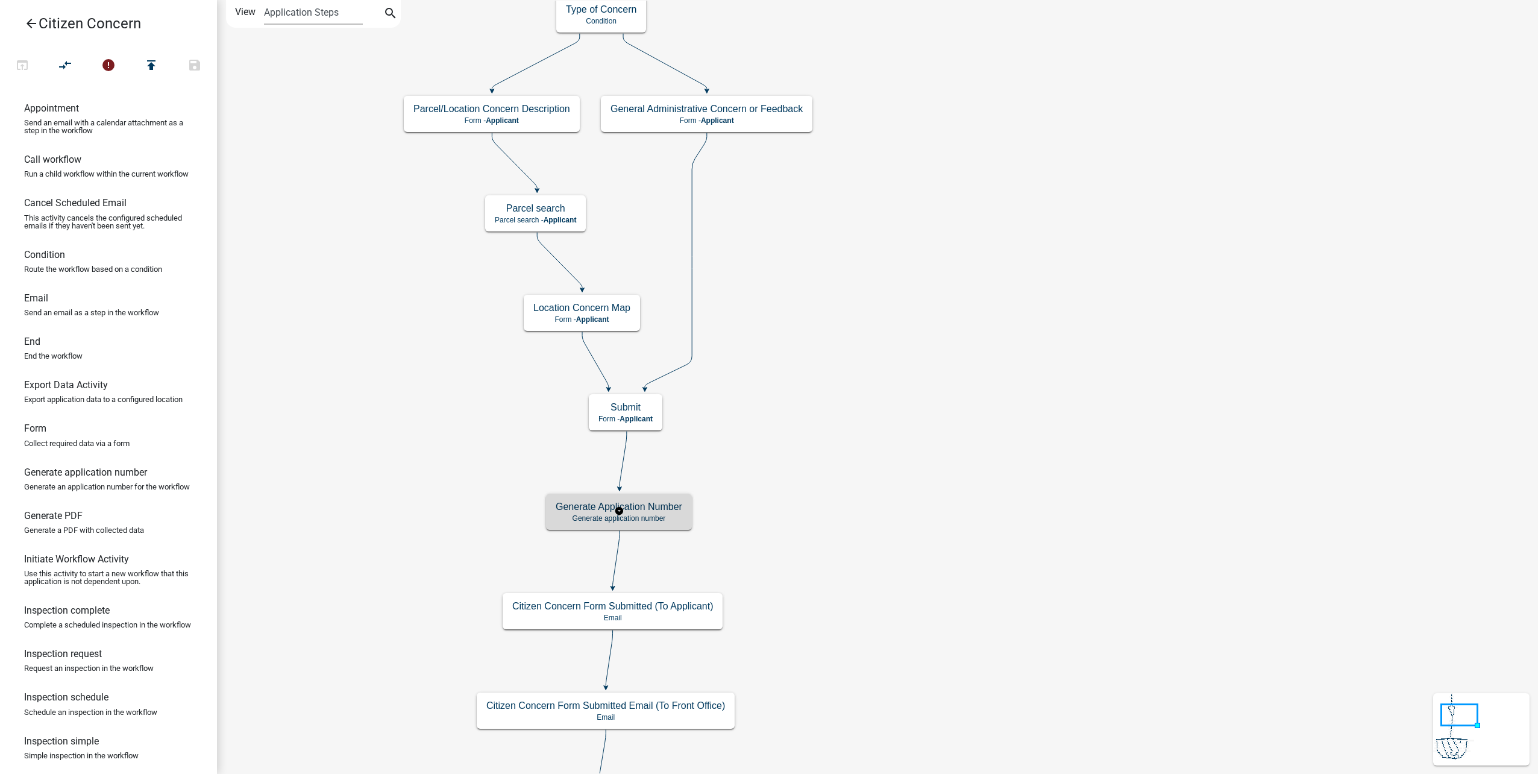
click at [682, 524] on div "Generate Application Number Generate application number" at bounding box center [619, 512] width 146 height 36
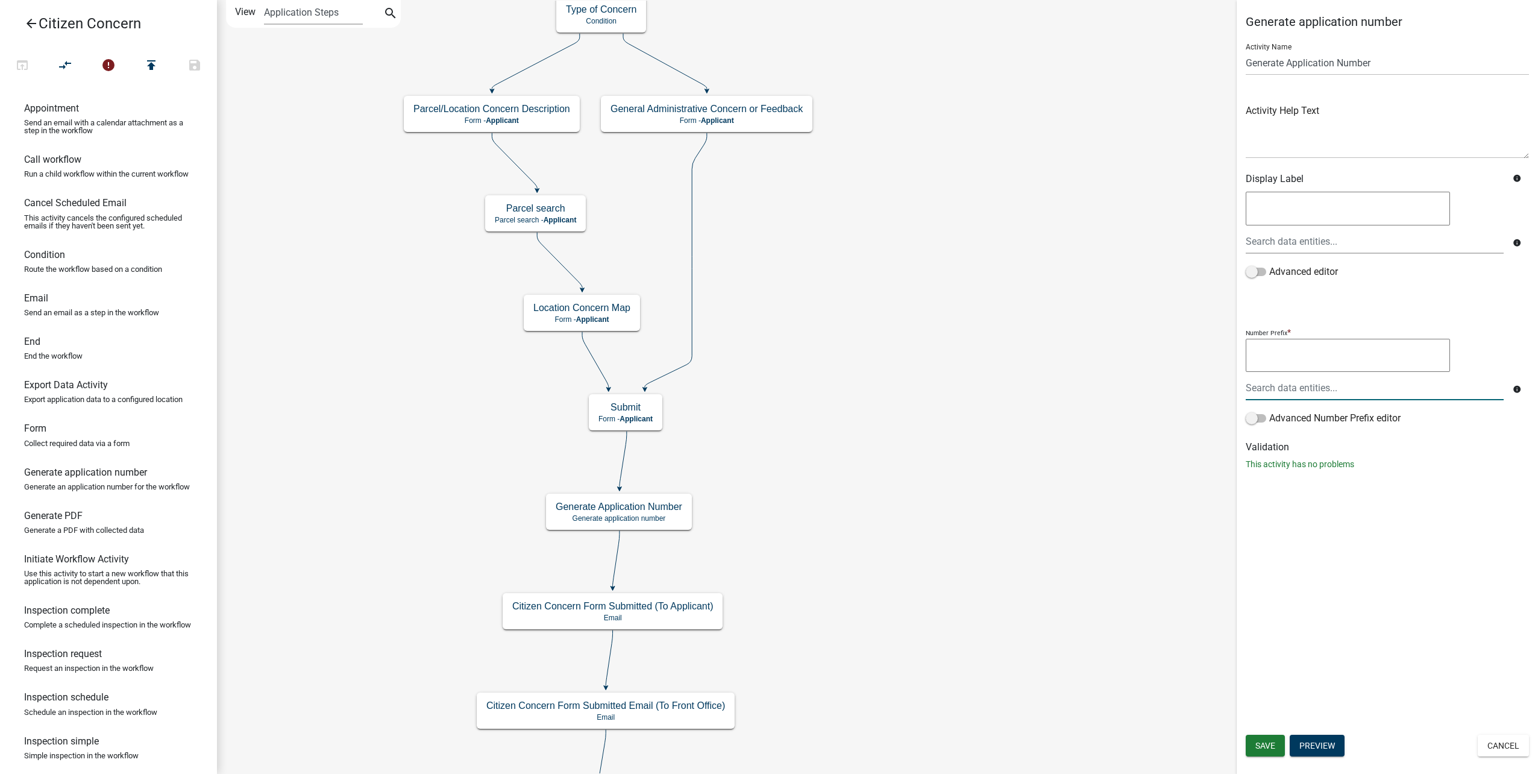
click at [1359, 364] on textarea at bounding box center [1348, 356] width 204 height 34
type textarea ""CC-" &"
click at [1353, 401] on div "Number Prefix * "CC-" & "CC-" & info" at bounding box center [1387, 369] width 289 height 86
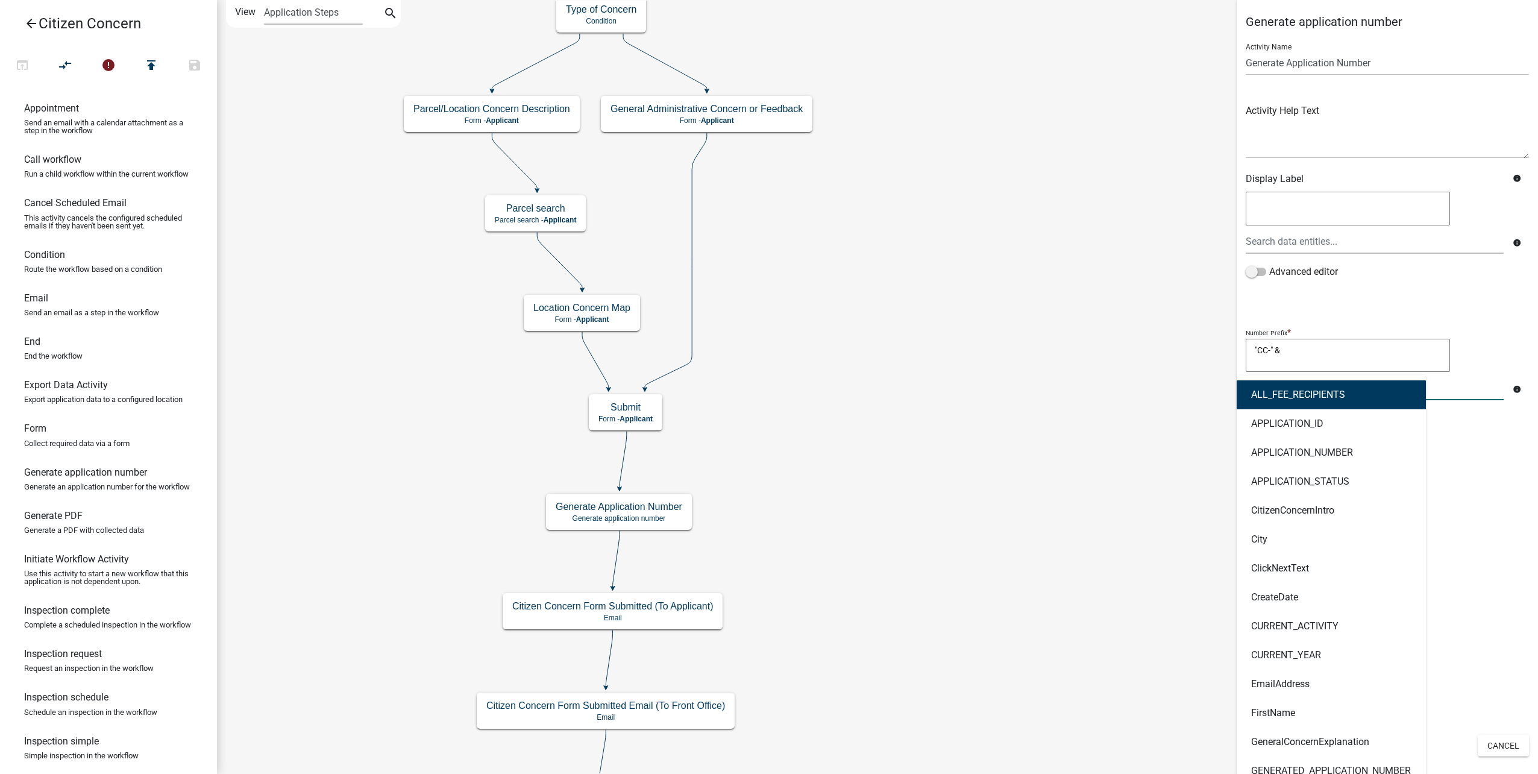
click at [1353, 397] on div "ALL_FEE_RECIPIENTS APPLICATION_ID APPLICATION_NUMBER APPLICATION_STATUS Citizen…" at bounding box center [1375, 388] width 276 height 25
type input "current"
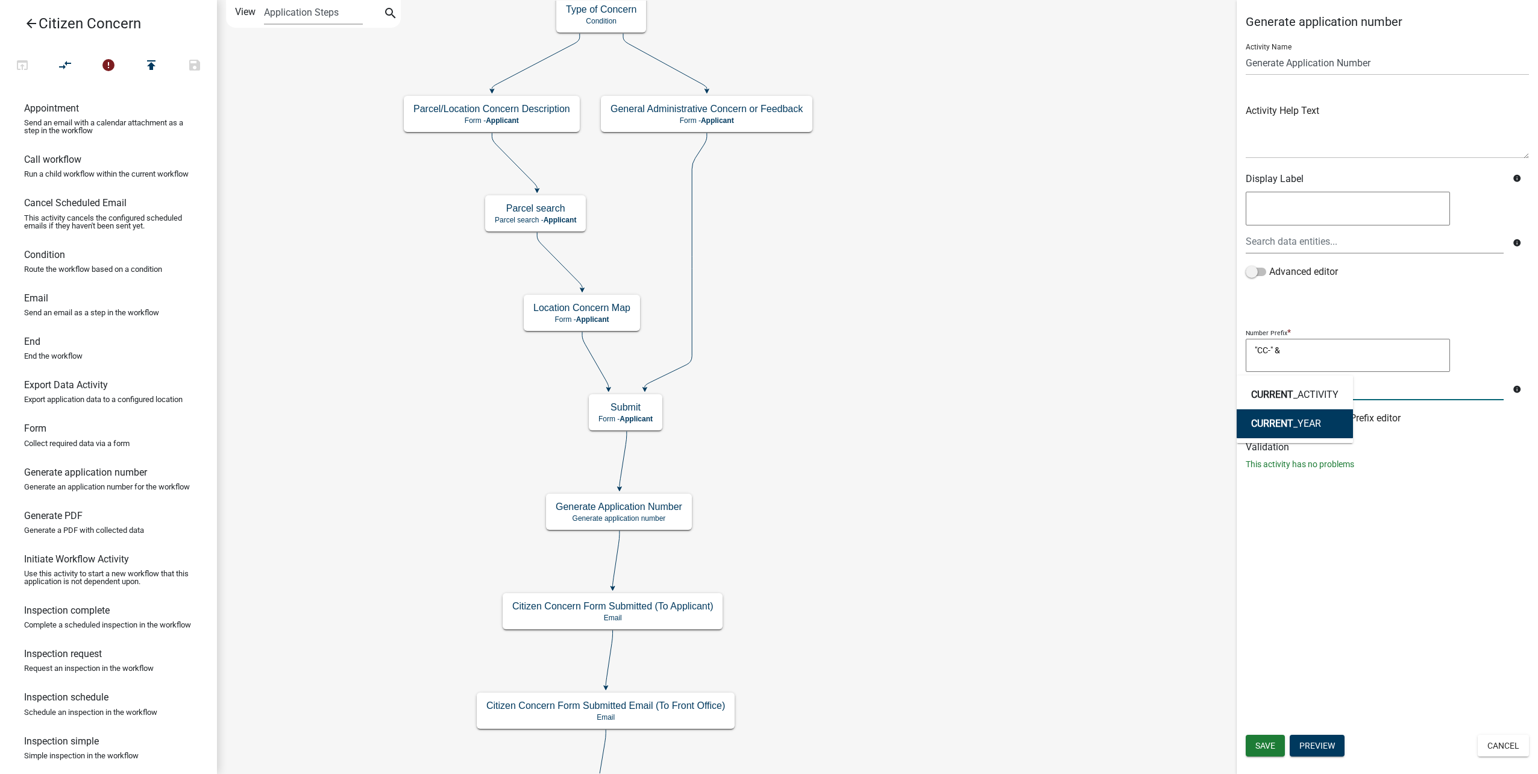
click at [1334, 427] on button "CURRENT _YEAR" at bounding box center [1295, 423] width 116 height 29
type textarea ""CC-" & CURRENT_YEAR"
click at [1374, 350] on textarea ""CC-" & CURRENT_YEAR" at bounding box center [1348, 356] width 204 height 34
type textarea ""CC-" & CURRENT_YEAR & "-""
click at [1248, 746] on button "Save" at bounding box center [1265, 746] width 39 height 22
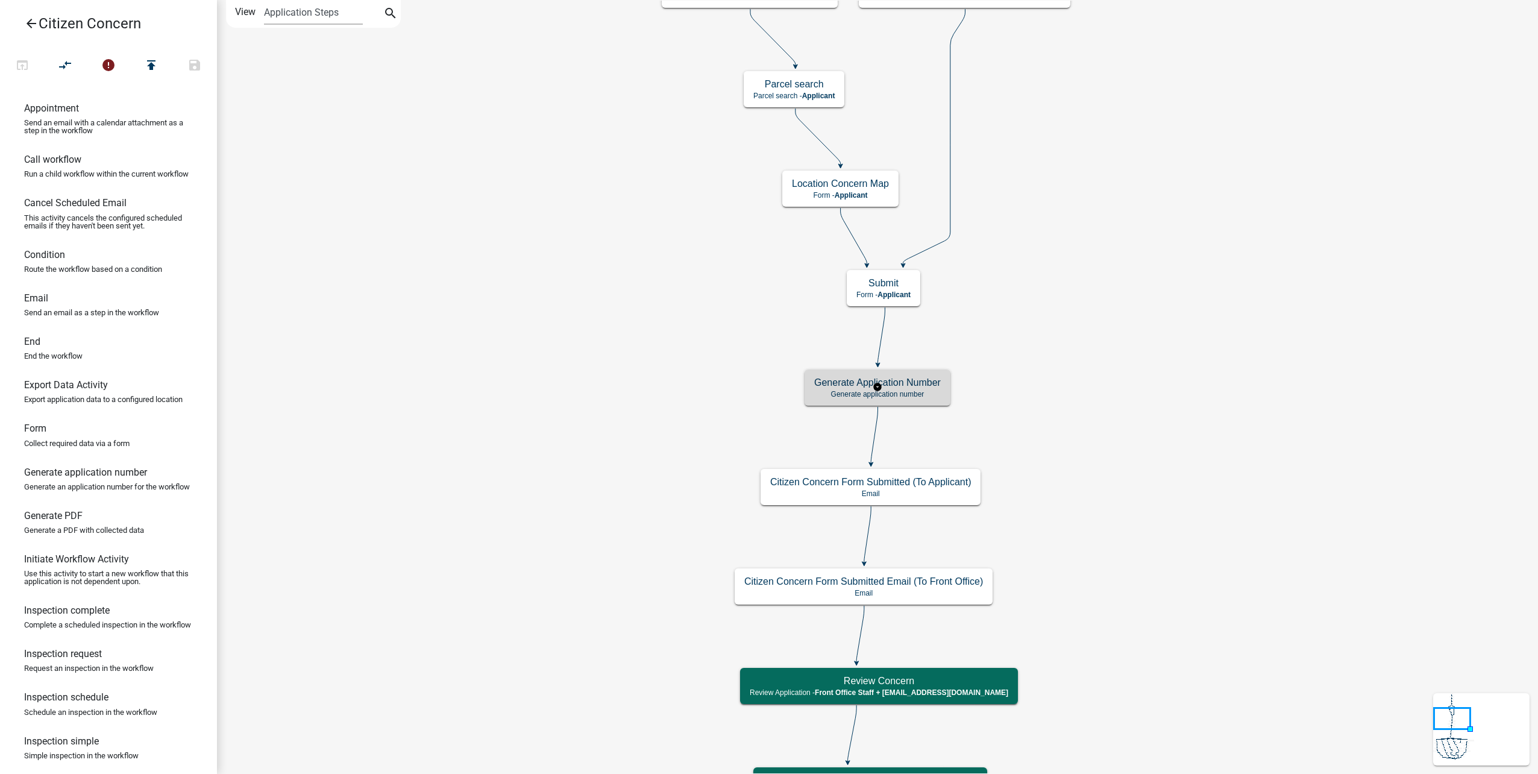
click at [931, 380] on h5 "Generate Application Number" at bounding box center [877, 382] width 127 height 11
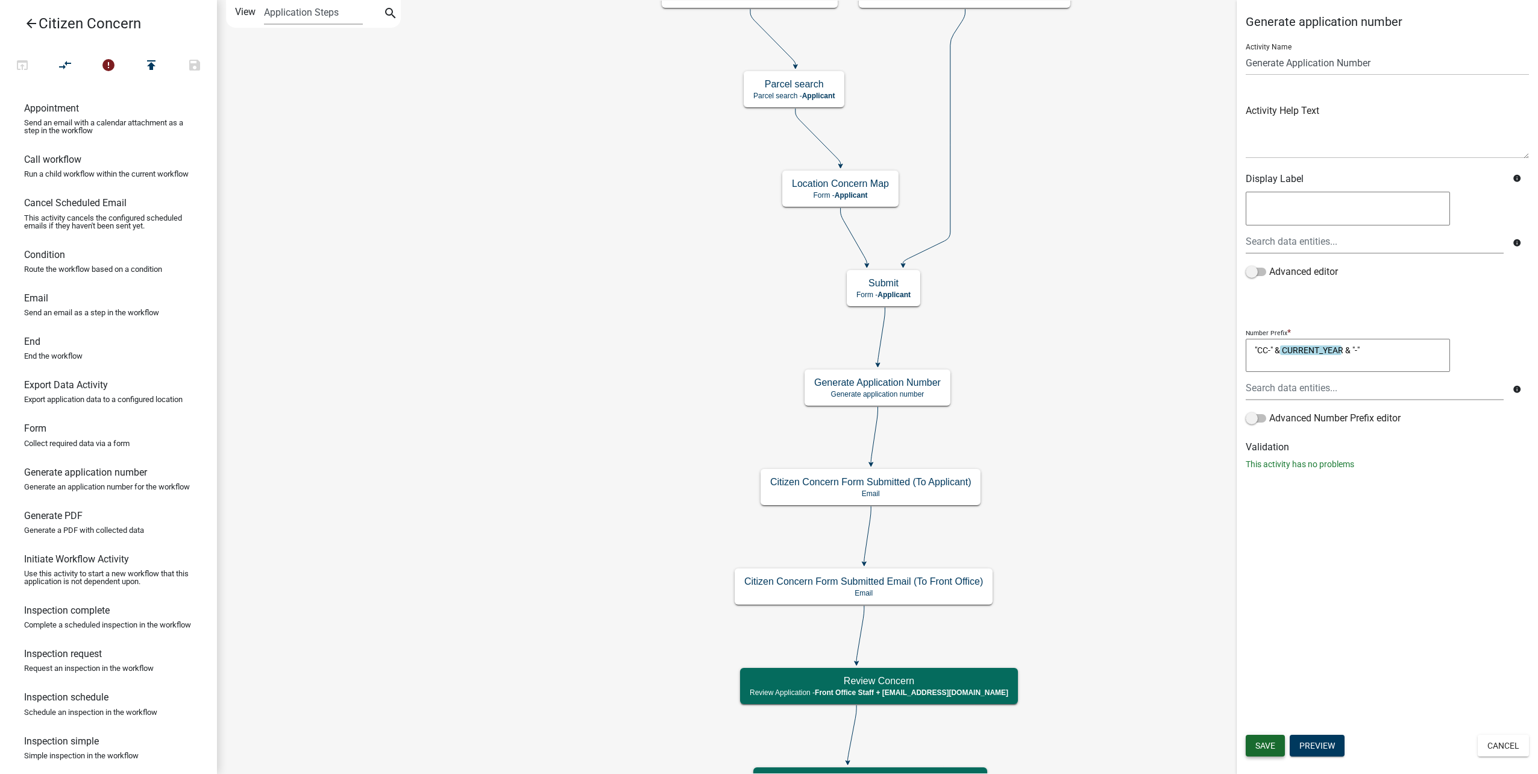
click at [1265, 751] on span "Save" at bounding box center [1266, 746] width 20 height 10
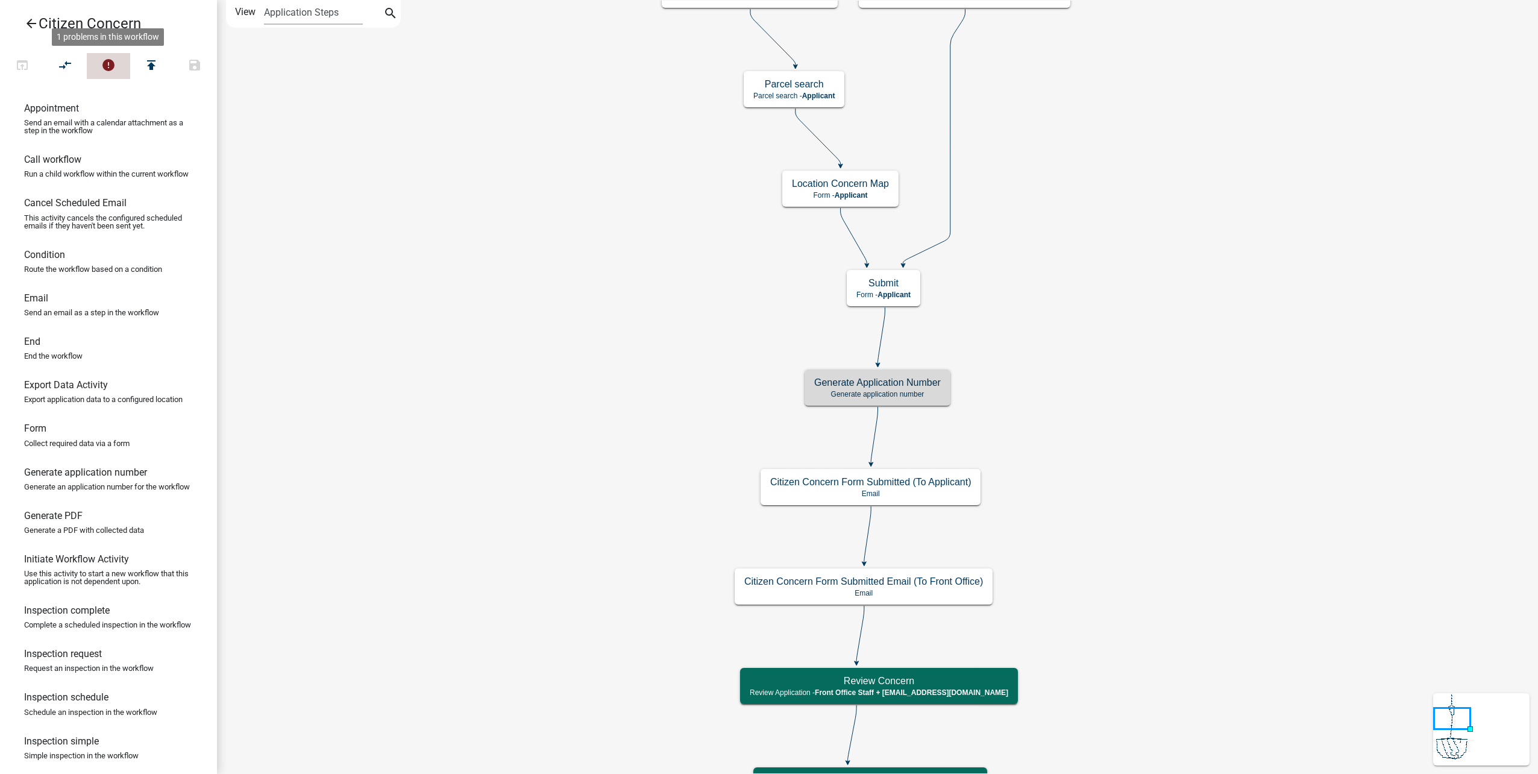
click at [113, 72] on icon "error" at bounding box center [108, 66] width 14 height 17
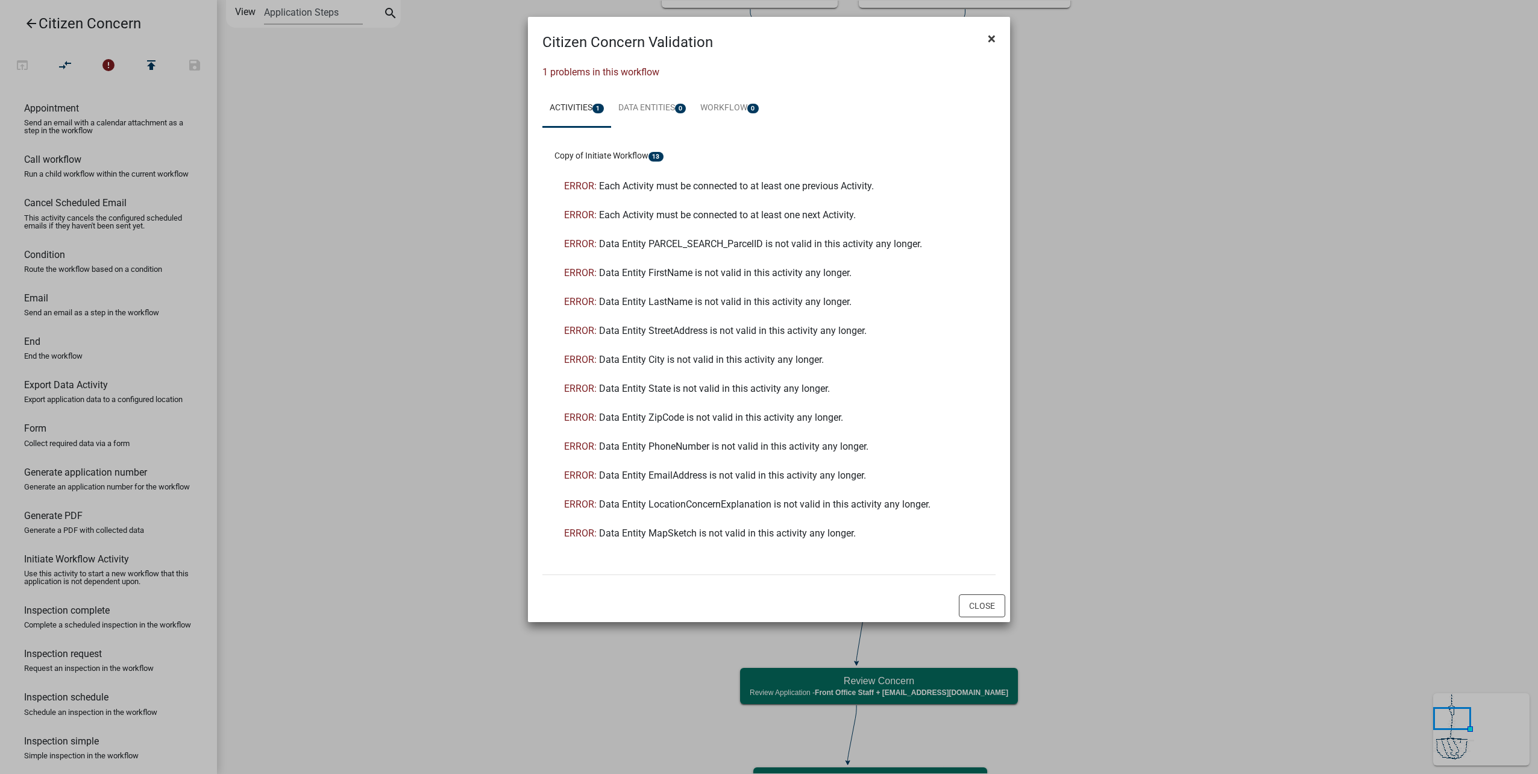
click at [996, 37] on button "×" at bounding box center [991, 39] width 27 height 34
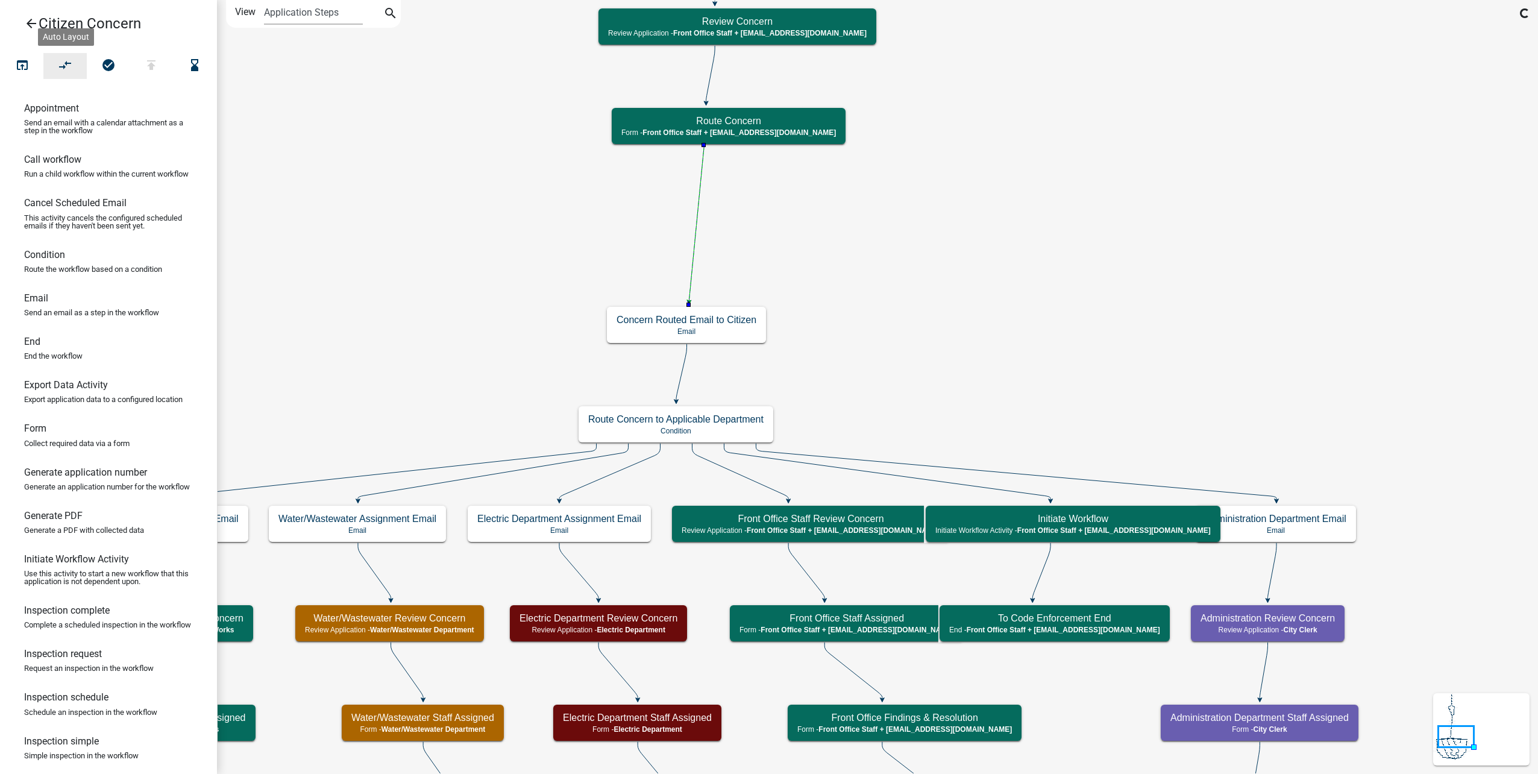
click at [58, 53] on button "compare_arrows" at bounding box center [64, 66] width 43 height 26
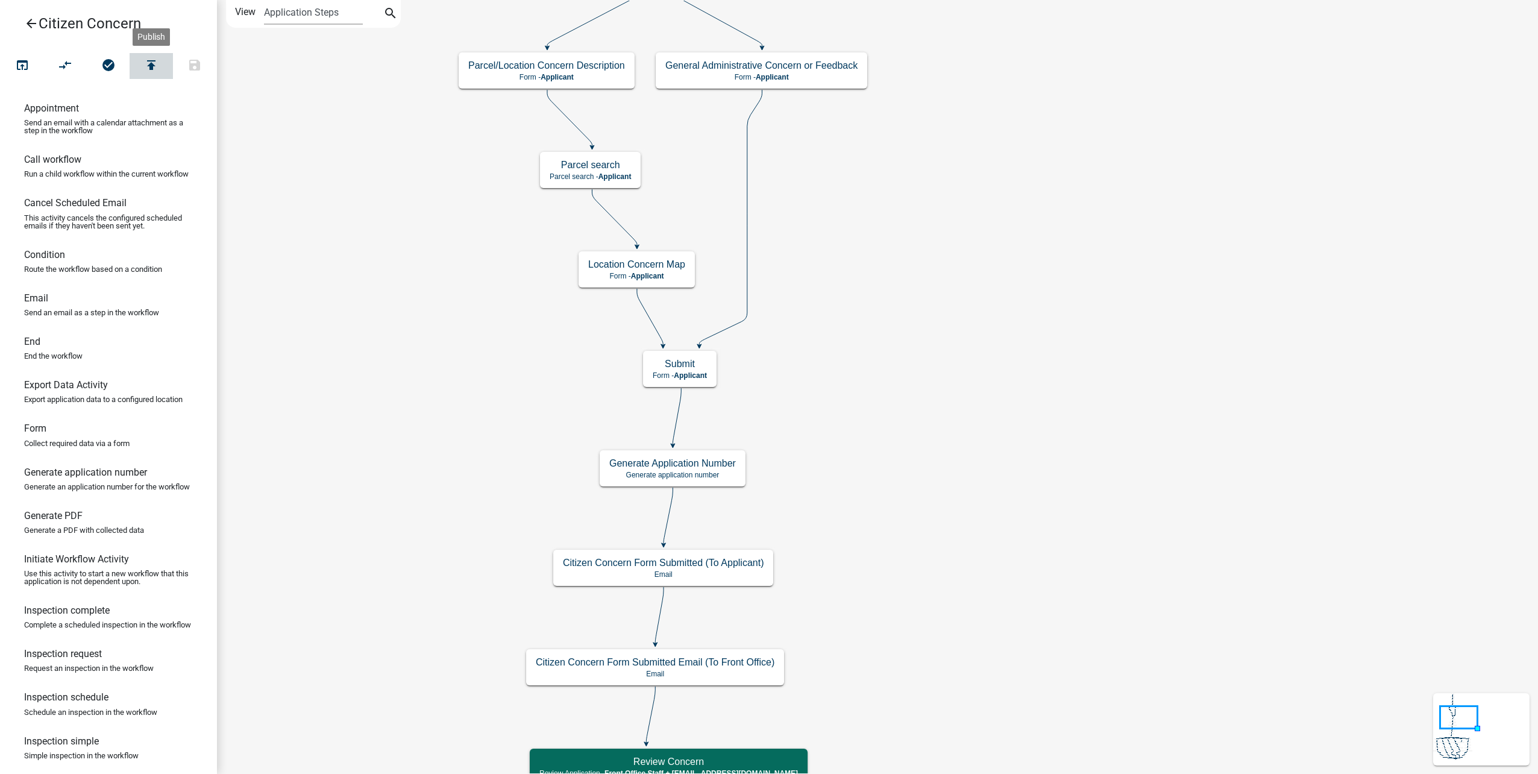
click at [158, 65] on icon "publish" at bounding box center [151, 66] width 14 height 17
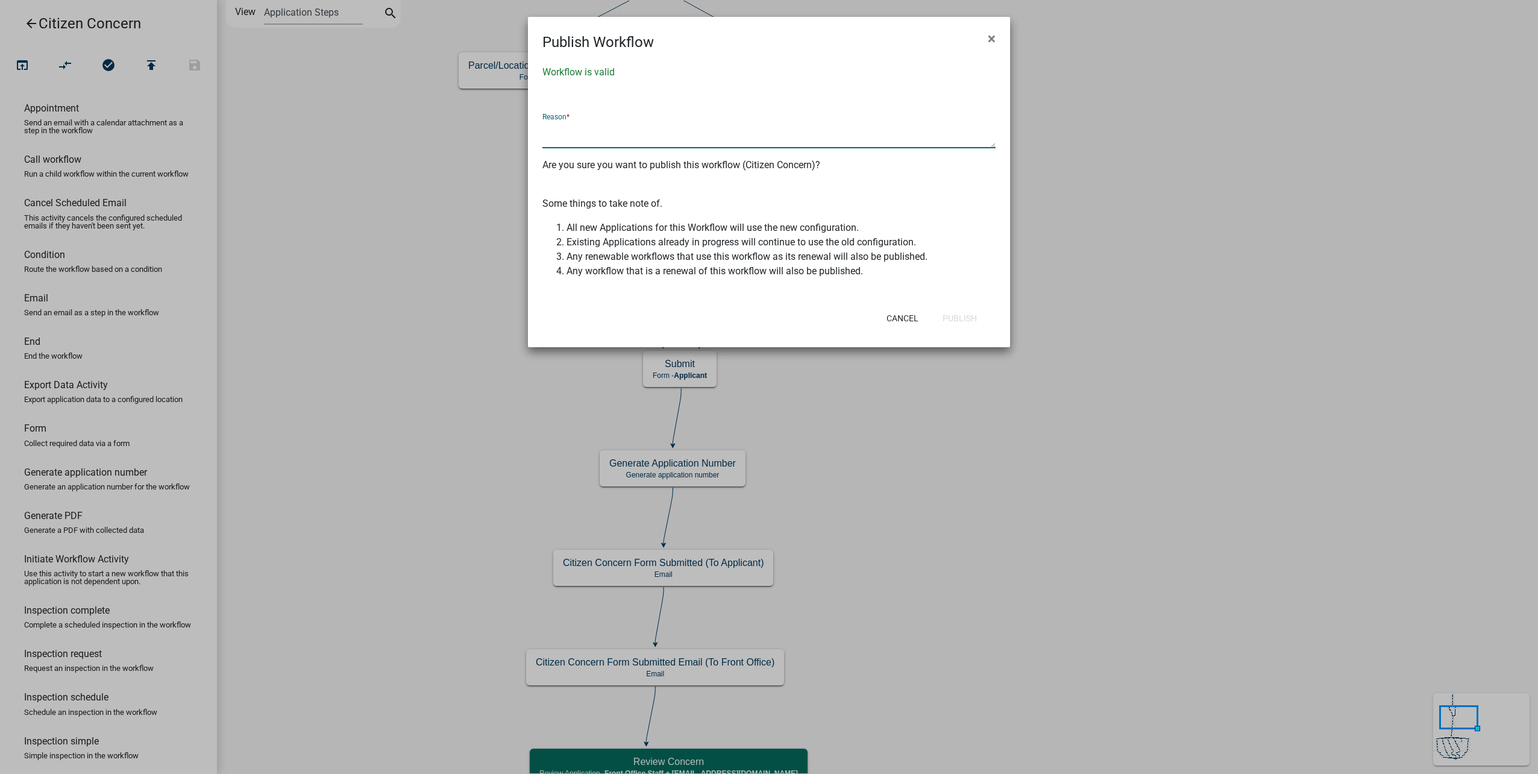
click at [599, 126] on textarea at bounding box center [769, 135] width 453 height 28
type textarea "changes"
click at [966, 317] on button "Publish" at bounding box center [960, 318] width 54 height 22
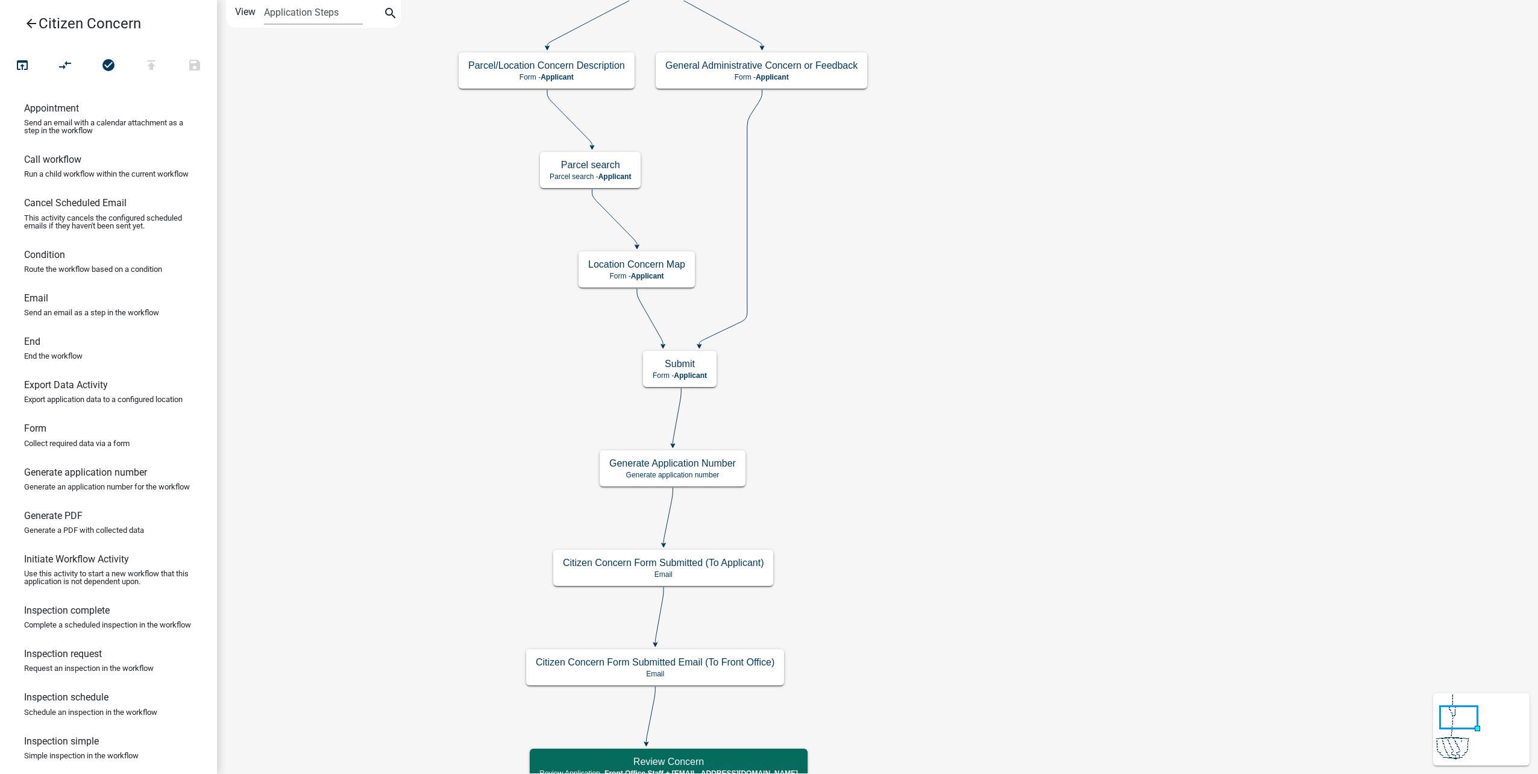
click at [33, 27] on icon "arrow_back" at bounding box center [31, 24] width 14 height 17
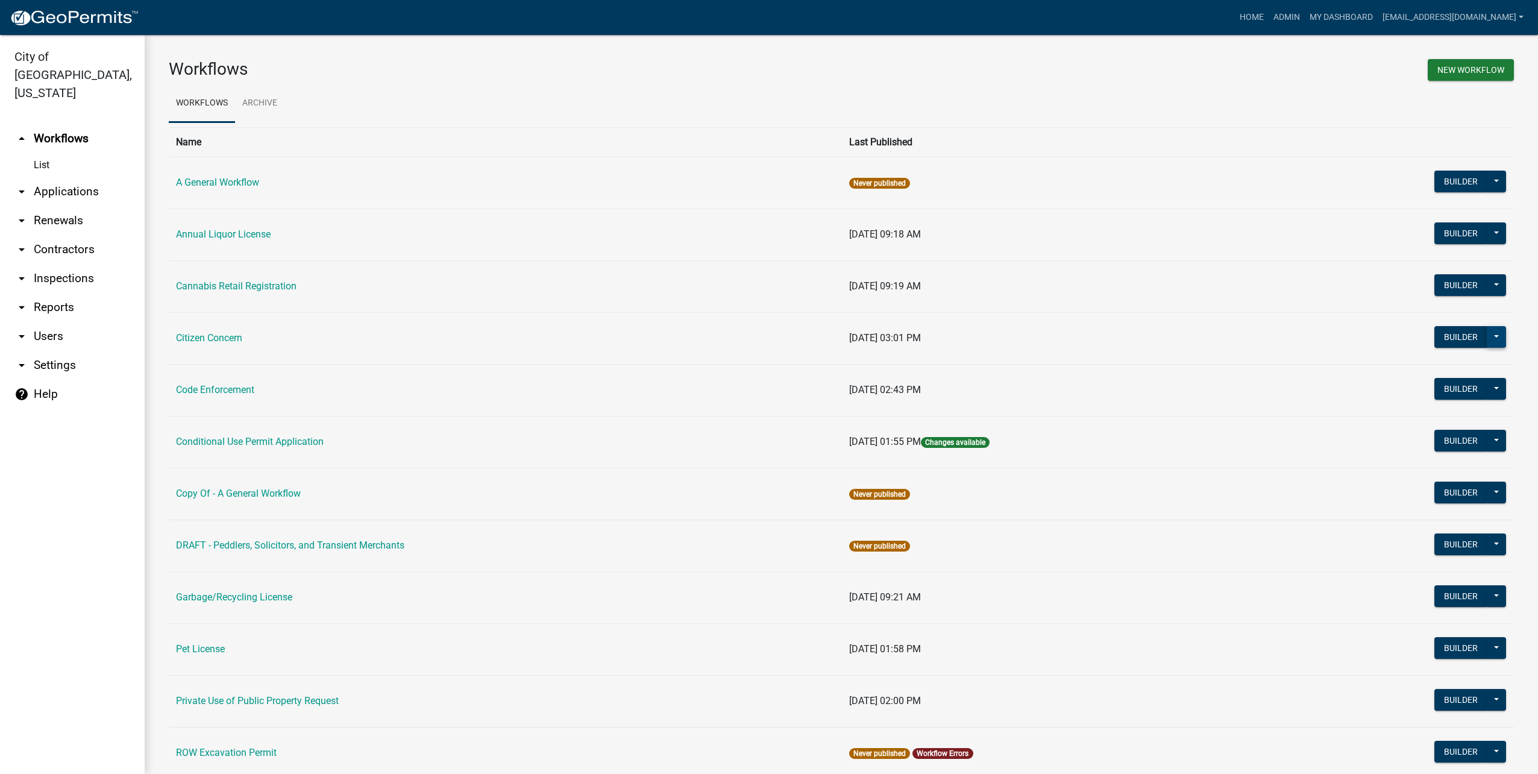
click at [1487, 335] on button at bounding box center [1496, 337] width 19 height 22
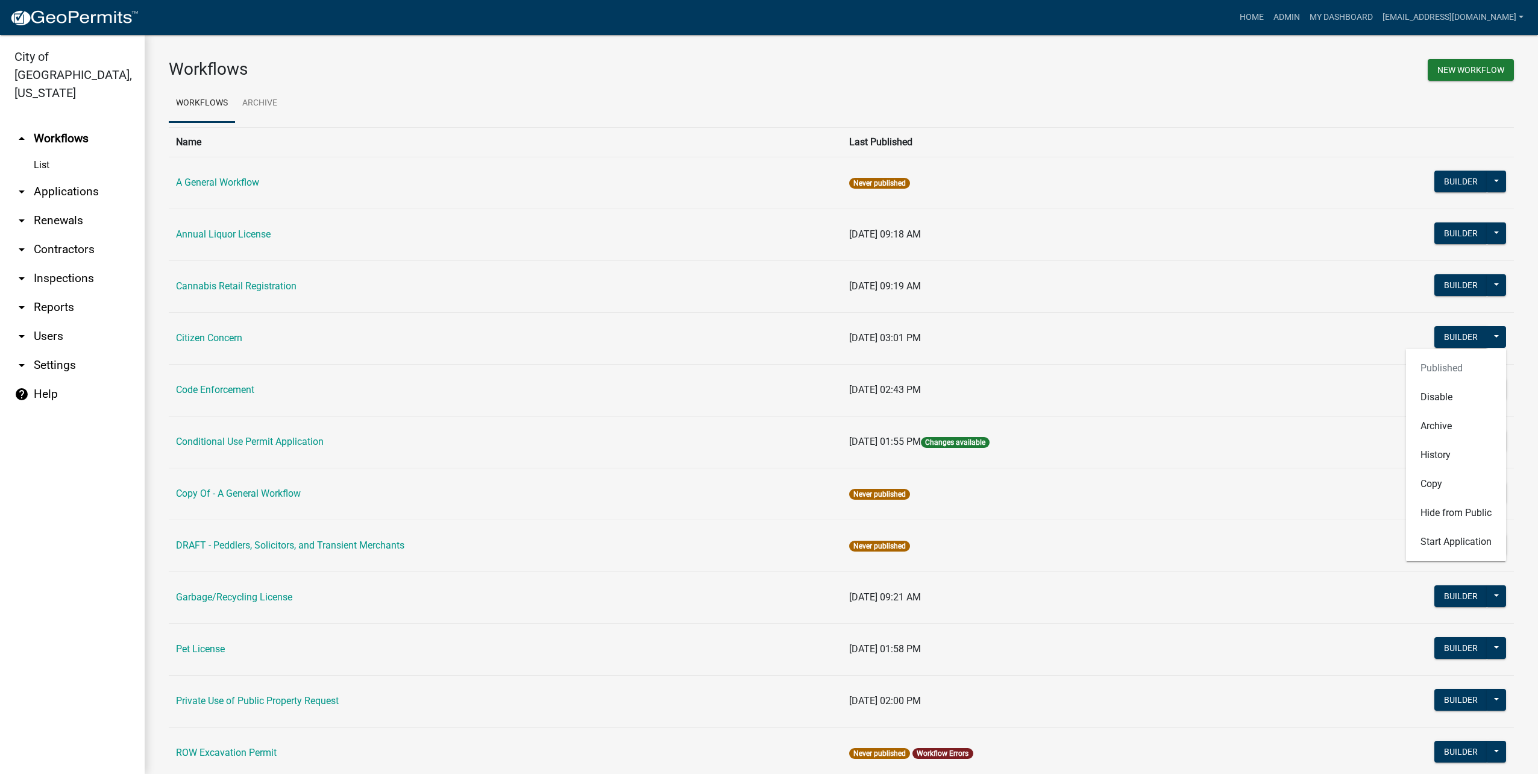
click at [275, 316] on td "Citizen Concern" at bounding box center [505, 338] width 673 height 52
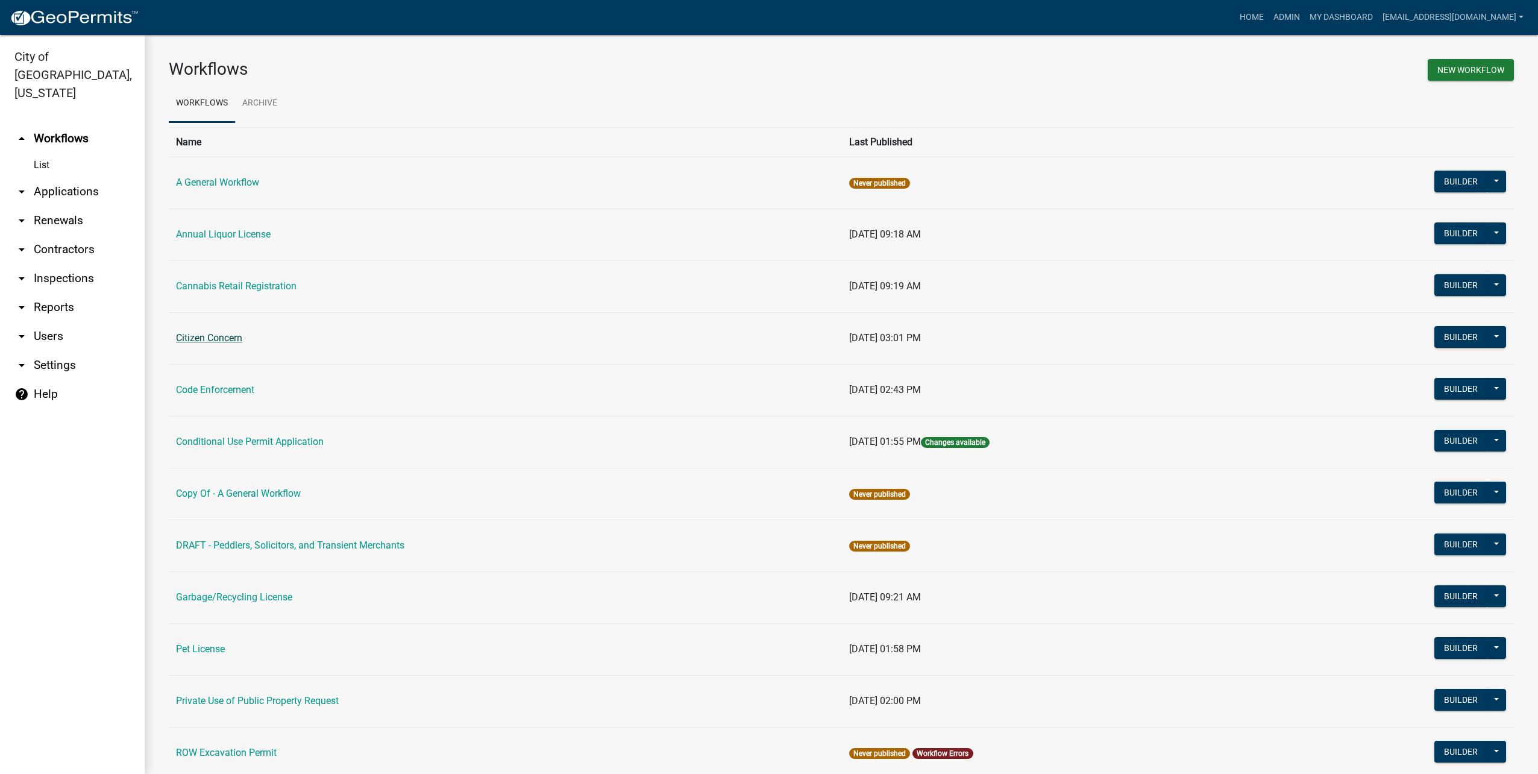
click at [228, 338] on link "Citizen Concern" at bounding box center [209, 337] width 66 height 11
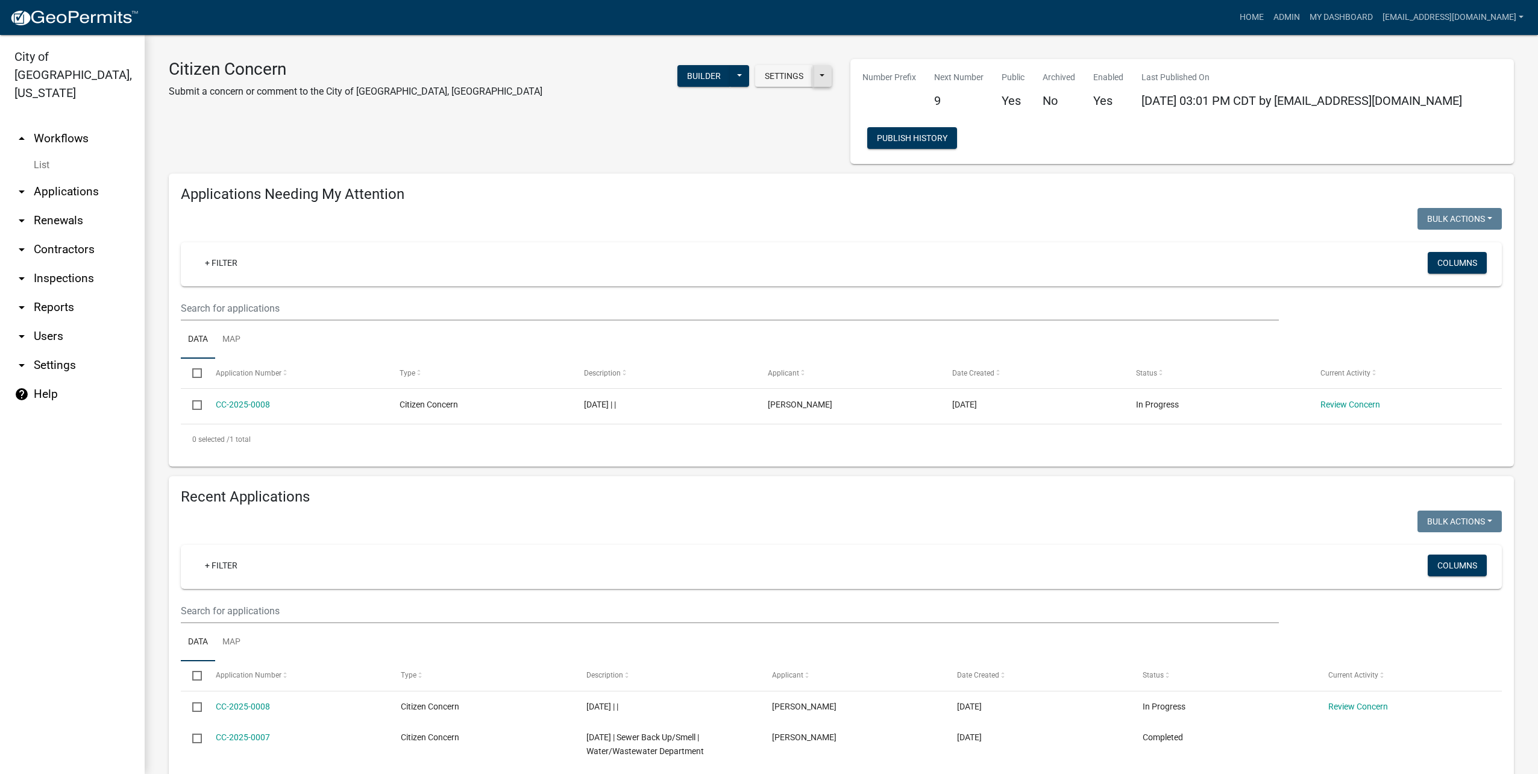
click at [819, 78] on button at bounding box center [822, 76] width 19 height 22
click at [763, 76] on button "Settings" at bounding box center [784, 76] width 58 height 22
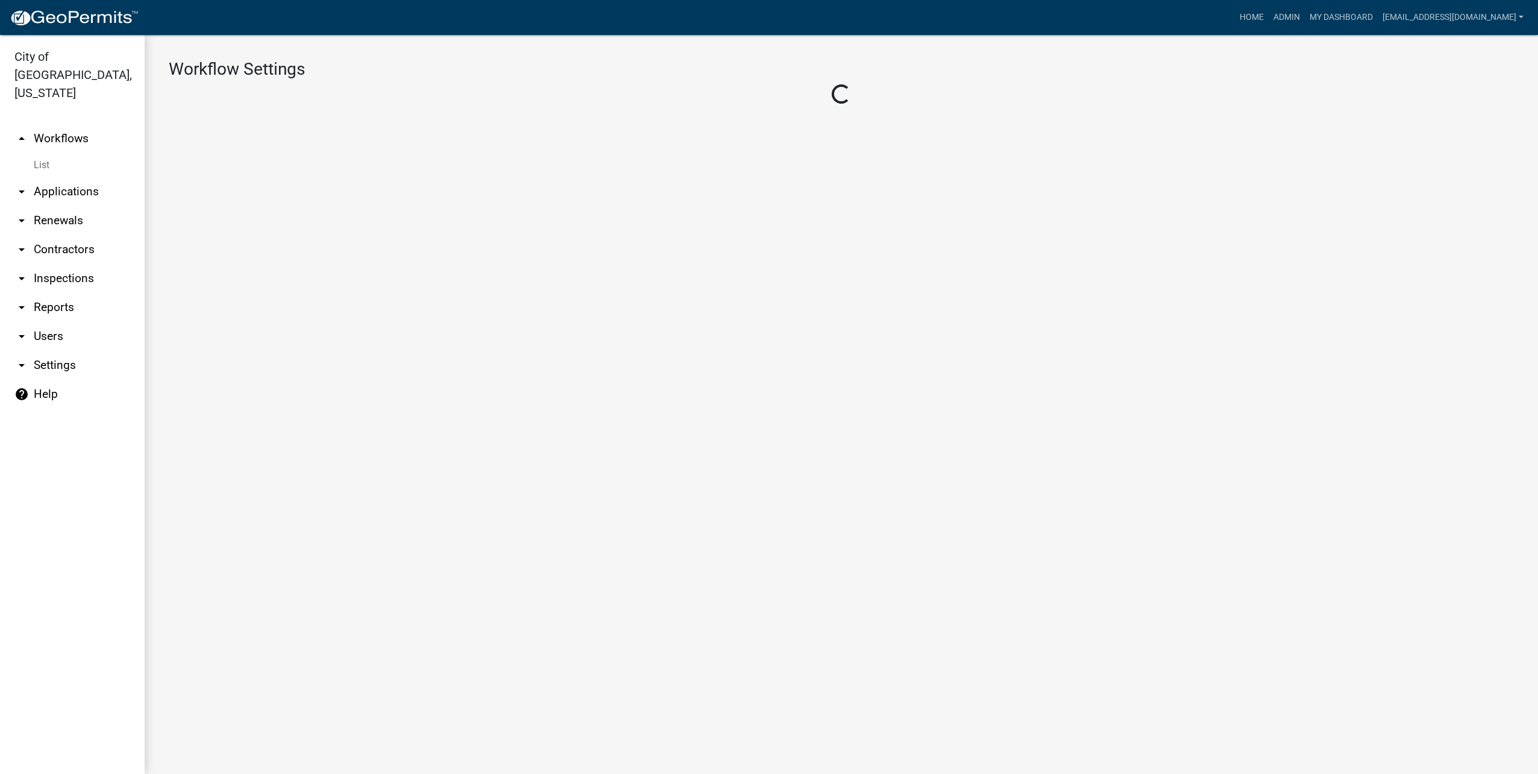
select select "1"
select select "22c4e74c-9dcb-41e8-89af-0d11a66da371"
select select "119d60fc-3df9-44b5-b89b-48e598585173"
select select "3"
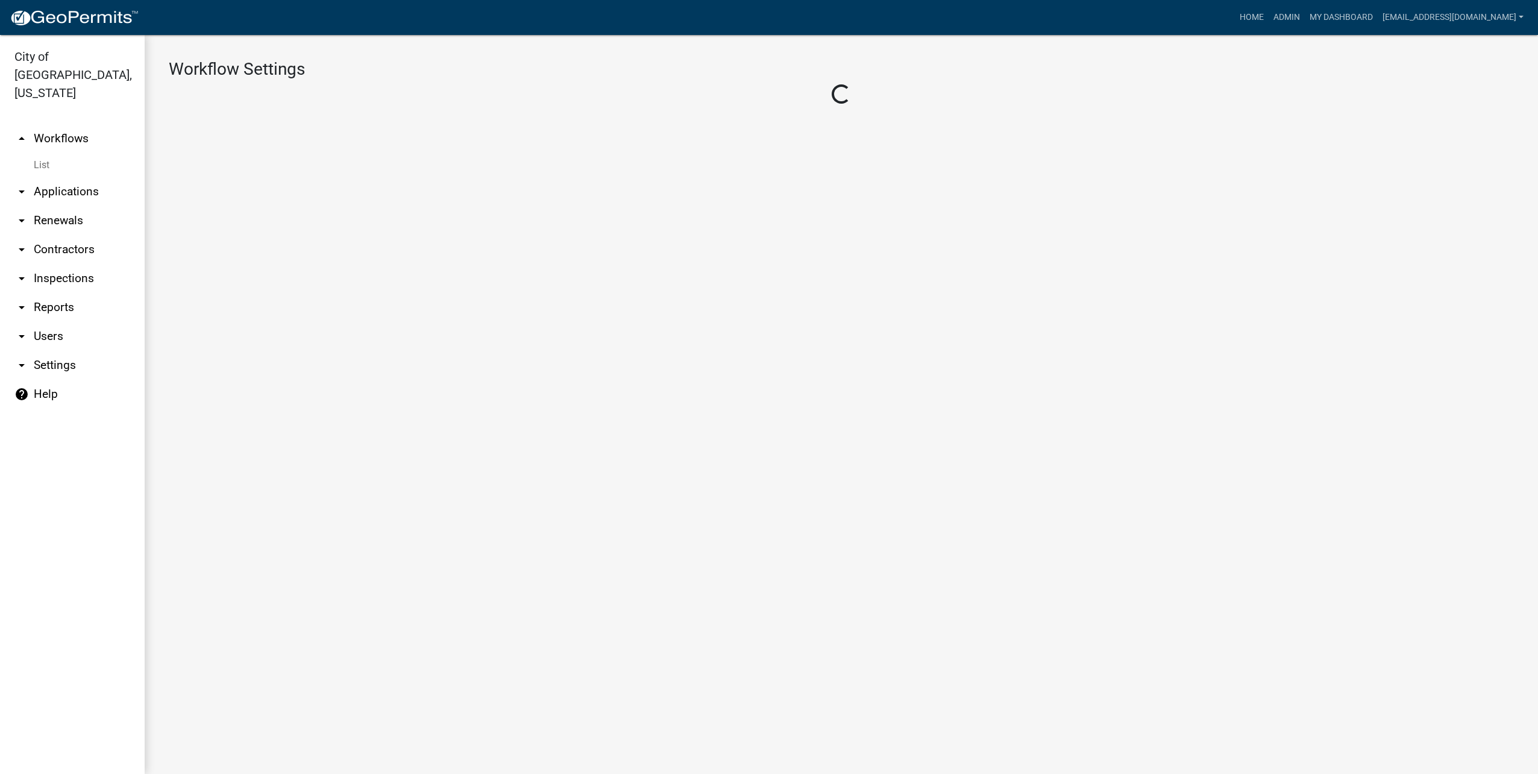
select select
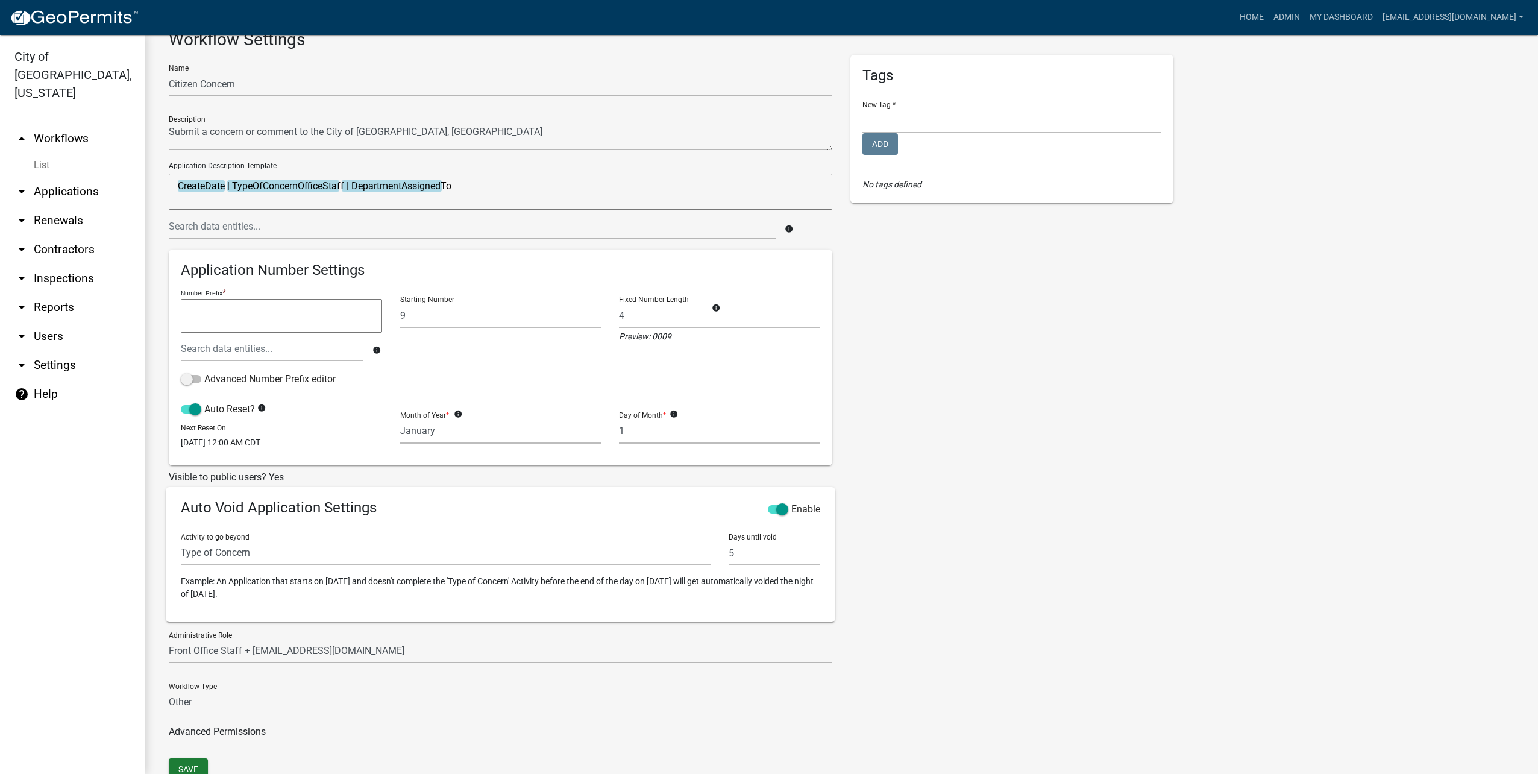
scroll to position [73, 0]
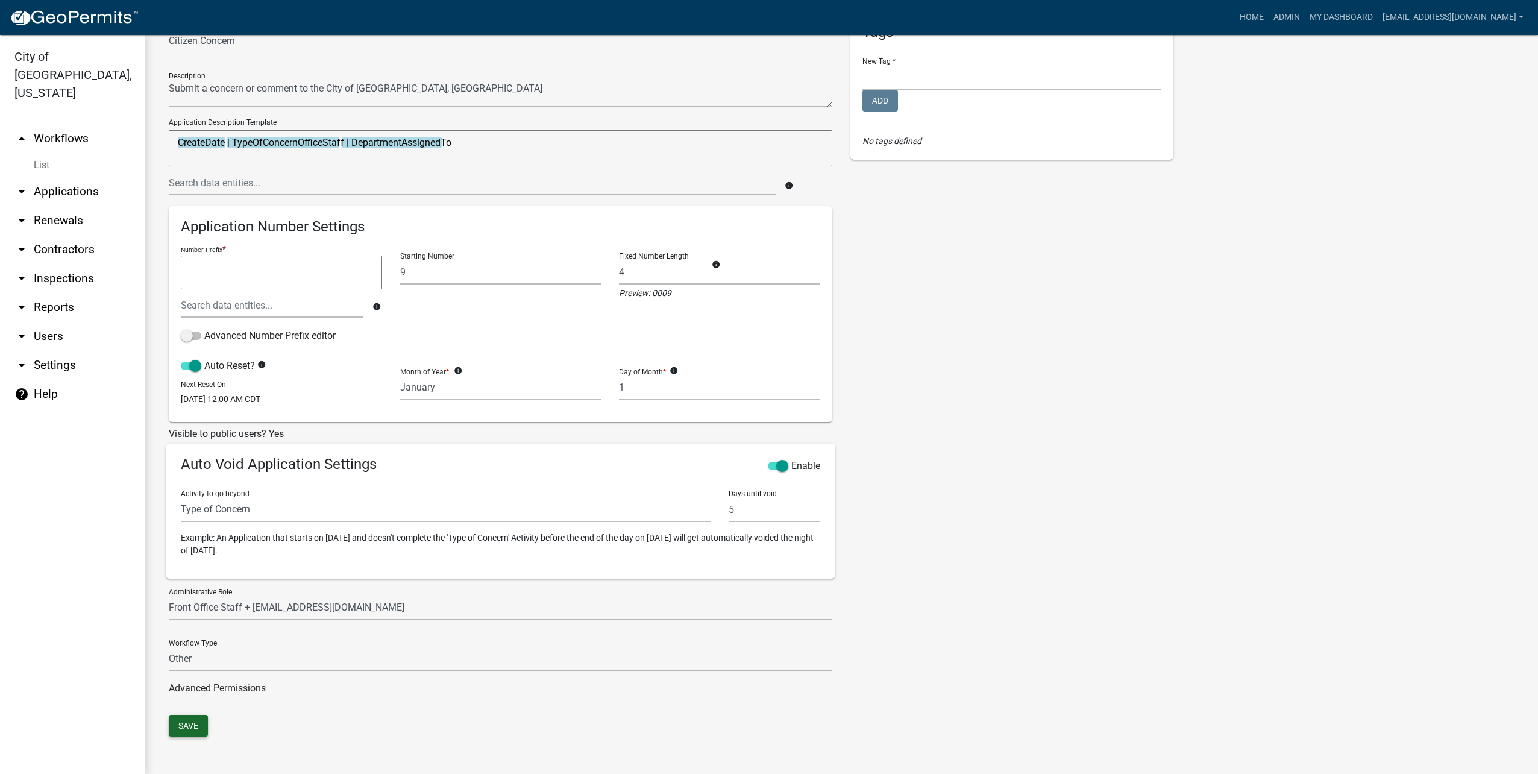
click at [203, 723] on button "Save" at bounding box center [188, 726] width 39 height 22
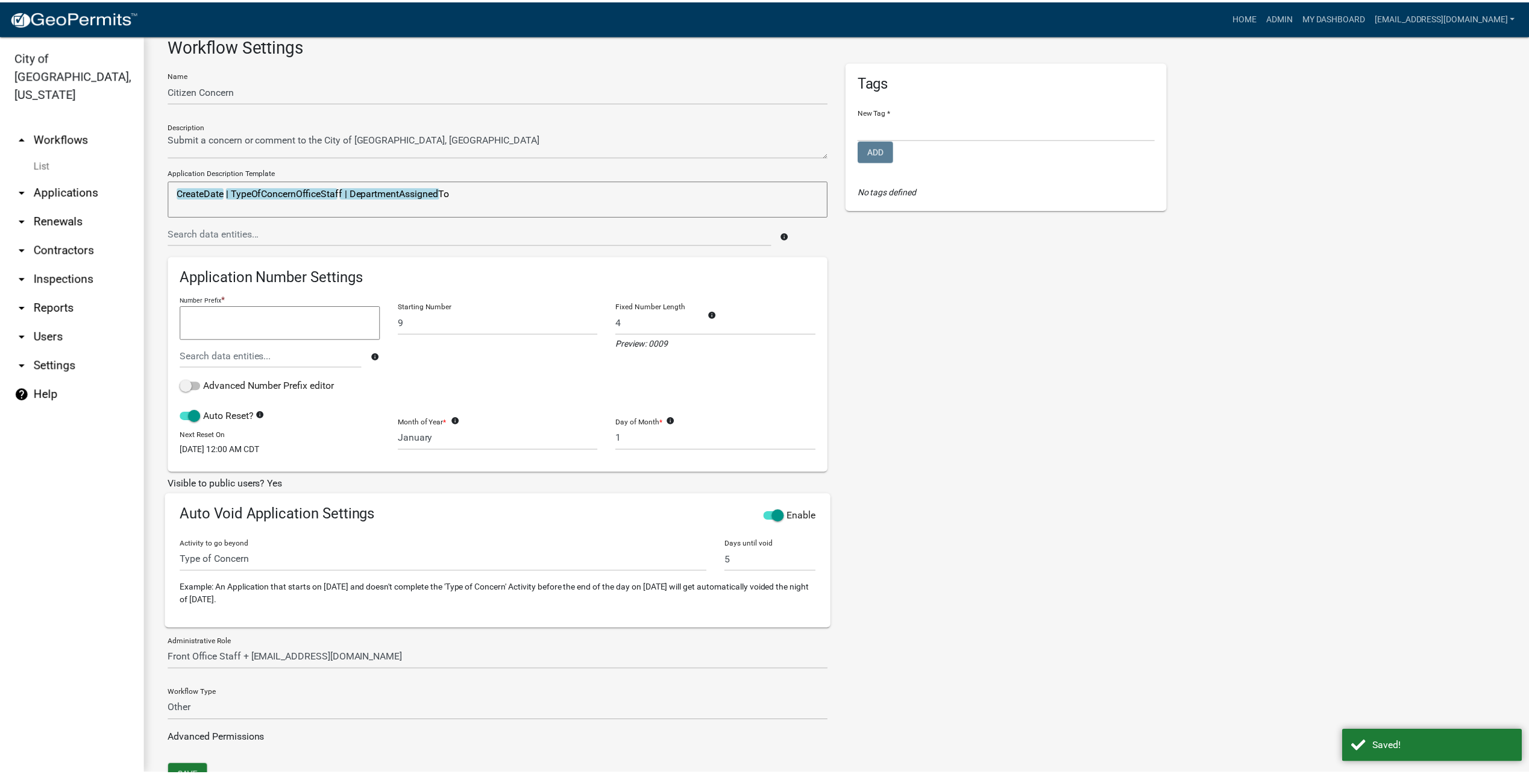
scroll to position [0, 0]
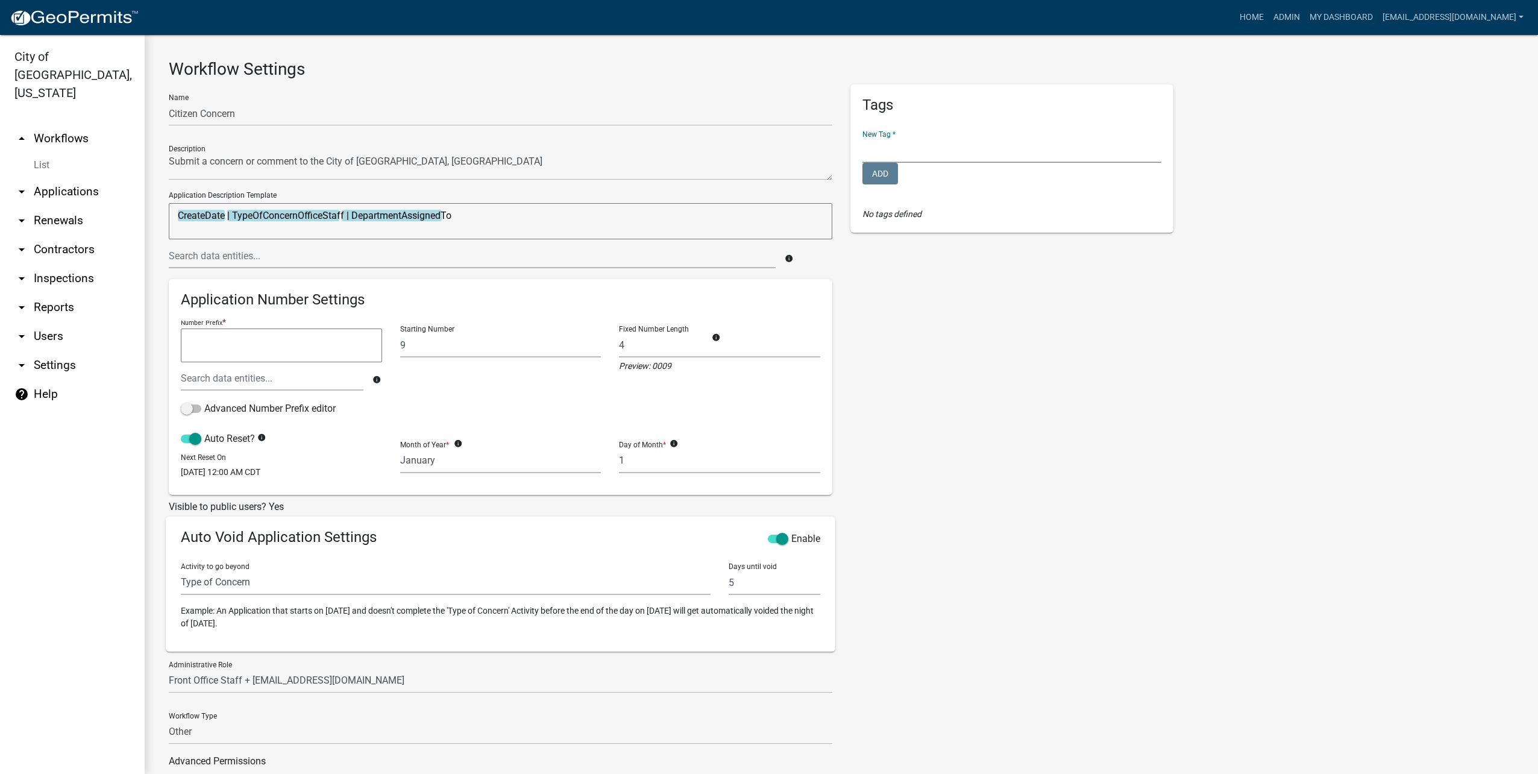
click at [987, 151] on select "Contractor Registration Internal Forms Licenses Permits" at bounding box center [1012, 150] width 299 height 25
click at [1154, 335] on div "Tags New Tag * Contractor Registration Internal Forms Licenses Permits Required…" at bounding box center [1012, 436] width 341 height 704
click at [1261, 17] on link "Home" at bounding box center [1252, 17] width 34 height 23
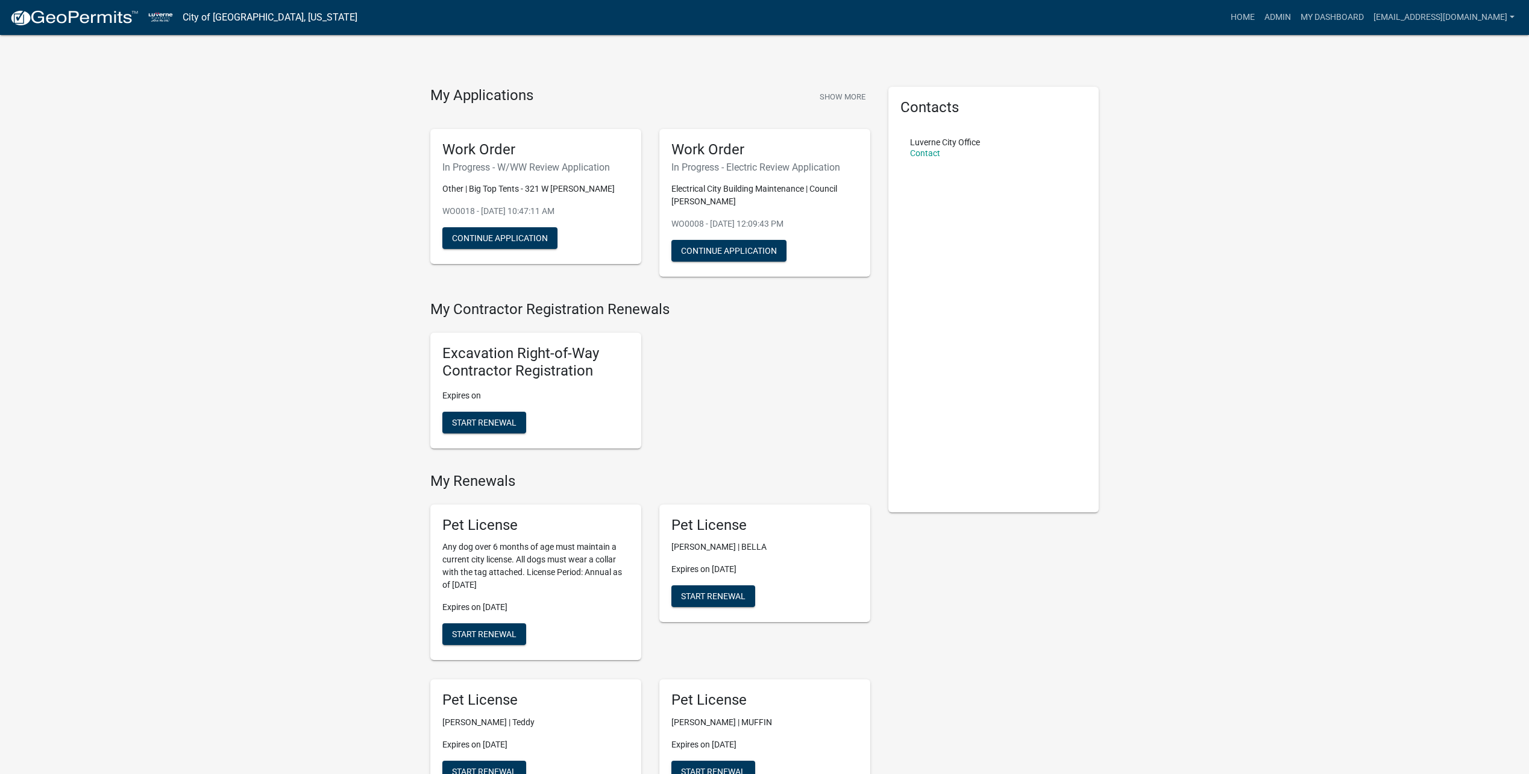
drag, startPoint x: 388, startPoint y: 622, endPoint x: 239, endPoint y: 582, distance: 154.0
click at [1278, 19] on link "Admin" at bounding box center [1278, 17] width 36 height 23
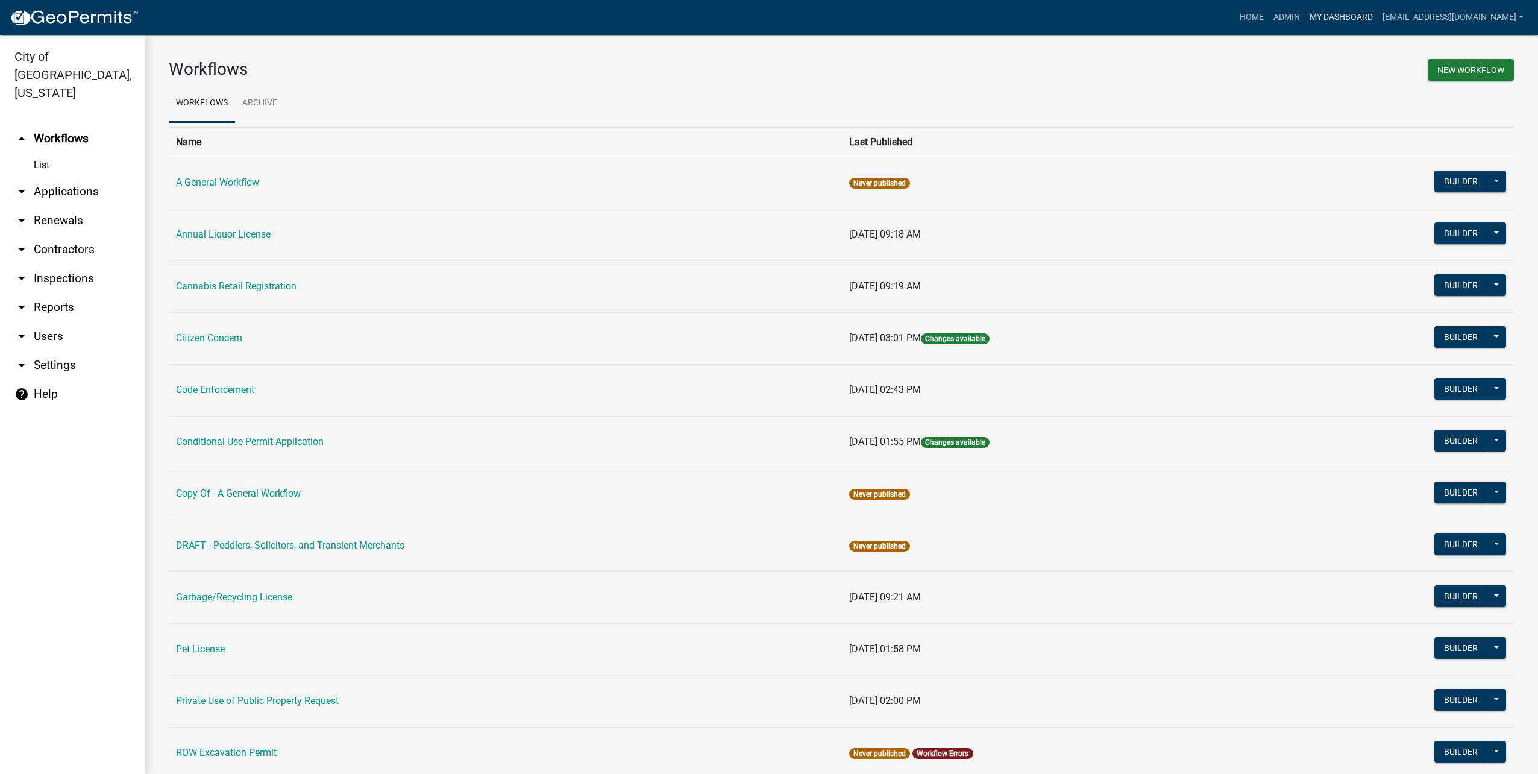
click at [1329, 22] on link "My Dashboard" at bounding box center [1341, 17] width 73 height 23
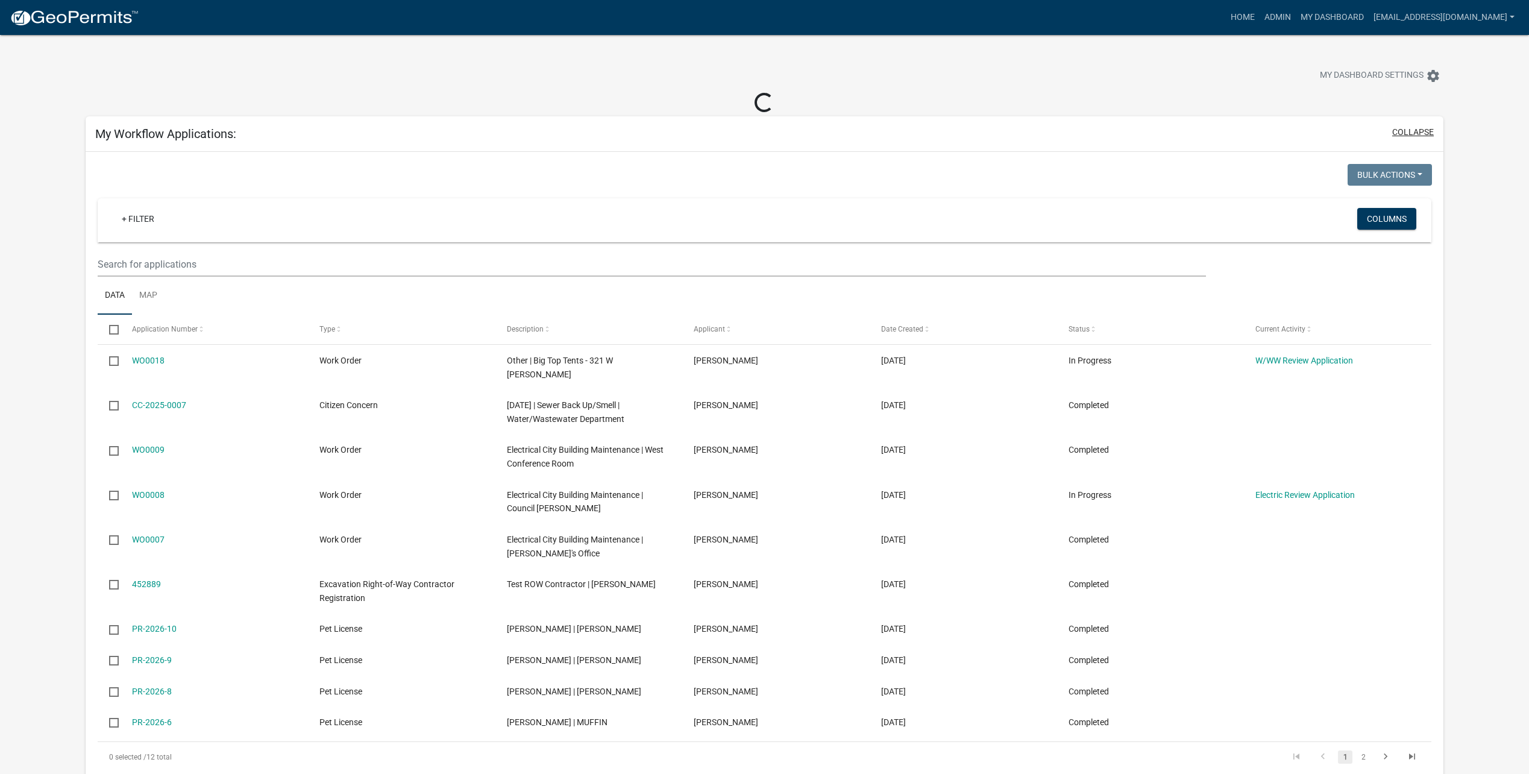
click at [1422, 127] on button "collapse" at bounding box center [1414, 132] width 42 height 13
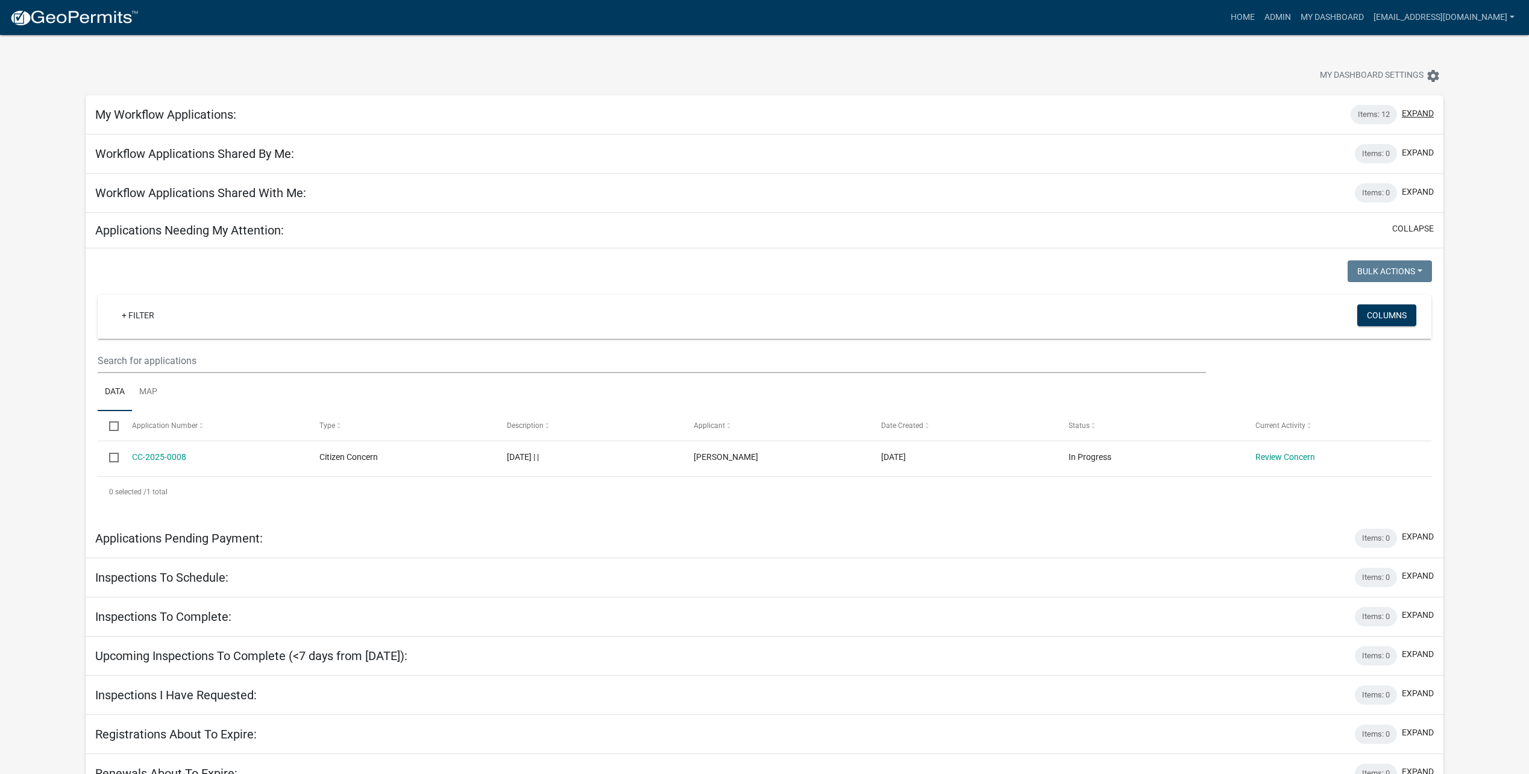
scroll to position [35, 0]
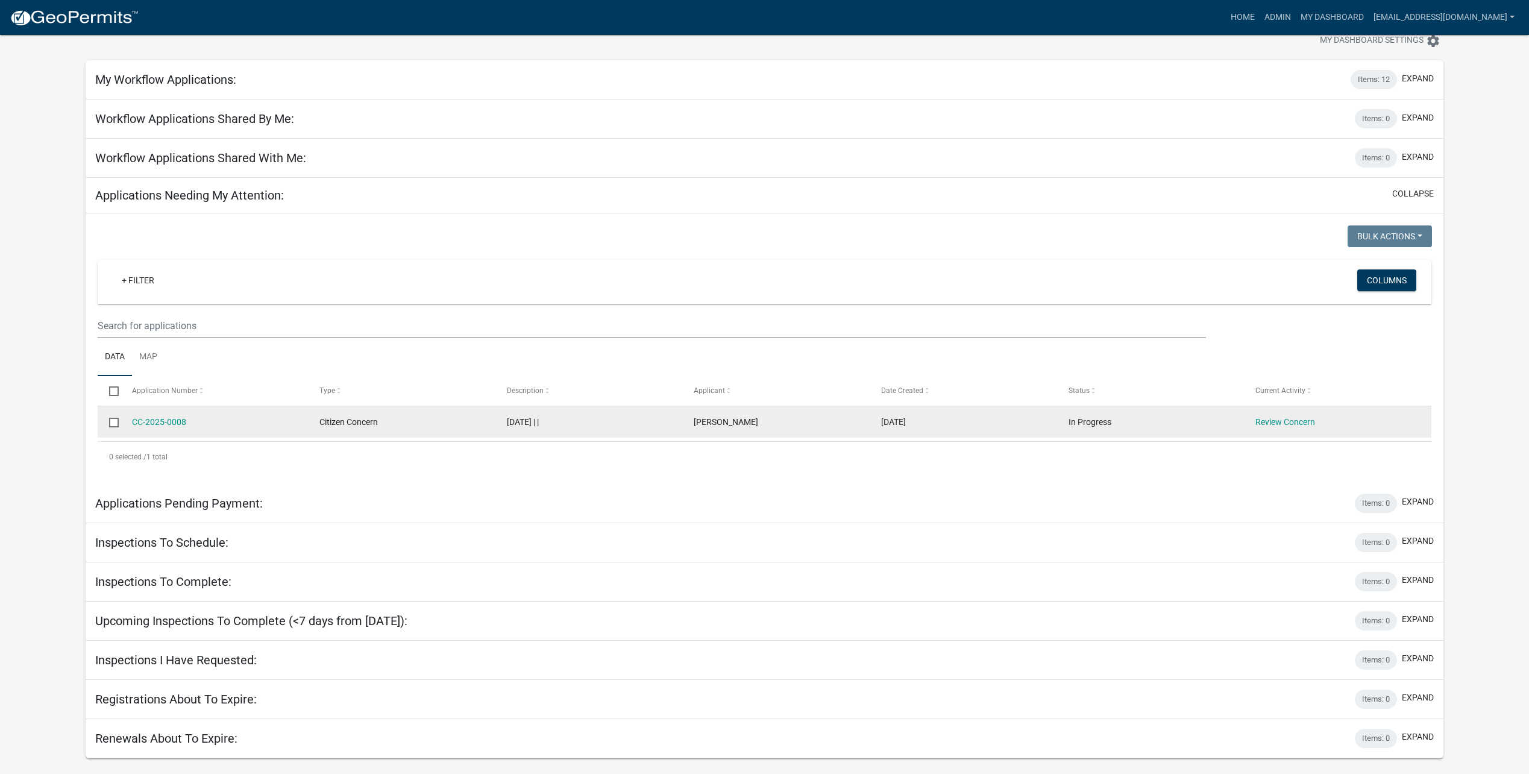
click at [115, 423] on input "checkbox" at bounding box center [113, 422] width 8 height 8
checkbox input "true"
click at [113, 418] on input "checkbox" at bounding box center [113, 422] width 8 height 8
checkbox input "false"
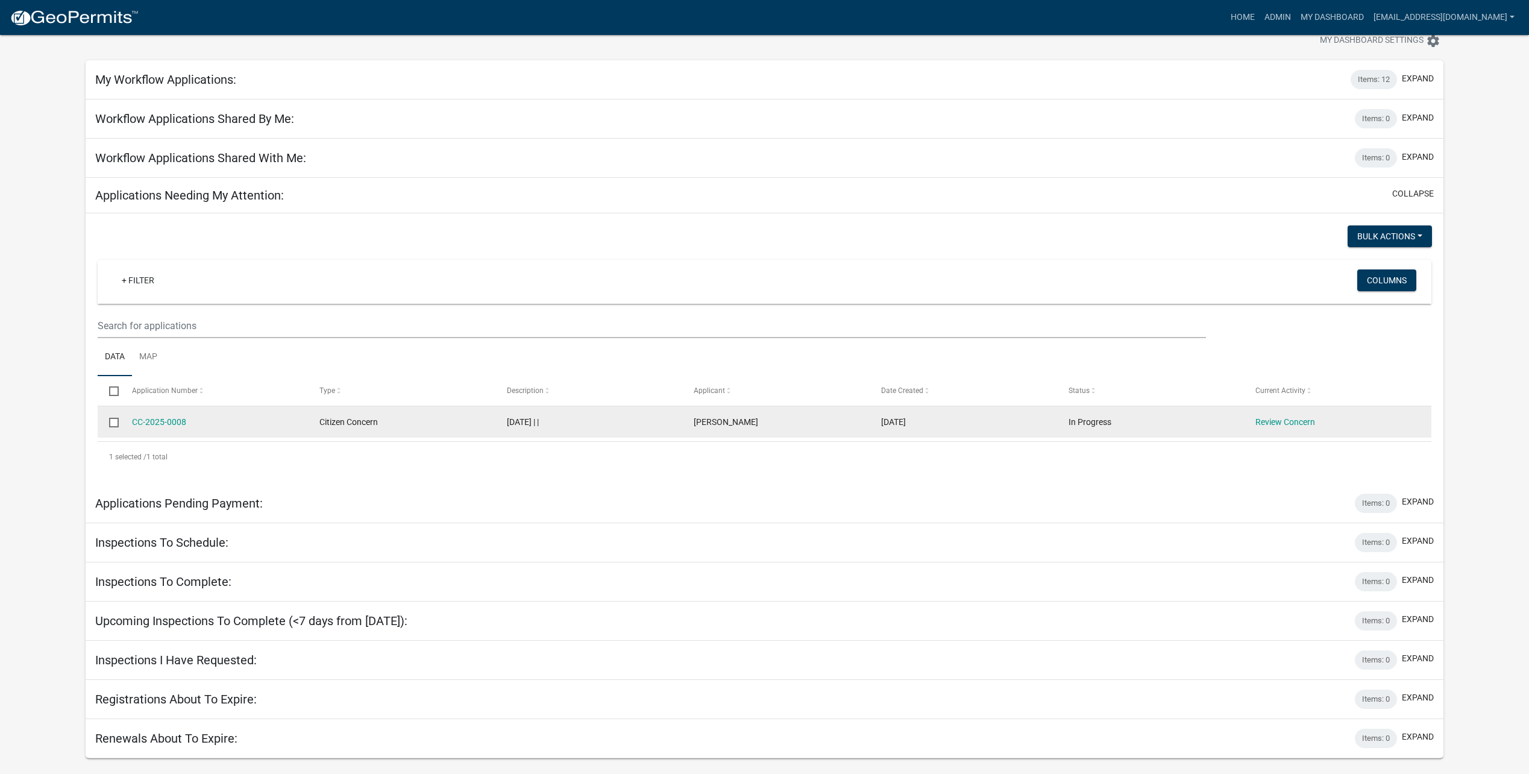
checkbox input "false"
click at [109, 418] on datatable-body-cell at bounding box center [109, 421] width 23 height 31
click at [116, 418] on input "checkbox" at bounding box center [113, 422] width 8 height 8
checkbox input "true"
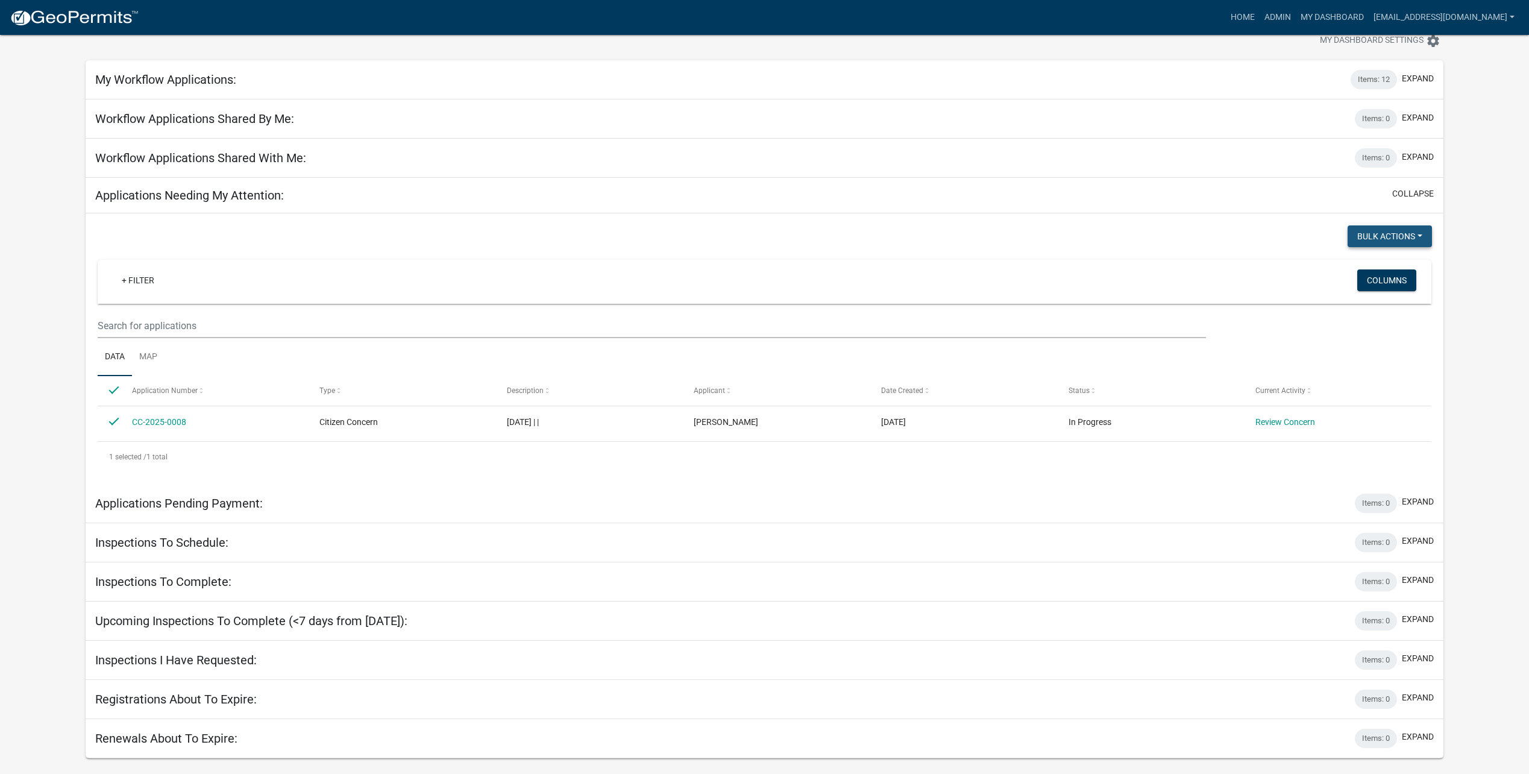
click at [1408, 241] on button "Bulk Actions" at bounding box center [1390, 236] width 84 height 22
click at [1401, 259] on button "Void" at bounding box center [1383, 267] width 96 height 29
checkbox input "false"
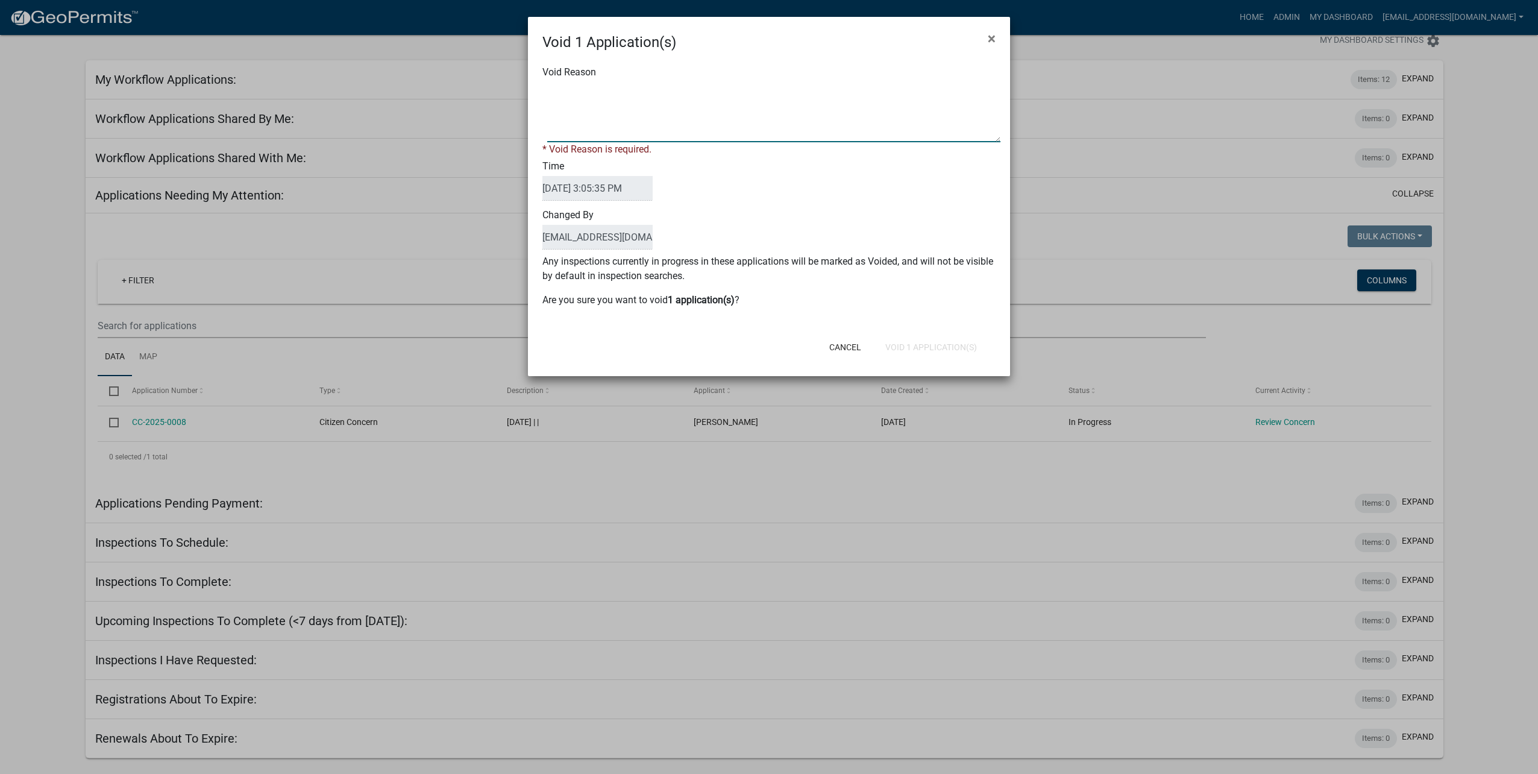
click at [683, 130] on textarea "Void Reason" at bounding box center [773, 112] width 453 height 60
type textarea "test"
click at [909, 342] on button "Void 1 Application(s)" at bounding box center [931, 347] width 111 height 22
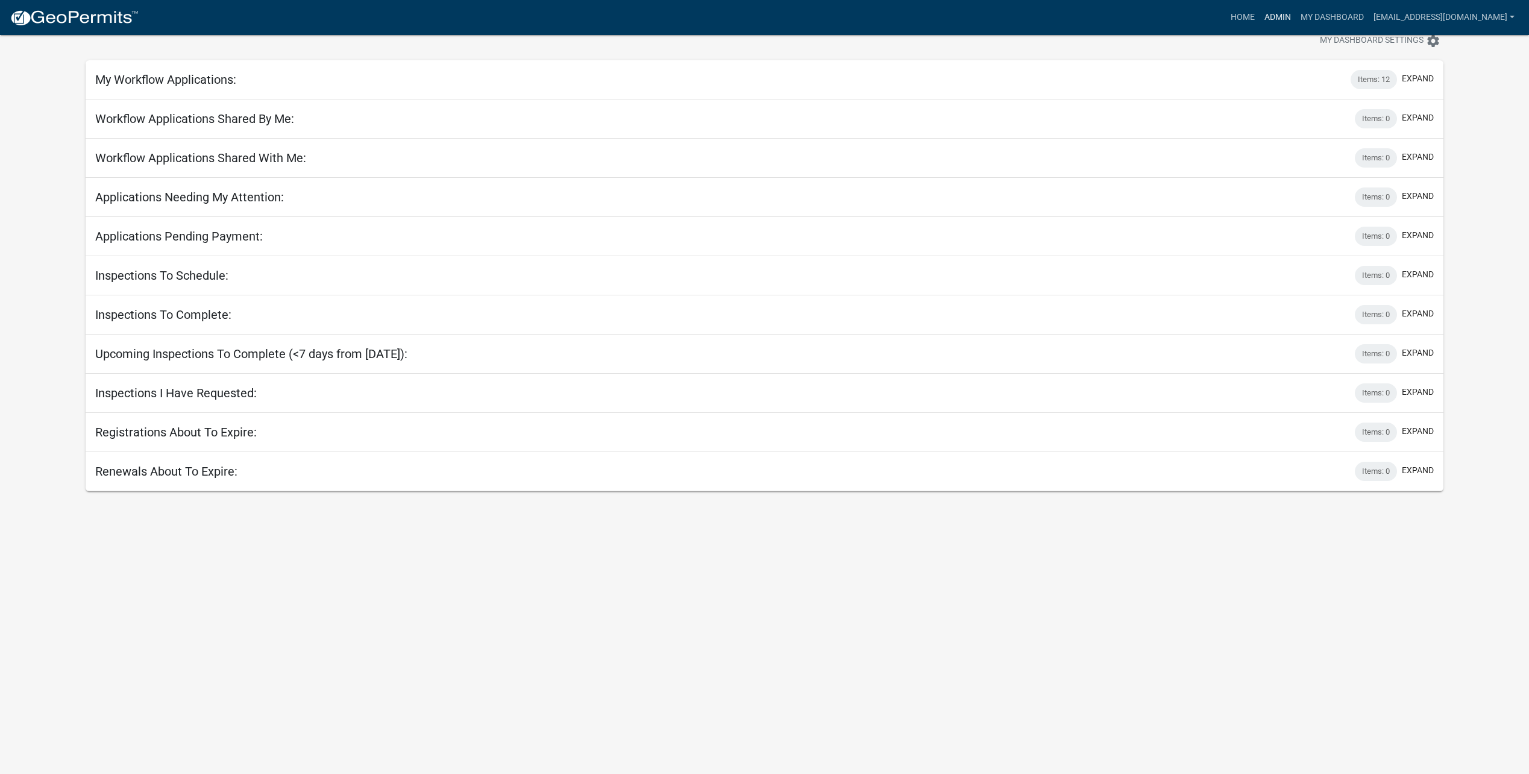
click at [1279, 16] on link "Admin" at bounding box center [1278, 17] width 36 height 23
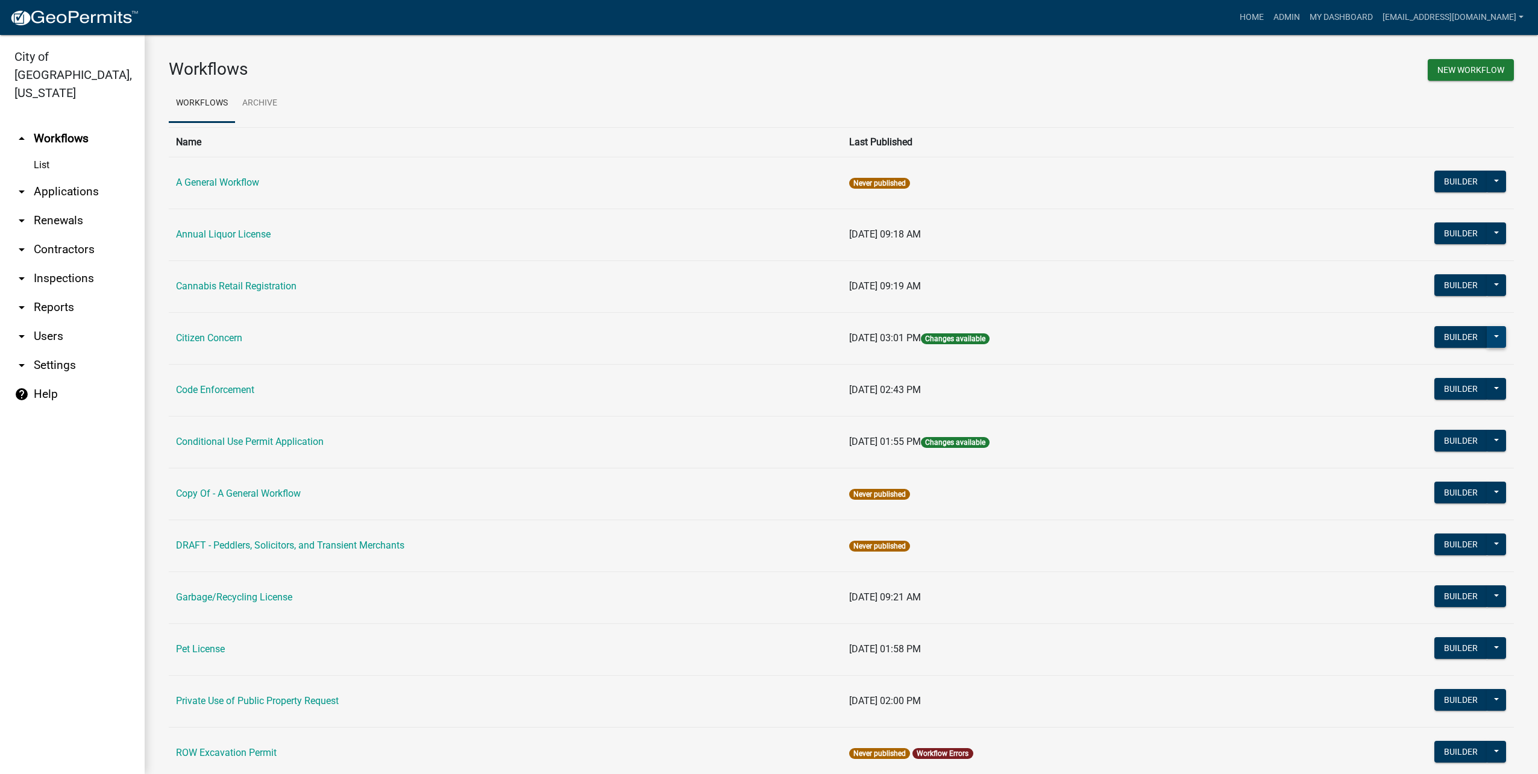
click at [1491, 333] on button at bounding box center [1496, 337] width 19 height 22
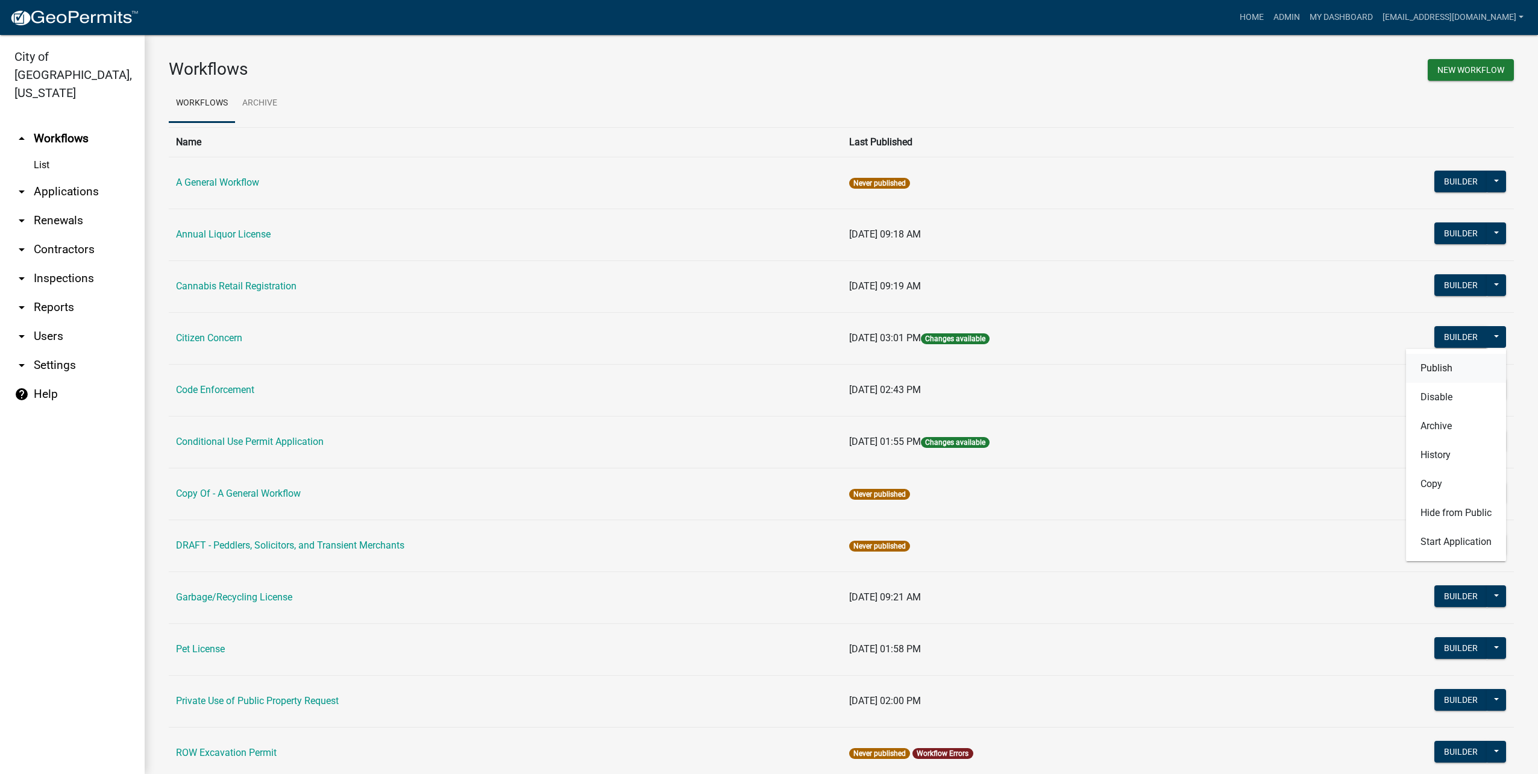
click at [1459, 364] on button "Publish" at bounding box center [1456, 368] width 100 height 29
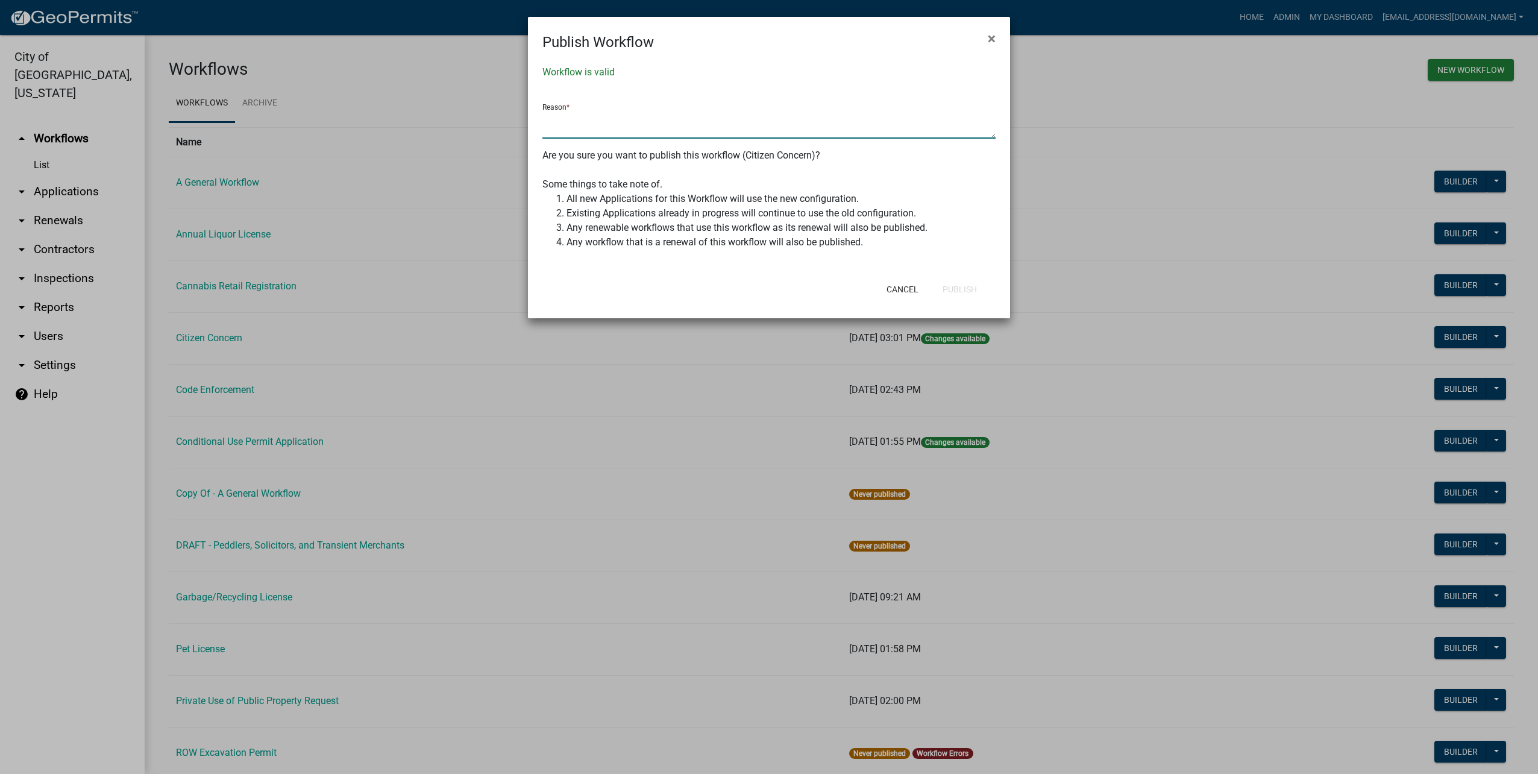
click at [674, 128] on textarea at bounding box center [769, 125] width 453 height 28
type textarea "changes"
click at [977, 300] on button "Publish" at bounding box center [960, 290] width 54 height 22
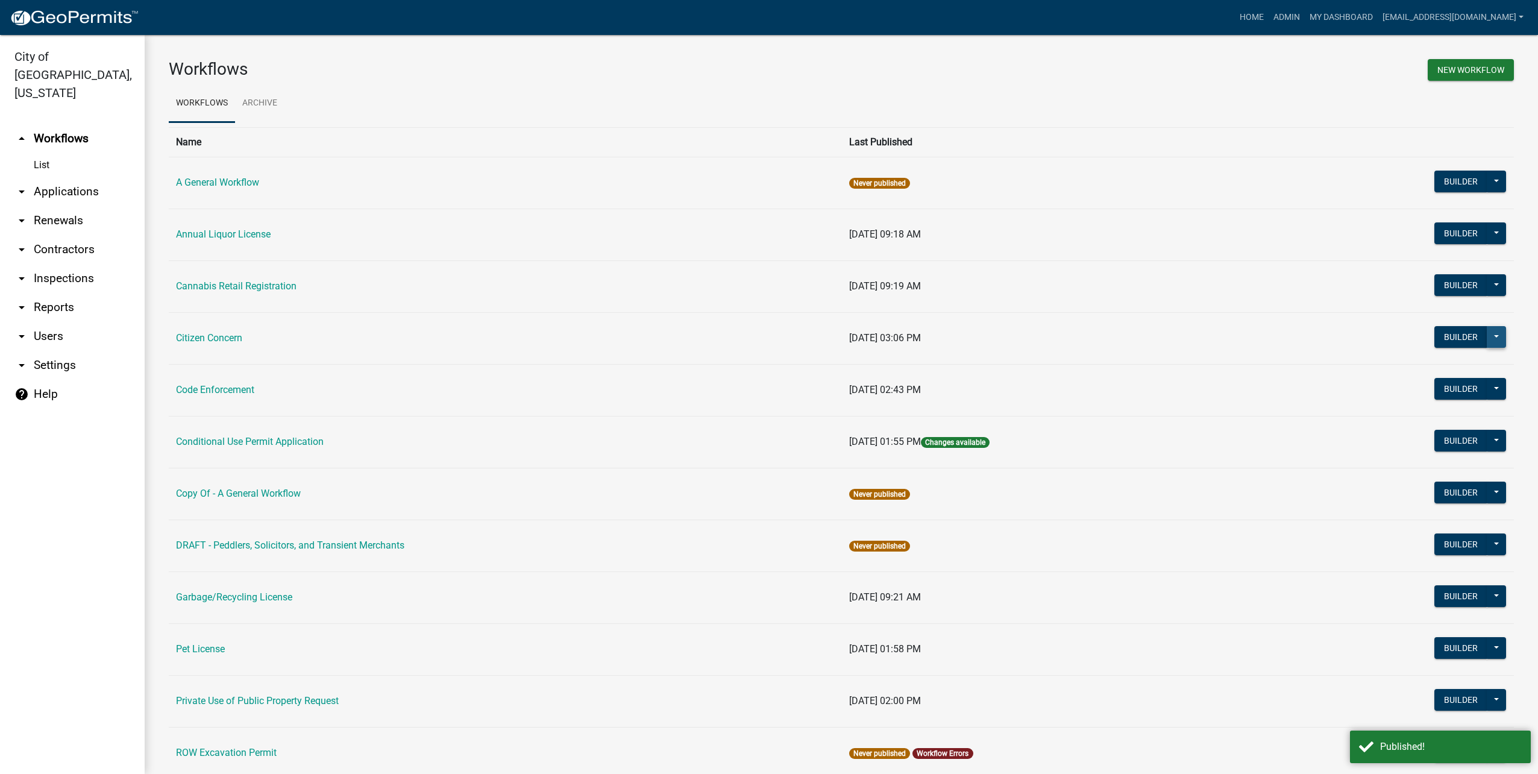
click at [1494, 334] on button at bounding box center [1496, 337] width 19 height 22
click at [1479, 516] on button "Hide from Public" at bounding box center [1456, 513] width 100 height 29
click at [1450, 393] on button "Builder" at bounding box center [1461, 389] width 53 height 22
select select
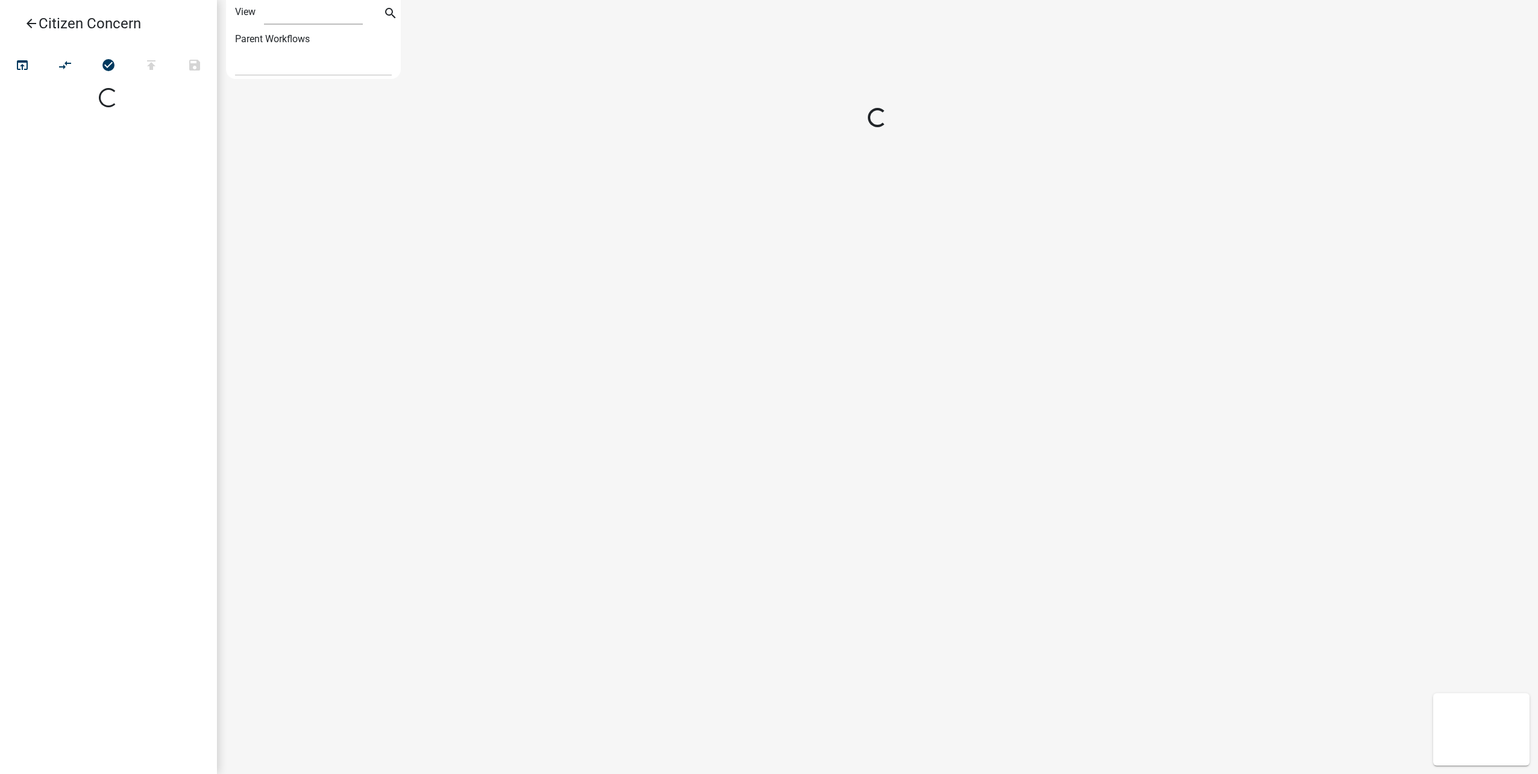
select select "1"
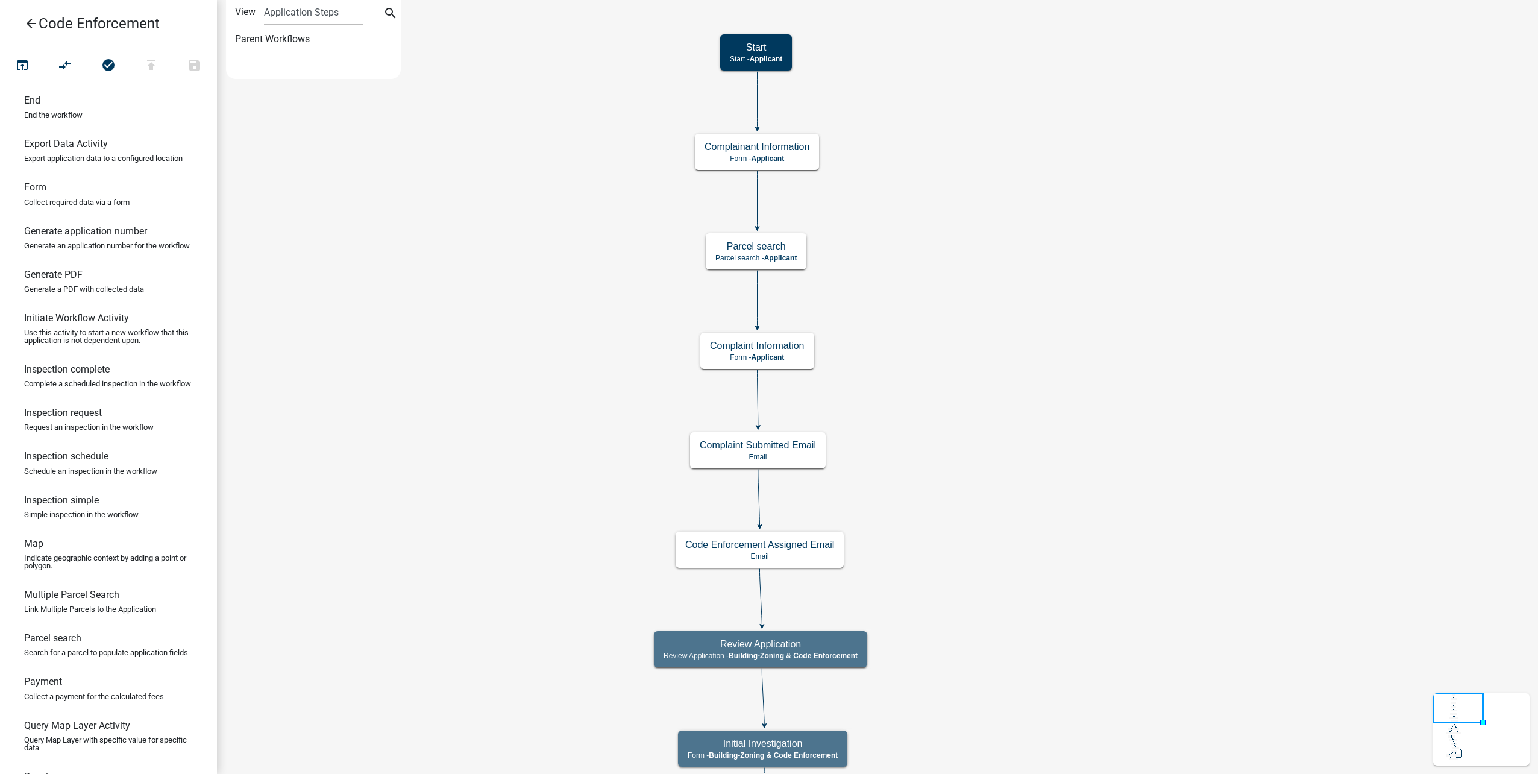
scroll to position [181, 0]
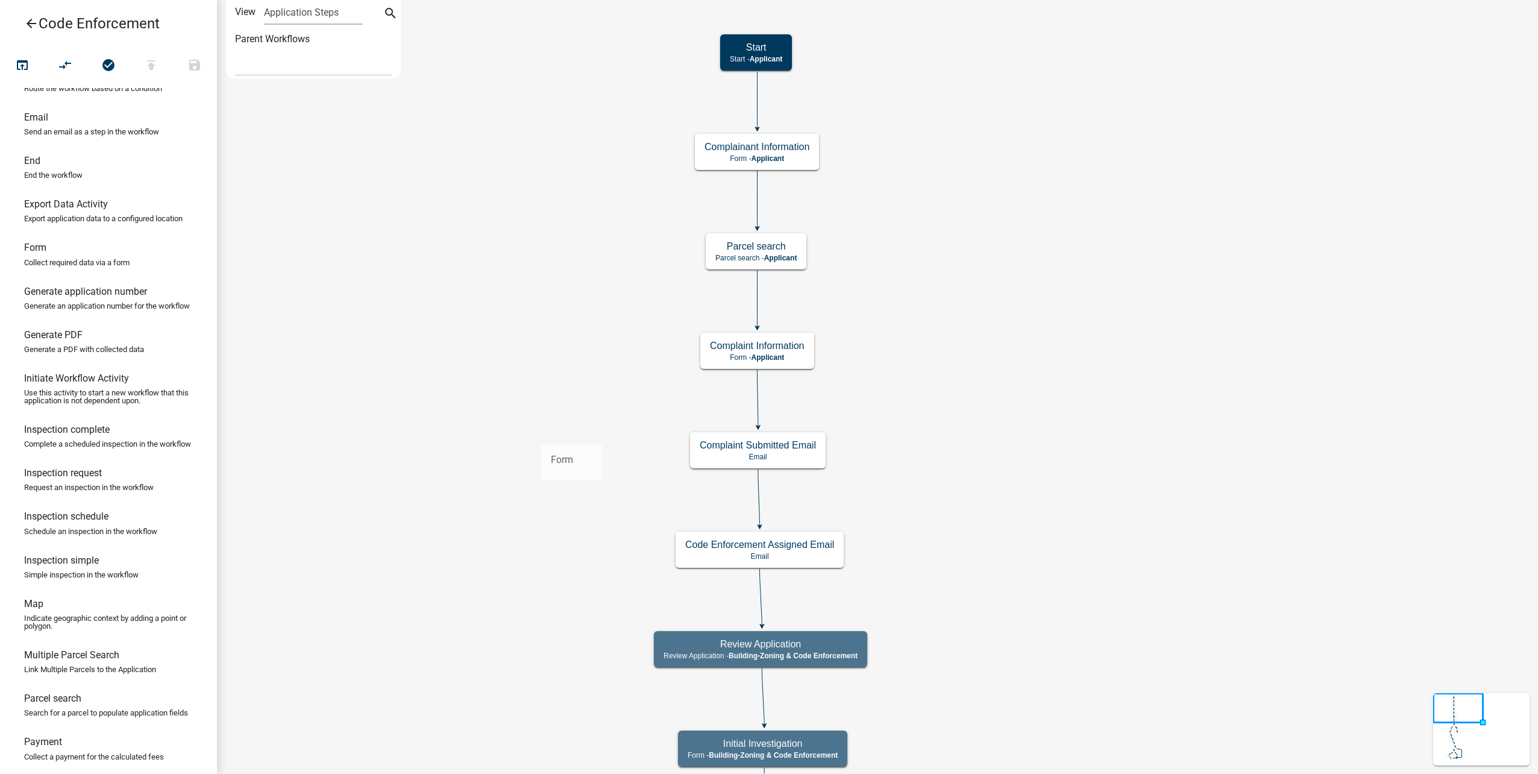
drag, startPoint x: 102, startPoint y: 288, endPoint x: 541, endPoint y: 435, distance: 463.4
click at [541, 435] on div "arrow_back Code Enforcement open_in_browser compare_arrows check_circle publish…" at bounding box center [769, 387] width 1538 height 774
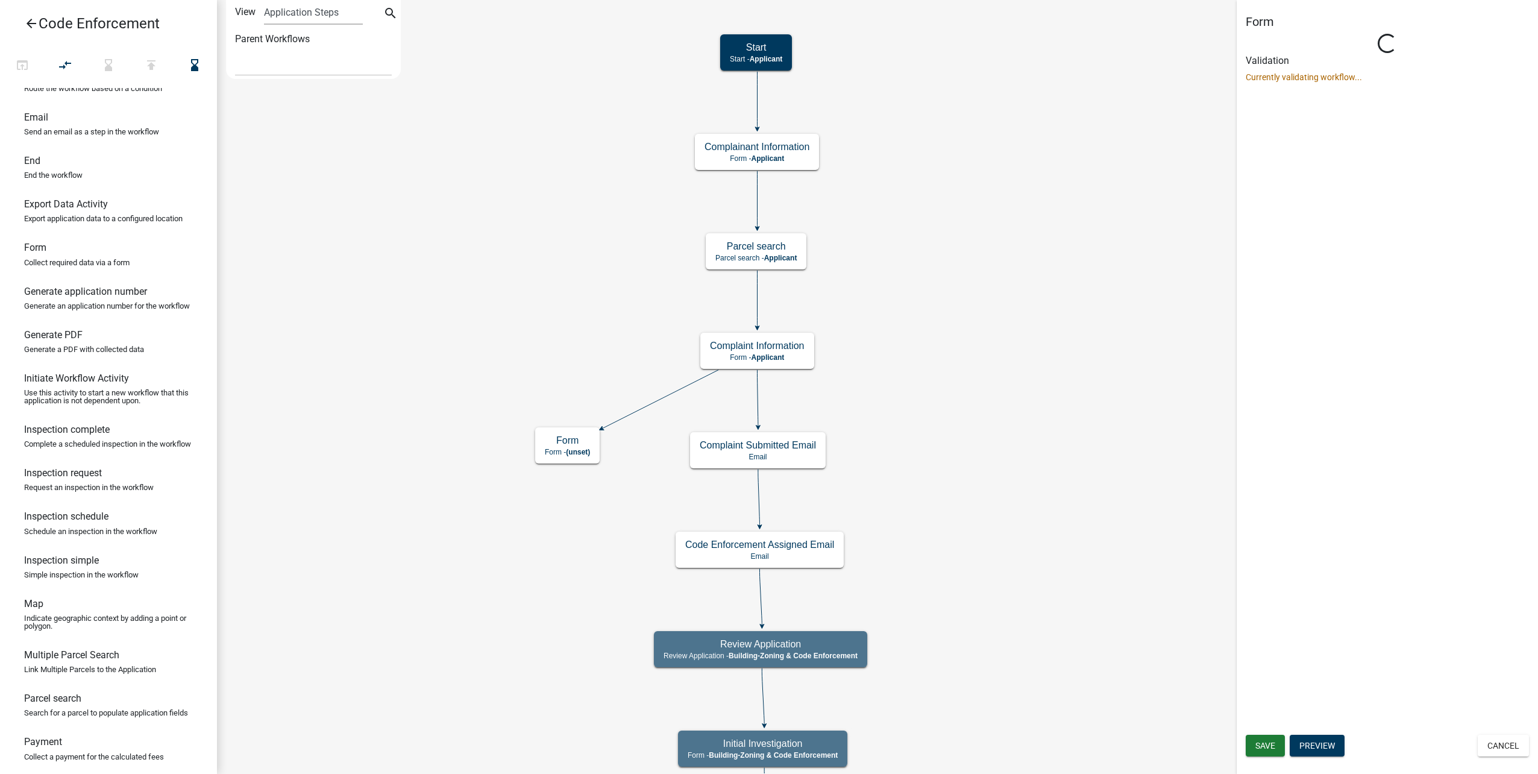
click at [758, 406] on icon at bounding box center [758, 398] width 1 height 57
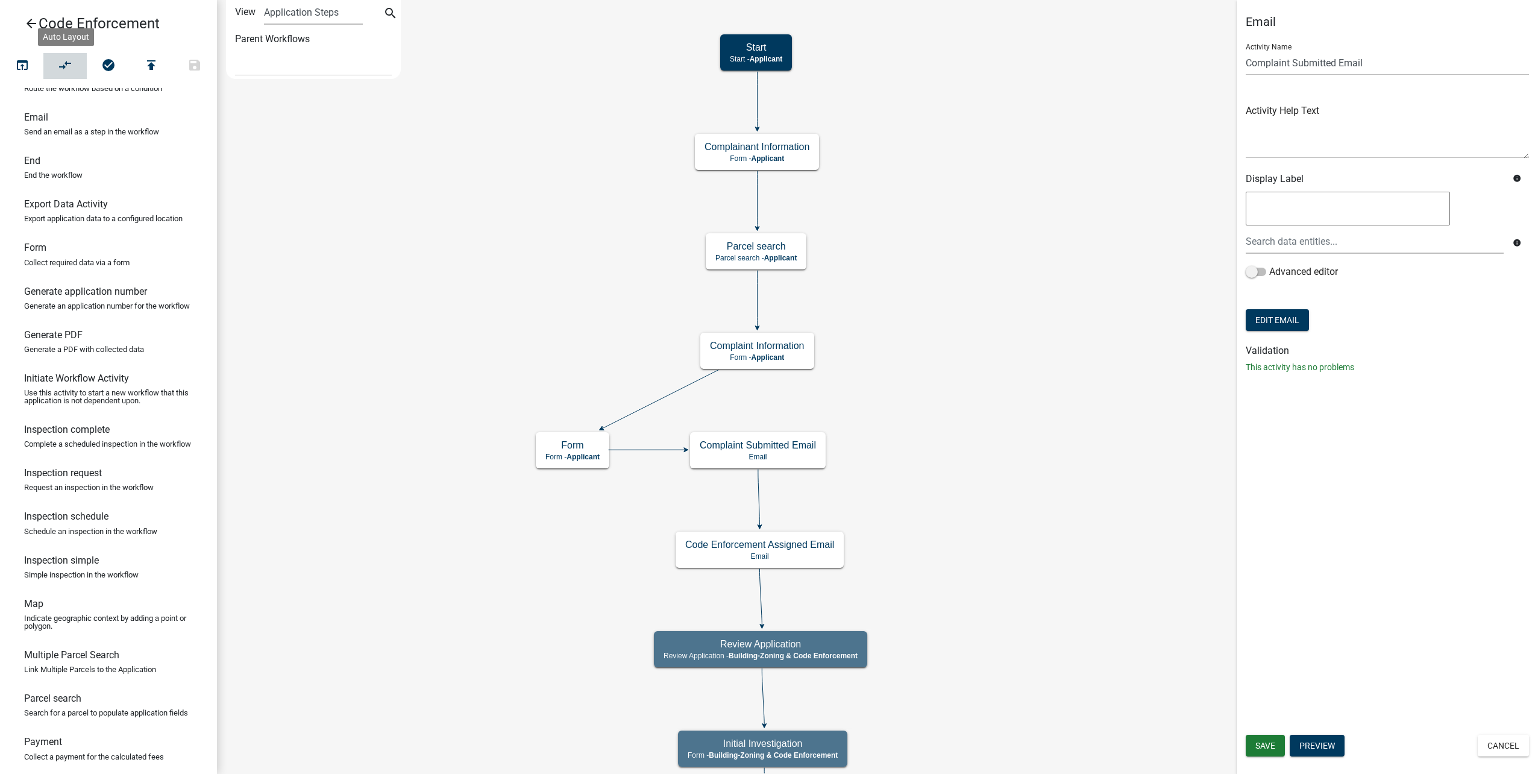
click at [74, 70] on button "compare_arrows" at bounding box center [64, 66] width 43 height 26
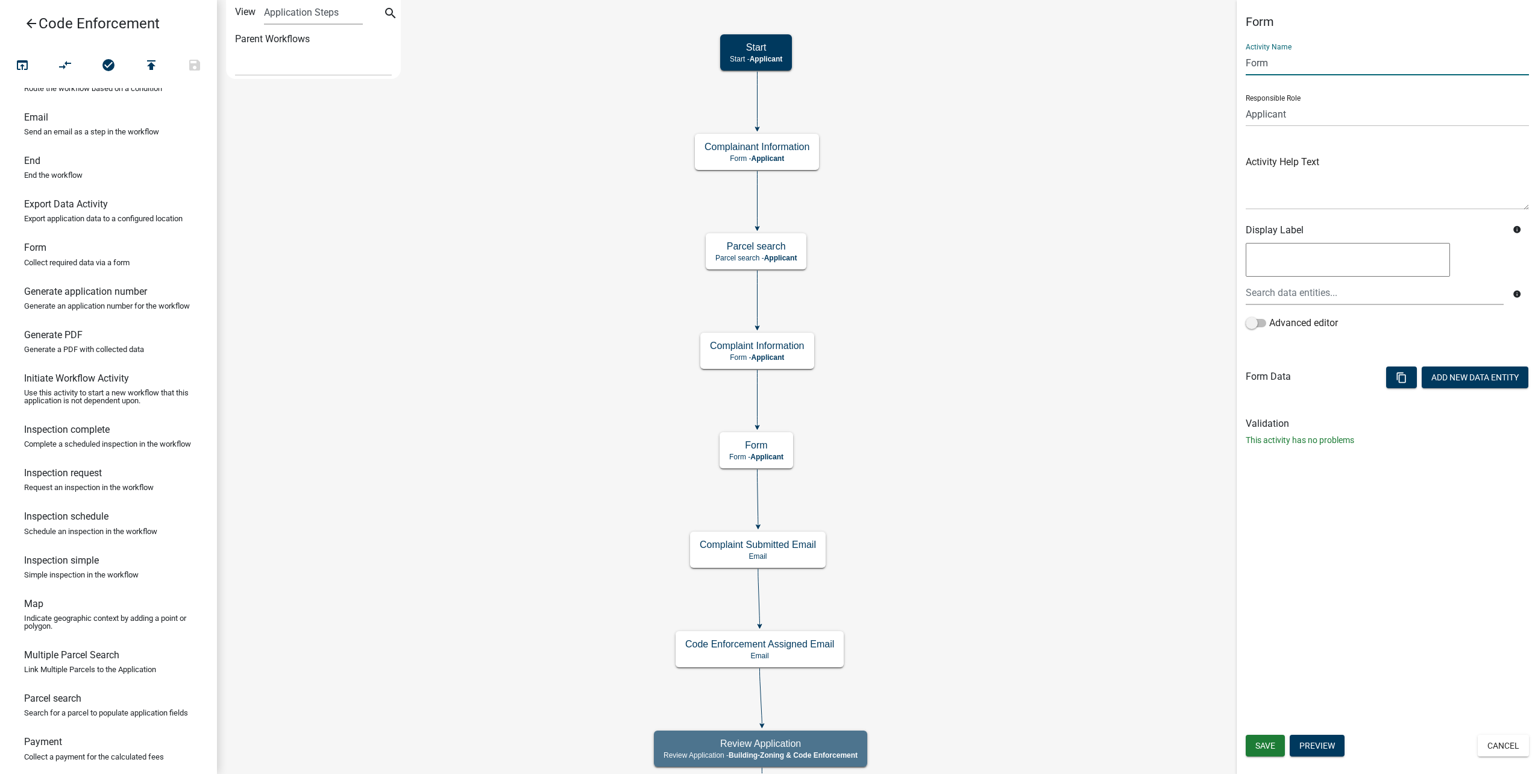
drag, startPoint x: 1274, startPoint y: 57, endPoint x: 1213, endPoint y: 57, distance: 61.5
click at [1213, 57] on main "Start Start - Applicant Complainant Information Form - Applicant Parcel search …" at bounding box center [877, 387] width 1321 height 774
type input "Submit"
click at [1477, 380] on button "Add New Data Entity" at bounding box center [1475, 378] width 107 height 22
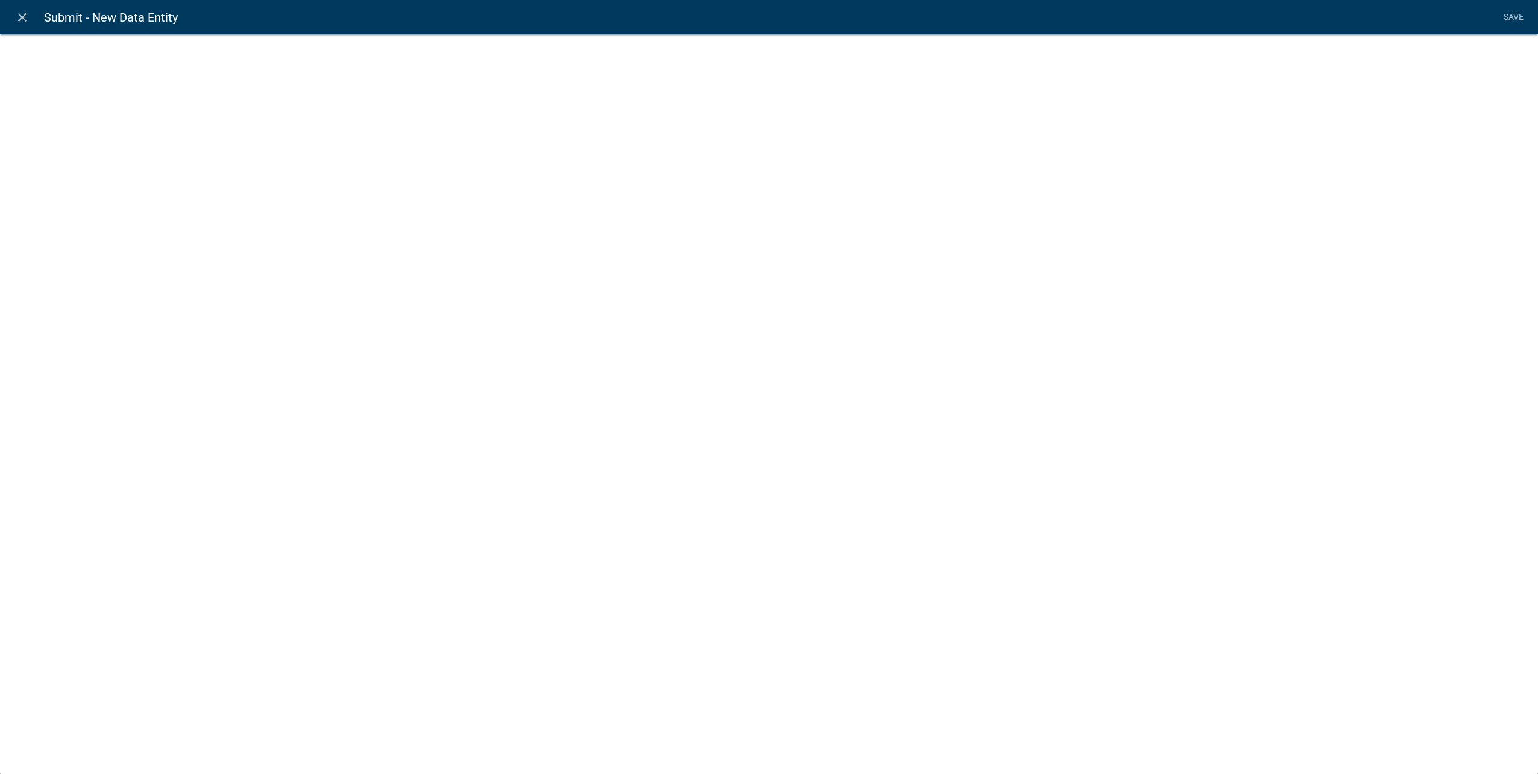
select select
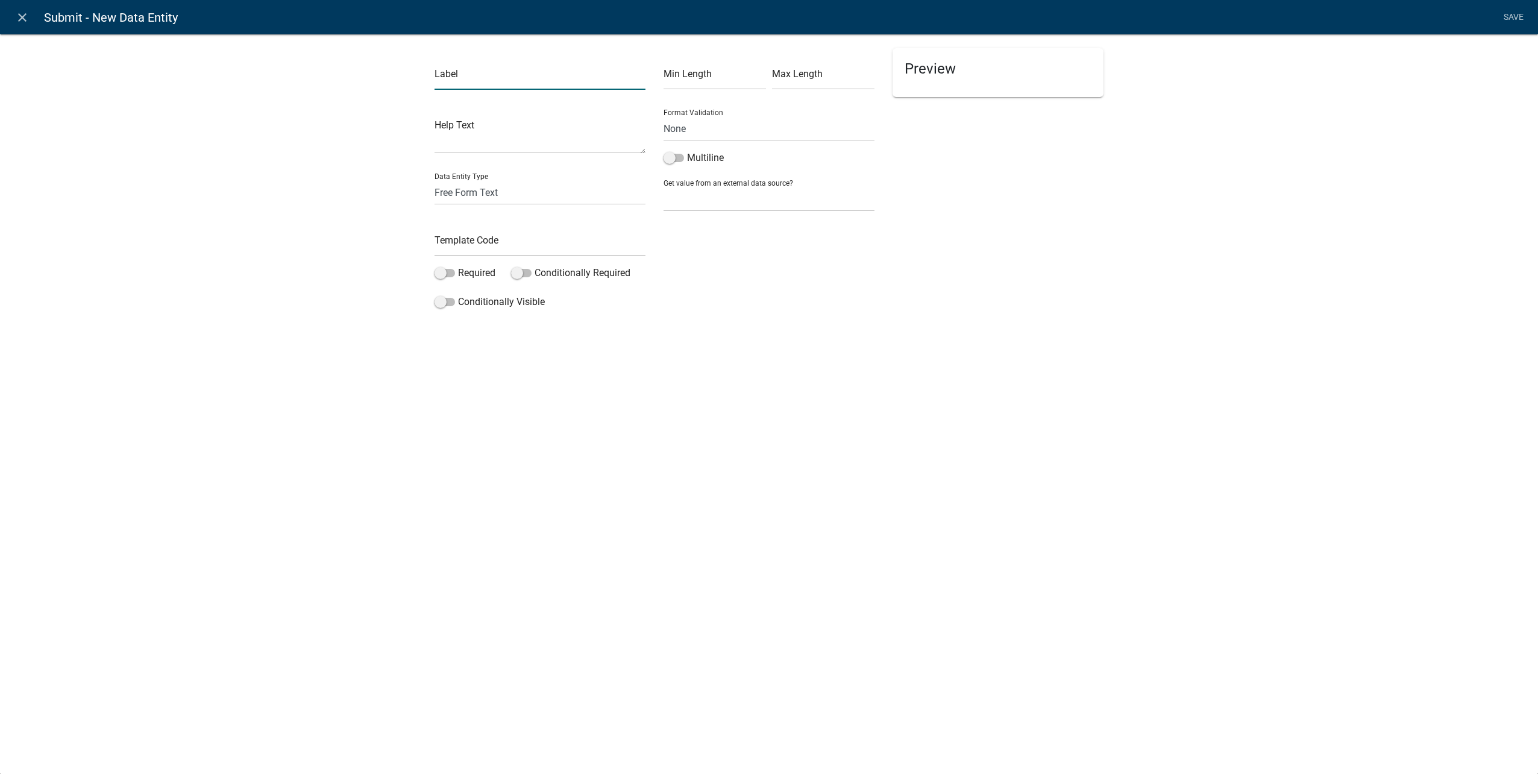
click at [471, 87] on input "text" at bounding box center [540, 77] width 211 height 25
type input "Submit Text"
click at [538, 192] on select "Free Form Text Document Display Entity Value Fee Numeric Data Date Map Sketch D…" at bounding box center [540, 192] width 211 height 25
select select "rich-text"
click at [435, 180] on select "Free Form Text Document Display Entity Value Fee Numeric Data Date Map Sketch D…" at bounding box center [540, 192] width 211 height 25
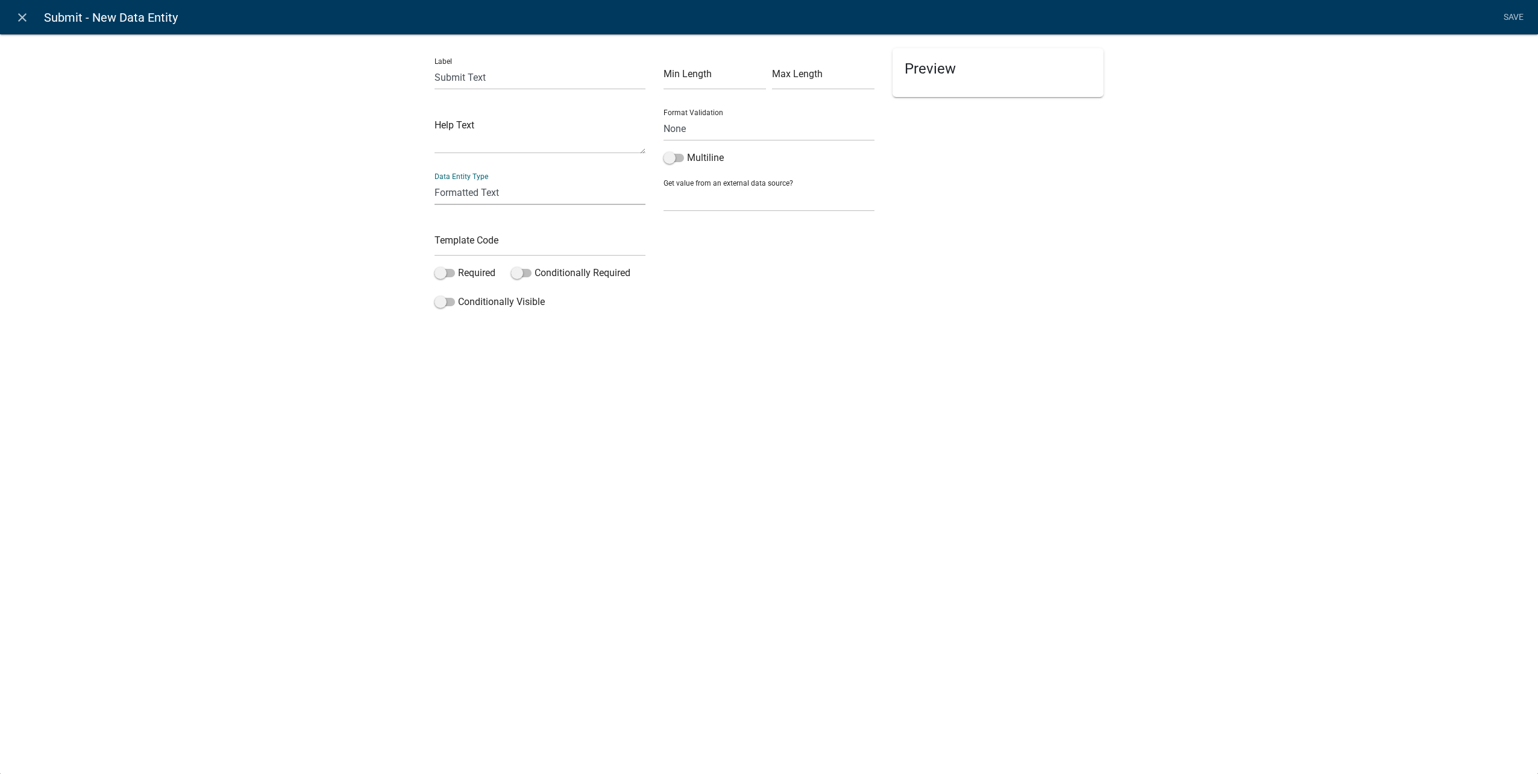
select select "rich-text"
click at [529, 239] on div "close Submit - New Data Entity Save Label Submit Text Help Text Data Entity Typ…" at bounding box center [769, 387] width 1538 height 774
click at [526, 241] on input "text" at bounding box center [540, 243] width 211 height 25
type input "SubmitText"
click at [445, 269] on span at bounding box center [445, 273] width 20 height 8
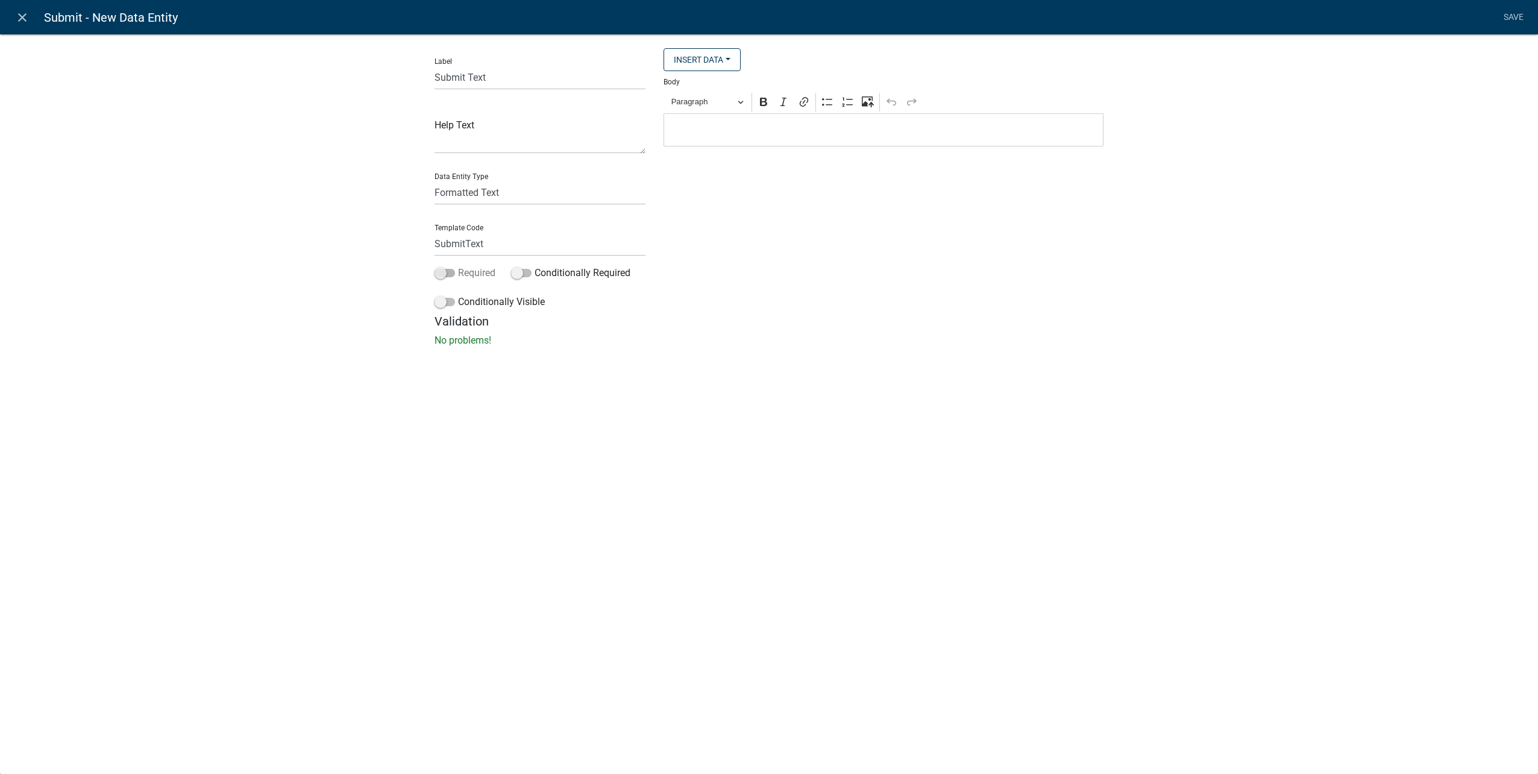
click at [458, 266] on input "Required" at bounding box center [458, 266] width 0 height 0
click at [784, 135] on p "Editor editing area: main. Press Alt+0 for help." at bounding box center [883, 130] width 427 height 14
click at [736, 105] on button "Paragraph" at bounding box center [707, 102] width 83 height 19
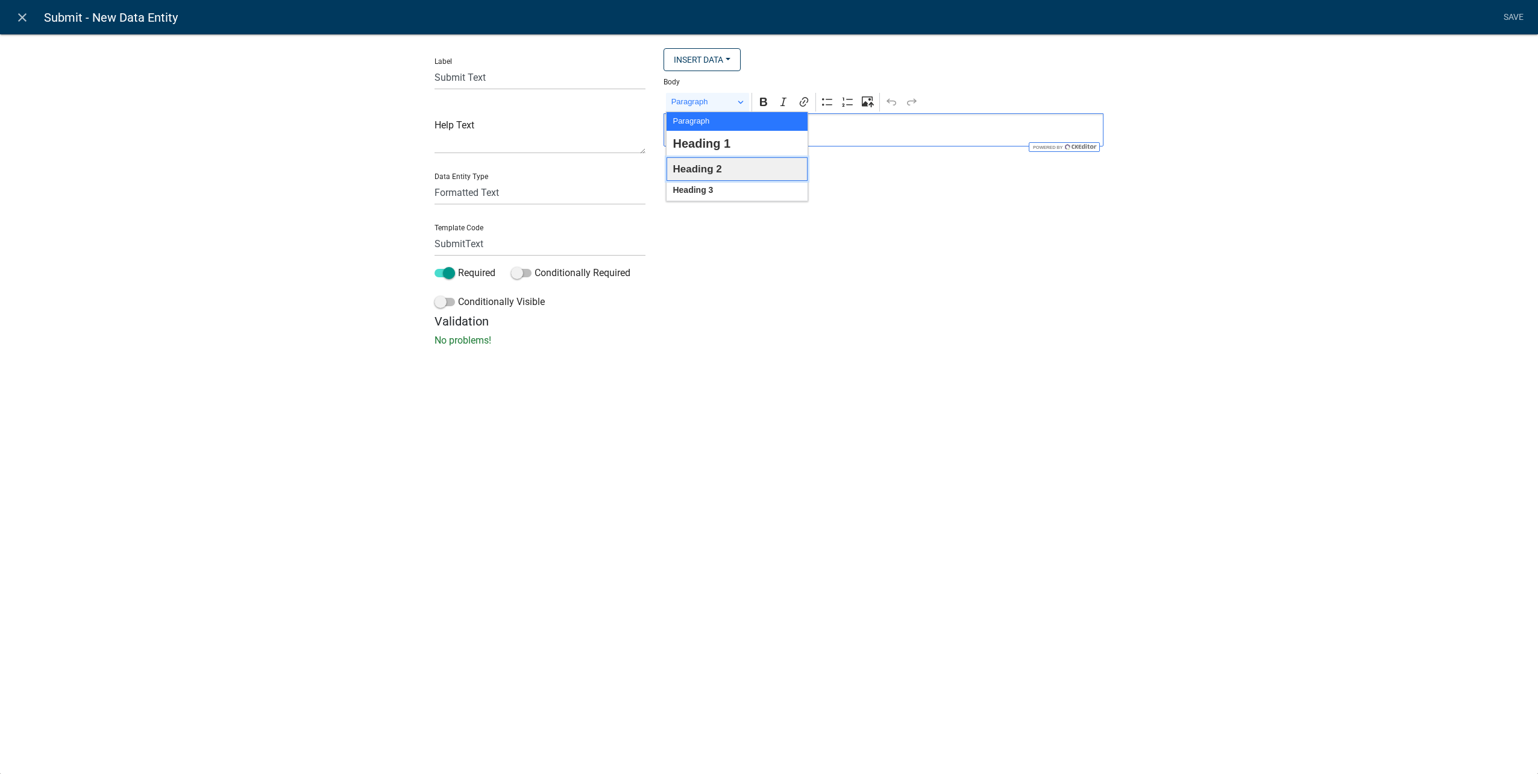
click at [717, 168] on span "Heading 2" at bounding box center [697, 169] width 49 height 19
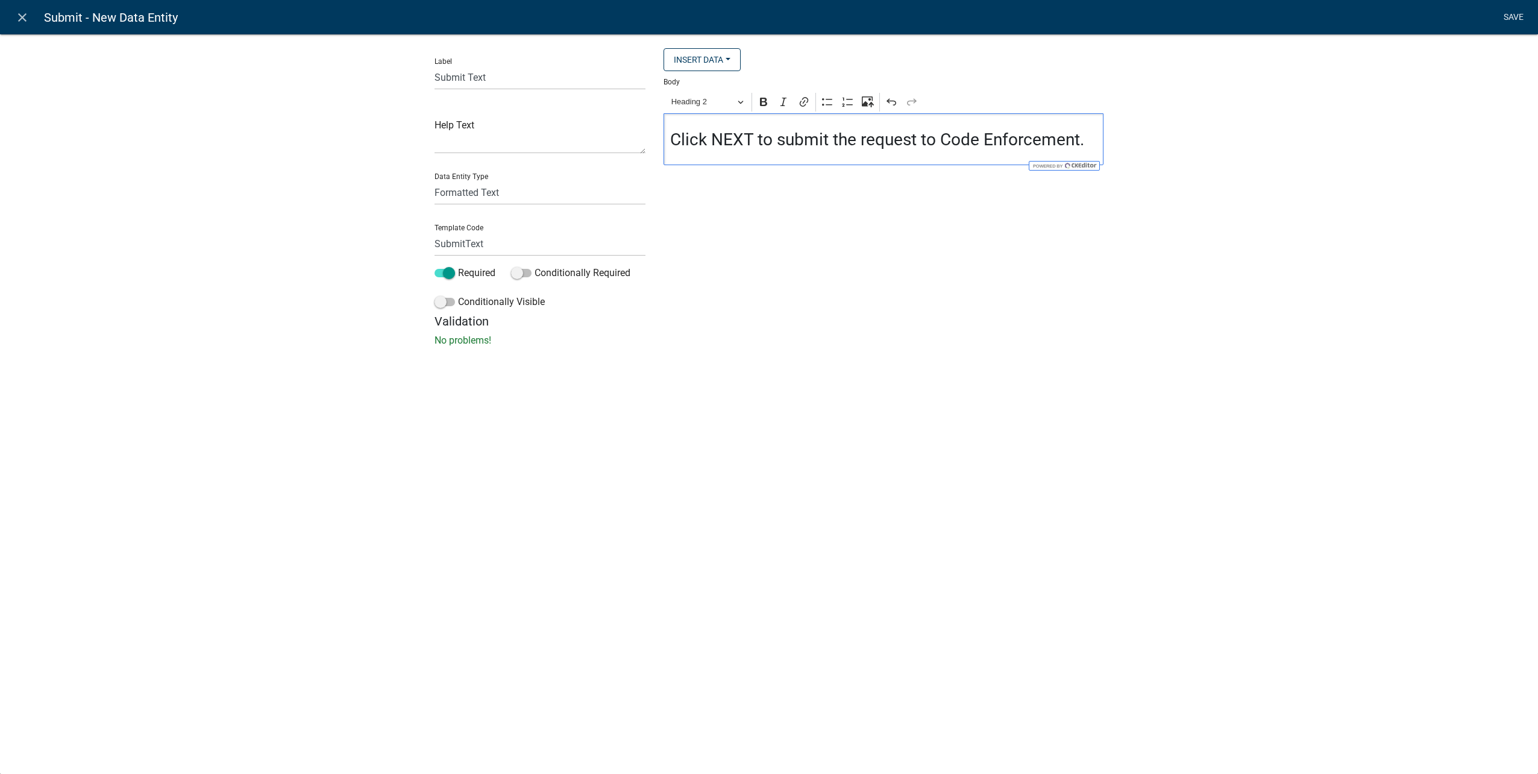
click at [1527, 18] on link "Save" at bounding box center [1514, 17] width 30 height 23
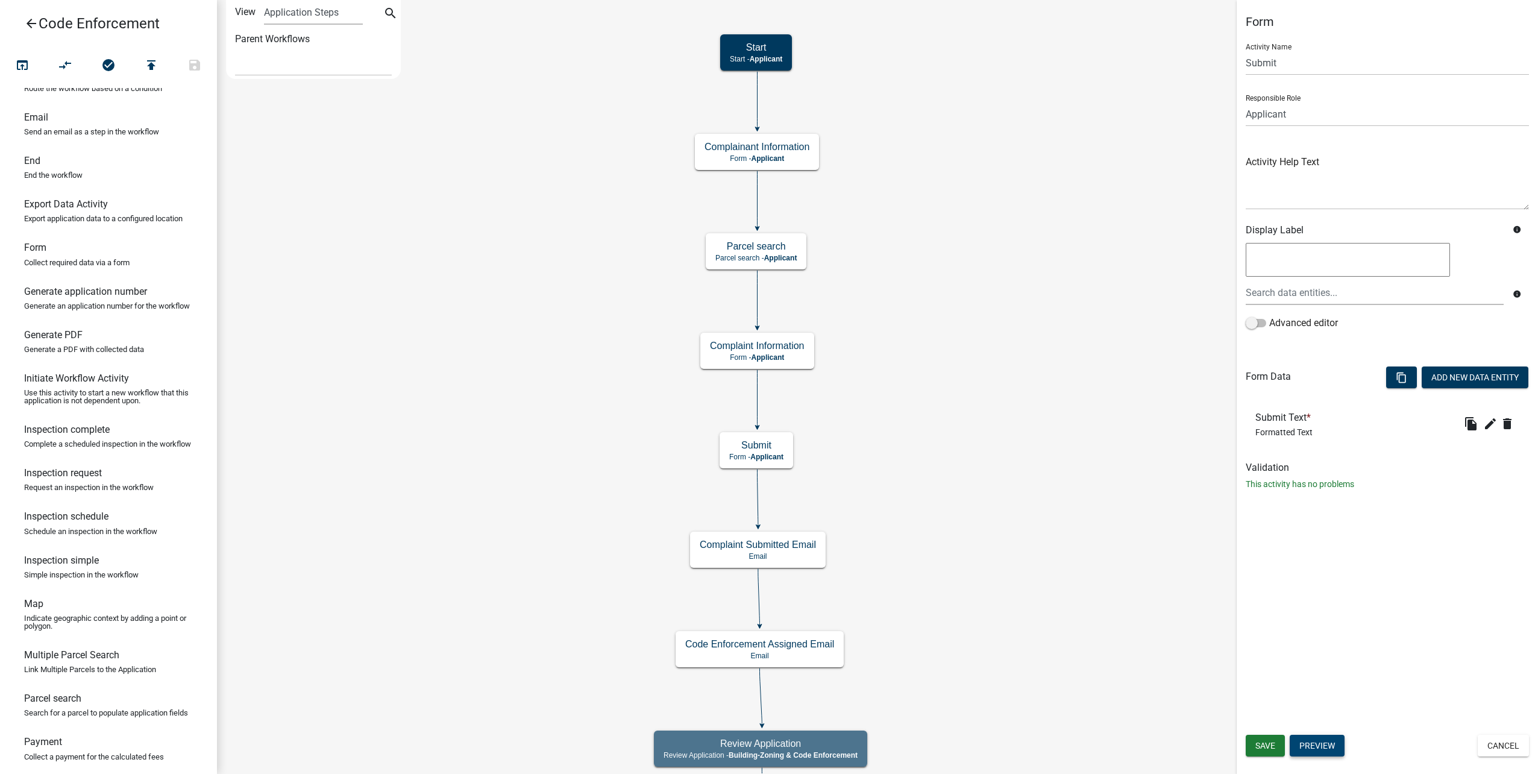
click at [1328, 740] on button "Preview" at bounding box center [1317, 746] width 55 height 22
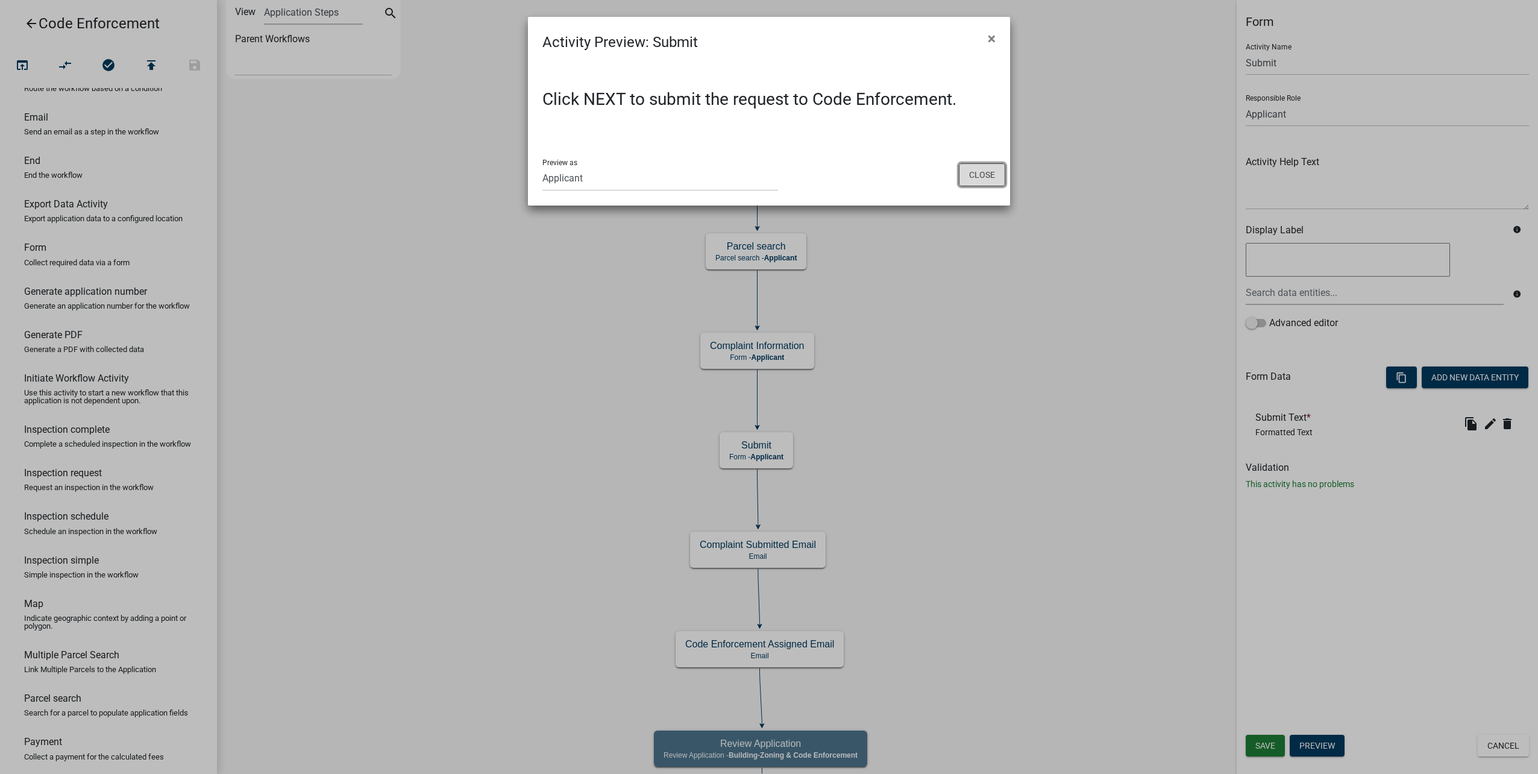
click at [983, 174] on button "Close" at bounding box center [982, 174] width 46 height 23
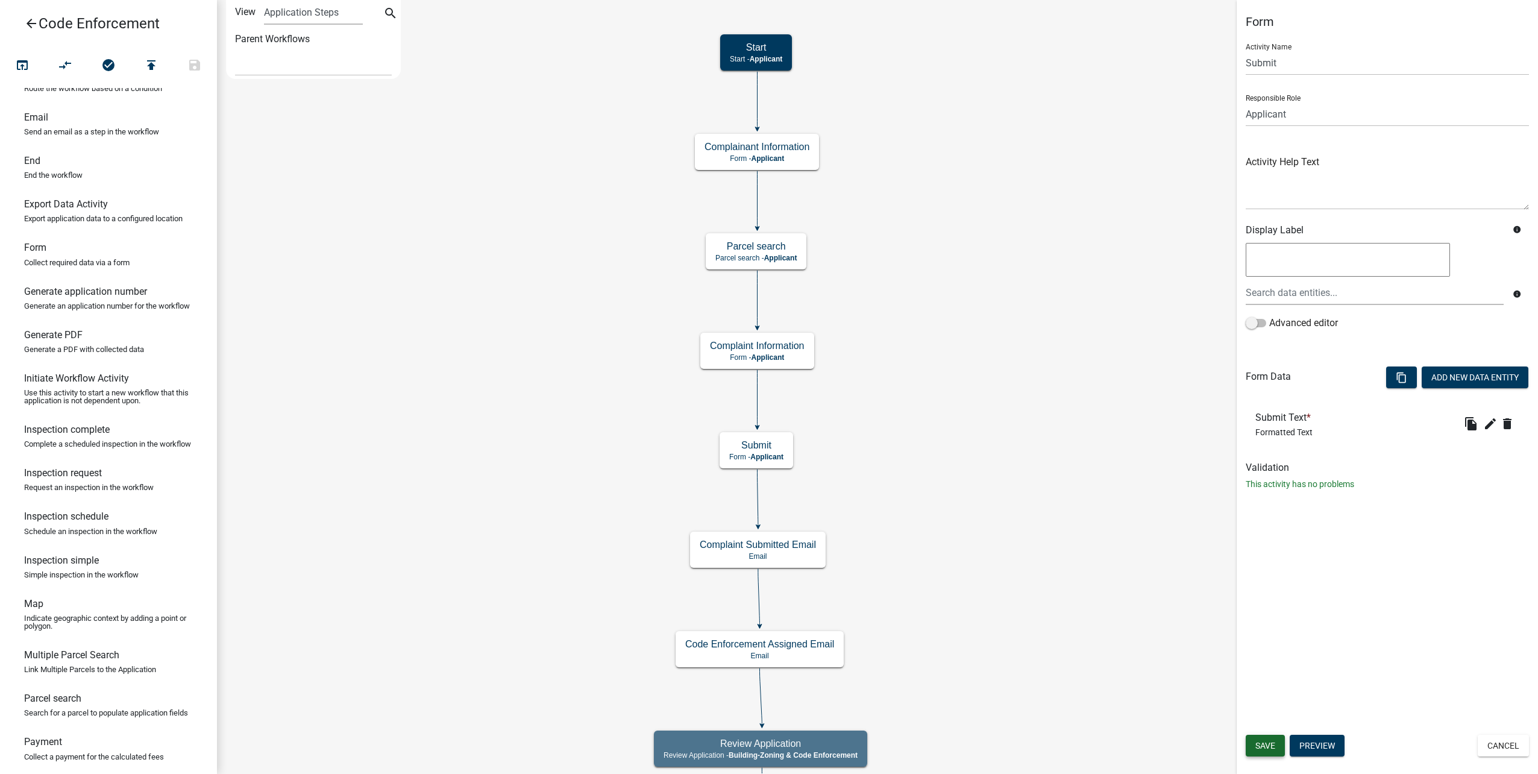
click at [1276, 750] on span "Save" at bounding box center [1266, 746] width 20 height 10
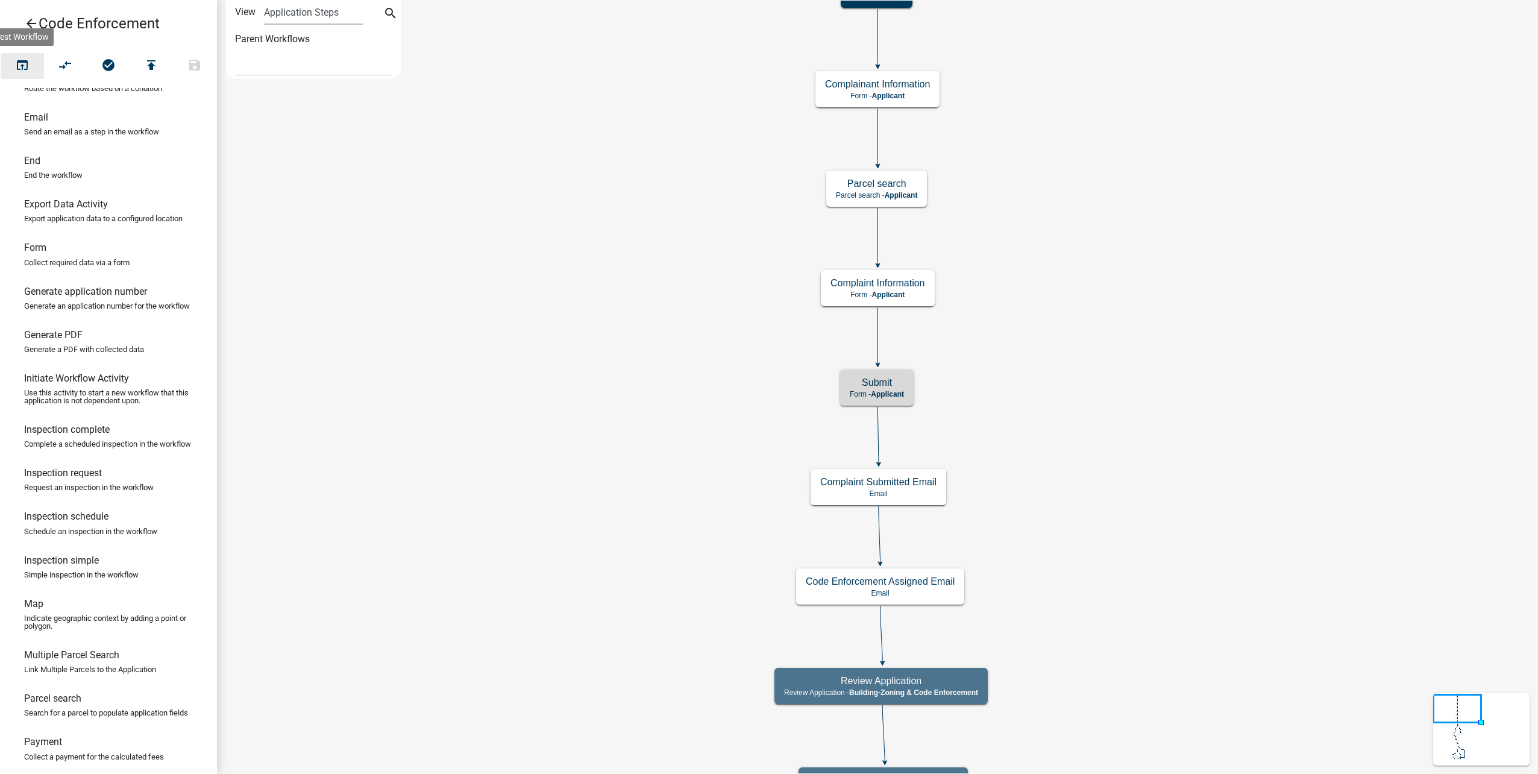
click at [20, 62] on icon "open_in_browser" at bounding box center [22, 66] width 14 height 17
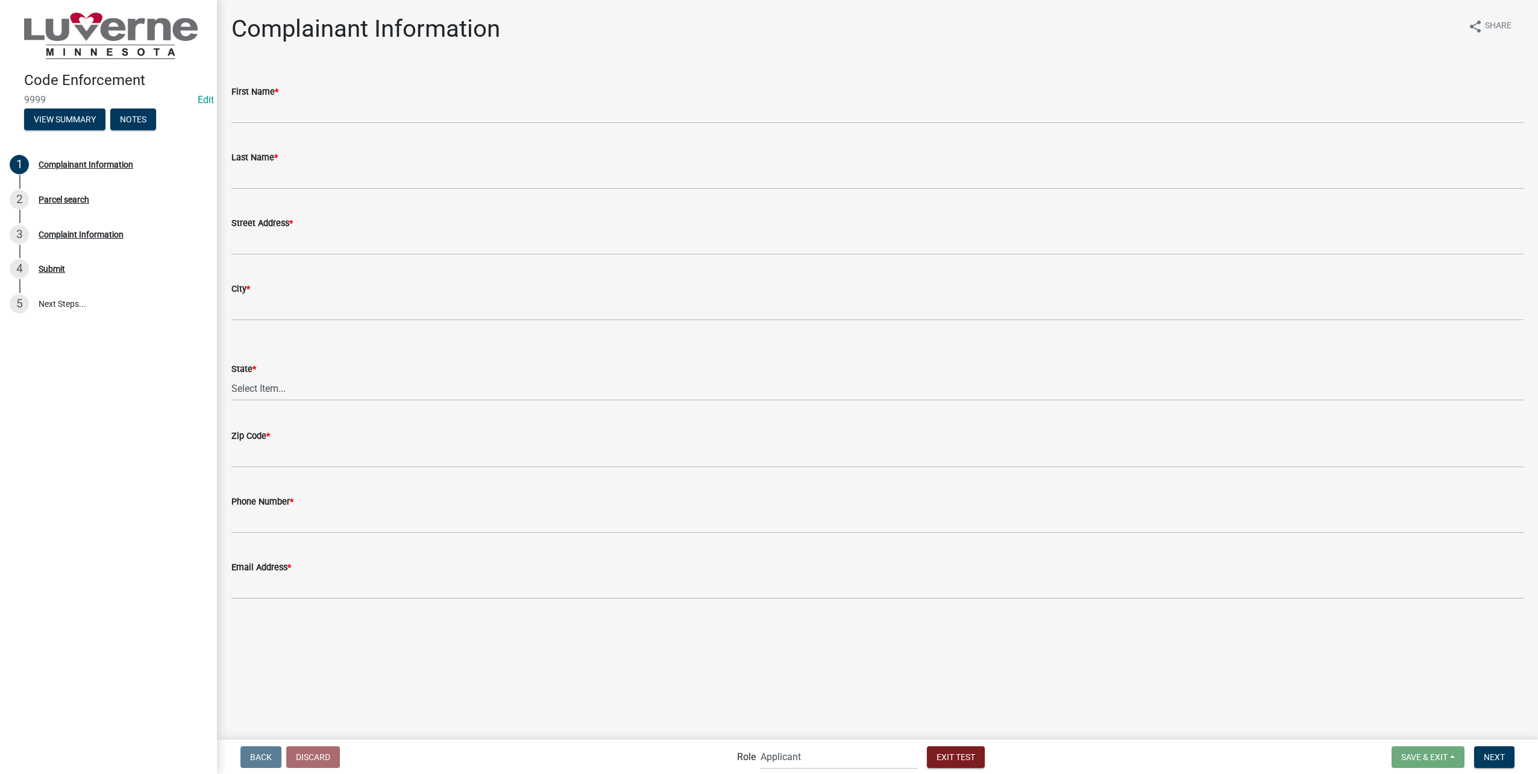
click at [496, 128] on wm-data-entity-input "First Name *" at bounding box center [877, 101] width 1292 height 66
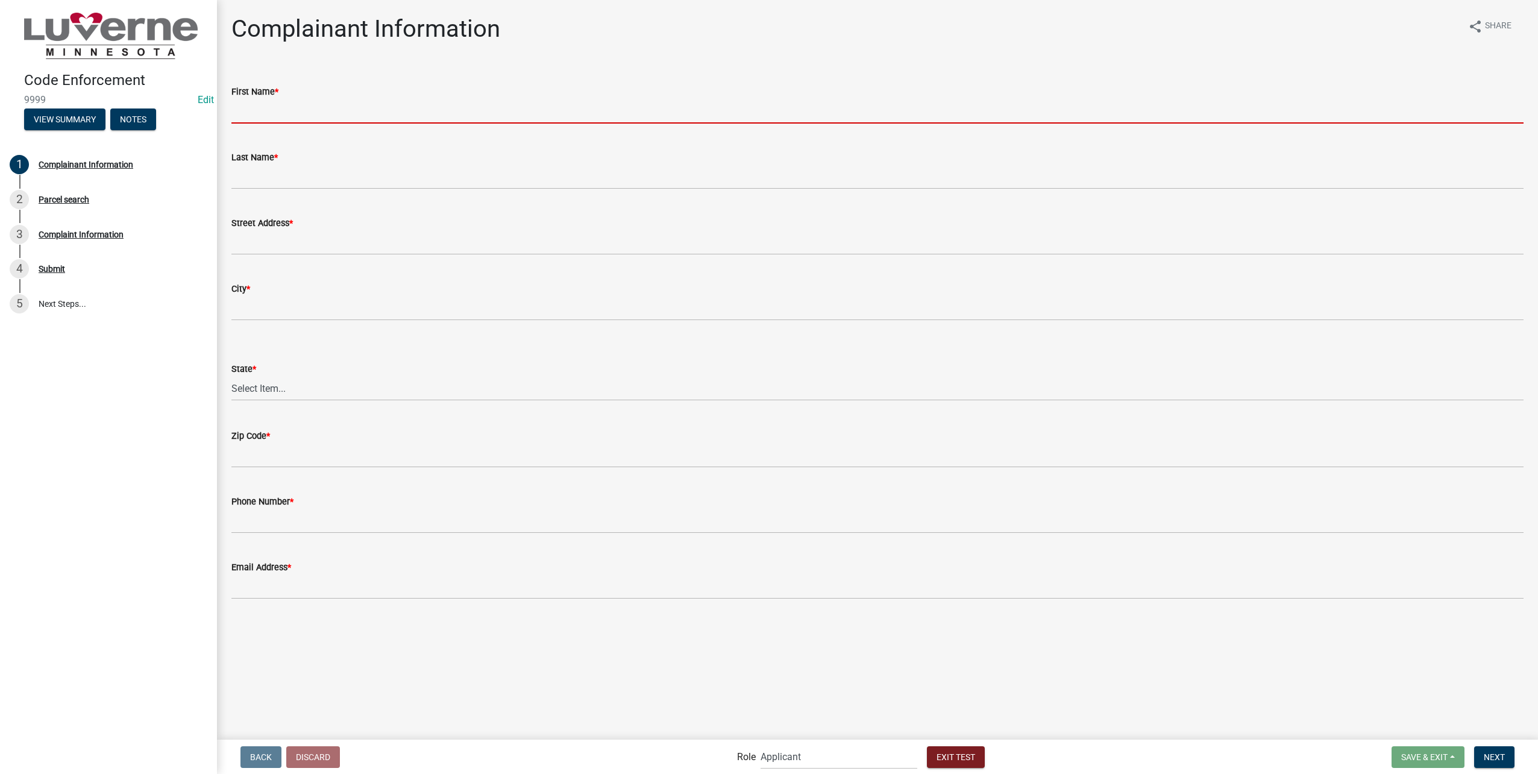
click at [488, 112] on input "First Name *" at bounding box center [877, 111] width 1292 height 25
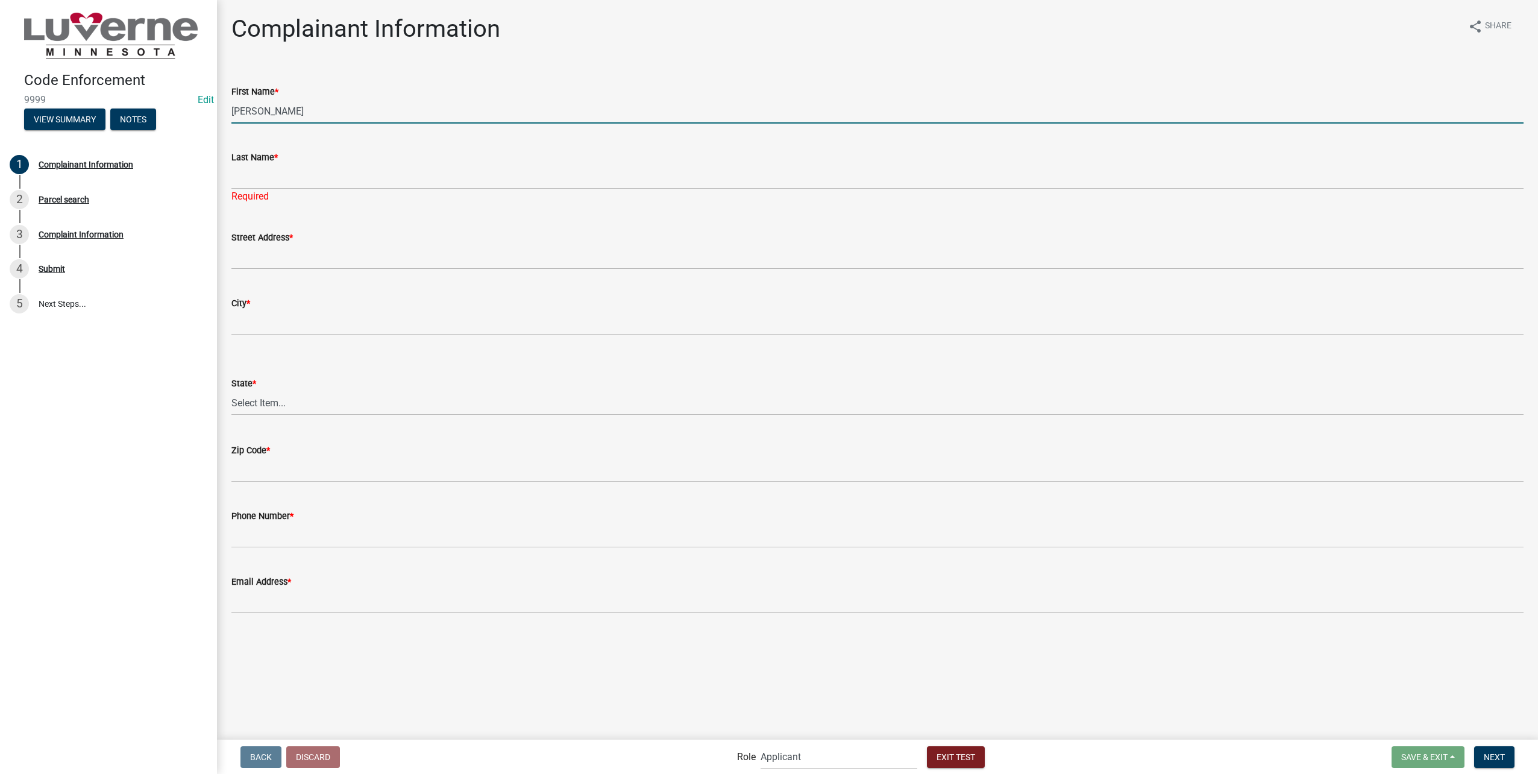
type input "Marissa"
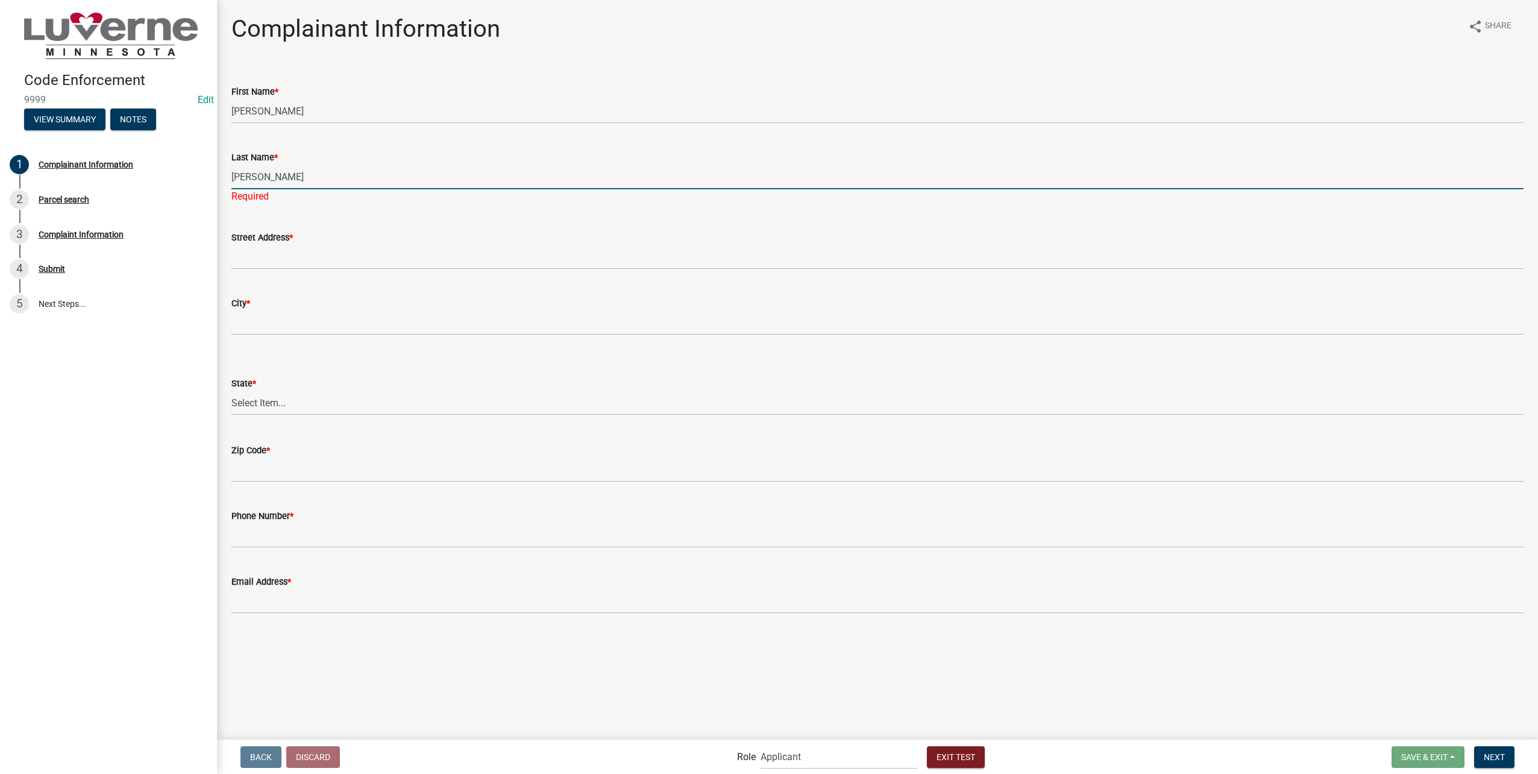
type input "Marr"
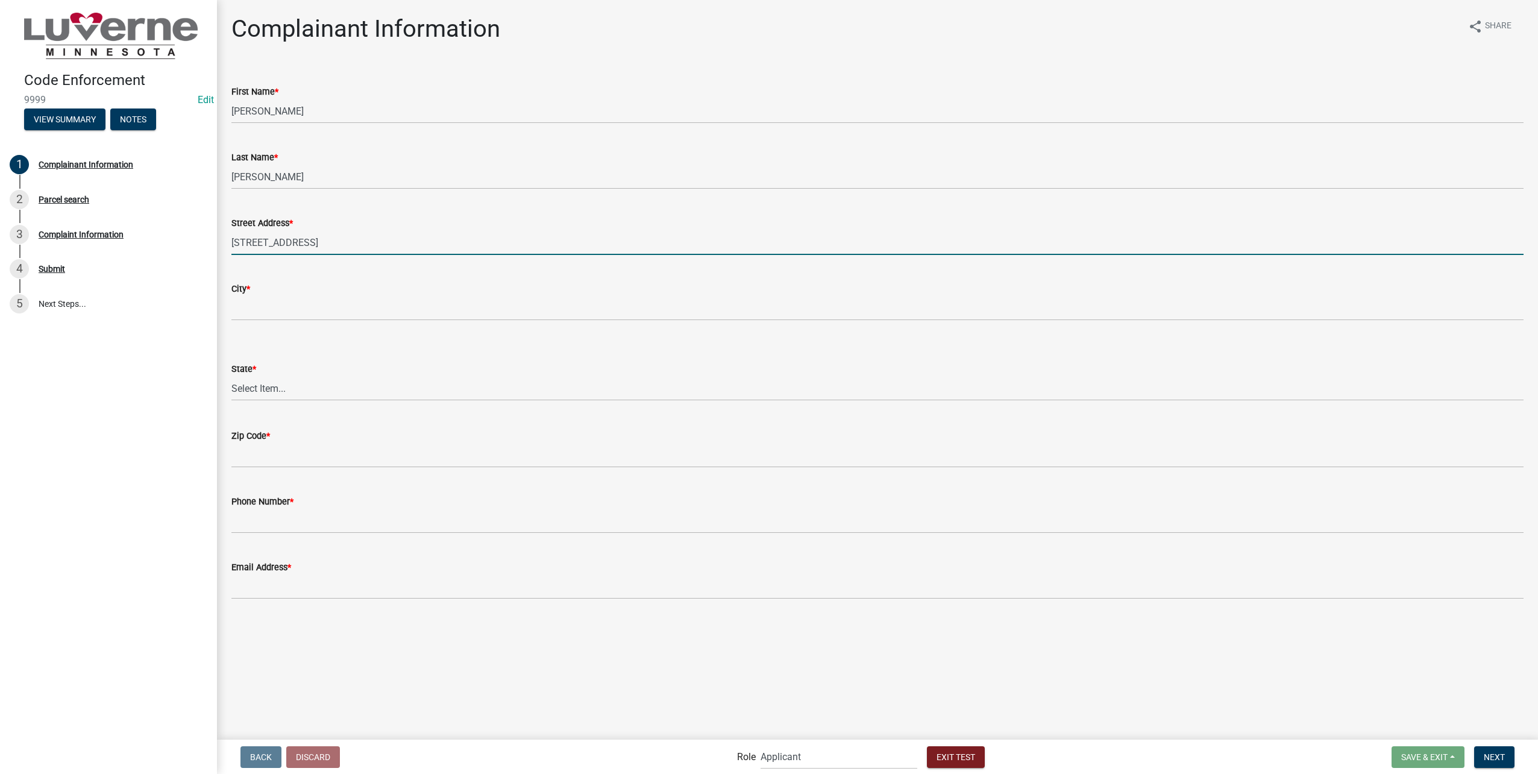
type input "202 E Veterans Dr #2"
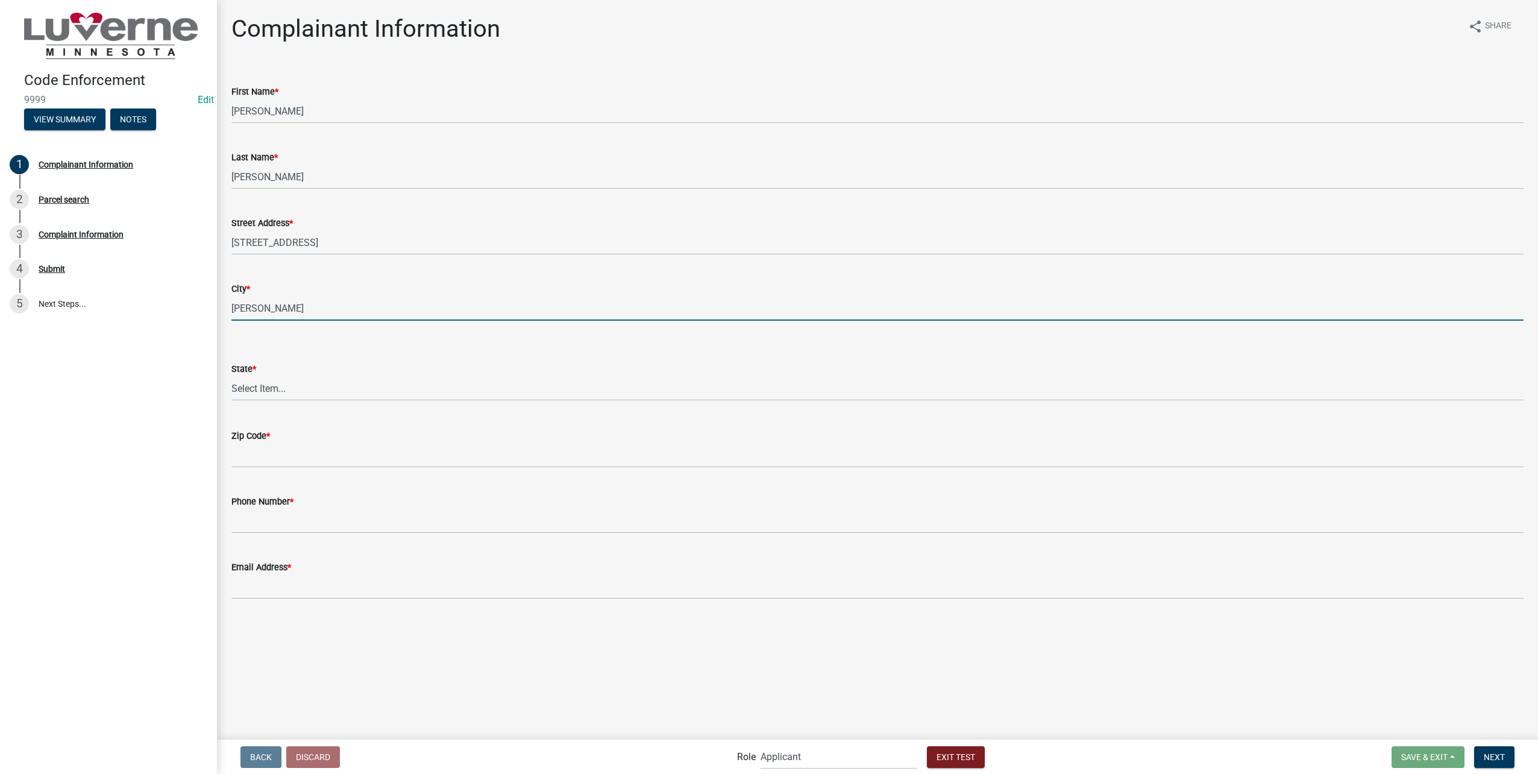
type input "Luverne"
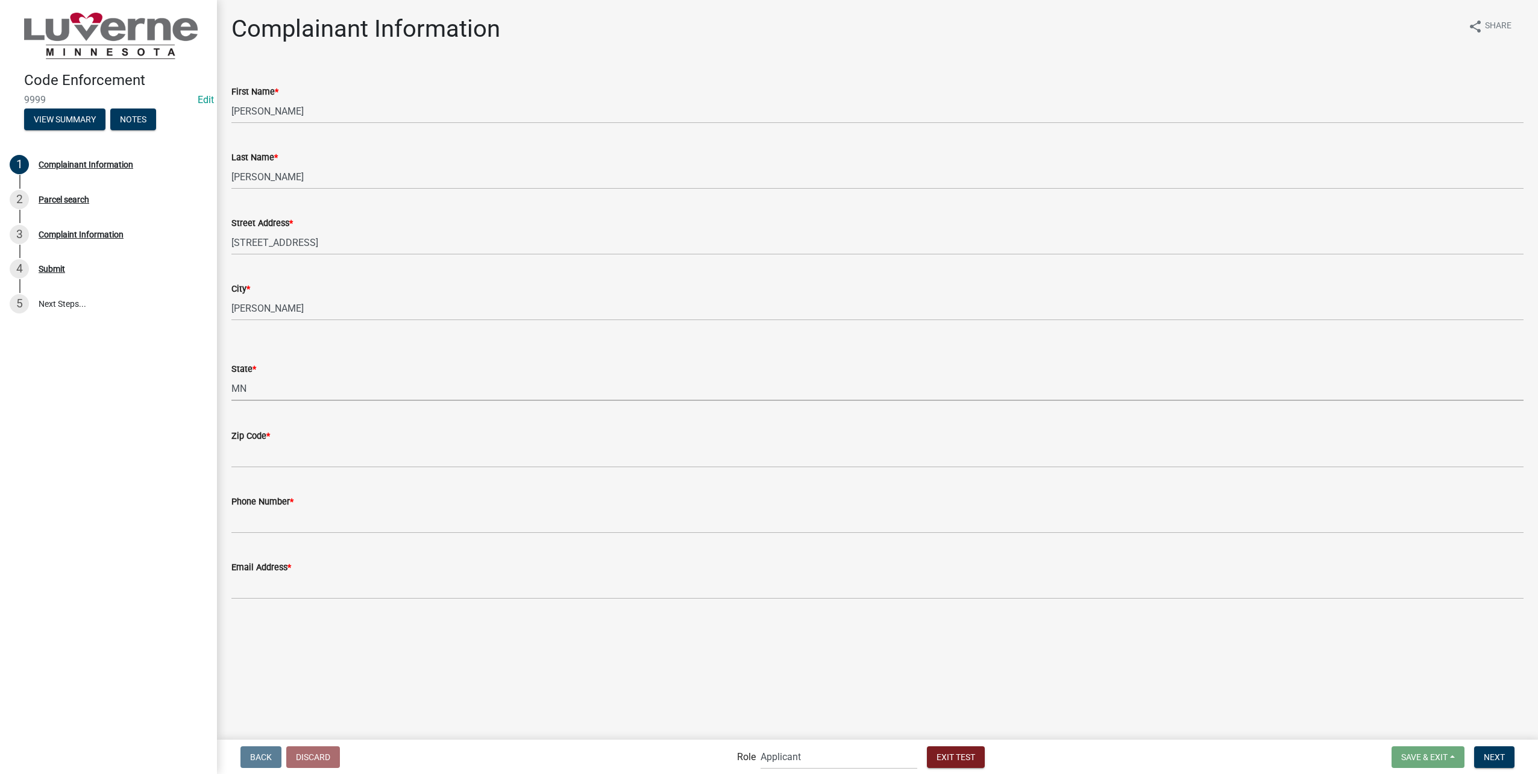
select select "8c50745b-f129-4347-8fd3-6ec1b83df8fc"
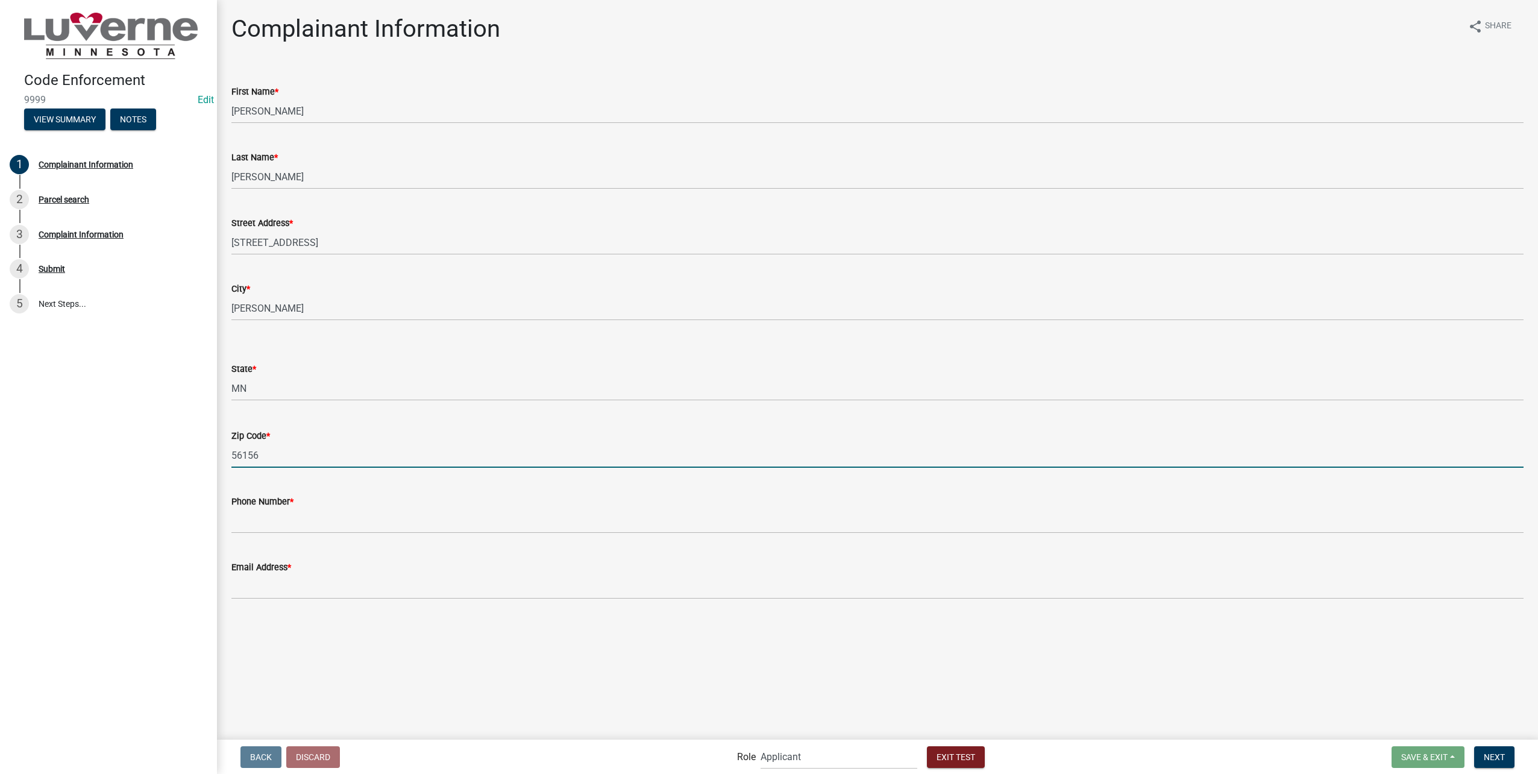
type input "56156"
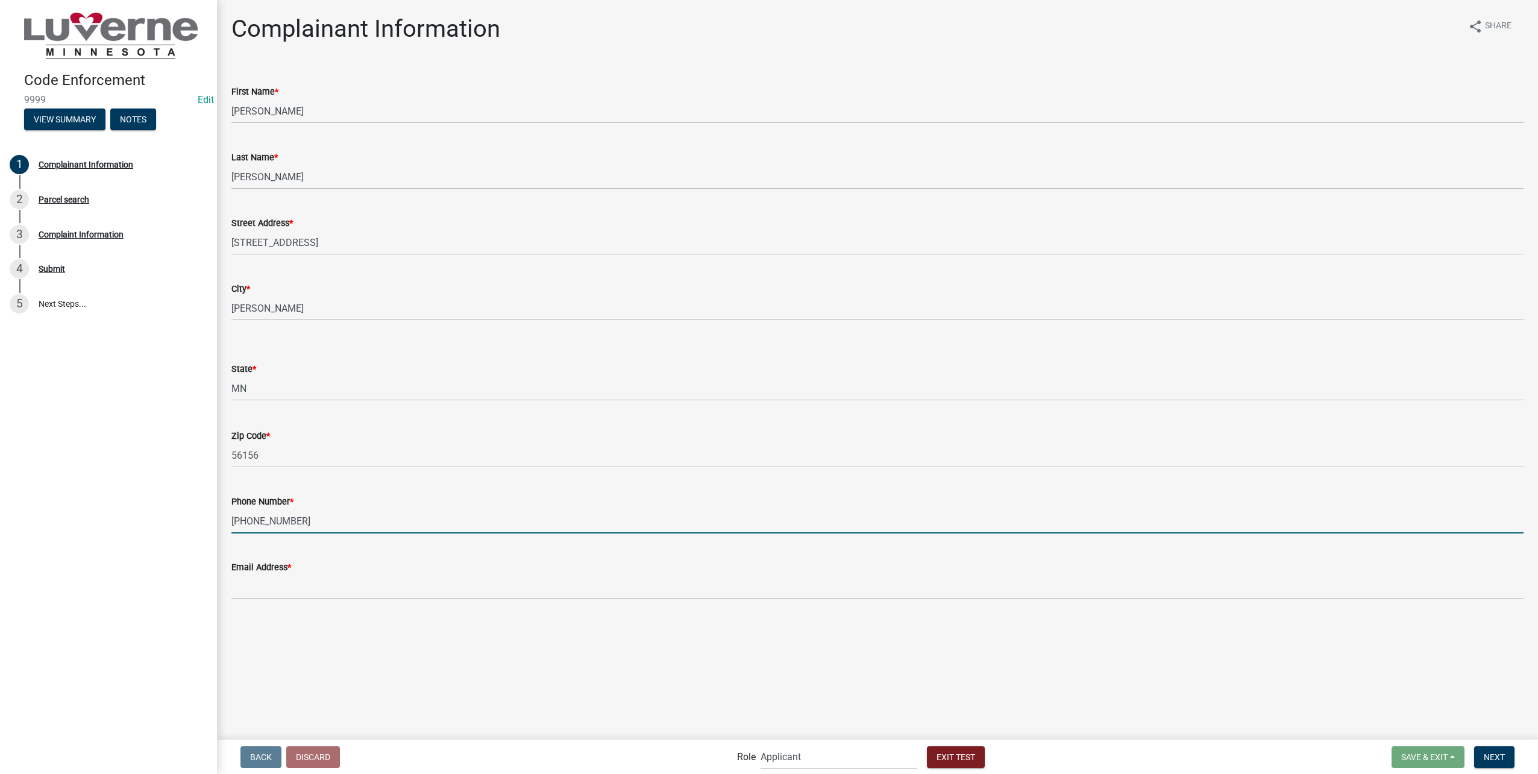
type input "605-789-1824"
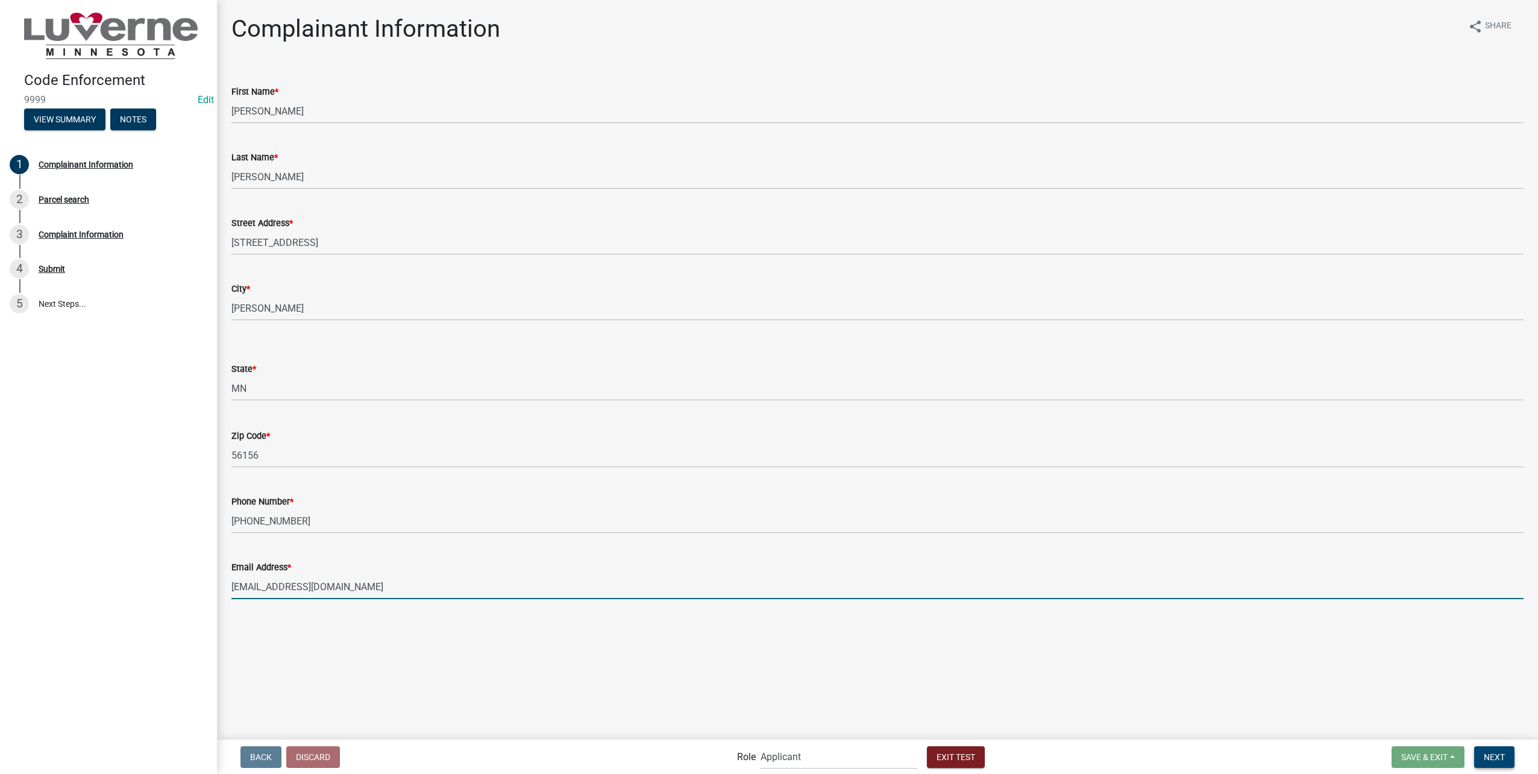
type input "marissa0492@gmail.com"
click at [1488, 746] on button "Next" at bounding box center [1495, 757] width 40 height 22
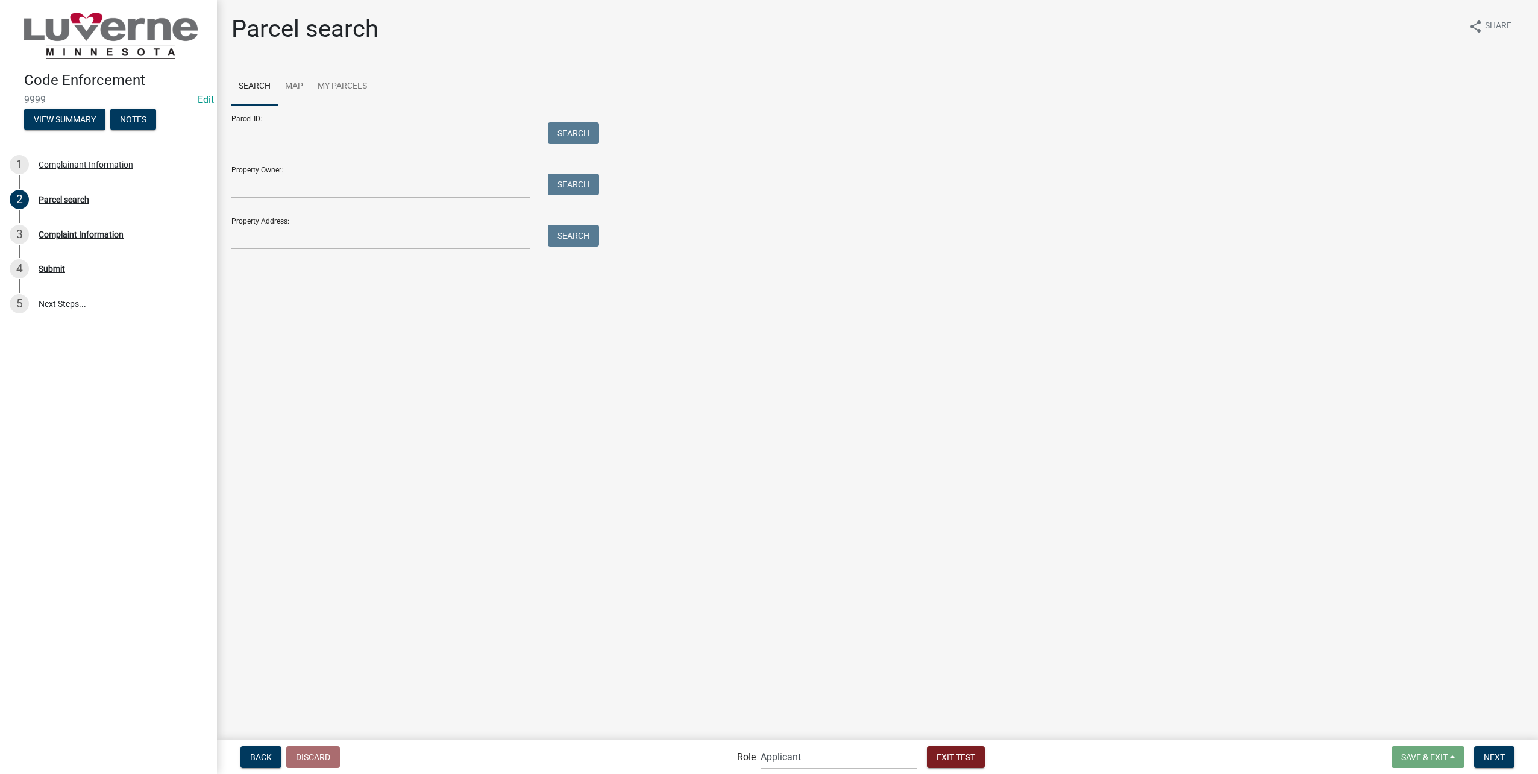
click at [400, 252] on div "Parcel search share Share Search Map My Parcels Parcel ID: Search Property Owne…" at bounding box center [877, 137] width 1311 height 246
click at [391, 244] on input "Property Address:" at bounding box center [380, 237] width 298 height 25
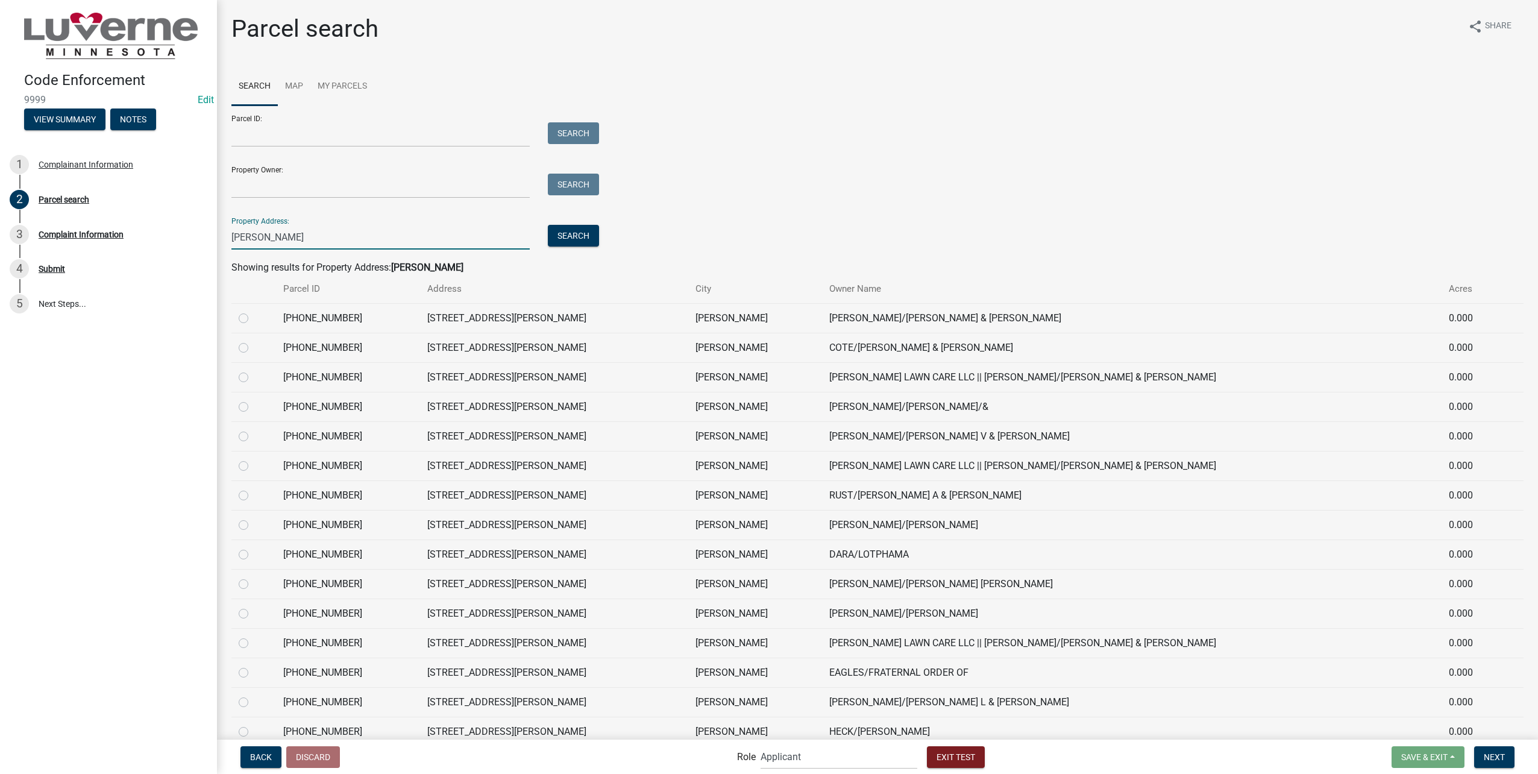
type input "harrison"
click at [253, 311] on label at bounding box center [253, 311] width 0 height 0
click at [253, 316] on input "radio" at bounding box center [257, 315] width 8 height 8
radio input "true"
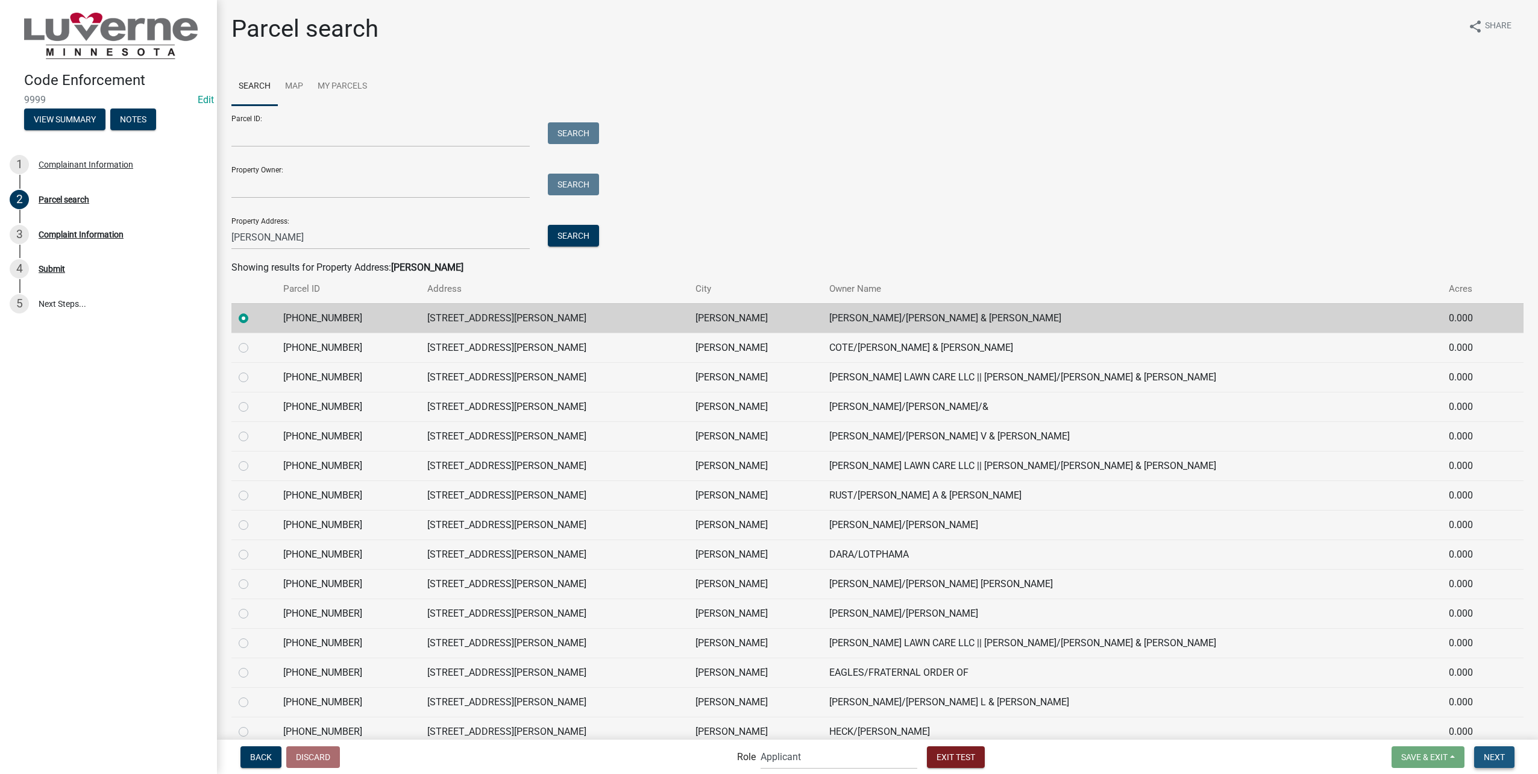
click at [1485, 754] on span "Next" at bounding box center [1494, 757] width 21 height 10
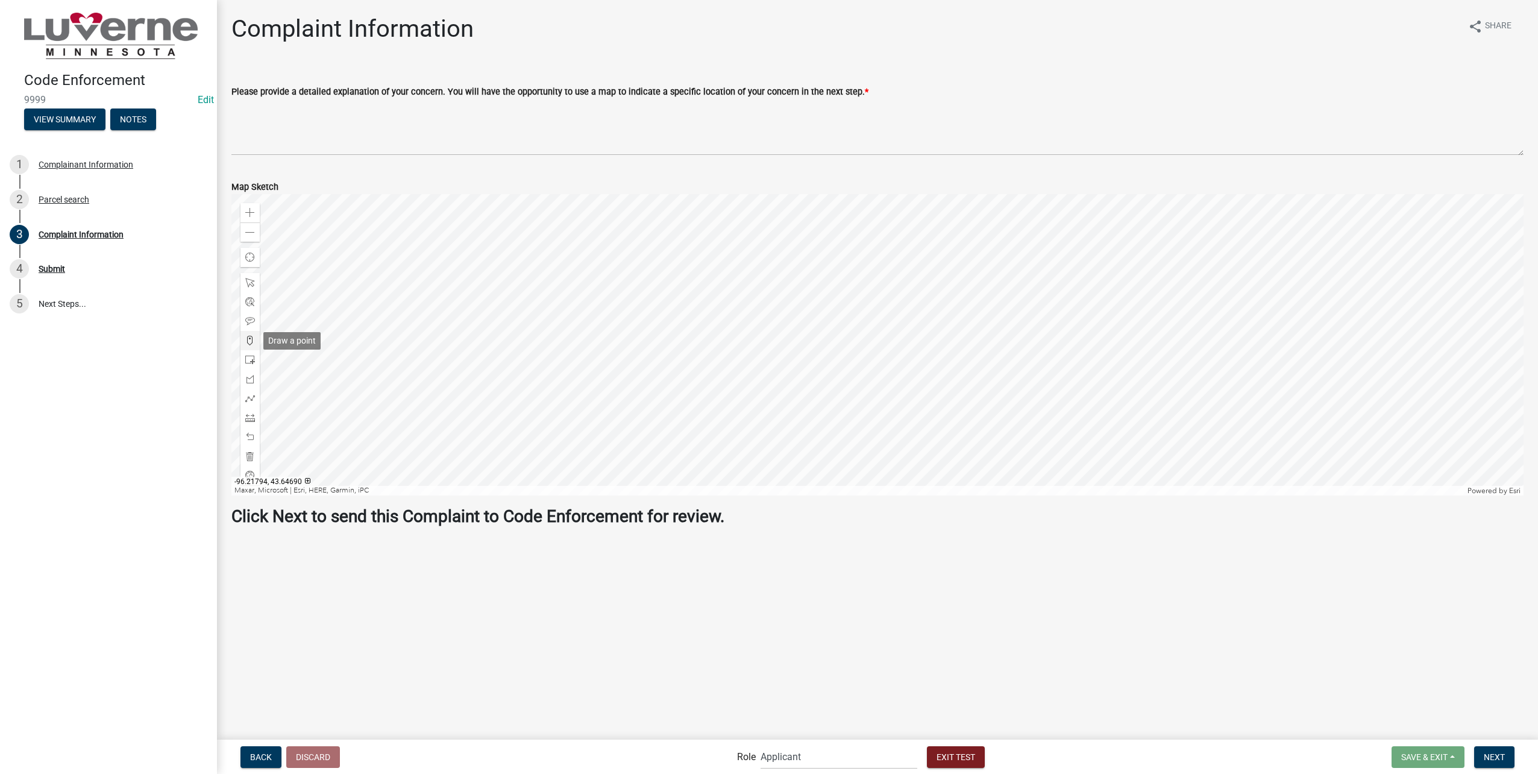
click at [245, 338] on span at bounding box center [250, 341] width 10 height 10
click at [887, 313] on div at bounding box center [877, 344] width 1292 height 301
click at [1493, 756] on span "Next" at bounding box center [1494, 757] width 21 height 10
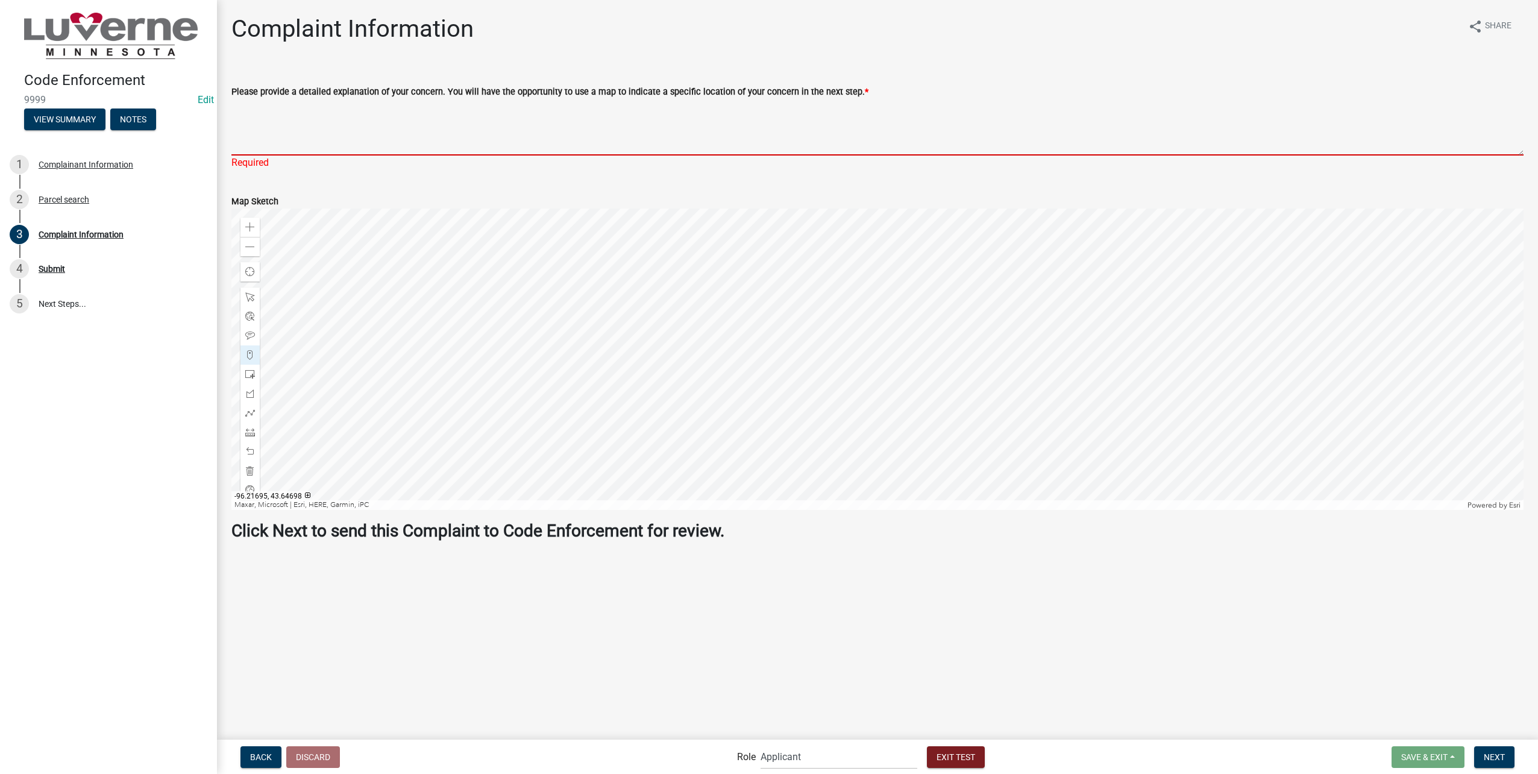
click at [523, 128] on textarea "Please provide a detailed explanation of your concern. You will have the opport…" at bounding box center [877, 127] width 1292 height 57
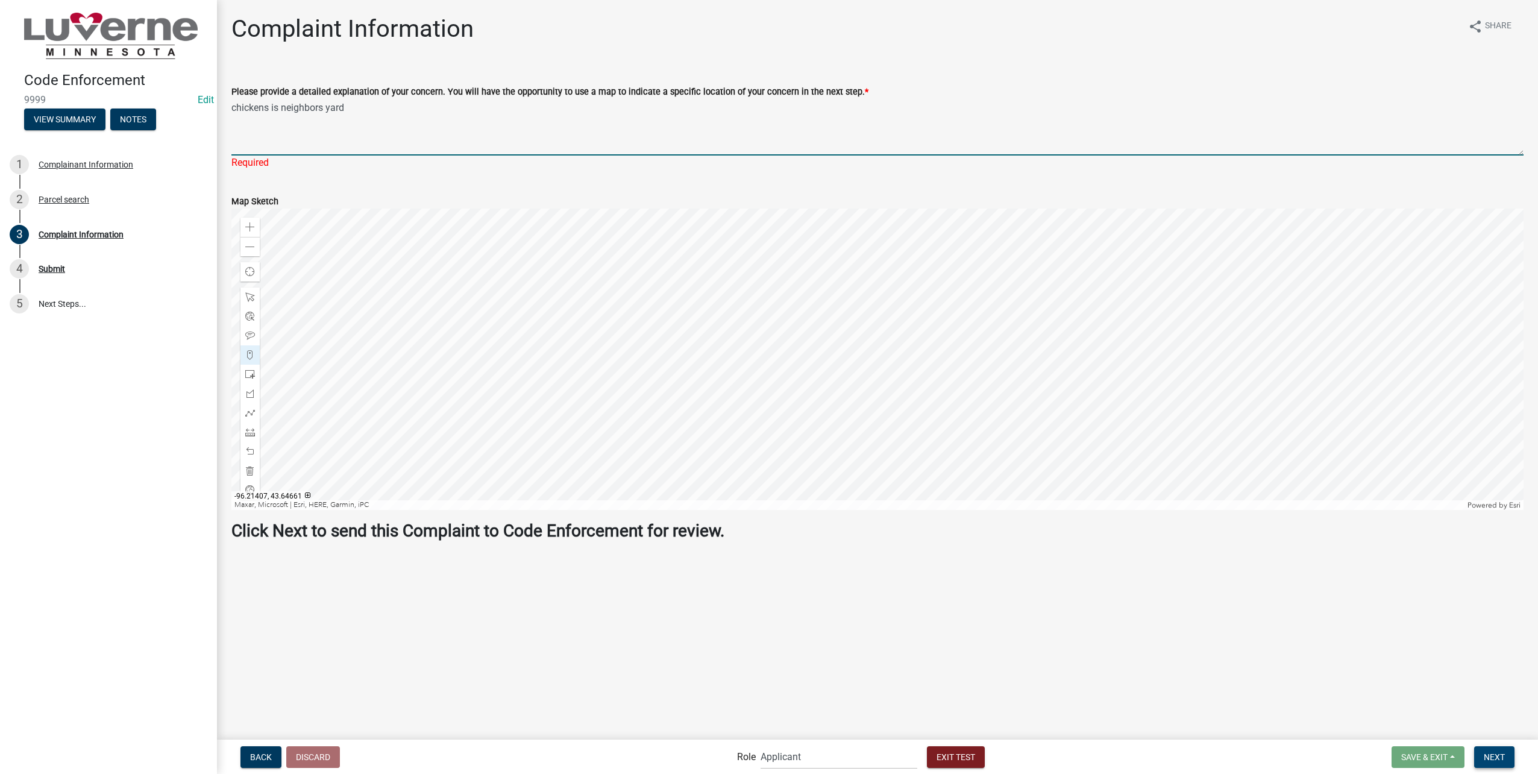
type textarea "chickens is neighbors yard"
click at [1497, 754] on span "Next" at bounding box center [1494, 757] width 21 height 10
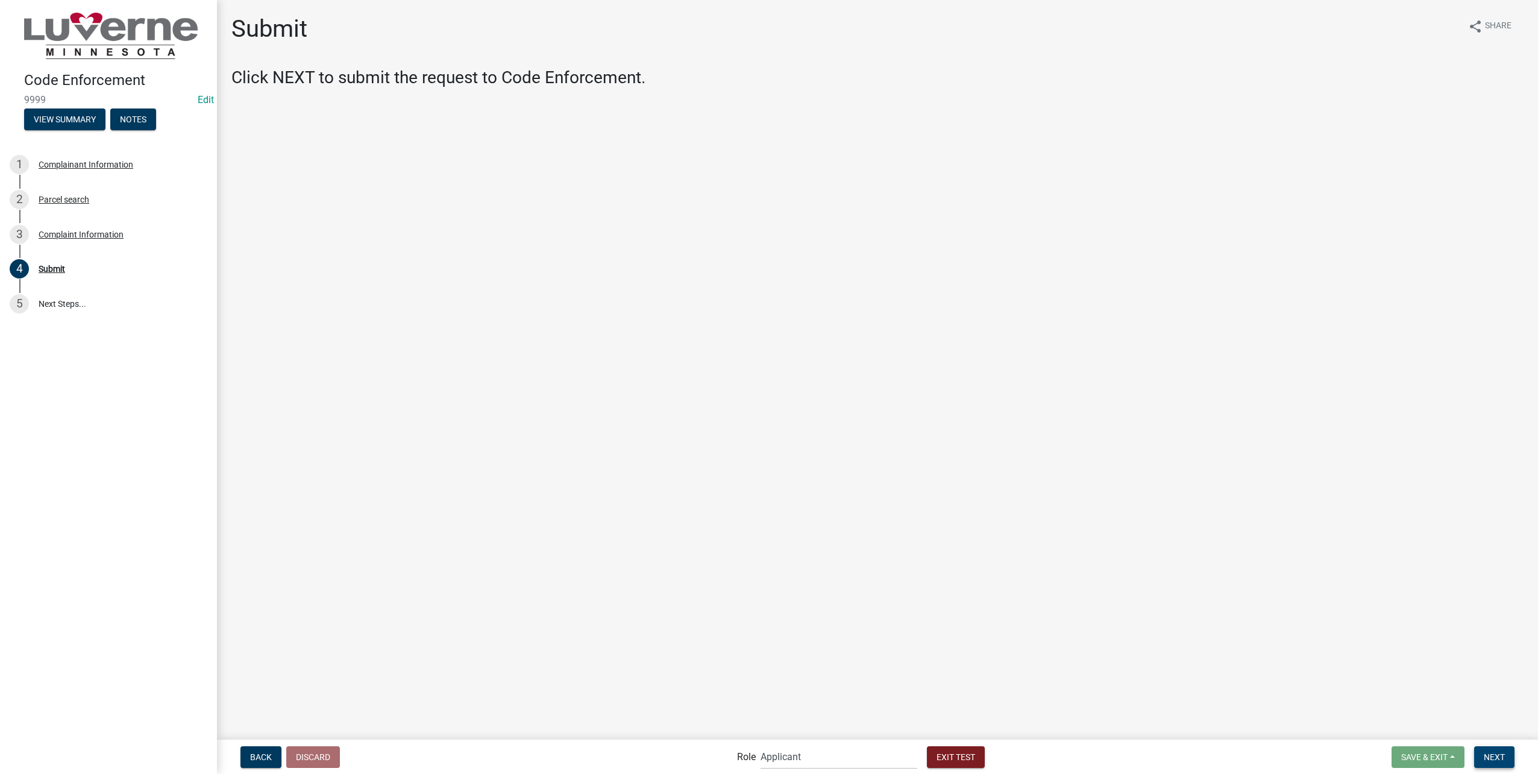
click at [1496, 752] on span "Next" at bounding box center [1494, 757] width 21 height 10
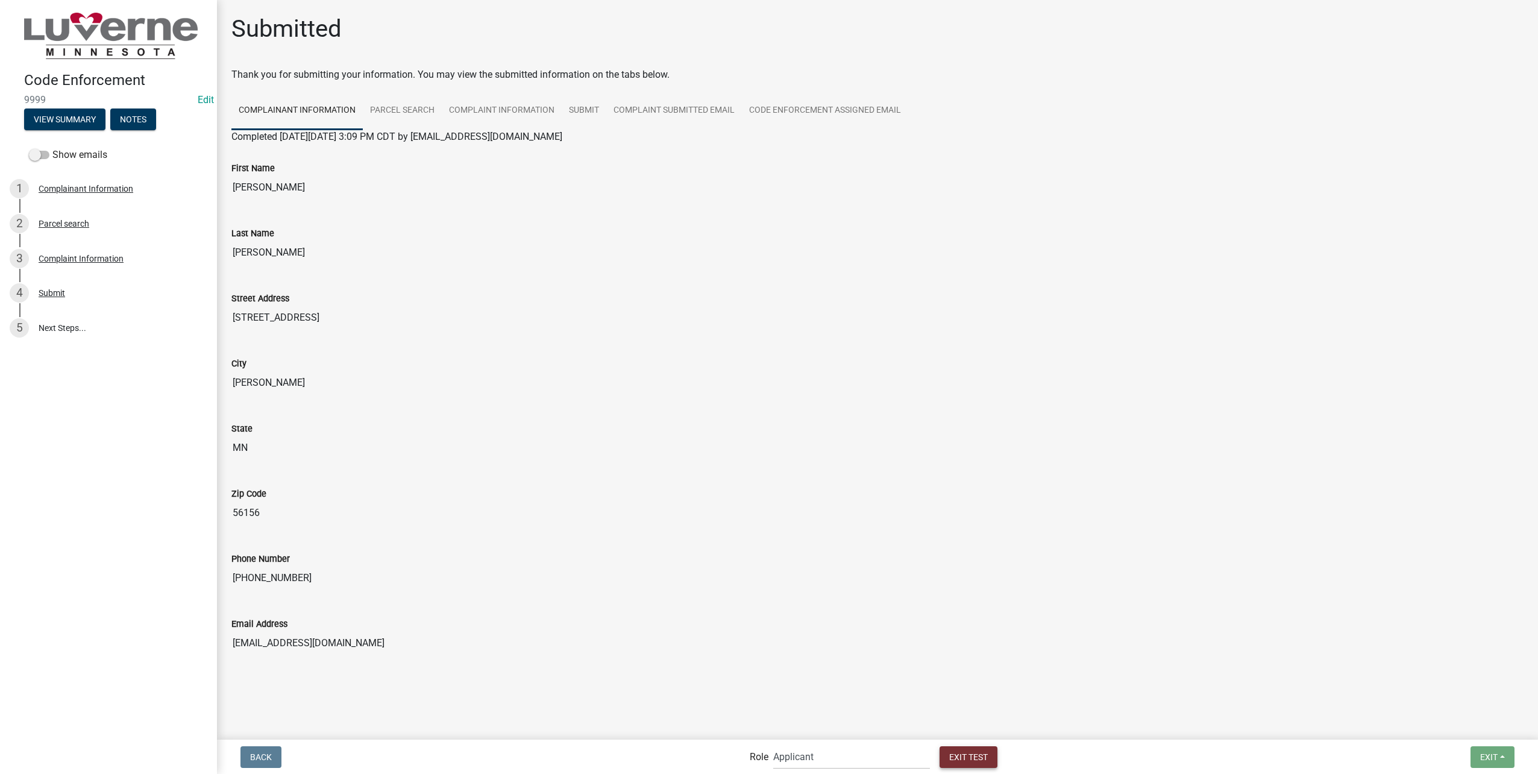
click at [990, 752] on button "Exit Test" at bounding box center [969, 757] width 58 height 22
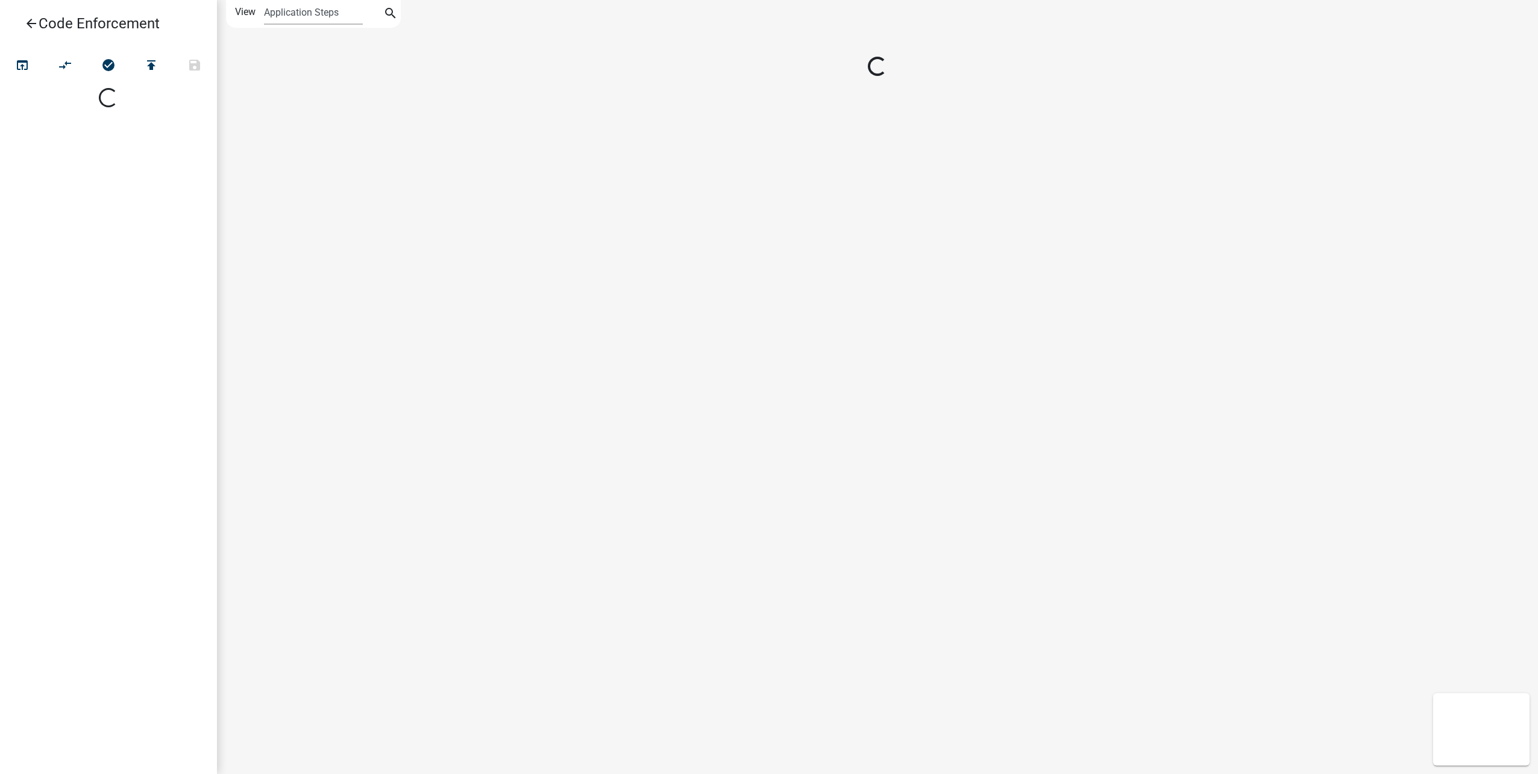
select select
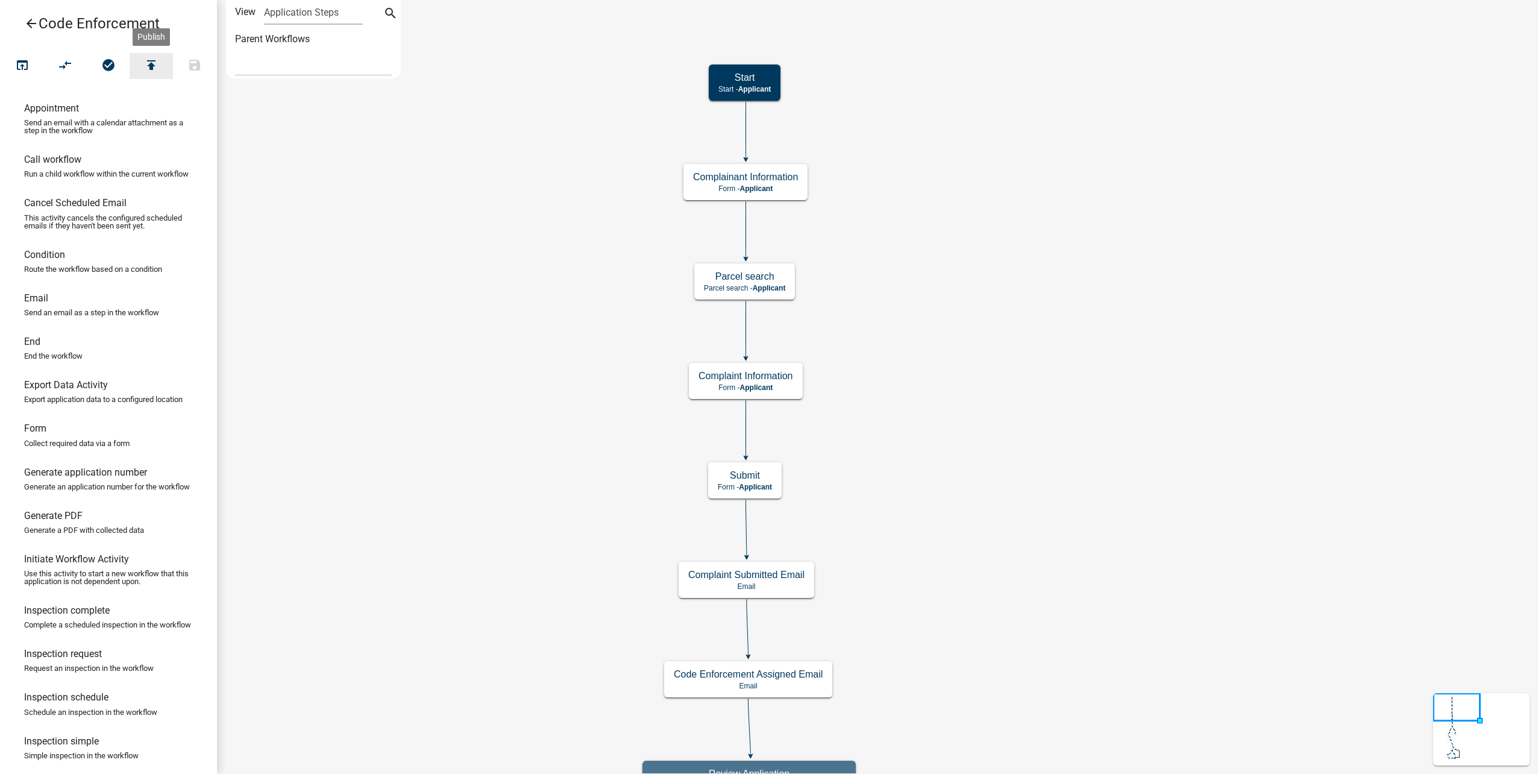
click at [154, 72] on icon "publish" at bounding box center [151, 66] width 14 height 17
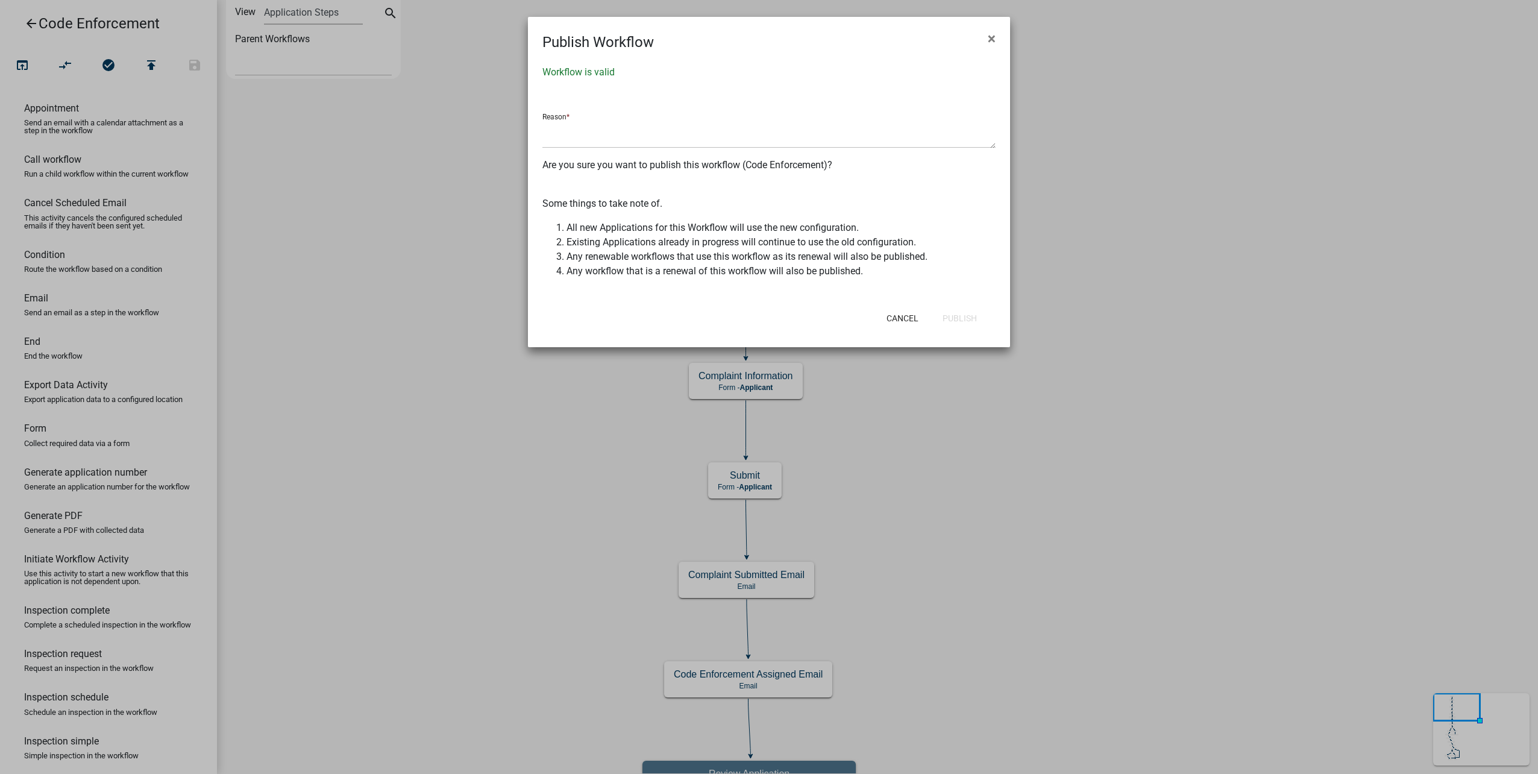
click at [632, 119] on div "Reason *" at bounding box center [769, 126] width 453 height 45
click at [627, 128] on textarea at bounding box center [769, 135] width 453 height 28
type textarea "changes"
click at [980, 317] on button "Publish" at bounding box center [960, 318] width 54 height 22
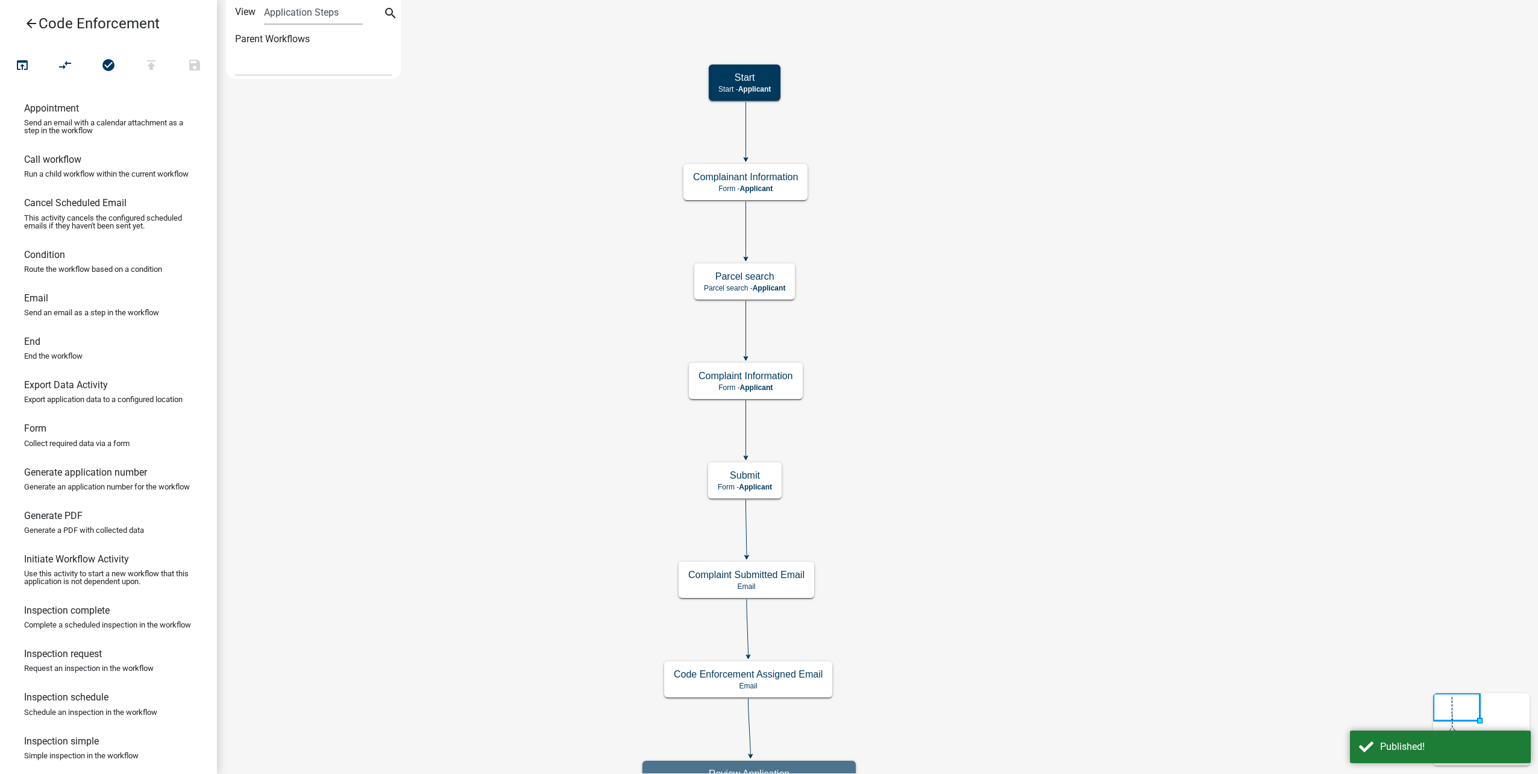
click at [37, 22] on icon "arrow_back" at bounding box center [31, 24] width 14 height 17
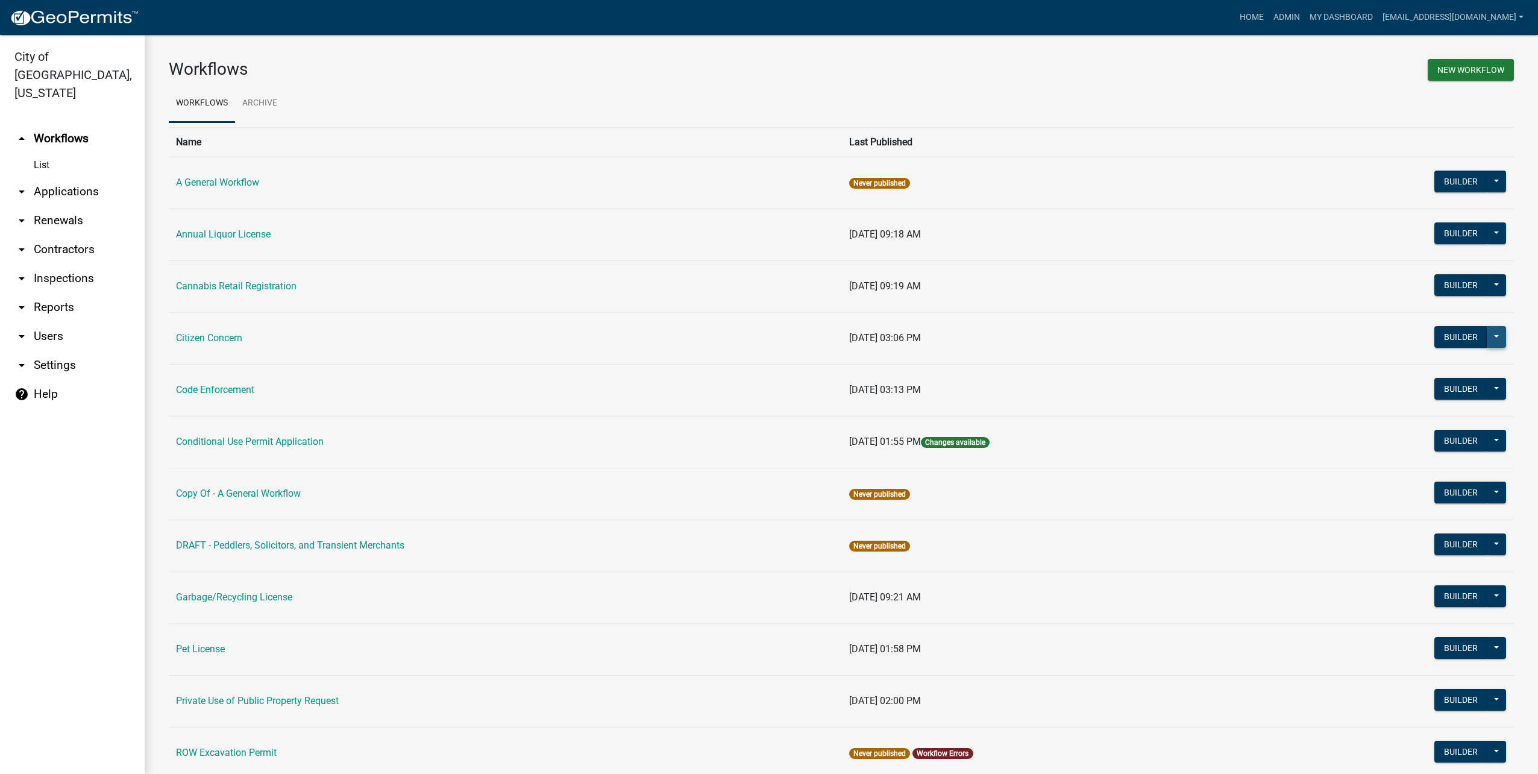
click at [1487, 338] on button at bounding box center [1496, 337] width 19 height 22
click at [1438, 515] on button "Make Public" at bounding box center [1456, 513] width 100 height 29
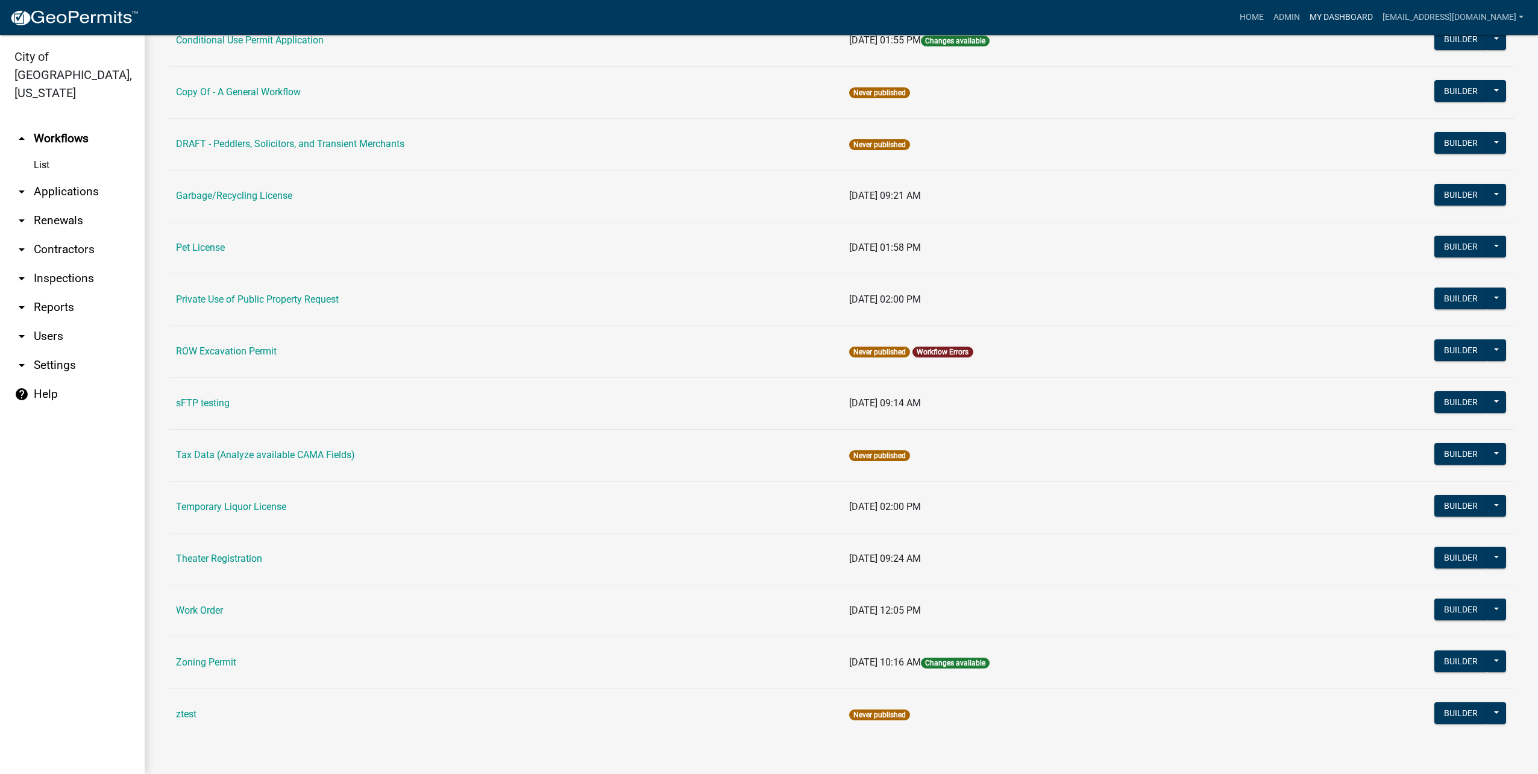
click at [1364, 23] on link "My Dashboard" at bounding box center [1341, 17] width 73 height 23
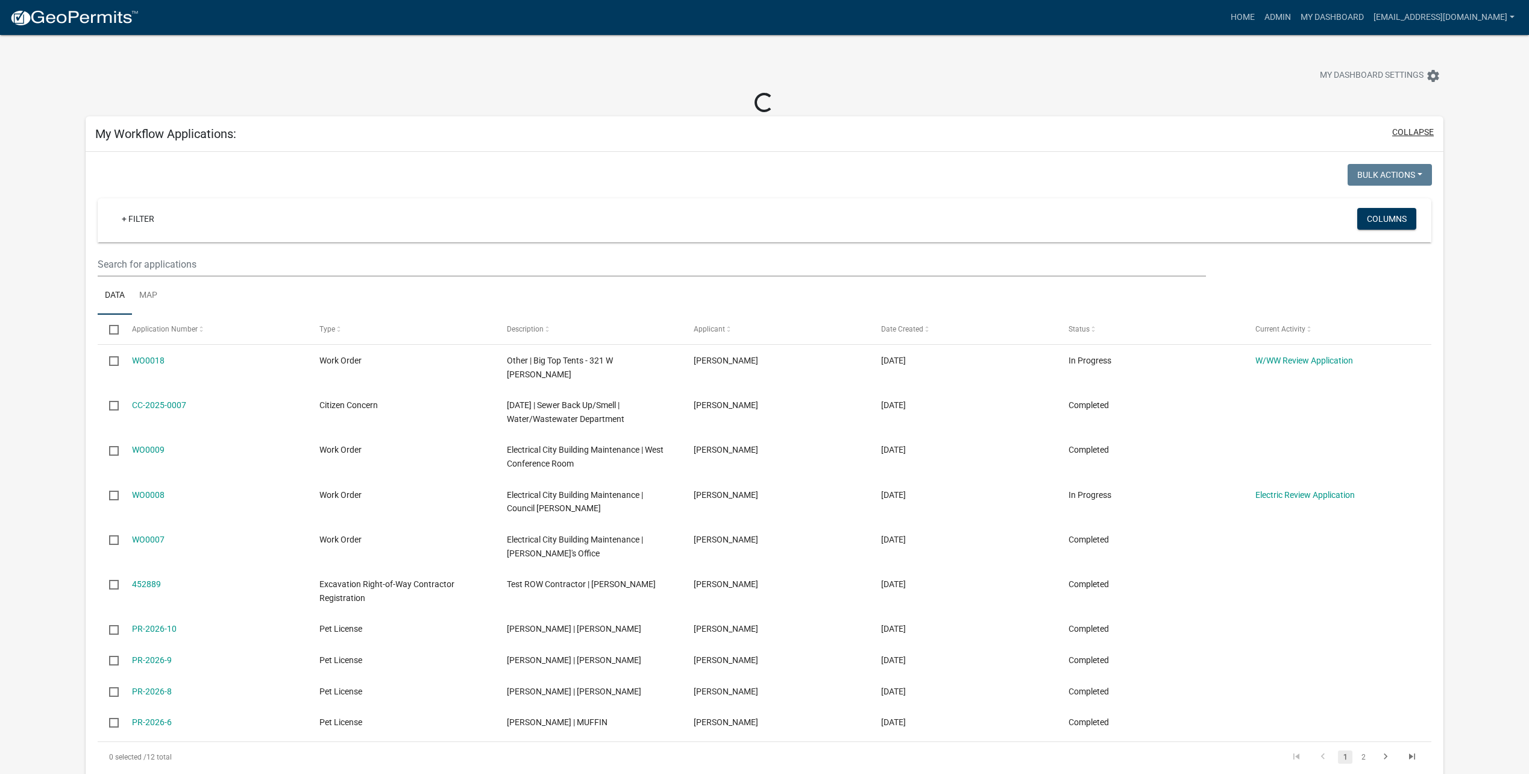
click at [1412, 136] on button "collapse" at bounding box center [1414, 132] width 42 height 13
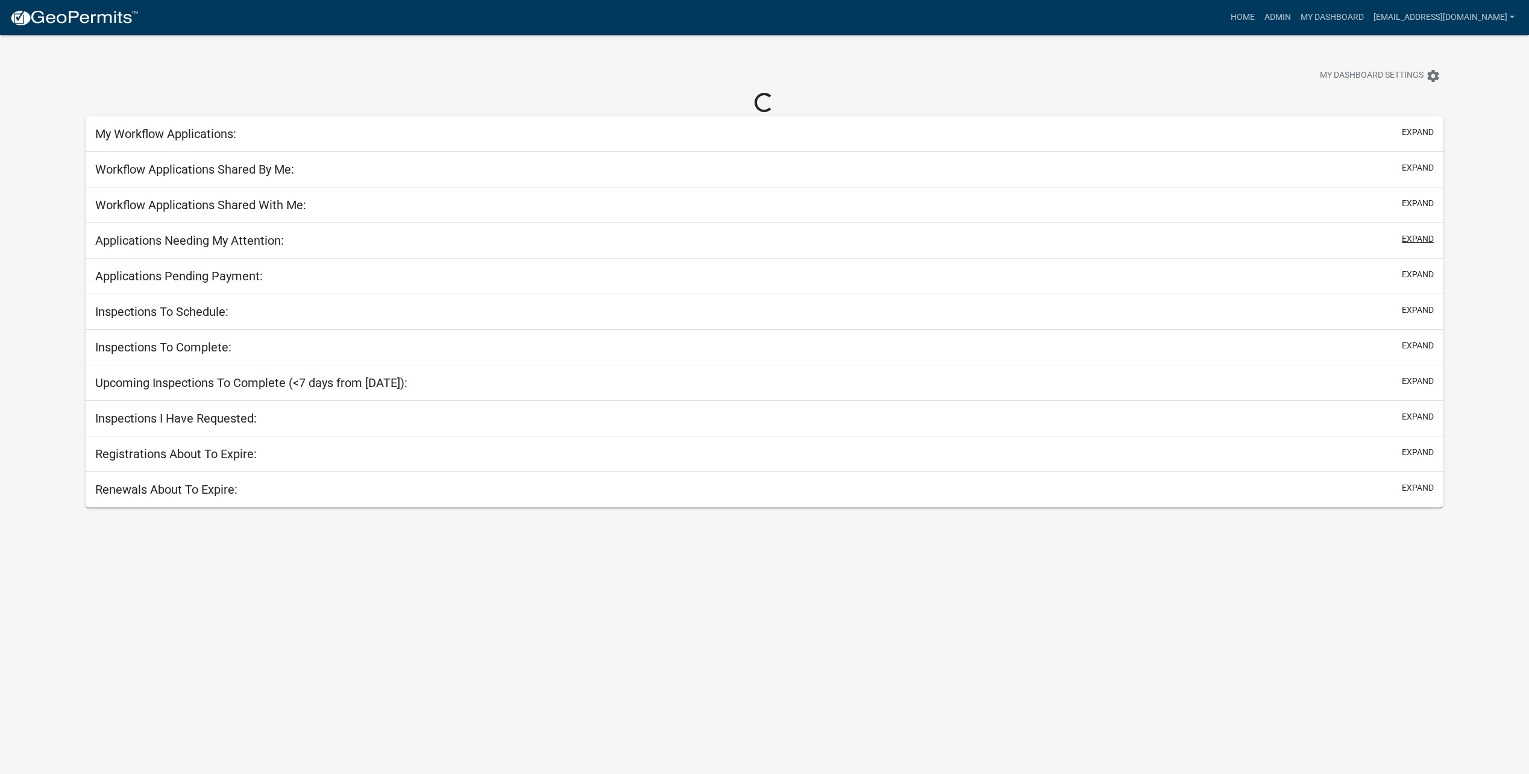
click at [1405, 239] on button "expand" at bounding box center [1418, 239] width 32 height 13
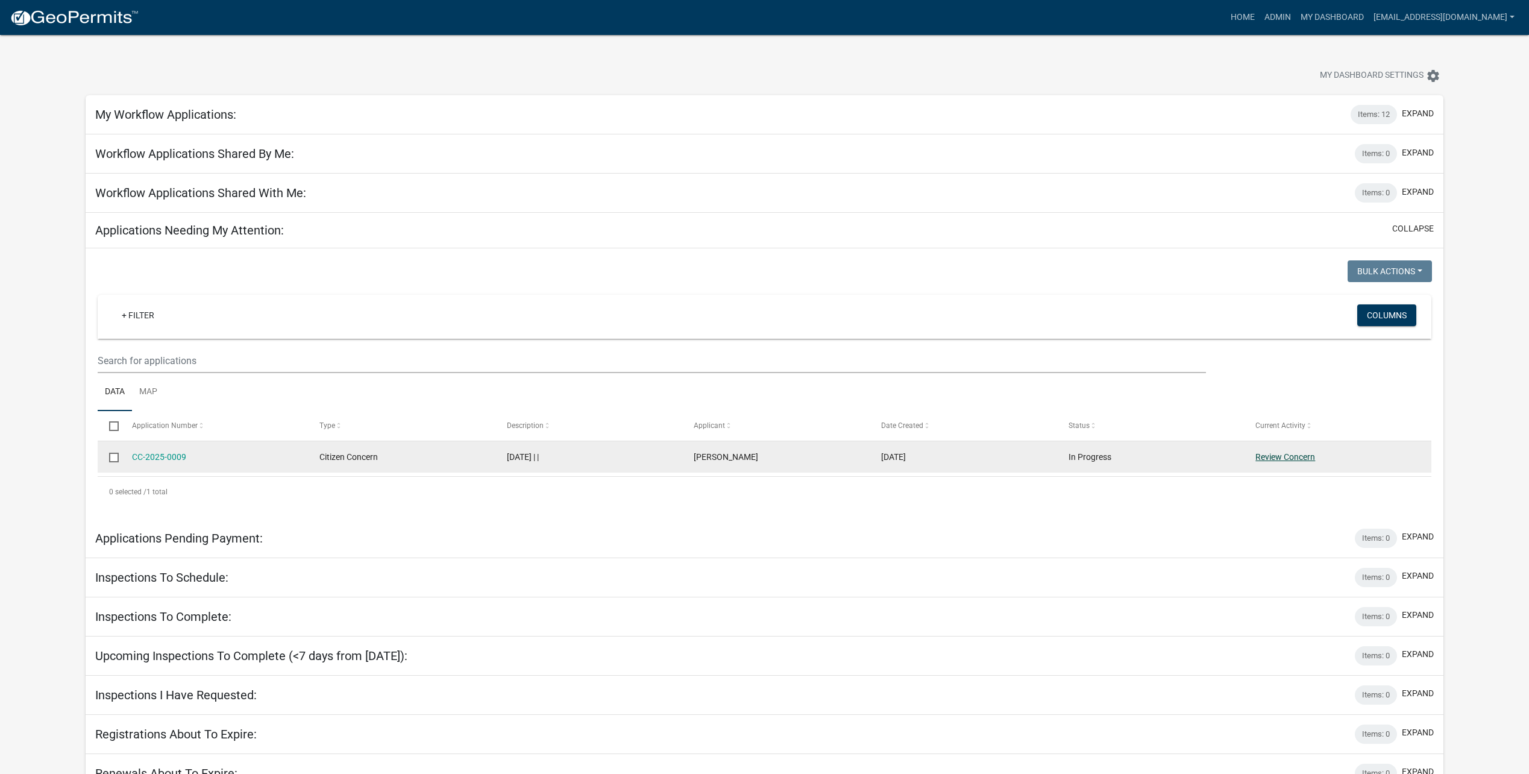
click at [1295, 458] on link "Review Concern" at bounding box center [1286, 457] width 60 height 10
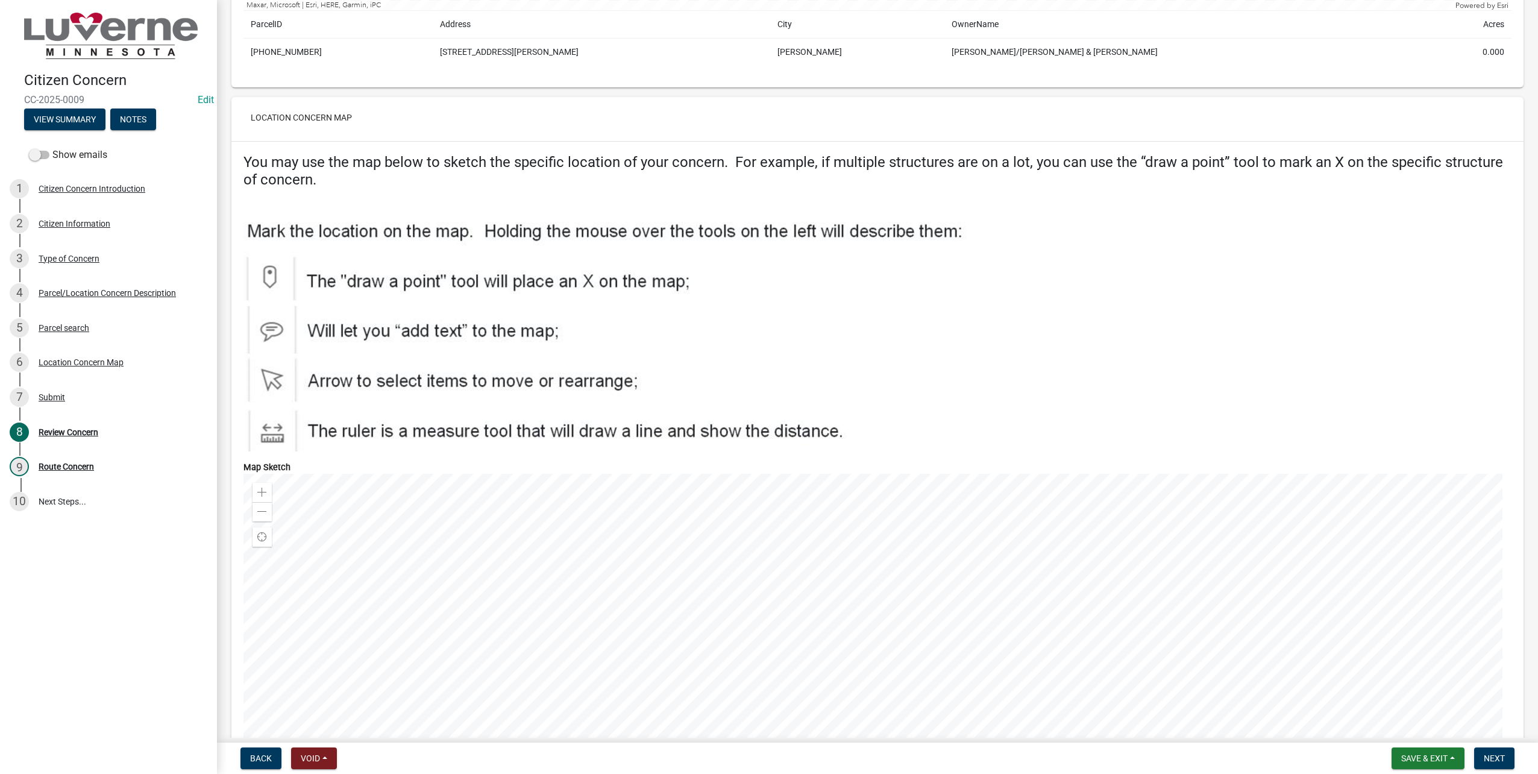
scroll to position [1958, 0]
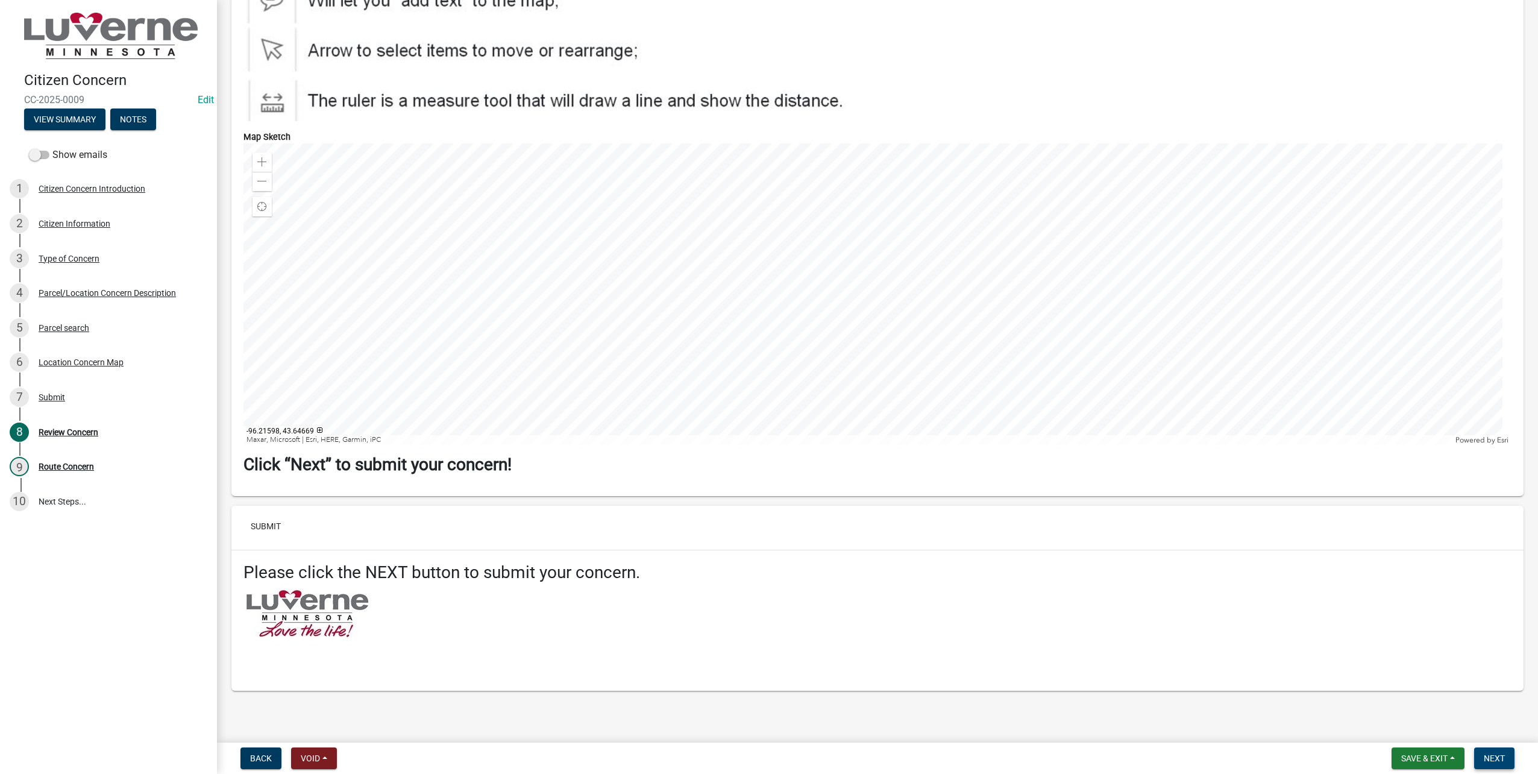
click at [1499, 757] on span "Next" at bounding box center [1494, 759] width 21 height 10
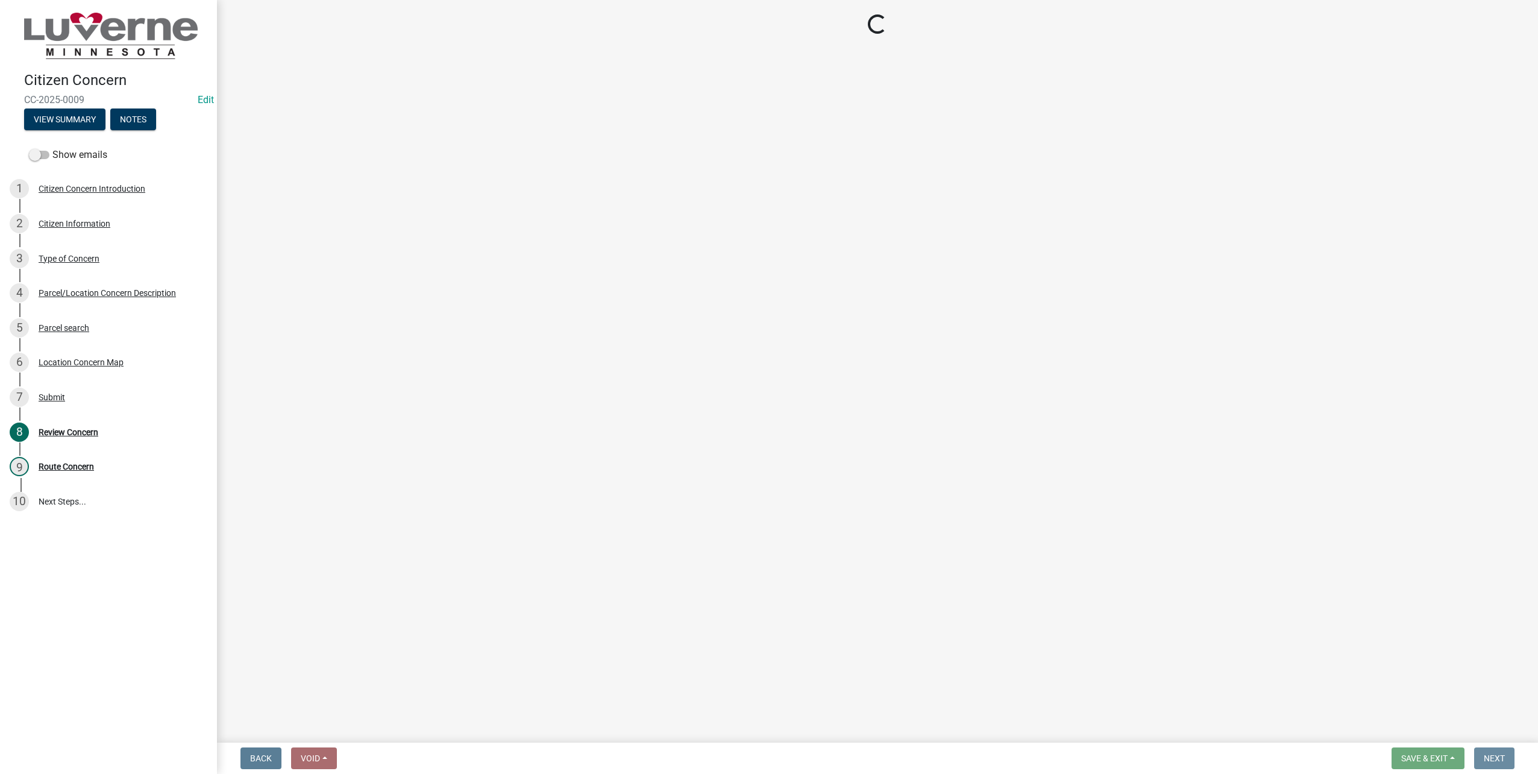
scroll to position [0, 0]
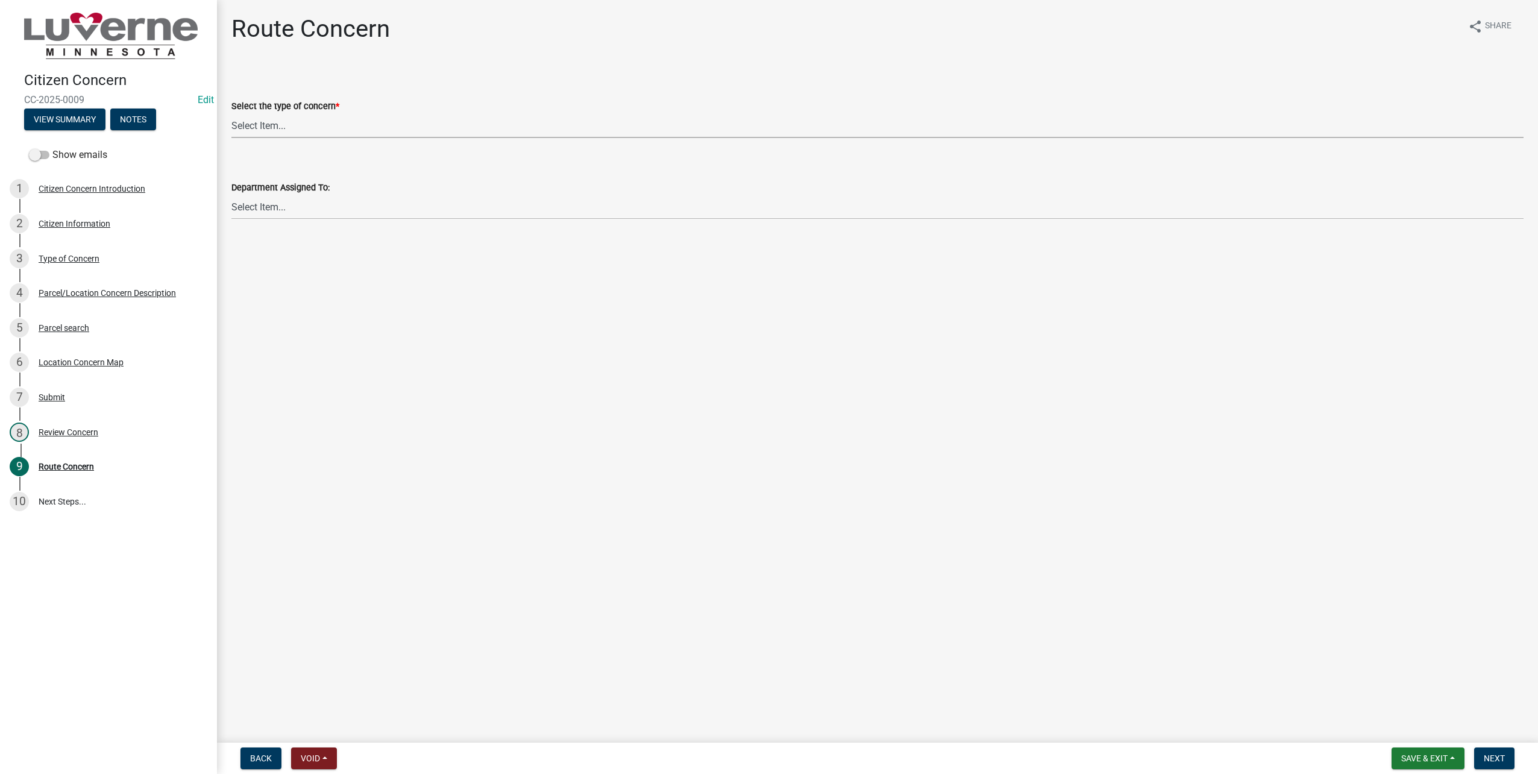
click at [425, 113] on select "Select Item... Street Lights Transformer Conditions Unknown Pole/Box on Private…" at bounding box center [877, 125] width 1292 height 25
click at [231, 113] on select "Select Item... Street Lights Transformer Conditions Unknown Pole/Box on Private…" at bounding box center [877, 125] width 1292 height 25
select select "23c6f637-6176-429c-939a-46394b000eaa"
click at [322, 205] on select "Select Item... Front Office Electric Department Public Works Department Water/W…" at bounding box center [877, 207] width 1292 height 25
click at [231, 195] on select "Select Item... Front Office Electric Department Public Works Department Water/W…" at bounding box center [877, 207] width 1292 height 25
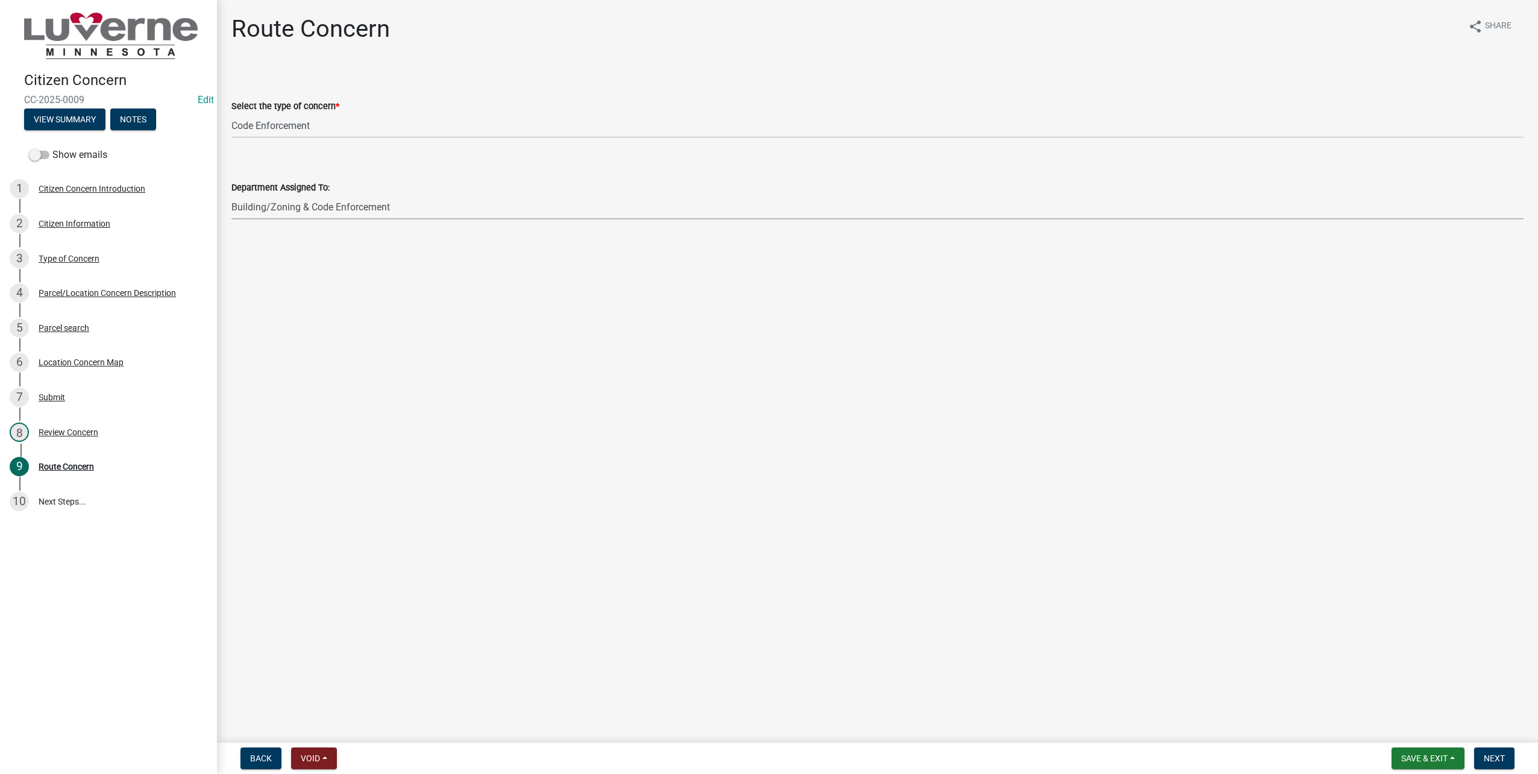
select select "6d0f7d2d-fcd5-4543-a054-dfc44b5d5db1"
click at [1506, 760] on button "Next" at bounding box center [1495, 759] width 40 height 22
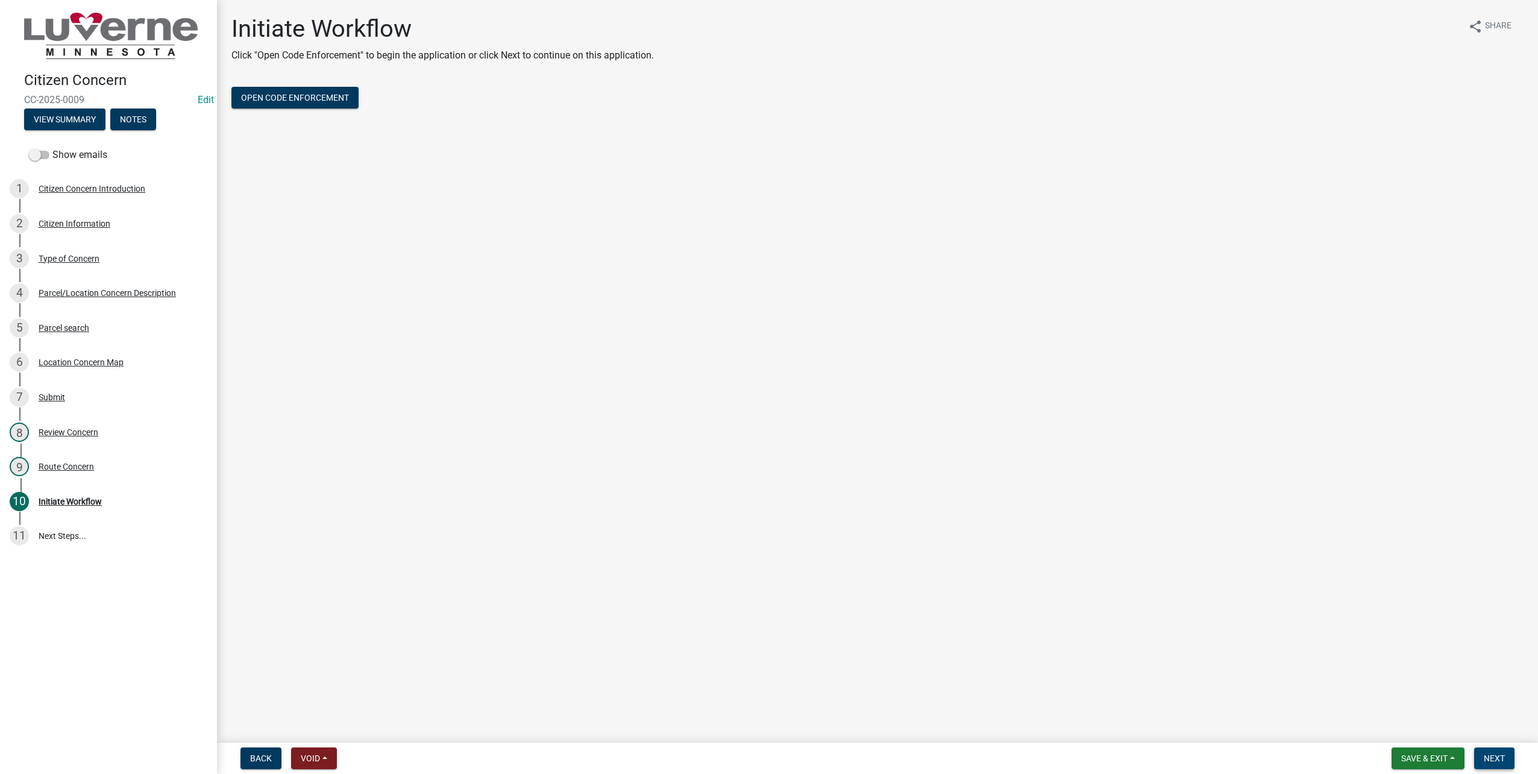
click at [1503, 754] on span "Next" at bounding box center [1494, 759] width 21 height 10
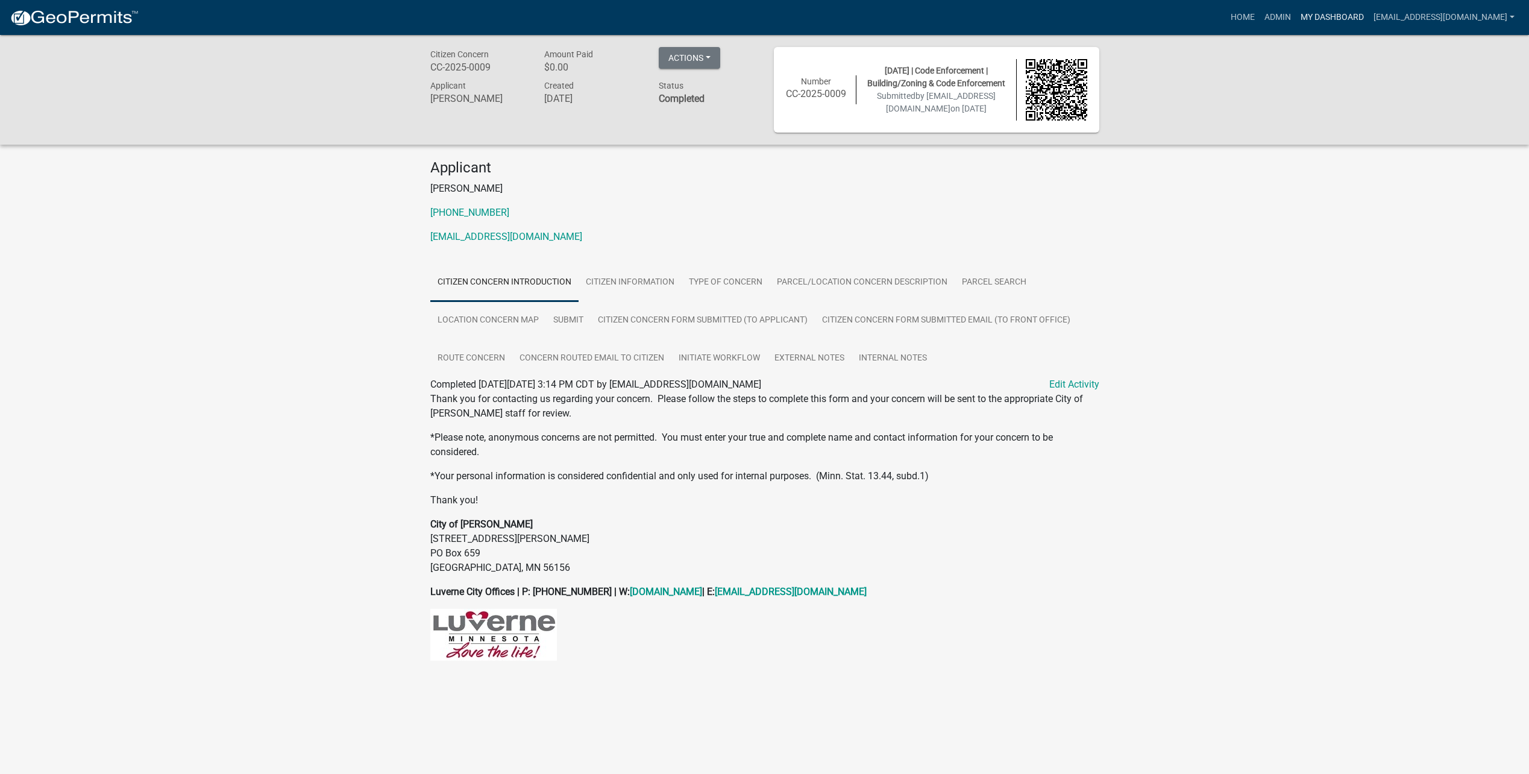
click at [1340, 18] on link "My Dashboard" at bounding box center [1332, 17] width 73 height 23
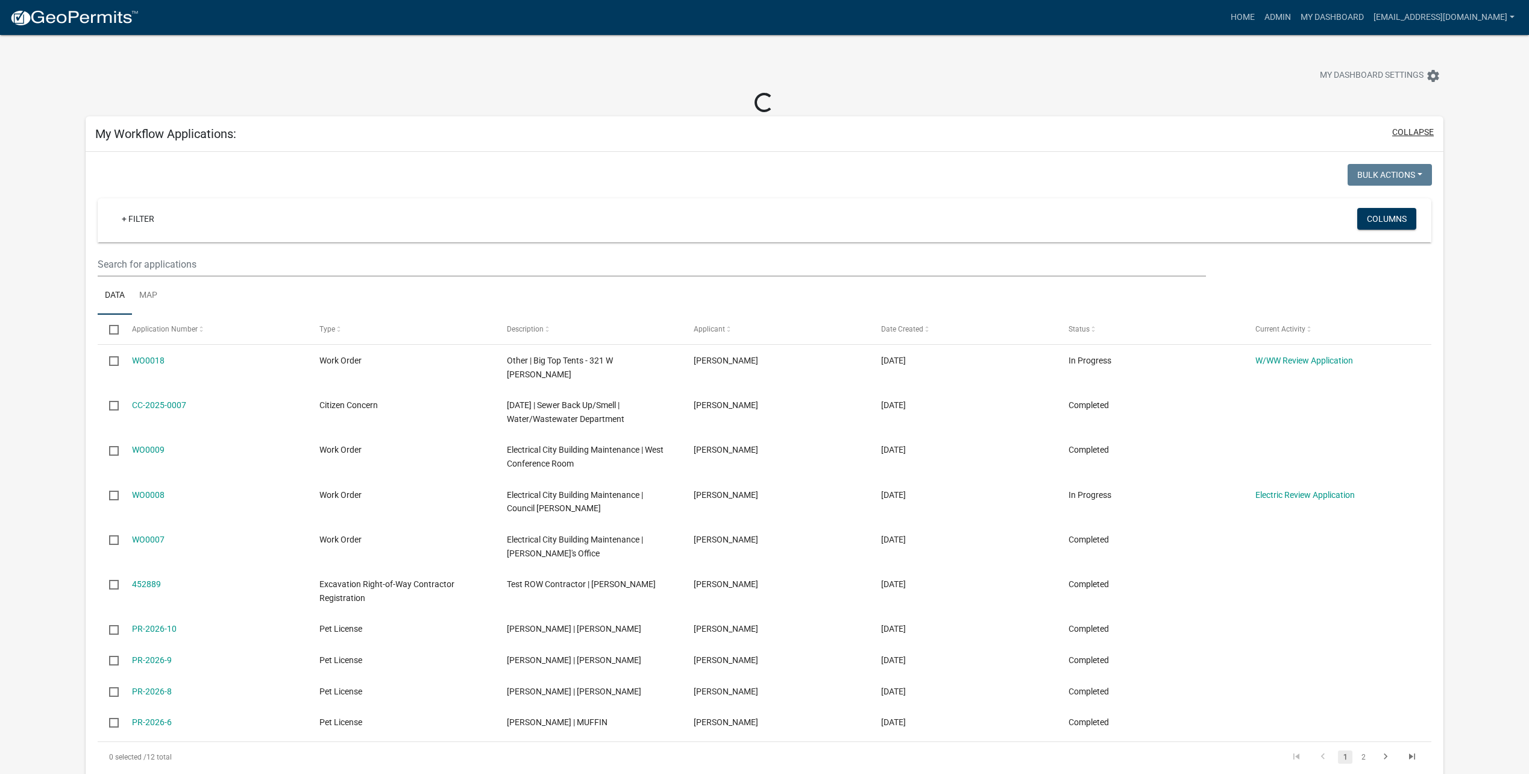
click at [1432, 135] on button "collapse" at bounding box center [1414, 132] width 42 height 13
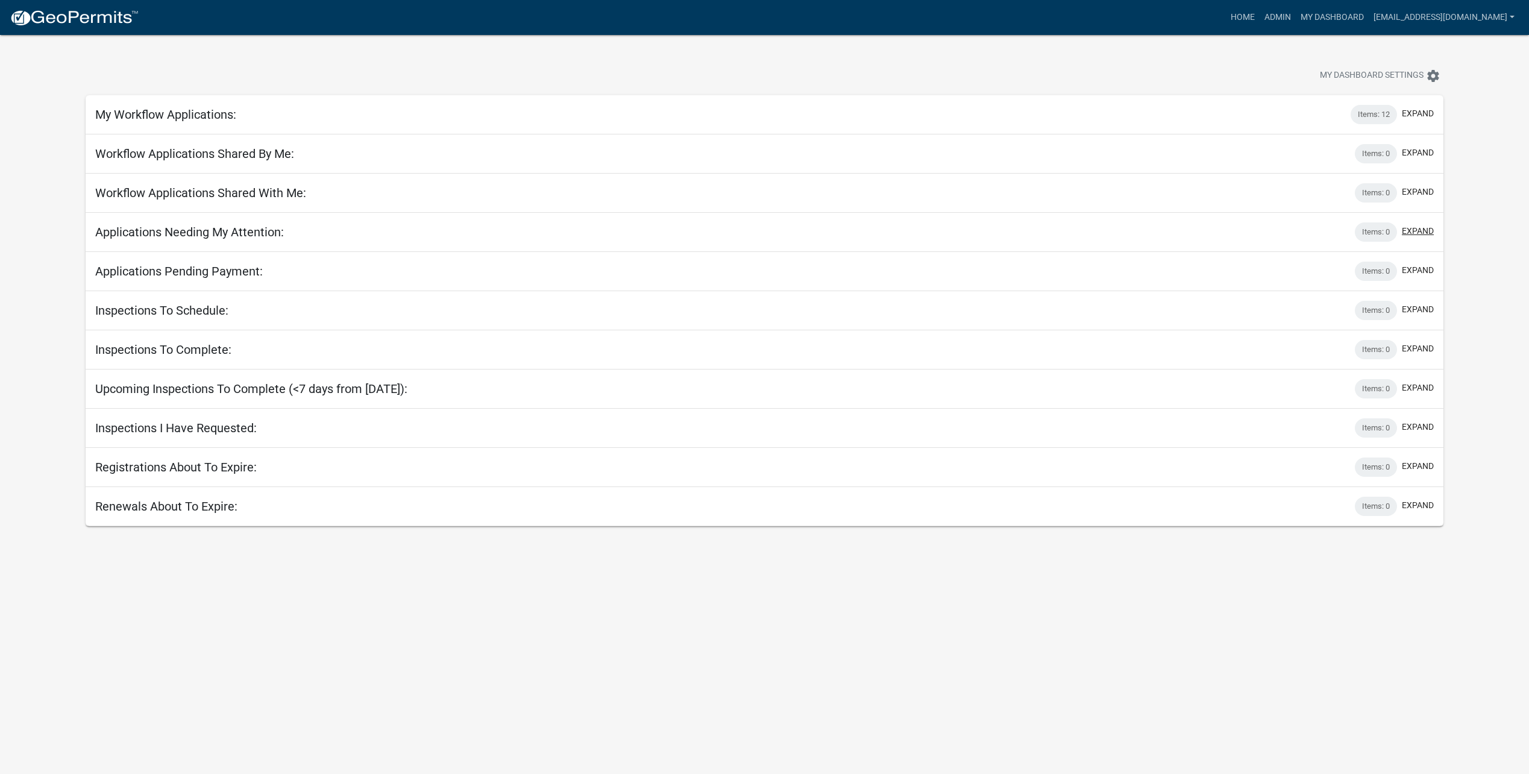
click at [1411, 231] on button "expand" at bounding box center [1418, 231] width 32 height 13
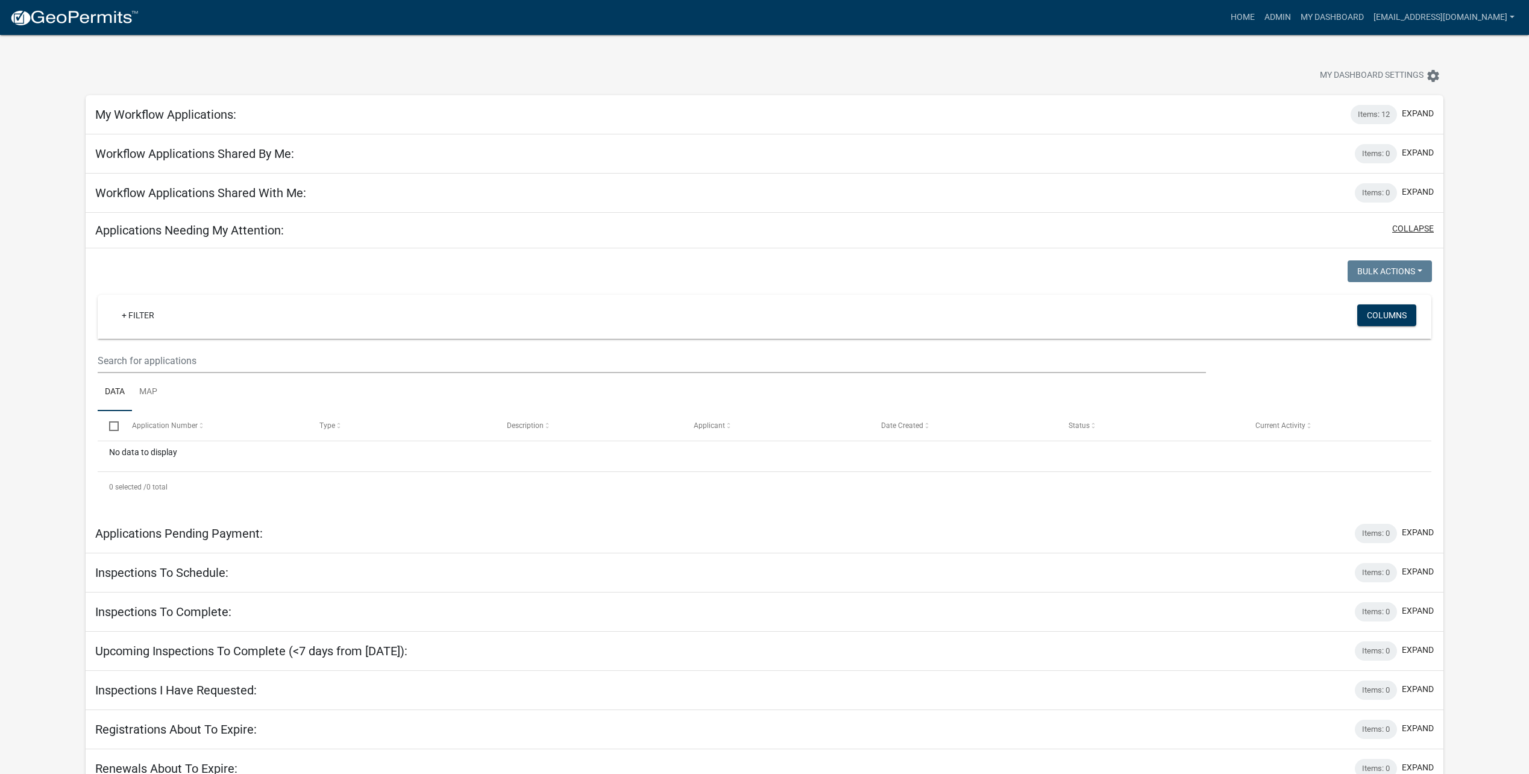
click at [1411, 231] on button "collapse" at bounding box center [1414, 228] width 42 height 13
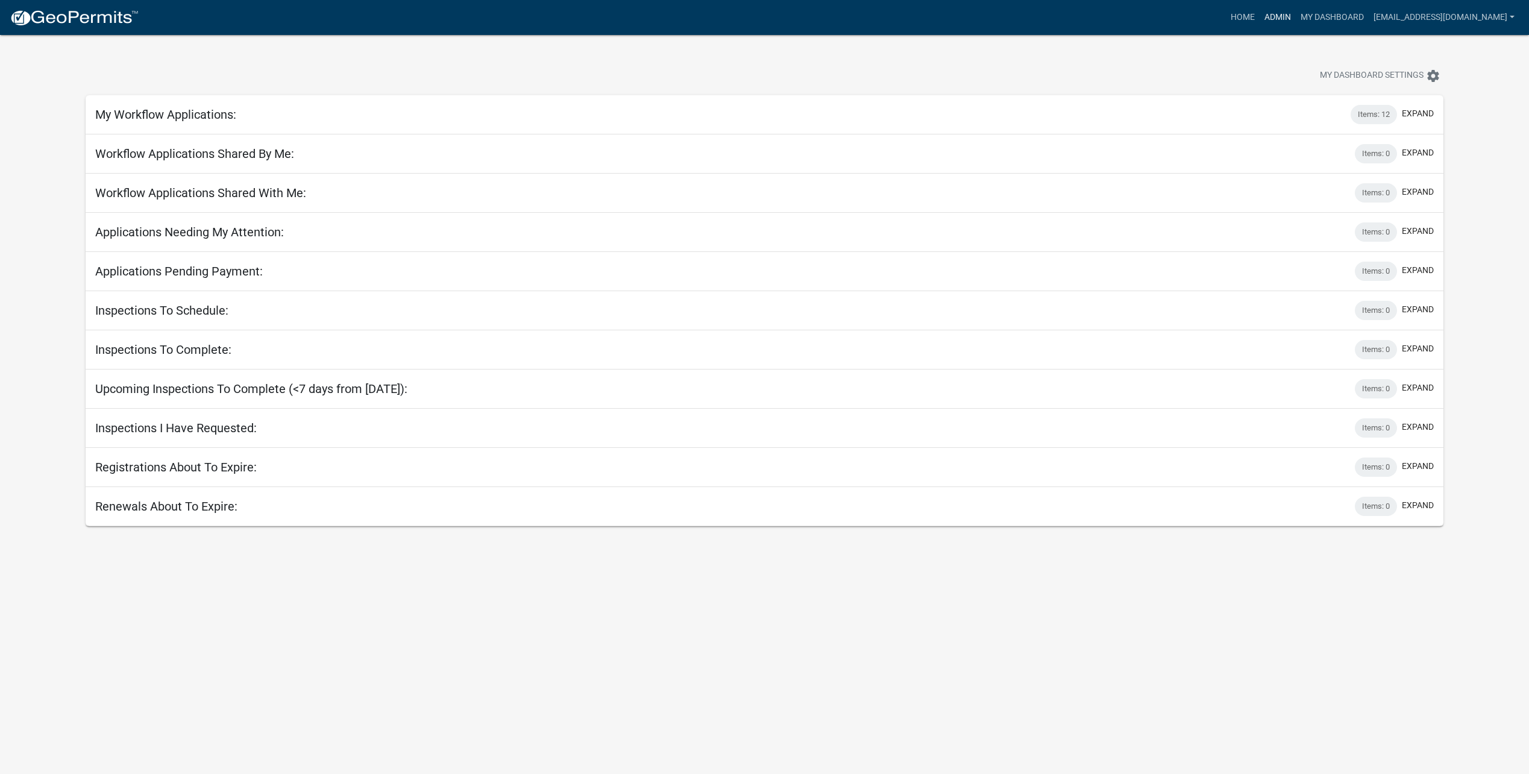
drag, startPoint x: 1294, startPoint y: 13, endPoint x: 1275, endPoint y: 33, distance: 27.3
click at [1294, 13] on link "Admin" at bounding box center [1278, 17] width 36 height 23
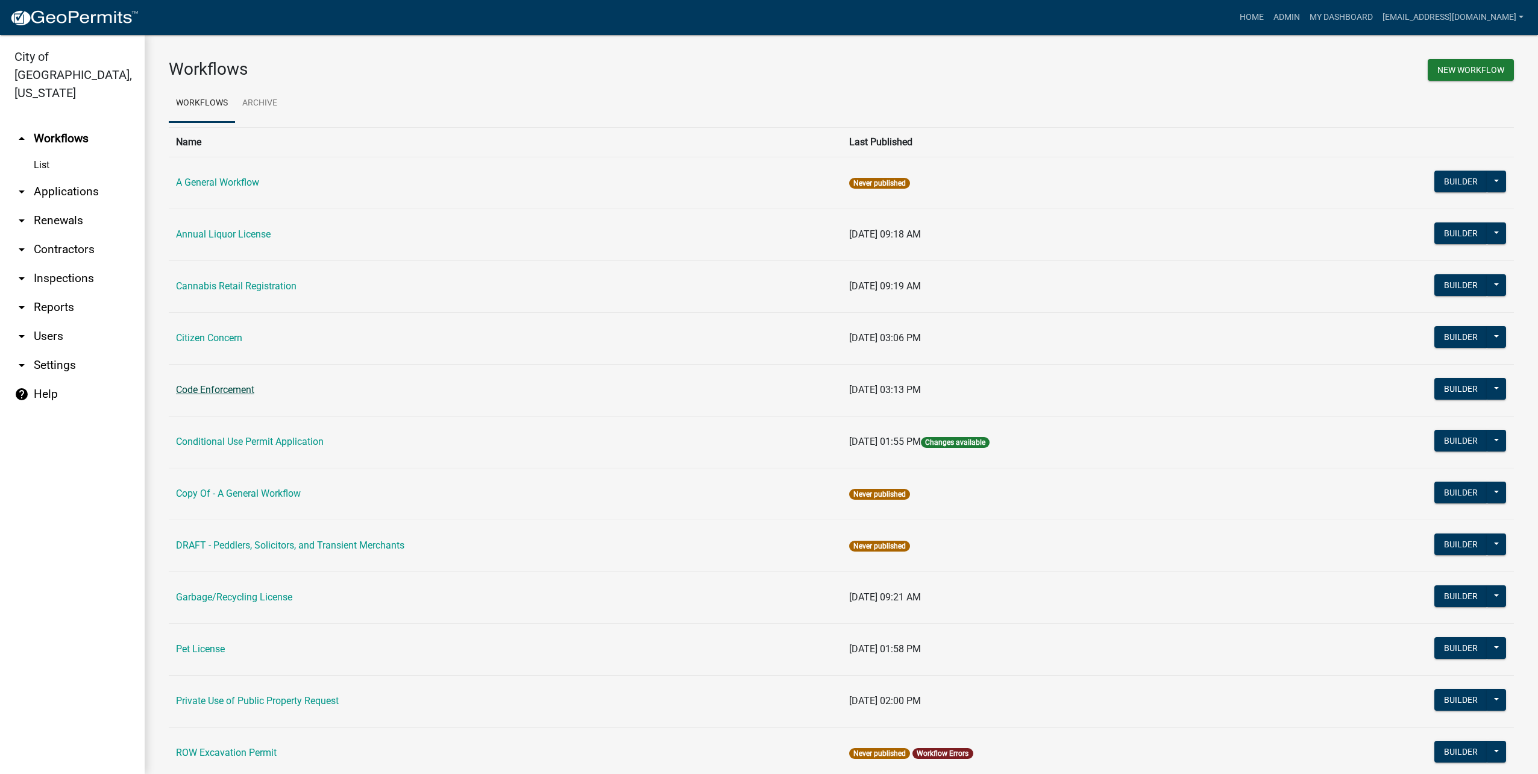
click at [222, 386] on link "Code Enforcement" at bounding box center [215, 389] width 78 height 11
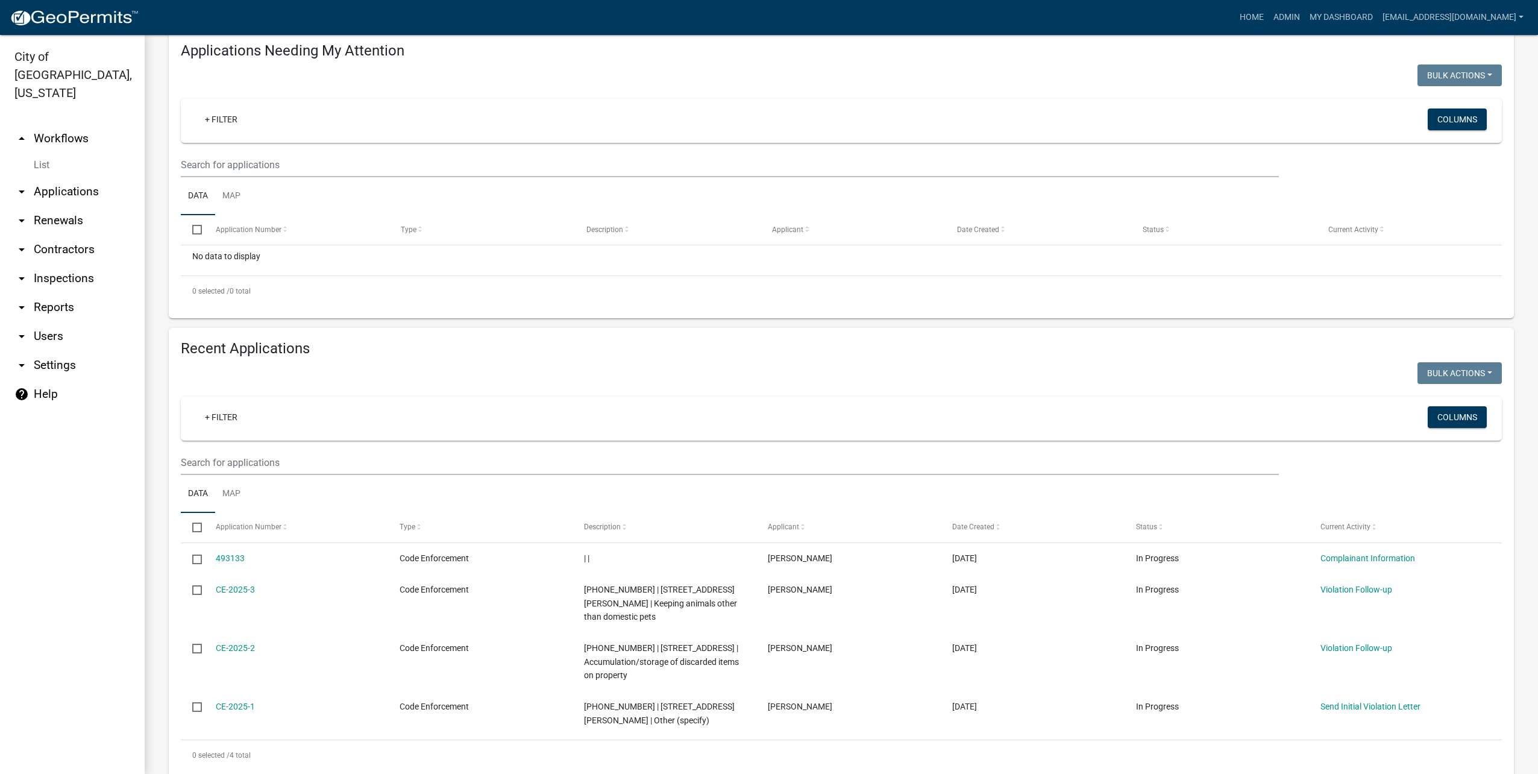
scroll to position [162, 0]
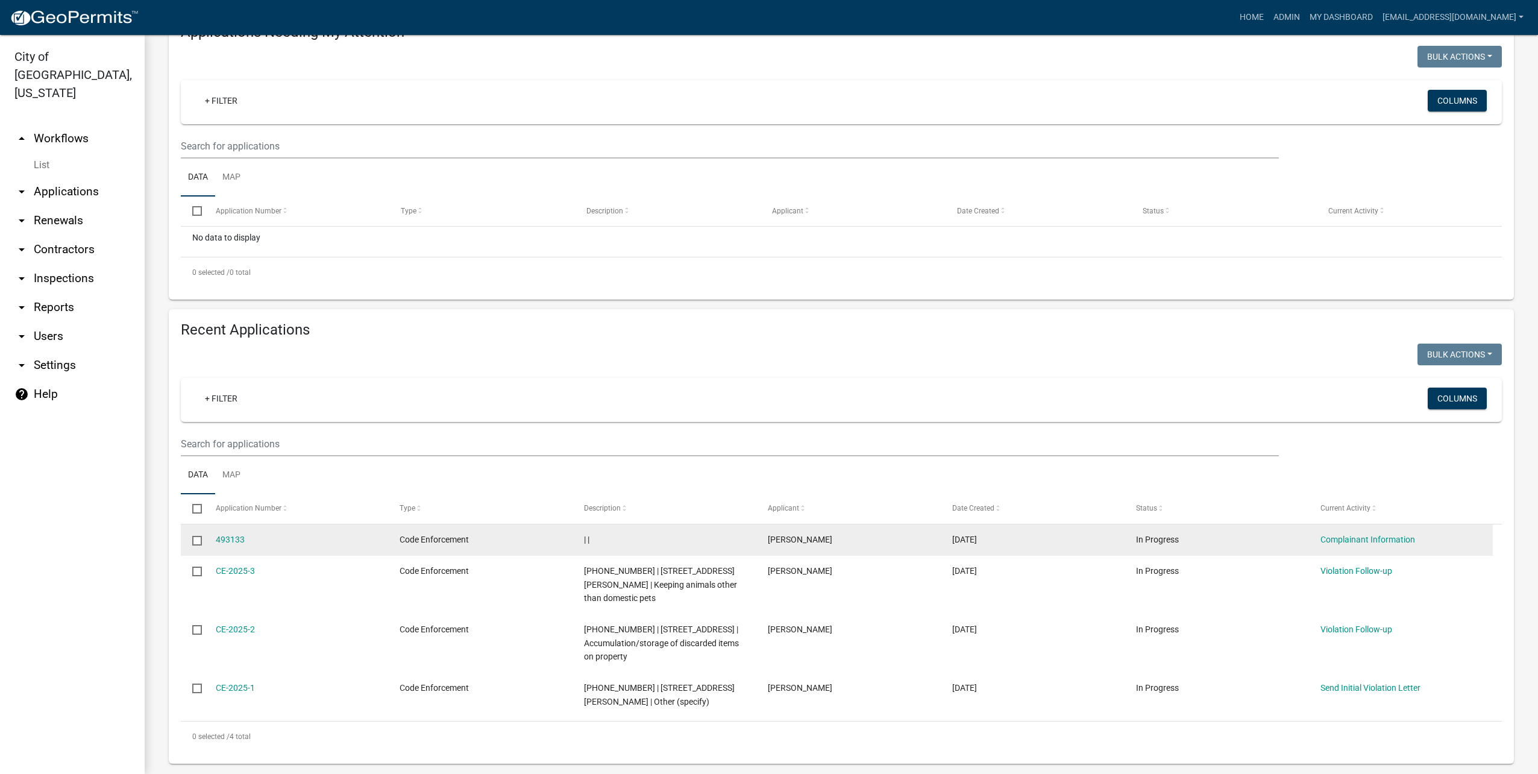
click at [197, 540] on input "checkbox" at bounding box center [196, 540] width 8 height 8
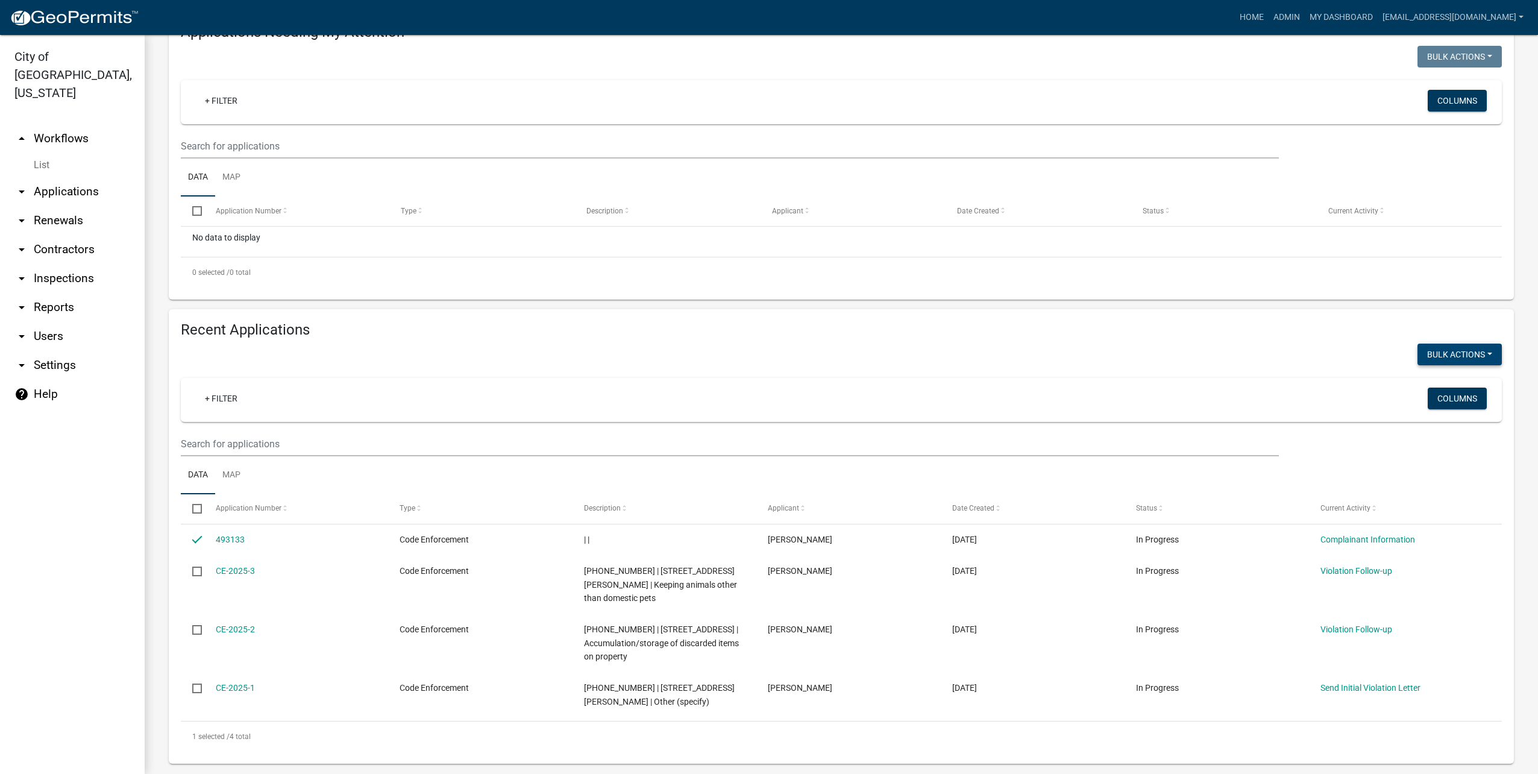
click at [1485, 350] on button "Bulk Actions" at bounding box center [1460, 355] width 84 height 22
click at [1450, 387] on button "Void" at bounding box center [1454, 385] width 96 height 29
checkbox input "false"
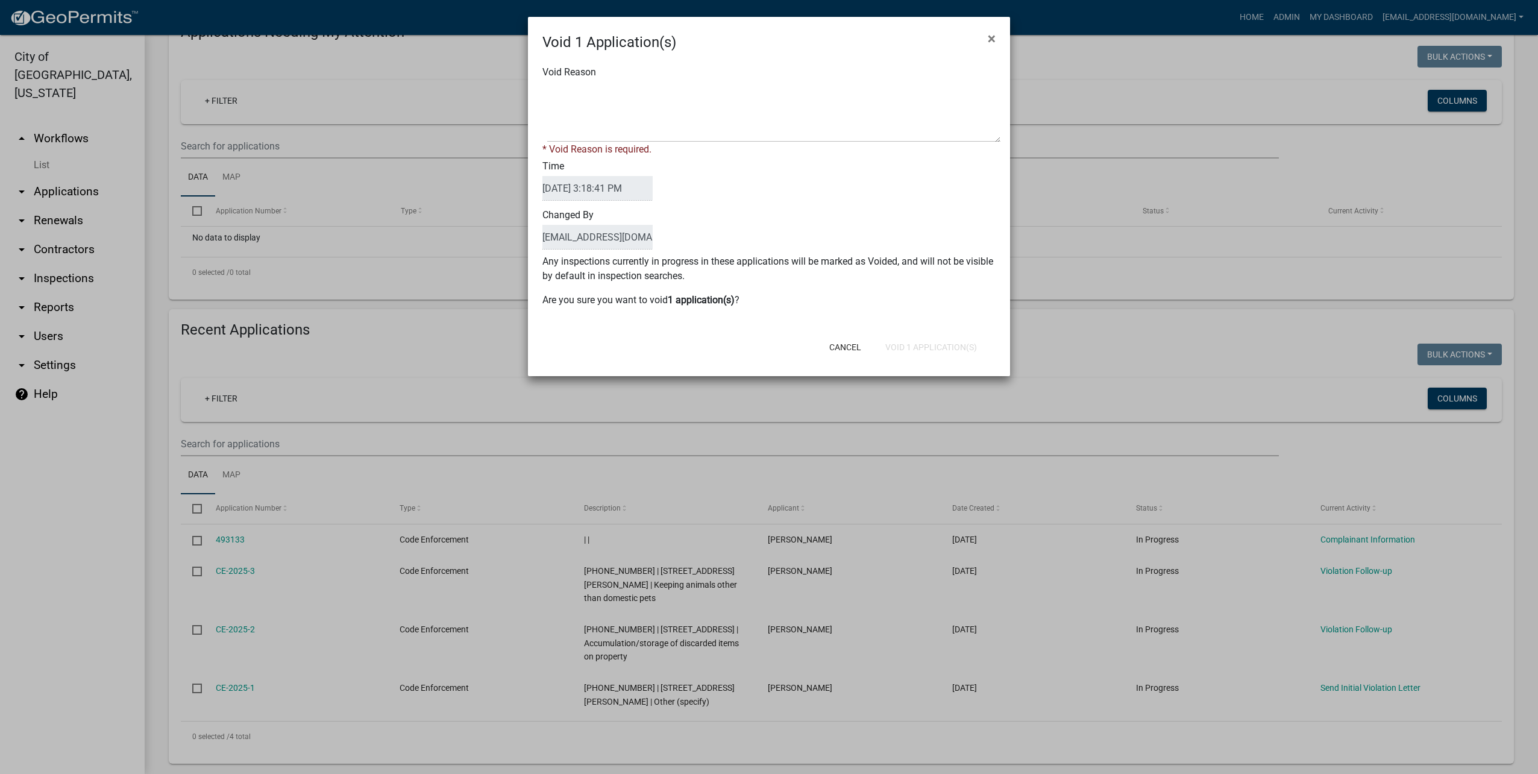
click at [825, 147] on div "* Void Reason is required." at bounding box center [769, 149] width 453 height 14
click at [808, 119] on textarea "Void Reason" at bounding box center [773, 112] width 453 height 60
type textarea "test"
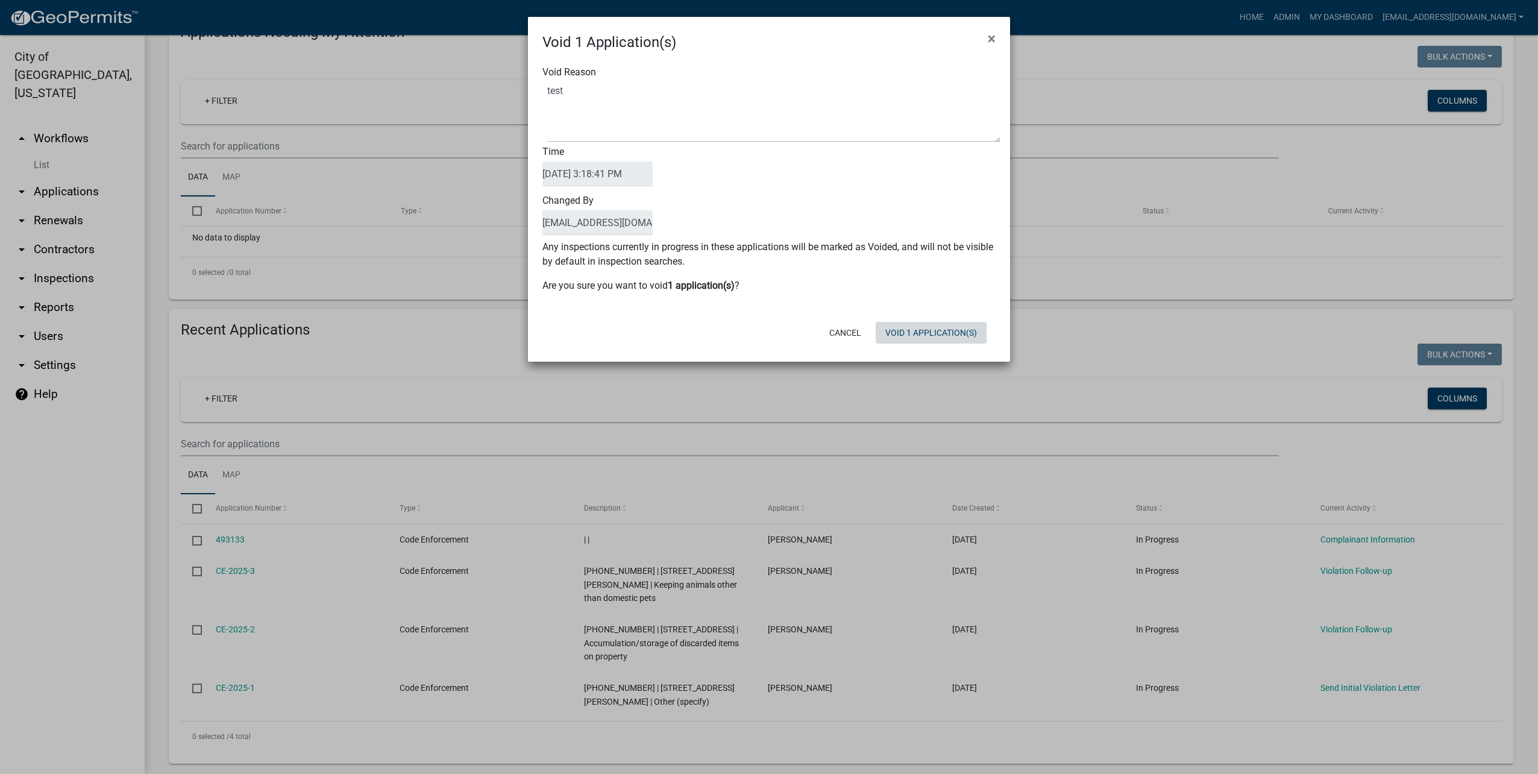
click at [942, 351] on div "Void 1 Application(s) × Void Reason Time 10/15/2025 3:18:41 PM Changed By mmarr…" at bounding box center [769, 189] width 482 height 345
click at [954, 336] on button "Void 1 Application(s)" at bounding box center [931, 333] width 111 height 22
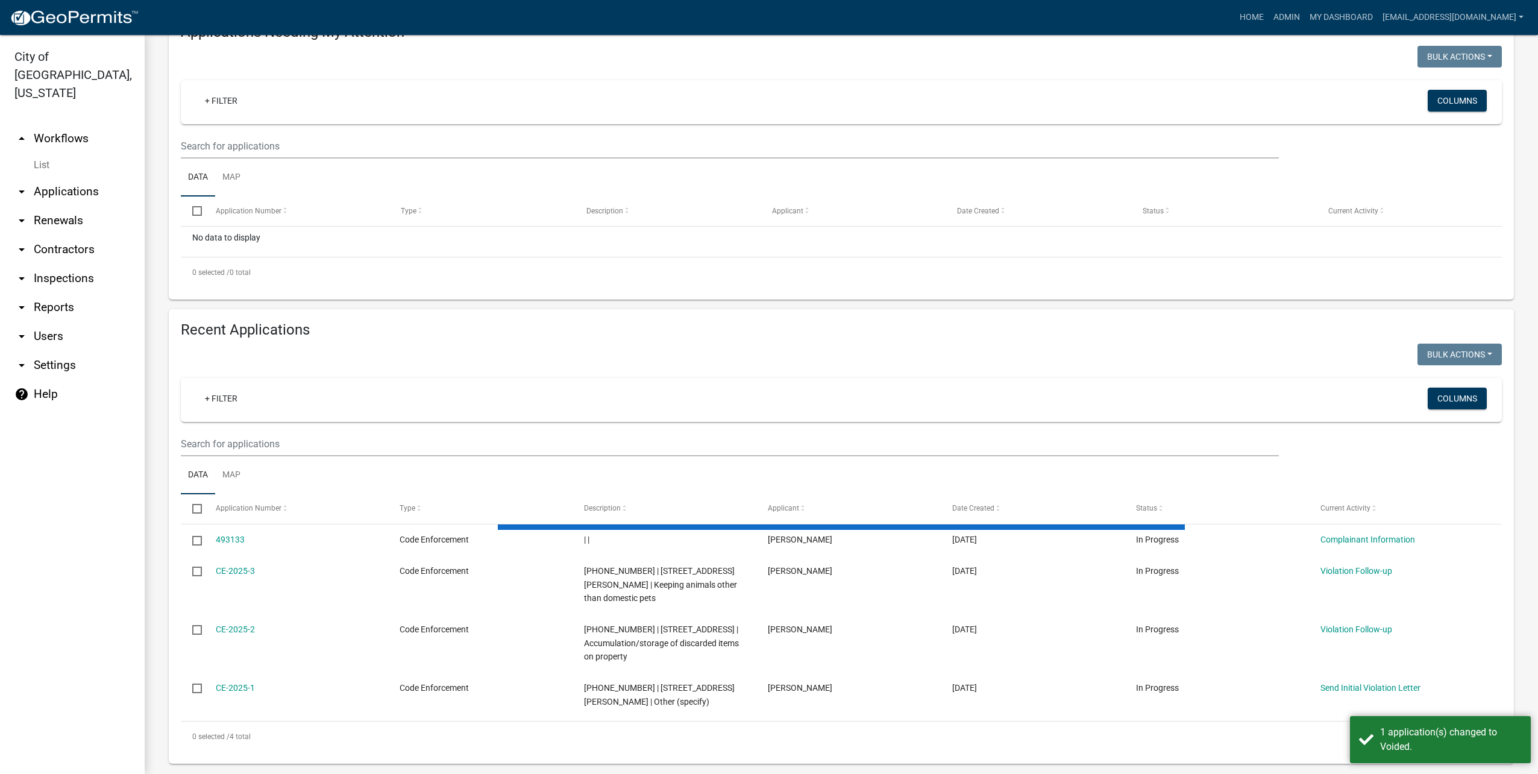
scroll to position [131, 0]
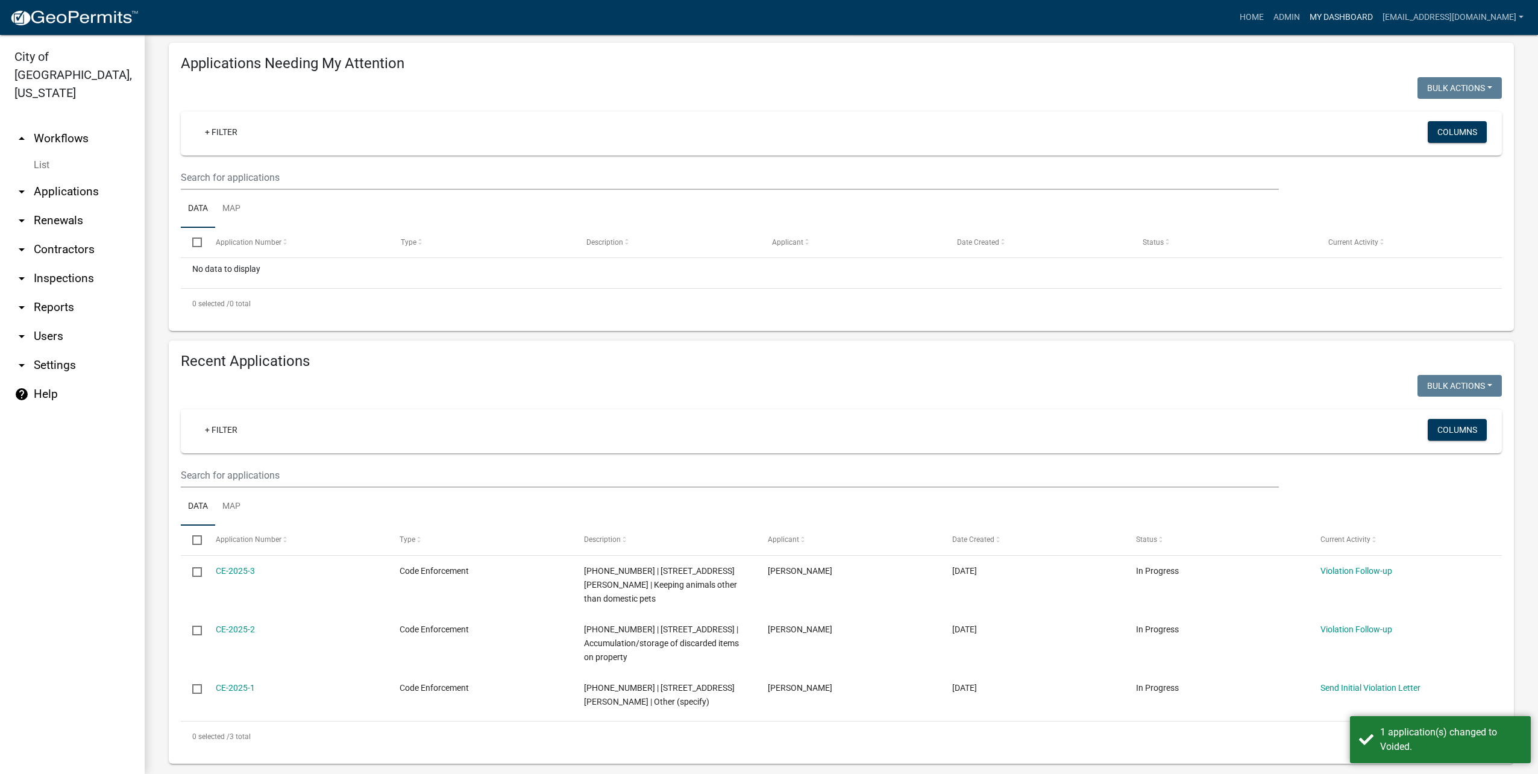
click at [1337, 18] on link "My Dashboard" at bounding box center [1341, 17] width 73 height 23
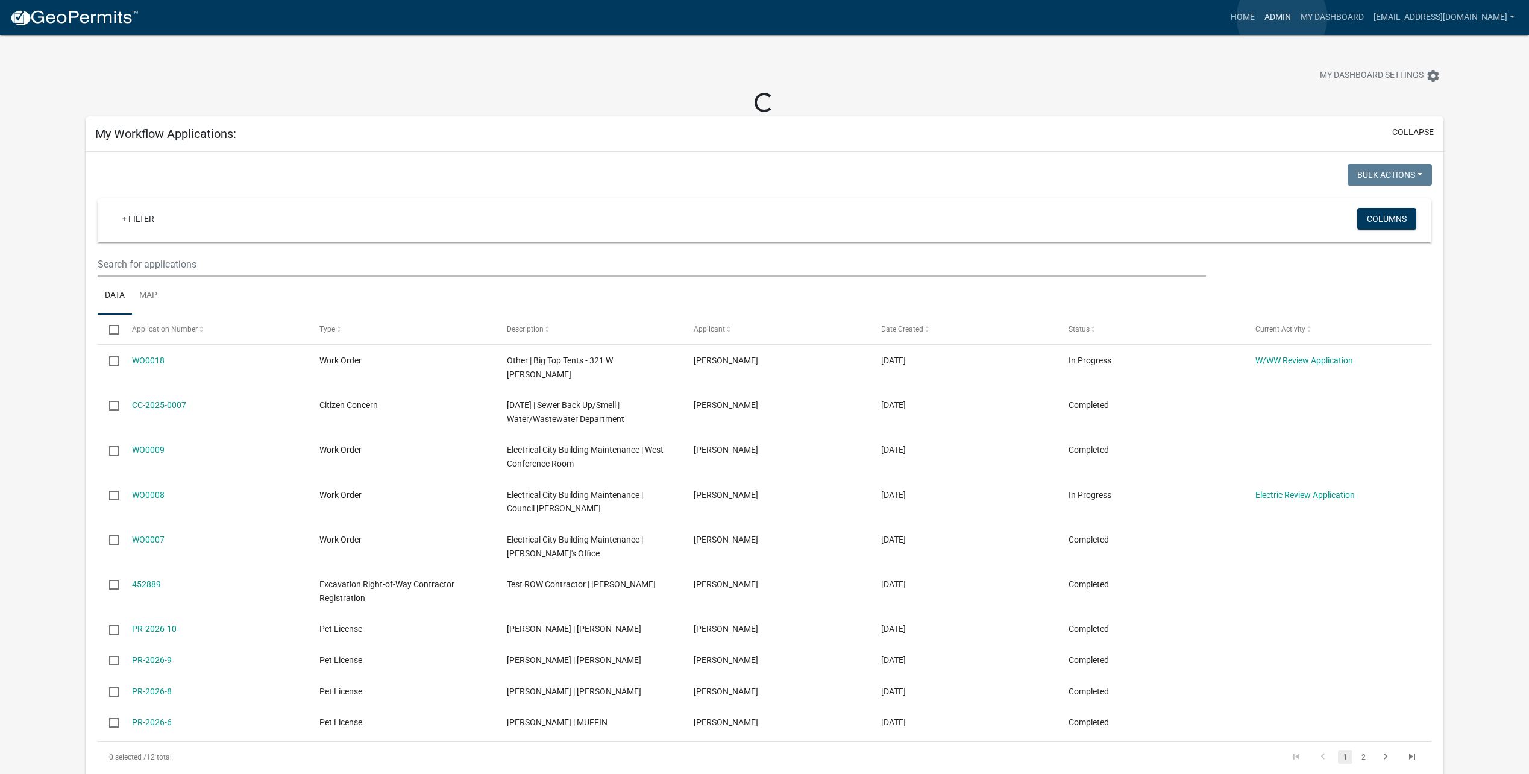
click at [1282, 17] on link "Admin" at bounding box center [1278, 17] width 36 height 23
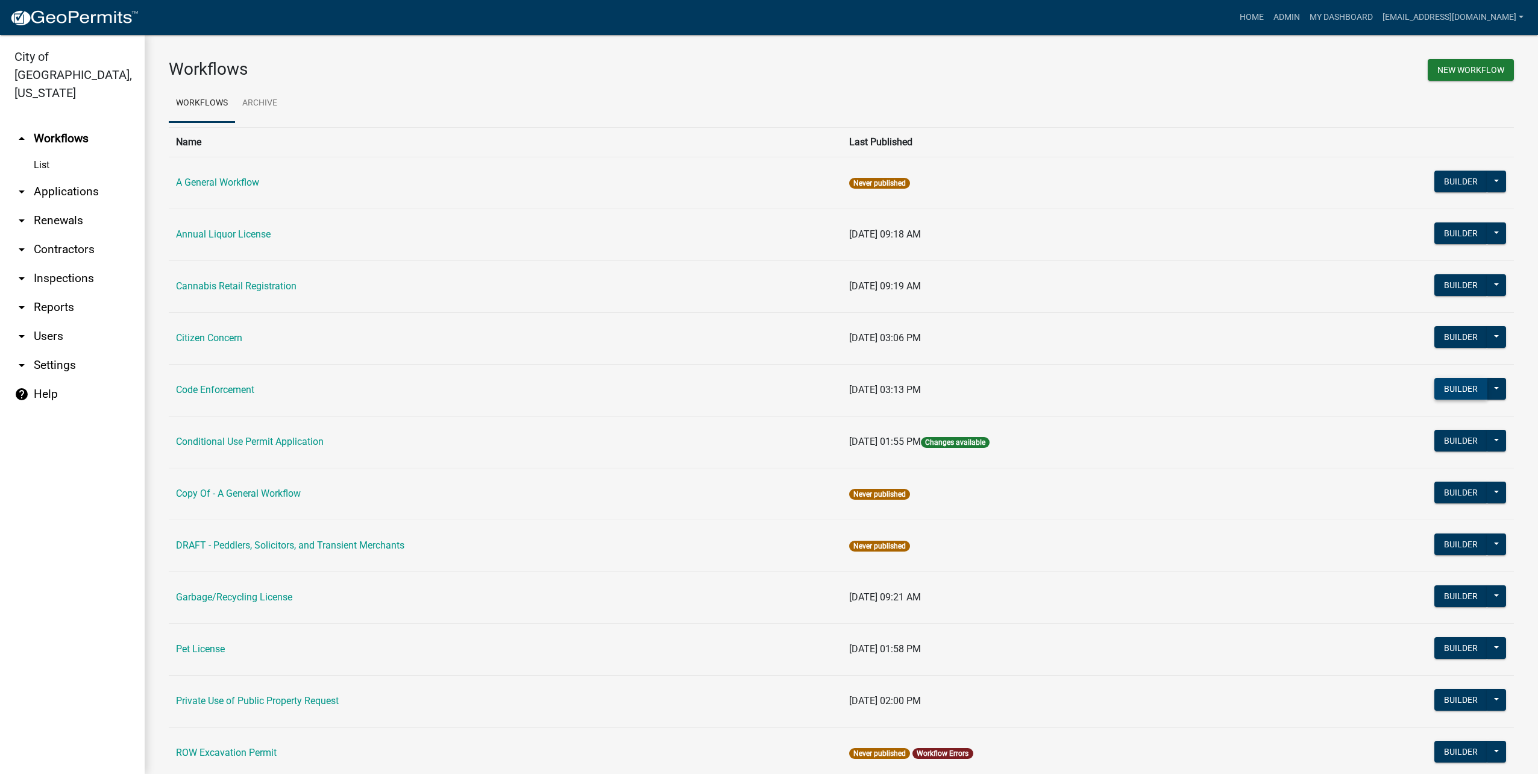
click at [1438, 383] on button "Builder" at bounding box center [1461, 389] width 53 height 22
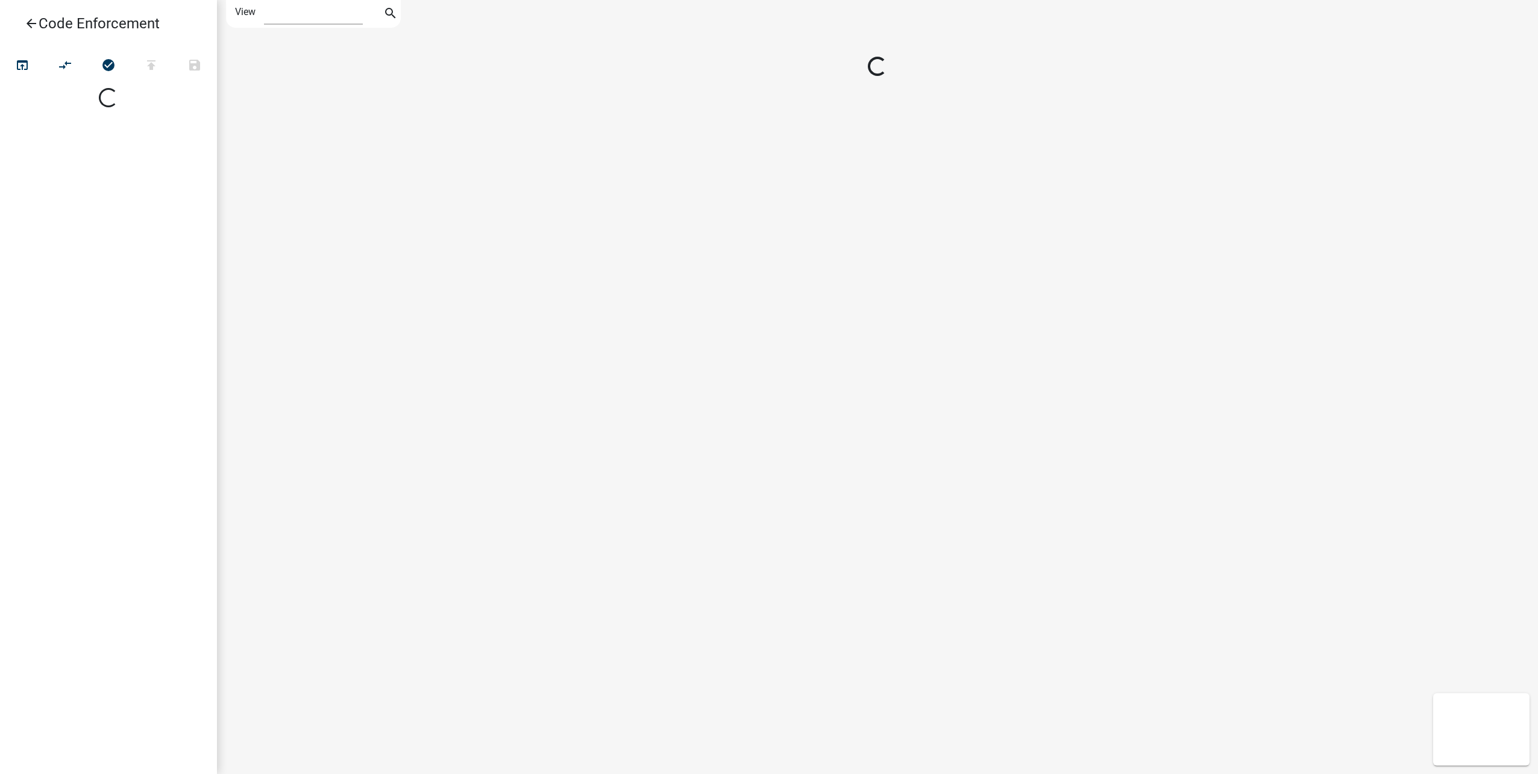
select select "1"
select select
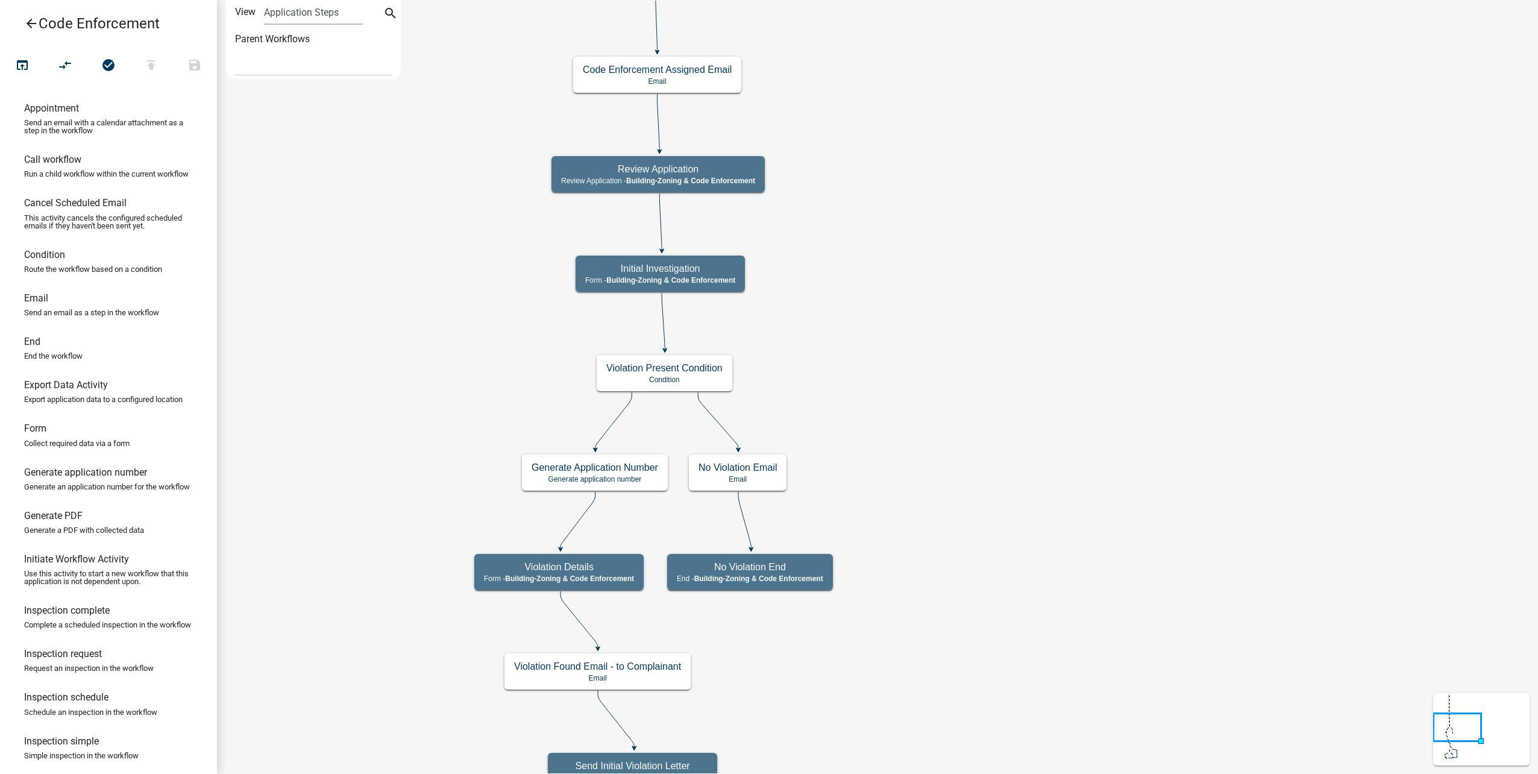
click at [34, 17] on icon "arrow_back" at bounding box center [31, 24] width 14 height 17
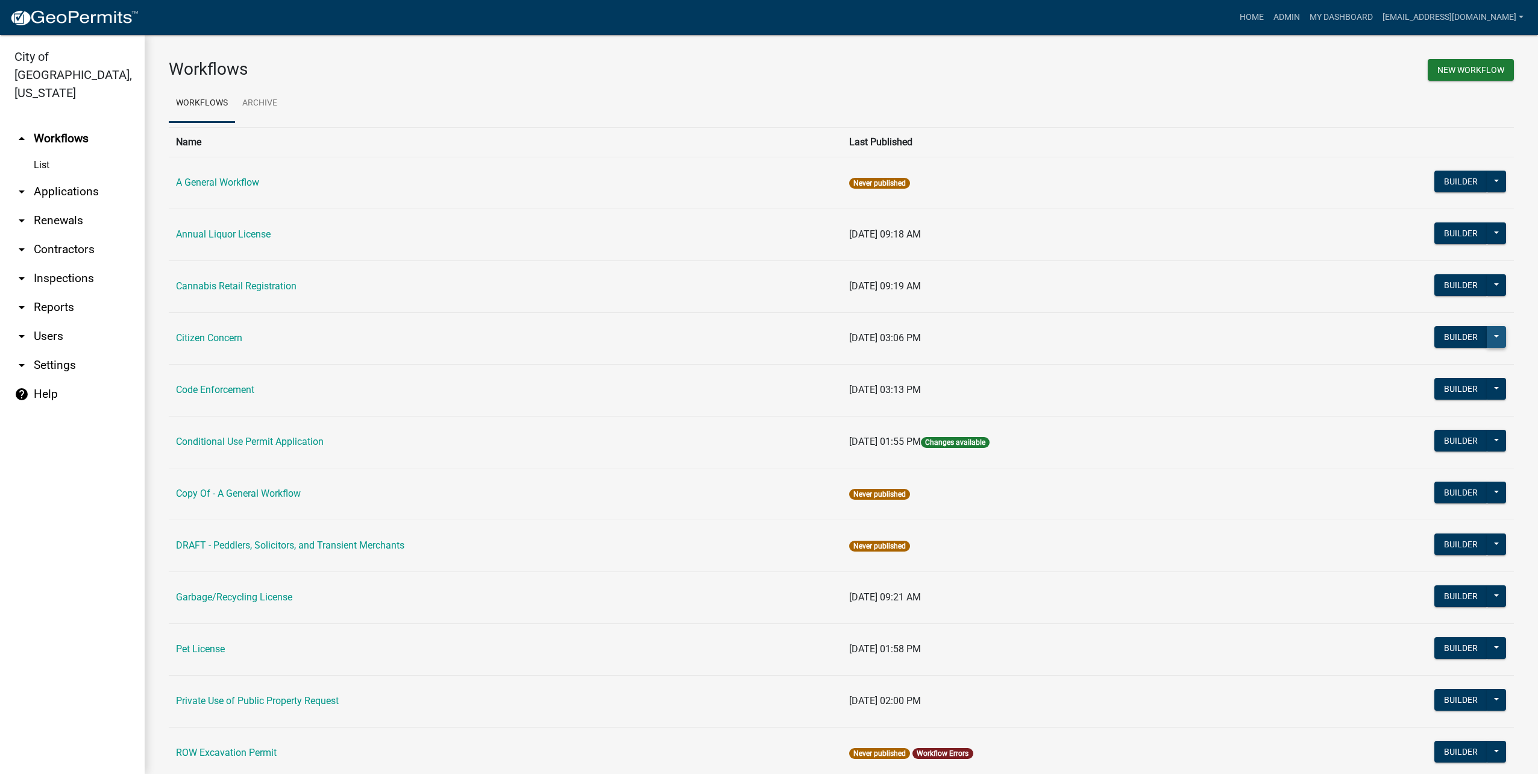
click at [1493, 332] on button at bounding box center [1496, 337] width 19 height 22
click at [1422, 514] on button "Hide from Public" at bounding box center [1456, 513] width 100 height 29
